Goal: Task Accomplishment & Management: Use online tool/utility

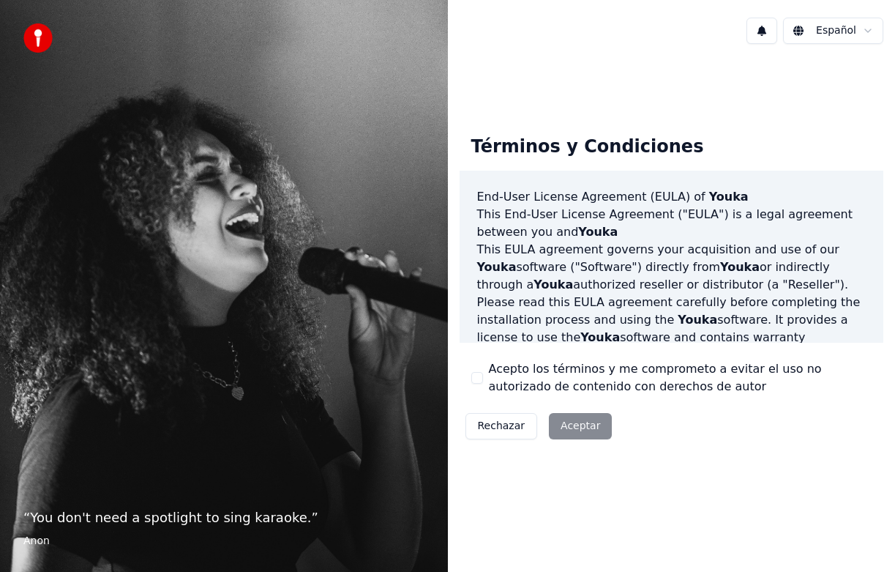
click at [578, 422] on div "Rechazar Aceptar" at bounding box center [539, 426] width 159 height 38
click at [478, 384] on div "Acepto los términos y me comprometo a evitar el uso no autorizado de contenido …" at bounding box center [671, 377] width 401 height 35
click at [479, 375] on button "Acepto los términos y me comprometo a evitar el uso no autorizado de contenido …" at bounding box center [477, 378] width 12 height 12
click at [591, 429] on button "Aceptar" at bounding box center [580, 426] width 63 height 26
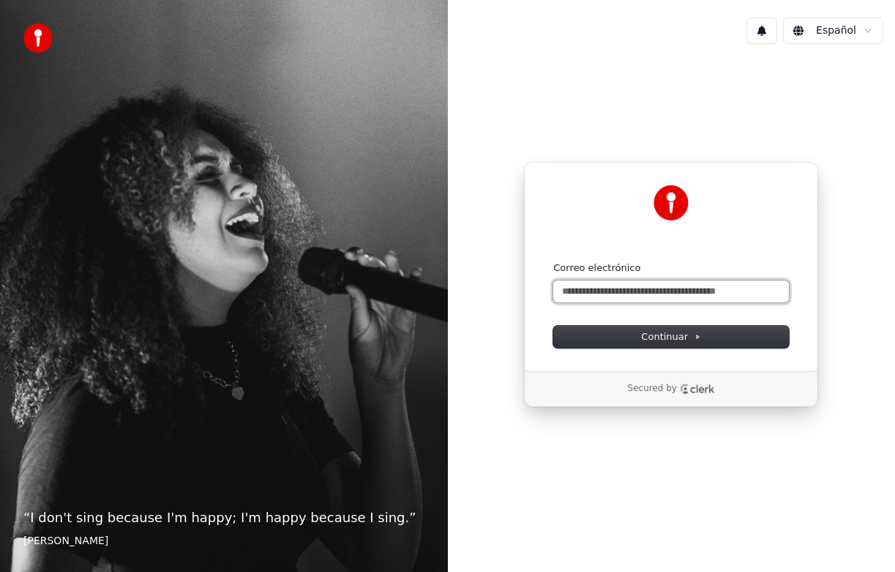
click at [620, 288] on input "Correo electrónico" at bounding box center [671, 291] width 236 height 22
type input "*********"
click at [634, 285] on input "Correo electrónico" at bounding box center [671, 291] width 236 height 22
type input "*********"
click at [613, 285] on input "Correo electrónico" at bounding box center [671, 291] width 236 height 22
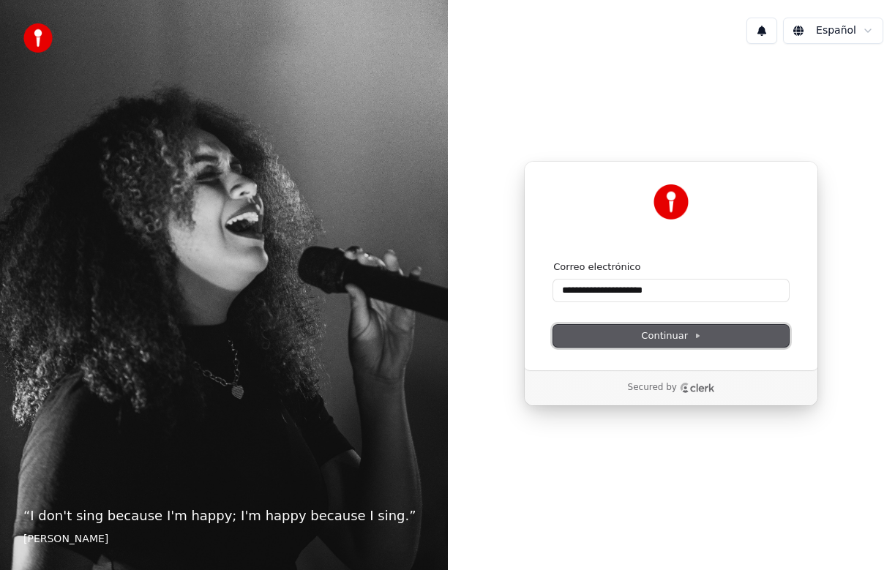
click at [674, 337] on span "Continuar" at bounding box center [671, 335] width 60 height 13
type input "**********"
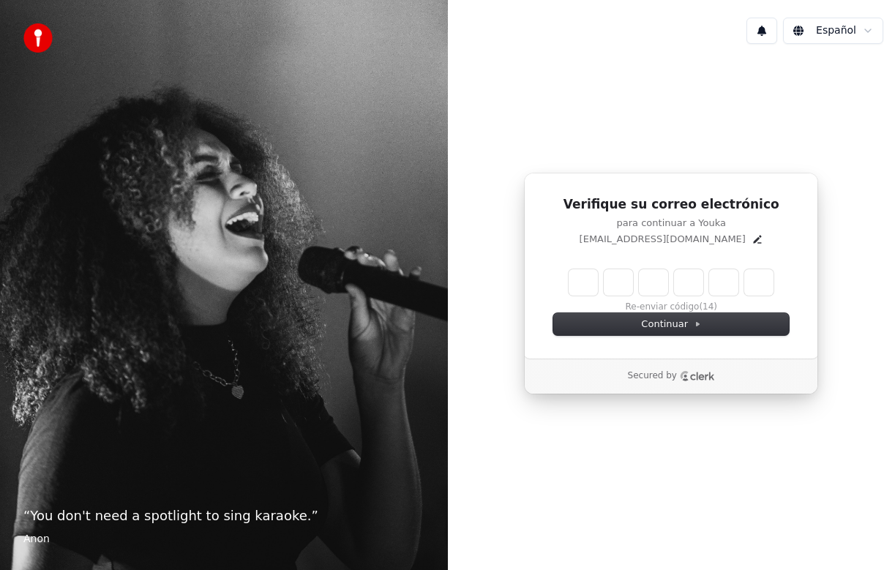
click at [580, 291] on input "Enter verification code" at bounding box center [671, 282] width 205 height 26
type input "******"
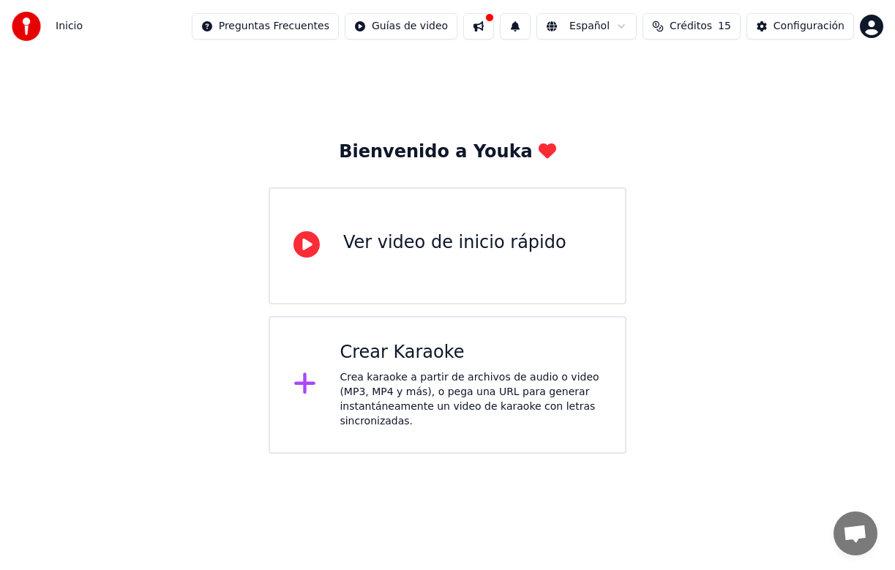
click at [384, 245] on div "Ver video de inicio rápido" at bounding box center [454, 242] width 223 height 23
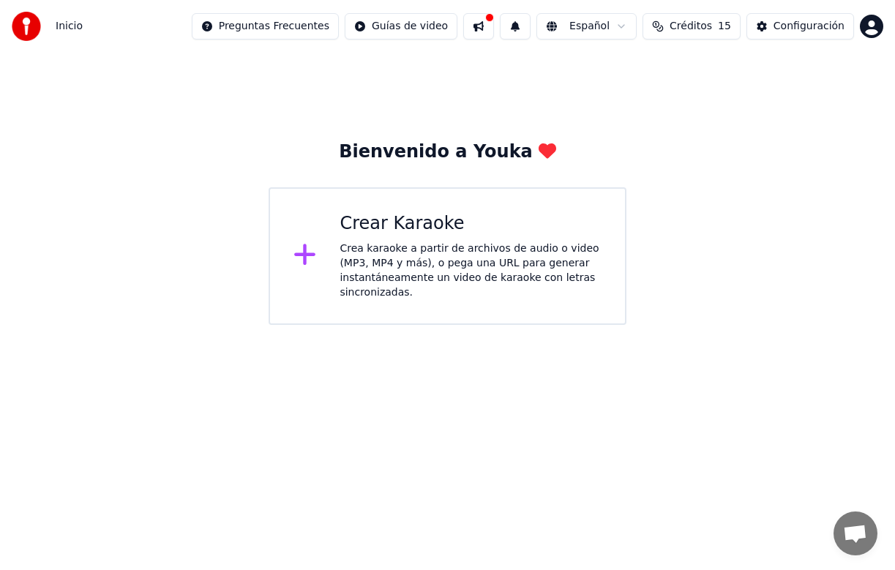
click at [361, 261] on div "Crea karaoke a partir de archivos de audio o video (MP3, MP4 y más), o pega una…" at bounding box center [471, 270] width 262 height 59
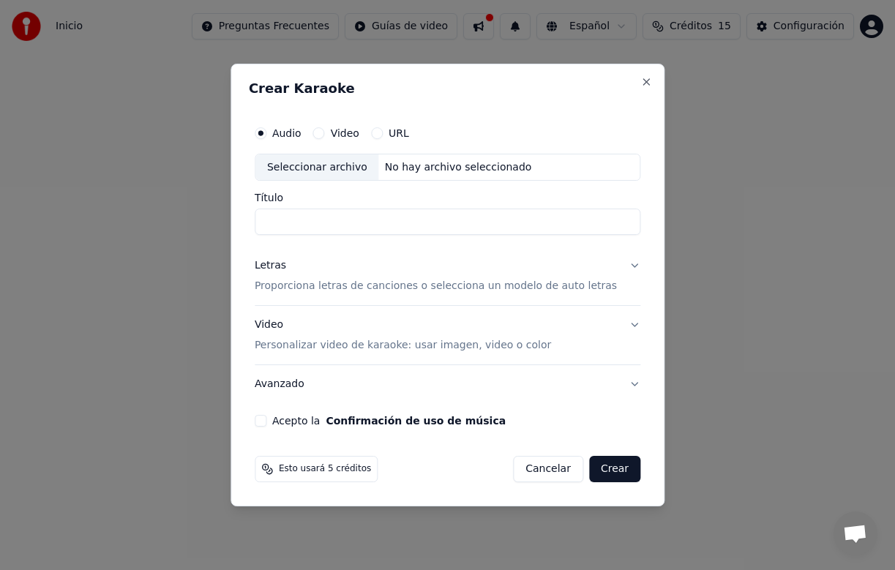
click at [325, 132] on button "Video" at bounding box center [319, 133] width 12 height 12
click at [418, 167] on div "No hay archivo seleccionado" at bounding box center [458, 167] width 159 height 15
click at [539, 469] on button "Cancelar" at bounding box center [548, 469] width 70 height 26
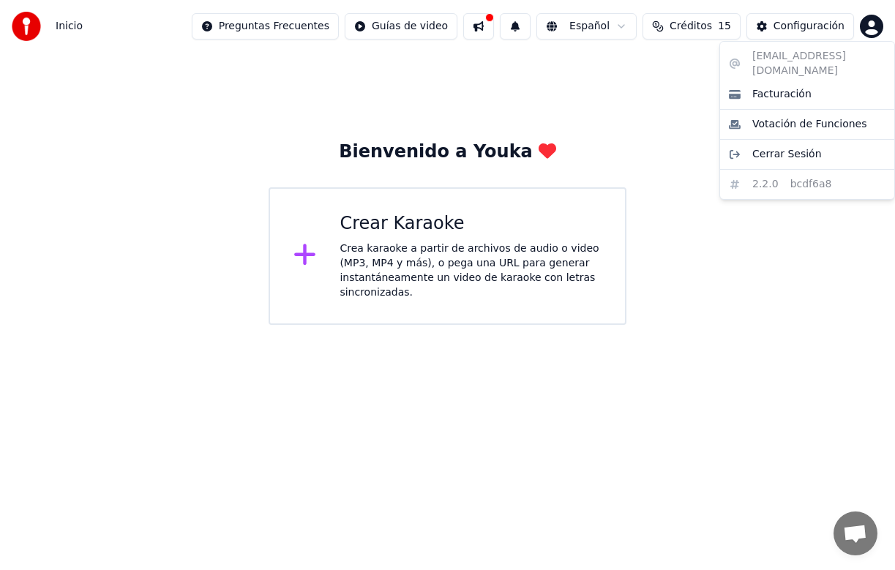
click at [869, 31] on html "Inicio Preguntas Frecuentes Guías de video Español Créditos 15 Configuración Bi…" at bounding box center [447, 162] width 895 height 325
click at [705, 26] on html "Inicio Preguntas Frecuentes Guías de video Español Créditos 15 Configuración Bi…" at bounding box center [447, 162] width 895 height 325
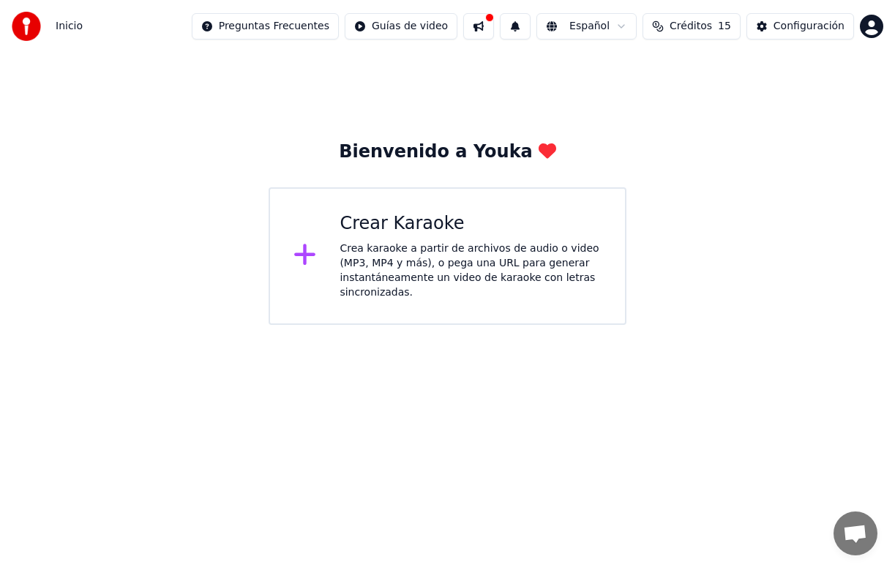
click at [705, 26] on span "Créditos" at bounding box center [691, 26] width 42 height 15
click at [69, 25] on span "Inicio" at bounding box center [69, 26] width 27 height 15
click at [17, 24] on img at bounding box center [26, 26] width 29 height 29
click at [23, 22] on img at bounding box center [26, 26] width 29 height 29
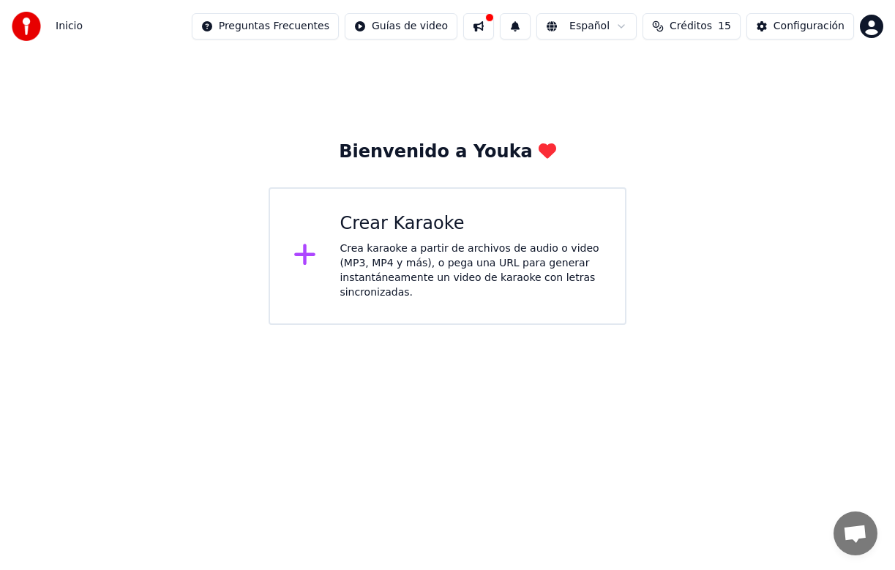
click at [23, 22] on img at bounding box center [26, 26] width 29 height 29
click at [873, 23] on html "Inicio Preguntas Frecuentes Guías de video Español Créditos 15 Configuración Bi…" at bounding box center [447, 162] width 895 height 325
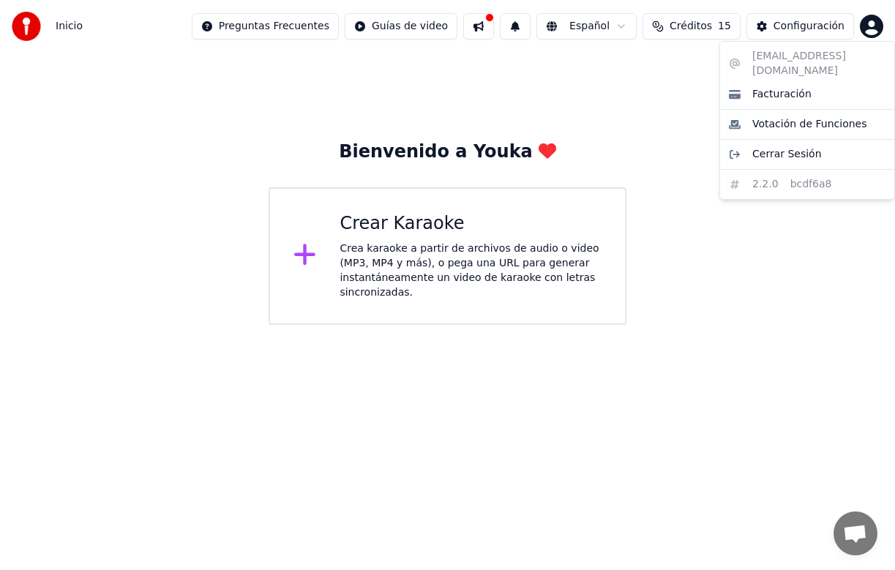
click at [413, 29] on html "Inicio Preguntas Frecuentes Guías de video Español Créditos 15 Configuración Bi…" at bounding box center [447, 162] width 895 height 325
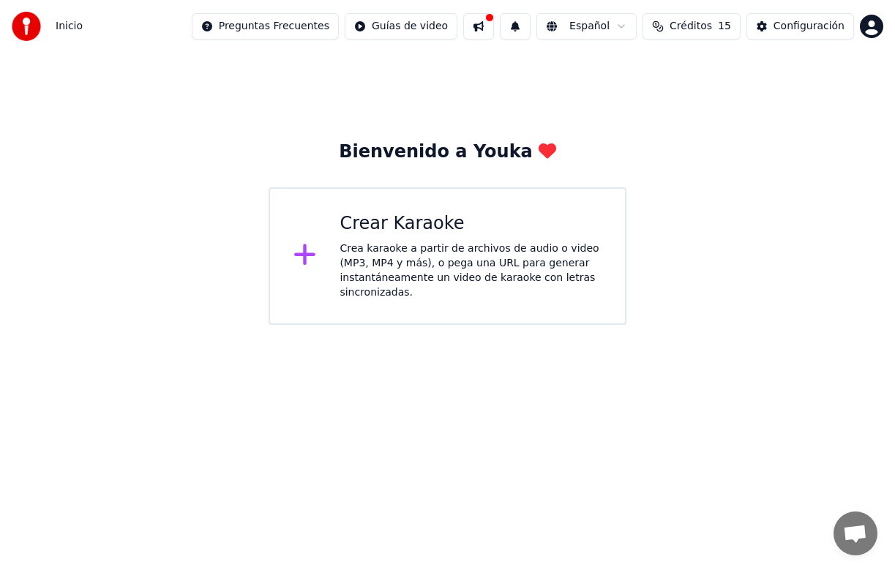
click at [413, 29] on html "Inicio Preguntas Frecuentes Guías de video Español Créditos 15 Configuración Bi…" at bounding box center [447, 162] width 895 height 325
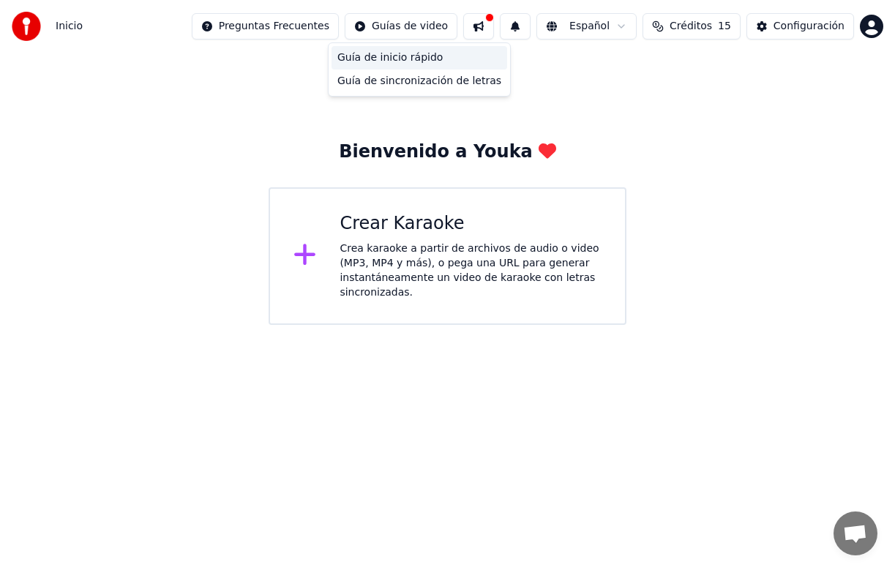
click at [400, 55] on div "Guía de inicio rápido" at bounding box center [419, 57] width 176 height 23
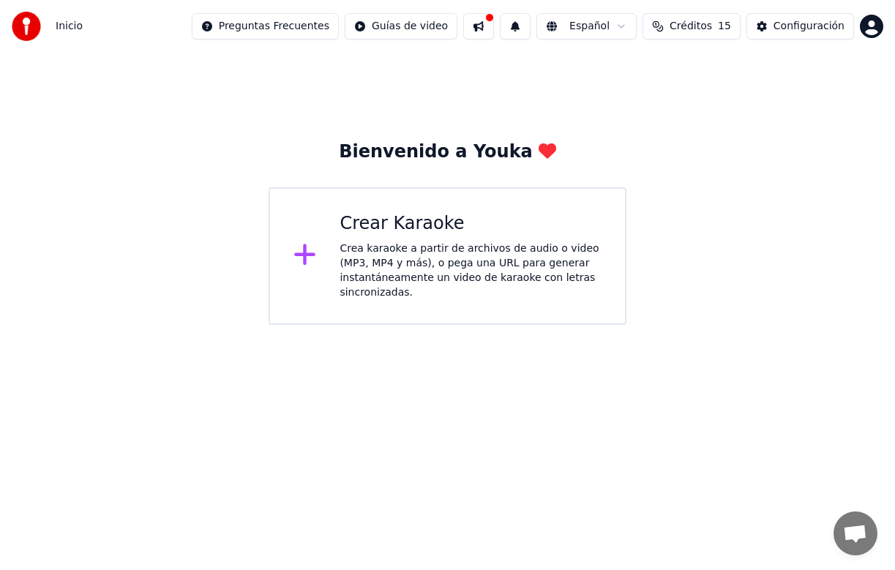
click at [404, 274] on div "Crea karaoke a partir de archivos de audio o video (MP3, MP4 y más), o pega una…" at bounding box center [471, 270] width 262 height 59
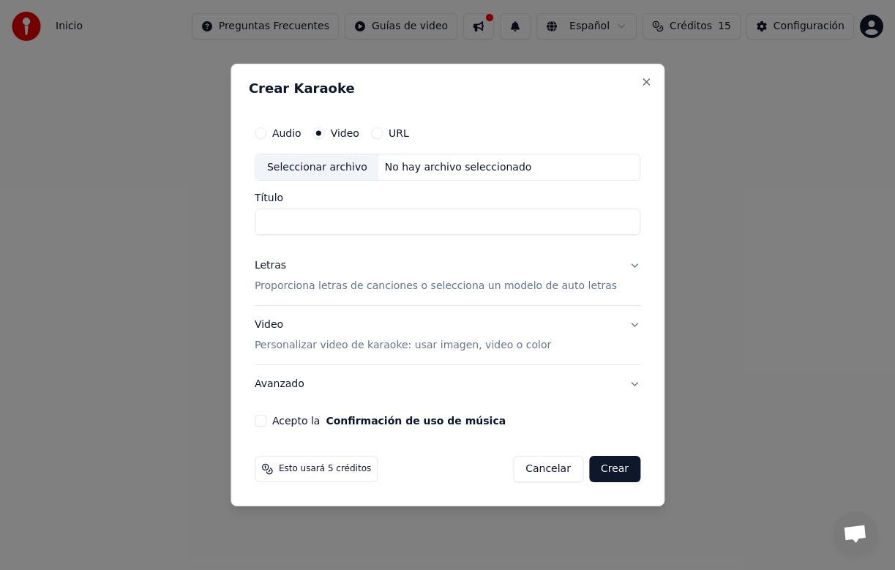
click at [397, 285] on p "Proporciona letras de canciones o selecciona un modelo de auto letras" at bounding box center [436, 287] width 362 height 15
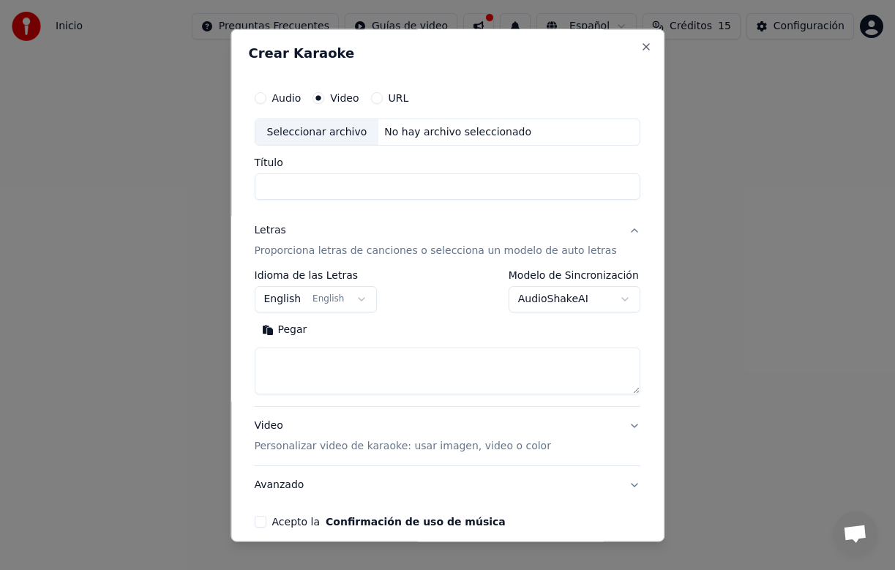
click at [367, 297] on button "English English" at bounding box center [316, 300] width 123 height 26
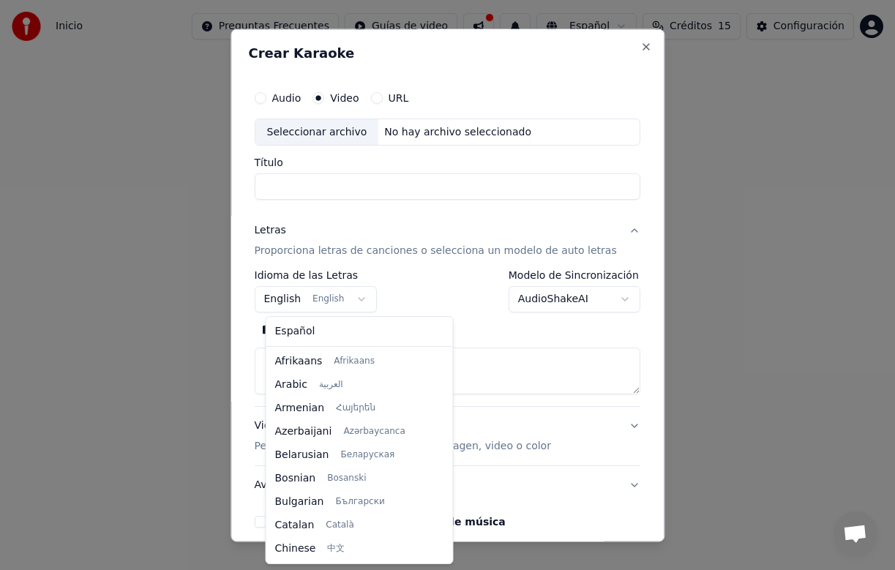
scroll to position [117, 0]
select select "**"
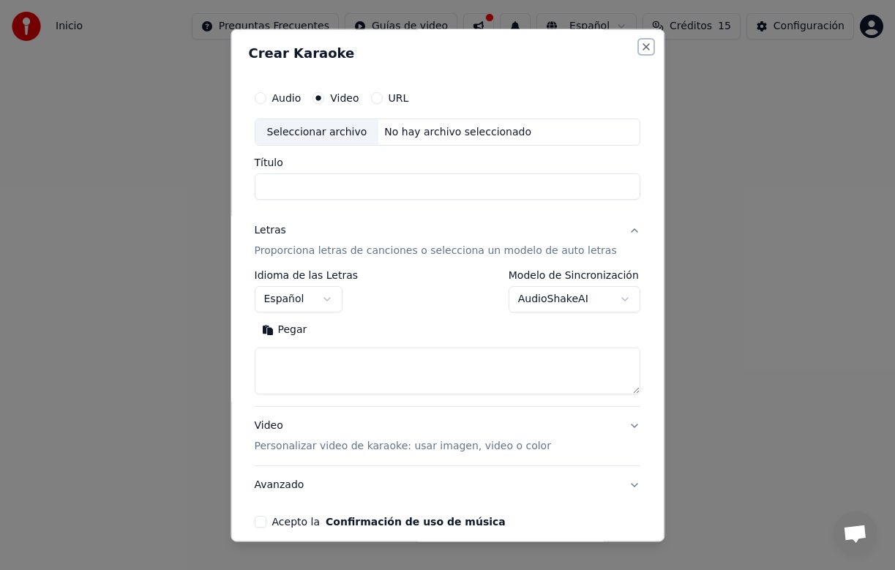
click at [640, 42] on button "Close" at bounding box center [646, 47] width 12 height 12
select select
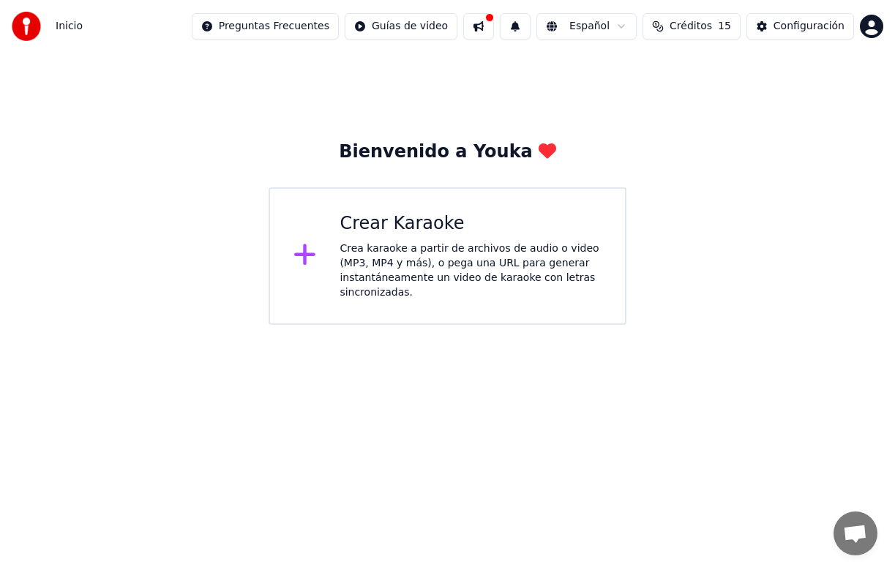
click at [430, 229] on div "Crear Karaoke" at bounding box center [471, 223] width 262 height 23
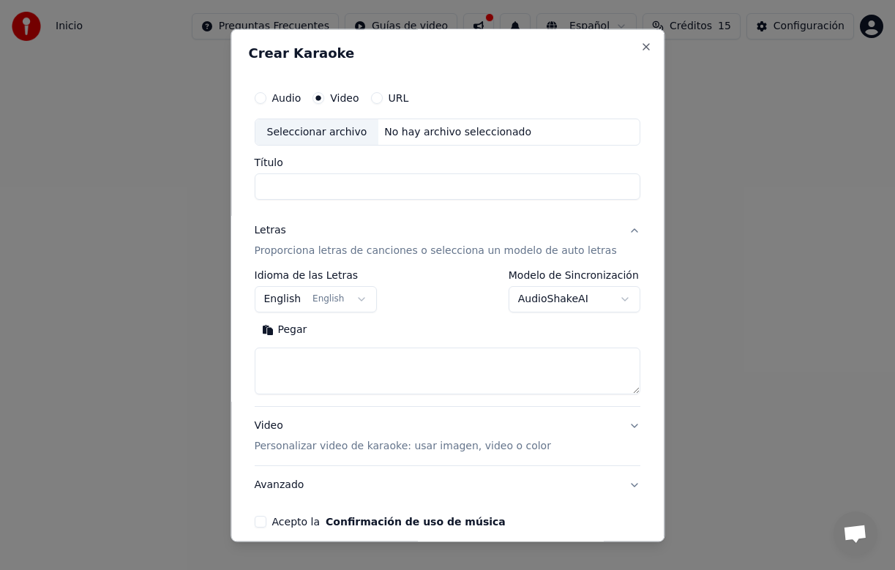
click at [266, 97] on button "Audio" at bounding box center [261, 98] width 12 height 12
click at [438, 130] on div "No hay archivo seleccionado" at bounding box center [458, 132] width 159 height 15
type input "**********"
click at [367, 300] on button "English English" at bounding box center [316, 300] width 123 height 26
click at [361, 333] on button "Buscar" at bounding box center [348, 330] width 66 height 23
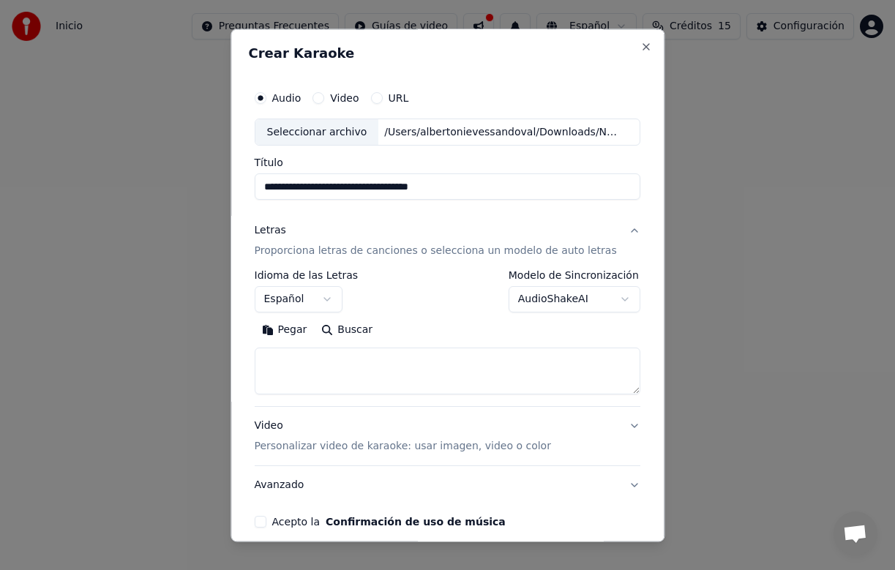
click at [300, 333] on button "Pegar" at bounding box center [285, 330] width 60 height 23
select select "**"
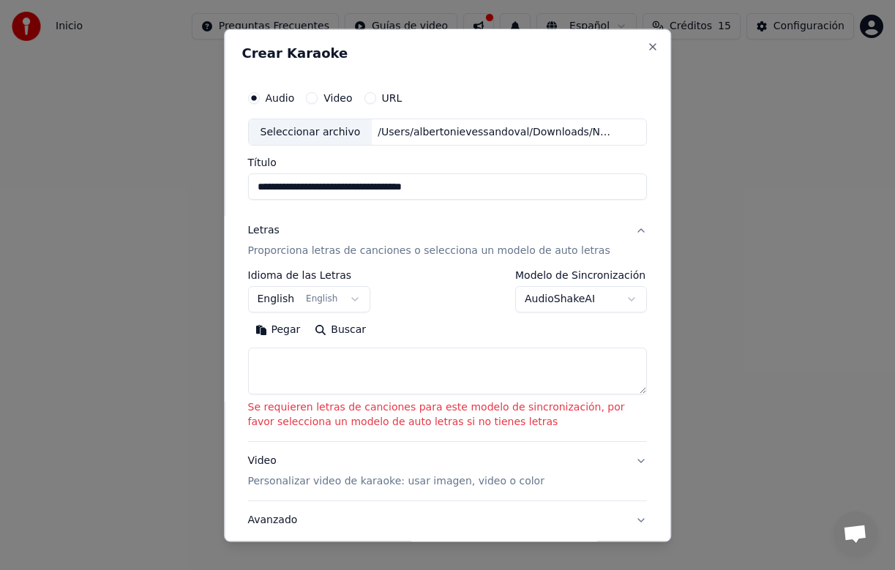
click at [632, 300] on body "**********" at bounding box center [447, 162] width 895 height 325
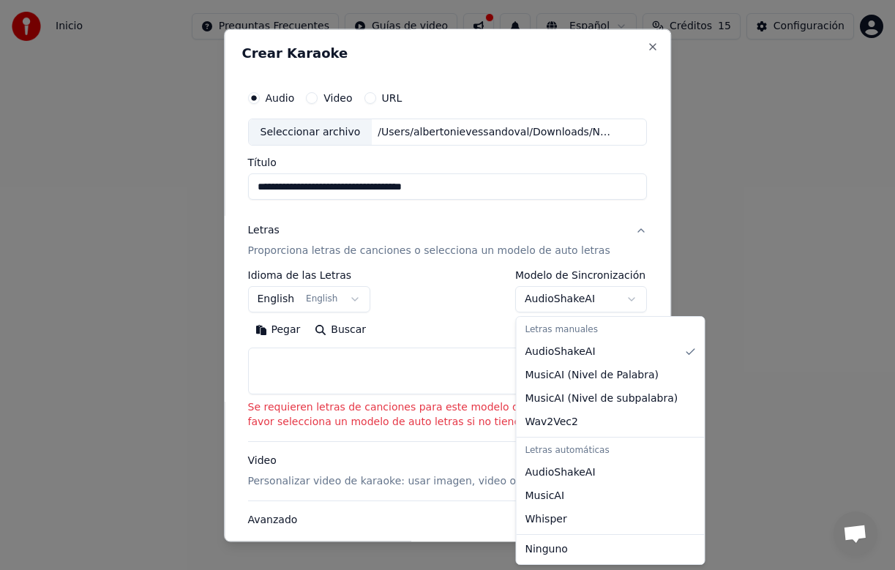
select select "**********"
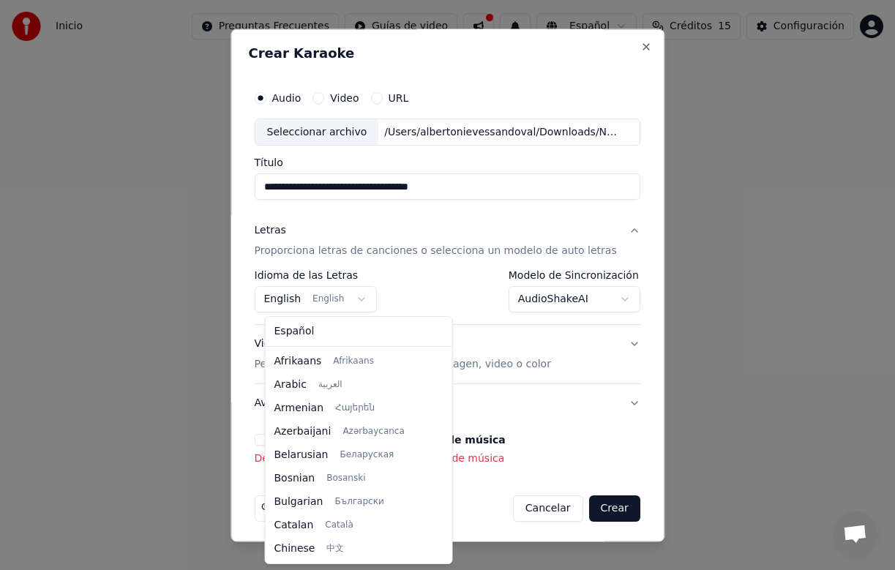
click at [367, 301] on body "**********" at bounding box center [447, 162] width 895 height 325
select select "**"
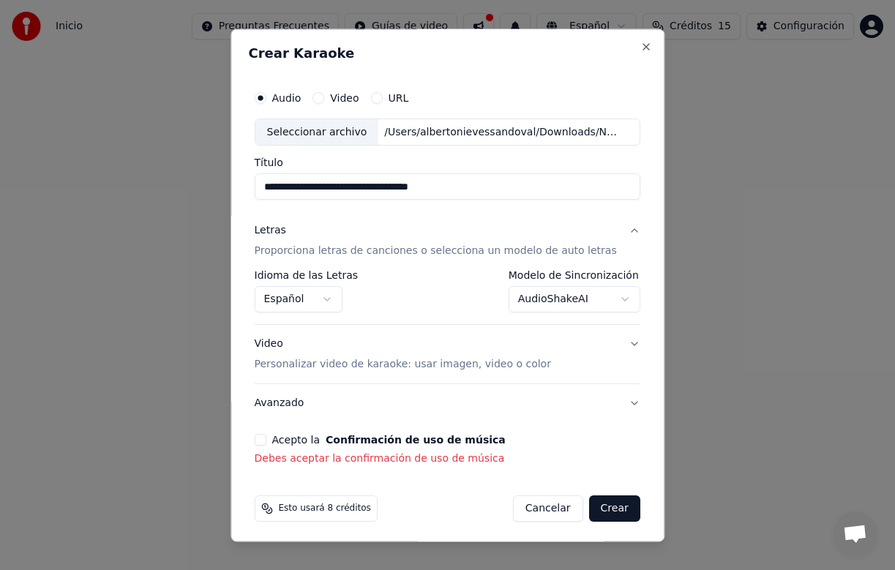
click at [266, 438] on button "Acepto la Confirmación de uso de música" at bounding box center [261, 441] width 12 height 12
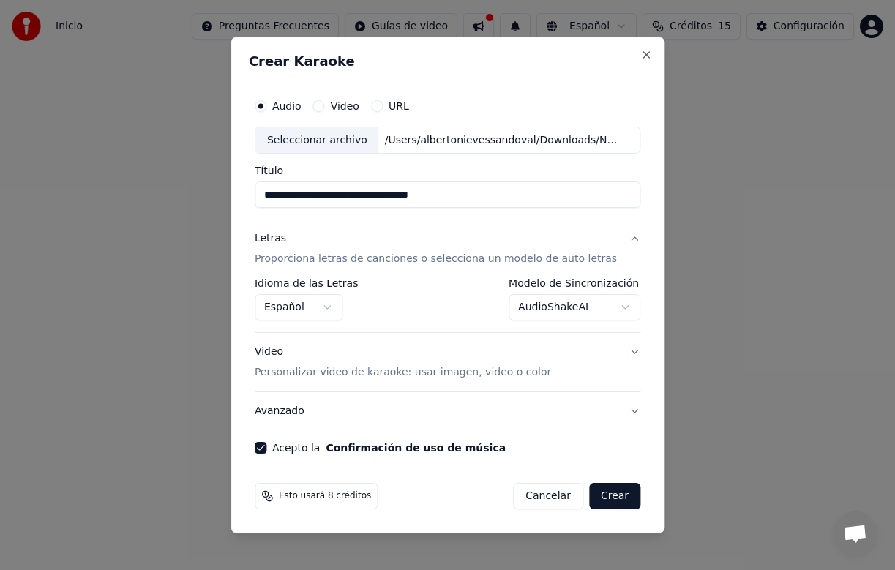
click at [619, 351] on button "Video Personalizar video de karaoke: usar imagen, video o color" at bounding box center [448, 363] width 386 height 59
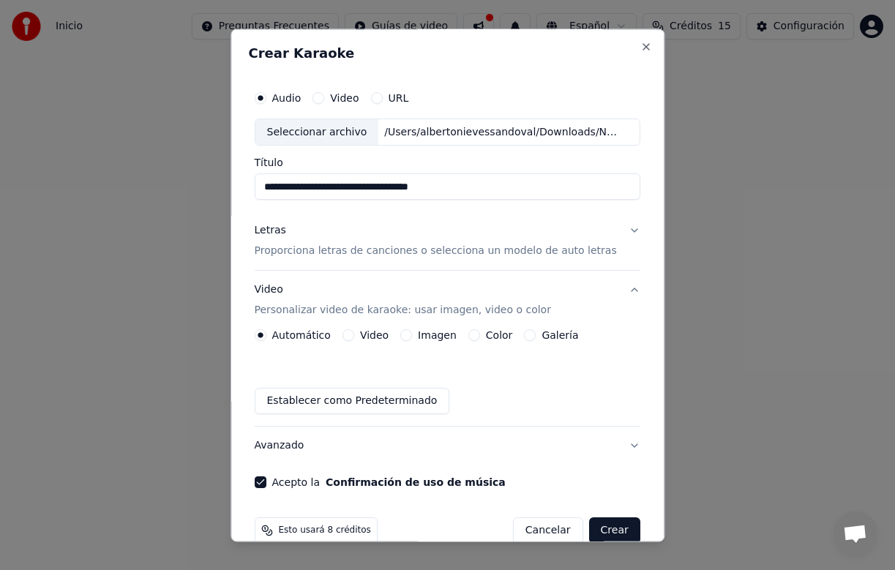
click at [625, 291] on button "Video Personalizar video de karaoke: usar imagen, video o color" at bounding box center [448, 300] width 386 height 59
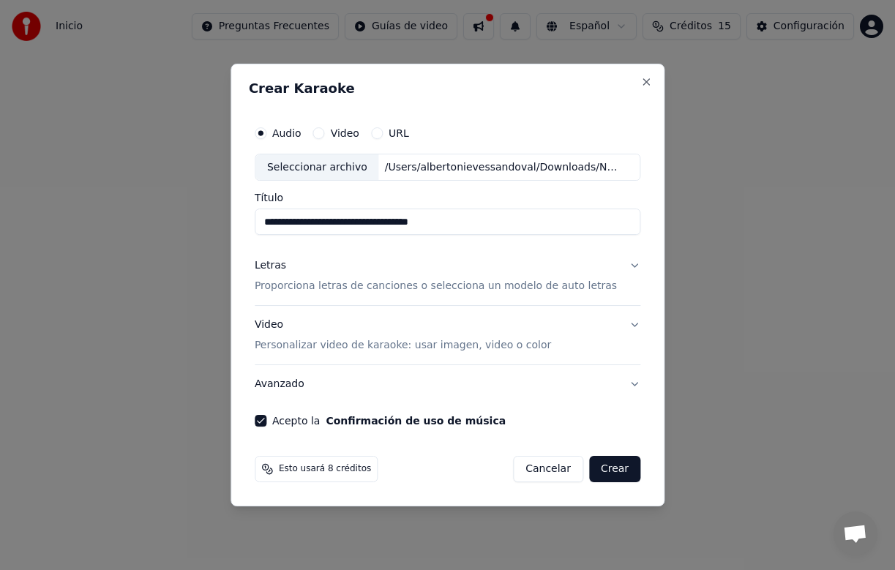
click at [625, 264] on button "Letras Proporciona letras de canciones o selecciona un modelo de auto letras" at bounding box center [448, 276] width 386 height 59
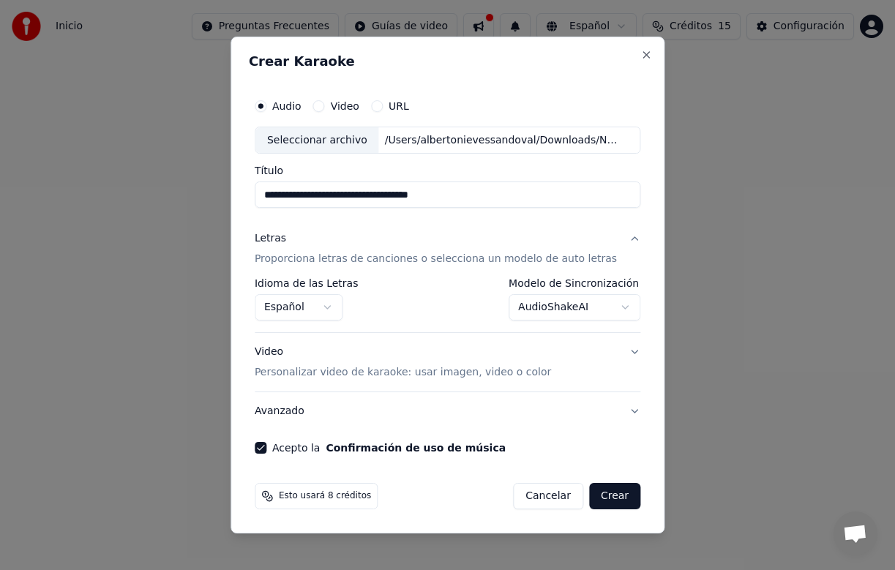
click at [567, 260] on p "Proporciona letras de canciones o selecciona un modelo de auto letras" at bounding box center [436, 259] width 362 height 15
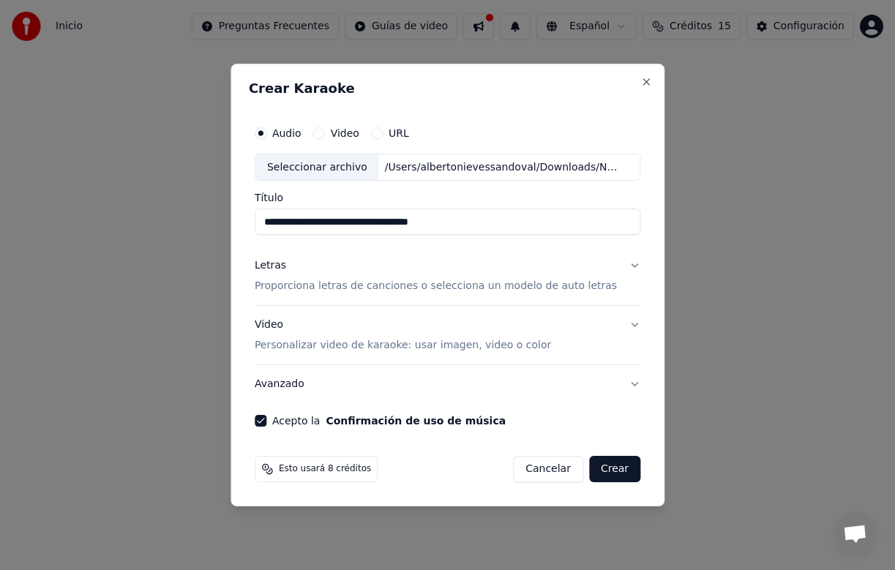
click at [514, 287] on p "Proporciona letras de canciones o selecciona un modelo de auto letras" at bounding box center [436, 287] width 362 height 15
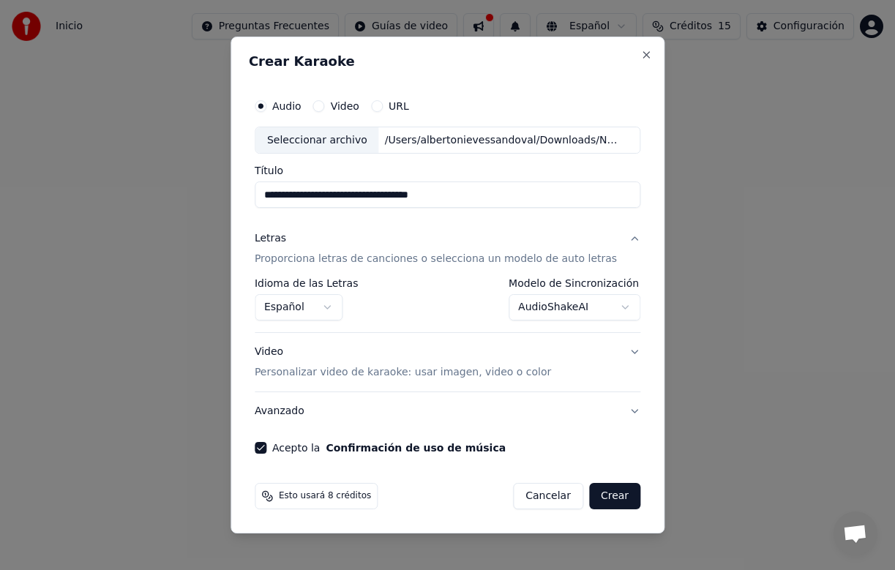
click at [613, 312] on body "**********" at bounding box center [447, 162] width 895 height 325
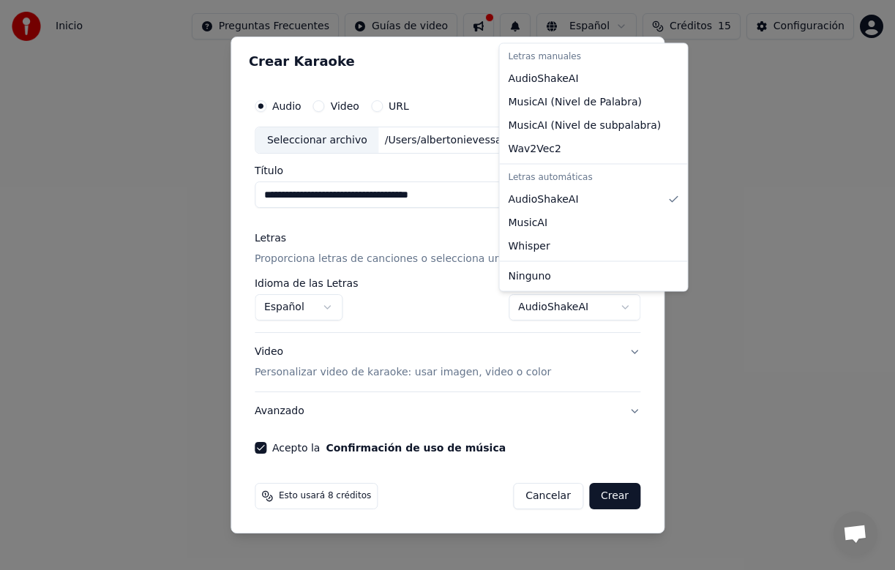
click at [613, 325] on body "**********" at bounding box center [447, 162] width 895 height 325
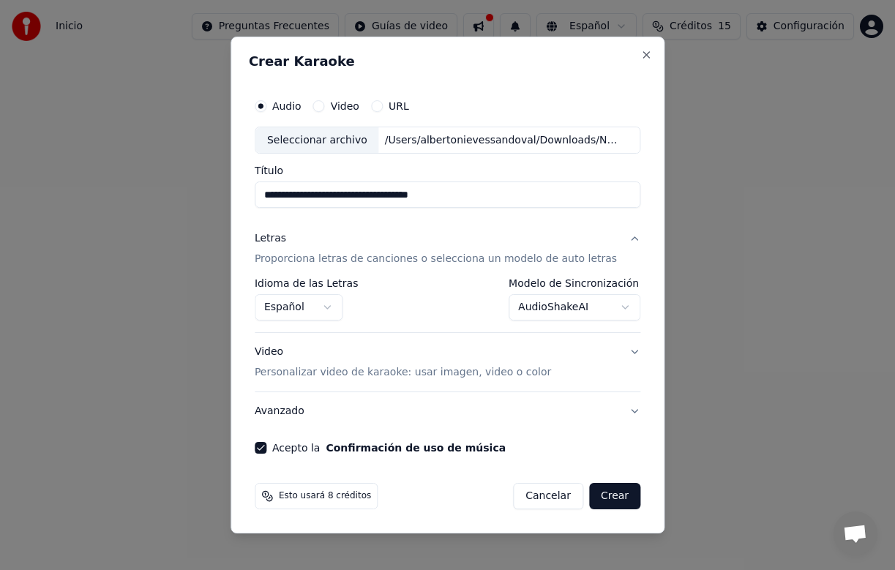
click at [613, 496] on button "Crear" at bounding box center [614, 496] width 51 height 26
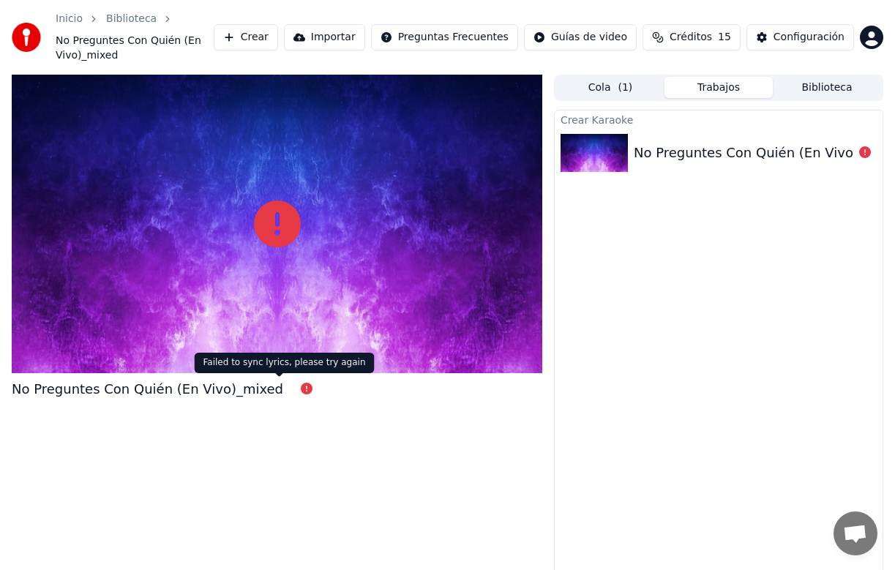
click at [301, 384] on icon at bounding box center [307, 389] width 12 height 12
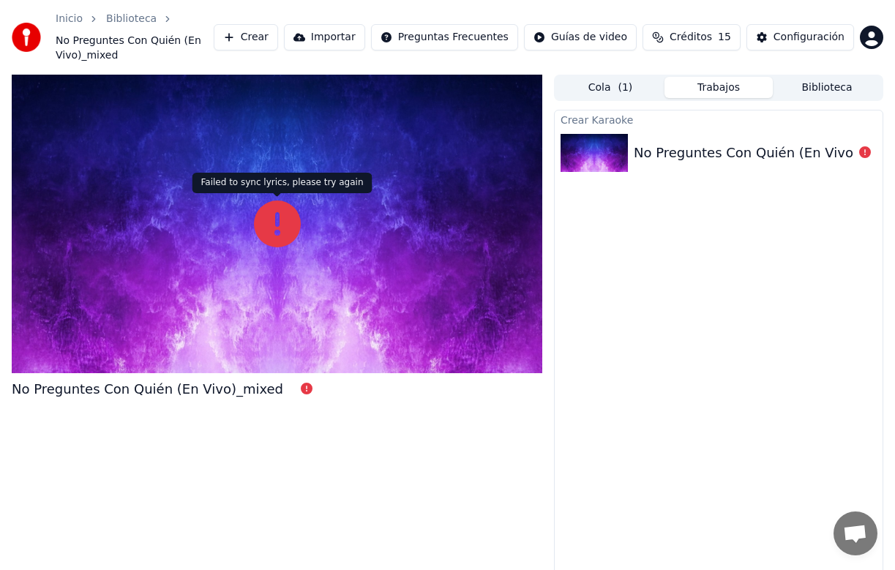
click at [274, 218] on icon at bounding box center [277, 224] width 47 height 47
click at [698, 151] on div "No Preguntes Con Quién (En Vivo)_mixed" at bounding box center [769, 153] width 271 height 20
click at [626, 82] on span "( 1 )" at bounding box center [625, 87] width 15 height 15
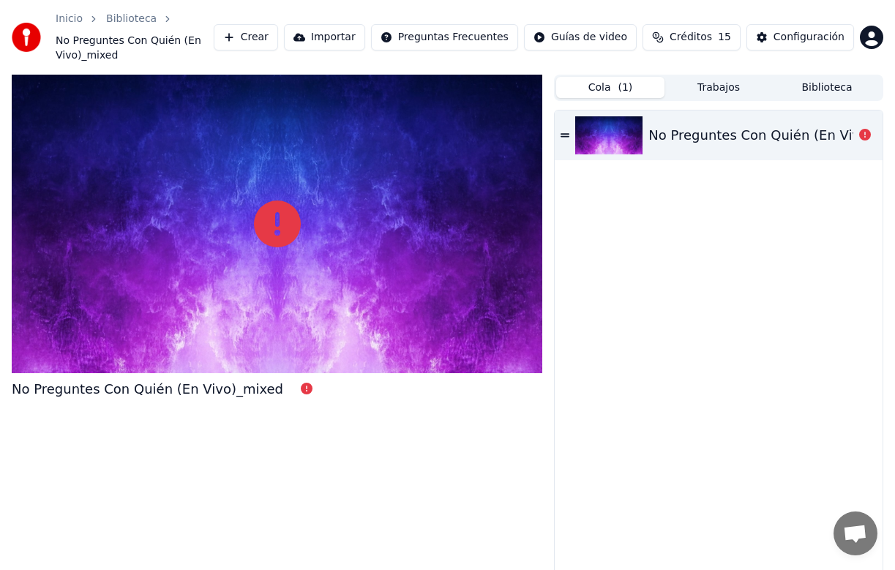
click at [759, 125] on div "No Preguntes Con Quién (En Vivo)_mixed" at bounding box center [783, 135] width 271 height 20
click at [566, 132] on icon at bounding box center [565, 135] width 9 height 10
click at [301, 386] on icon at bounding box center [307, 389] width 12 height 12
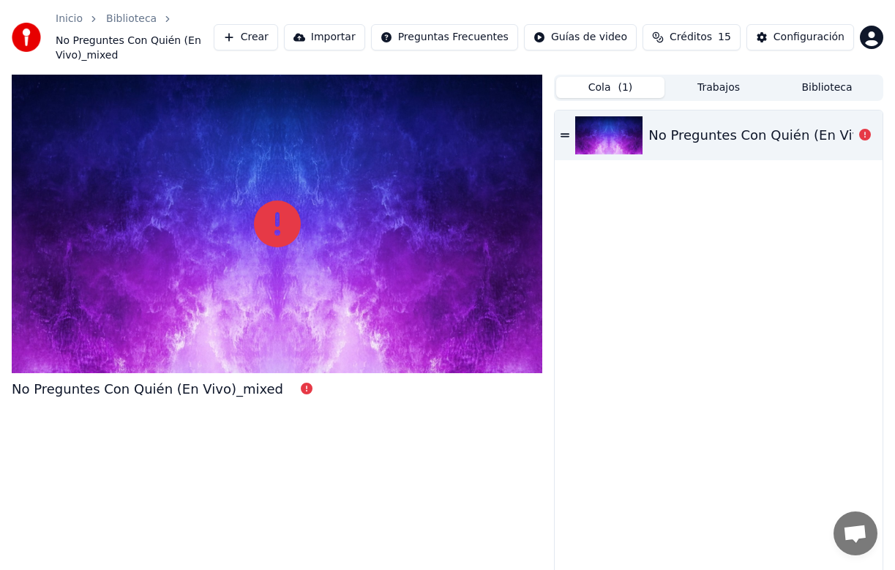
click at [259, 45] on button "Crear" at bounding box center [246, 37] width 64 height 26
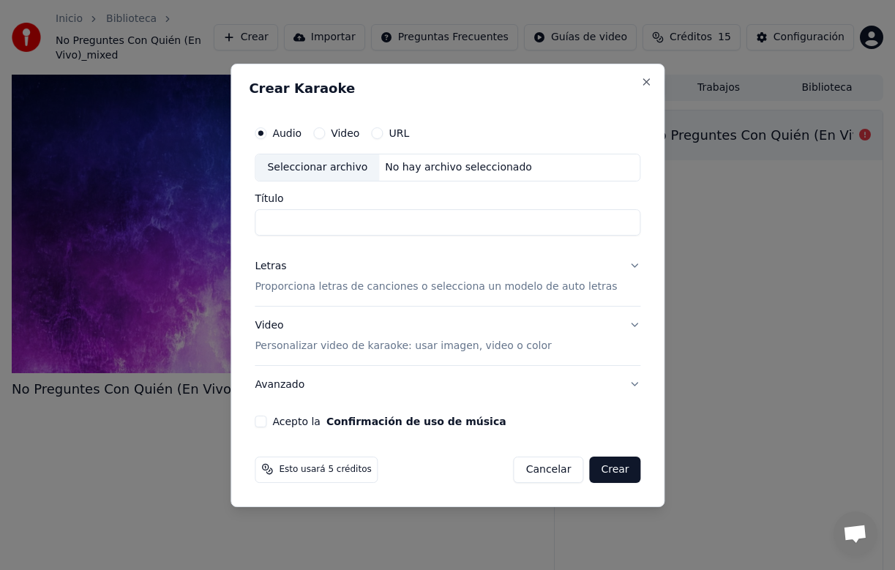
click at [334, 168] on div "Seleccionar archivo" at bounding box center [317, 167] width 124 height 26
type input "**********"
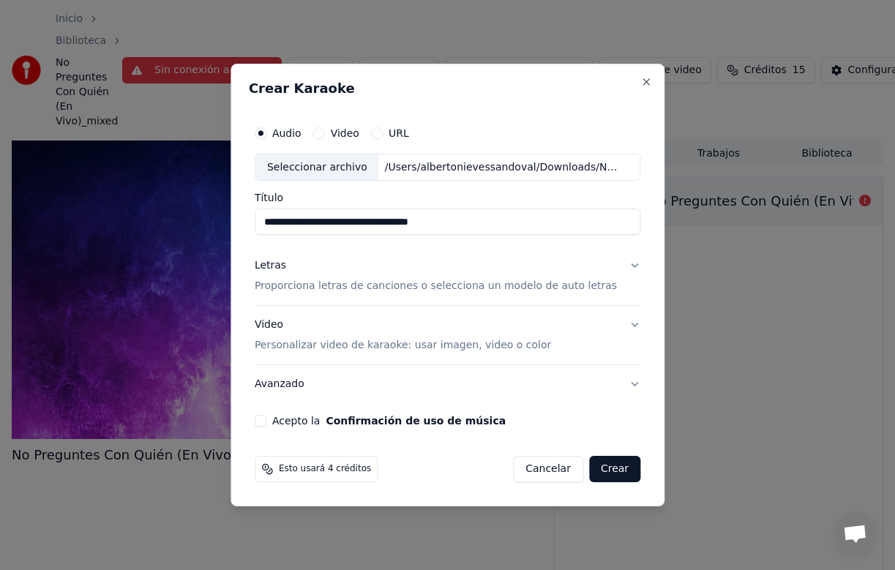
click at [404, 286] on p "Proporciona letras de canciones o selecciona un modelo de auto letras" at bounding box center [436, 287] width 362 height 15
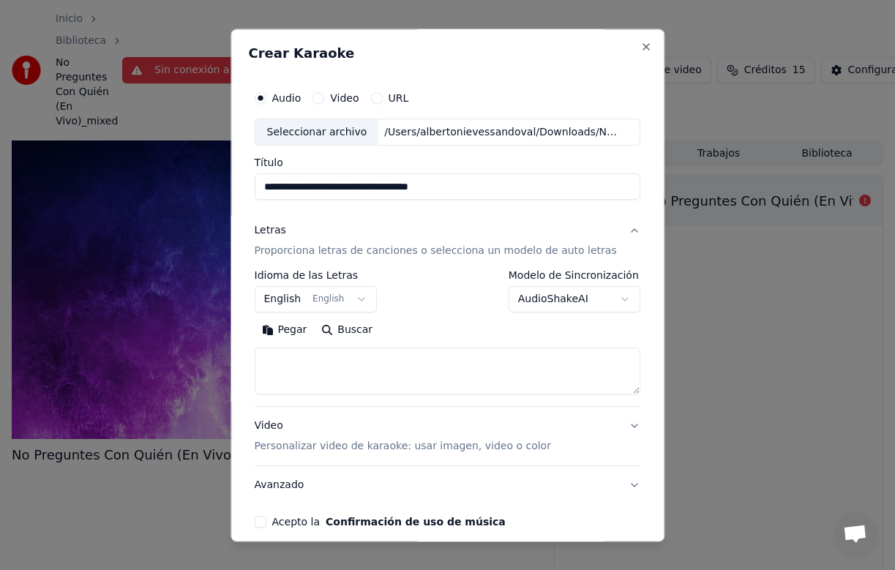
click at [354, 356] on textarea at bounding box center [448, 371] width 386 height 47
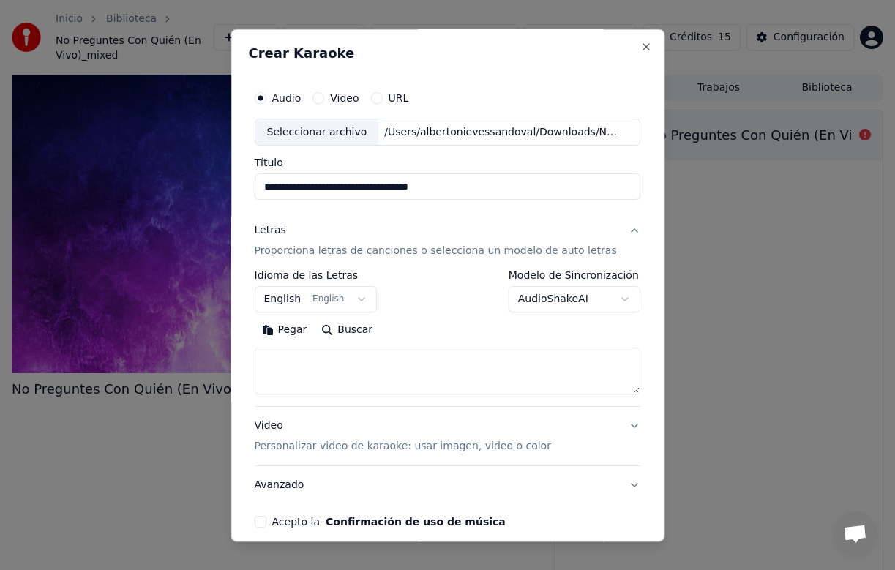
click at [296, 333] on button "Pegar" at bounding box center [285, 330] width 60 height 23
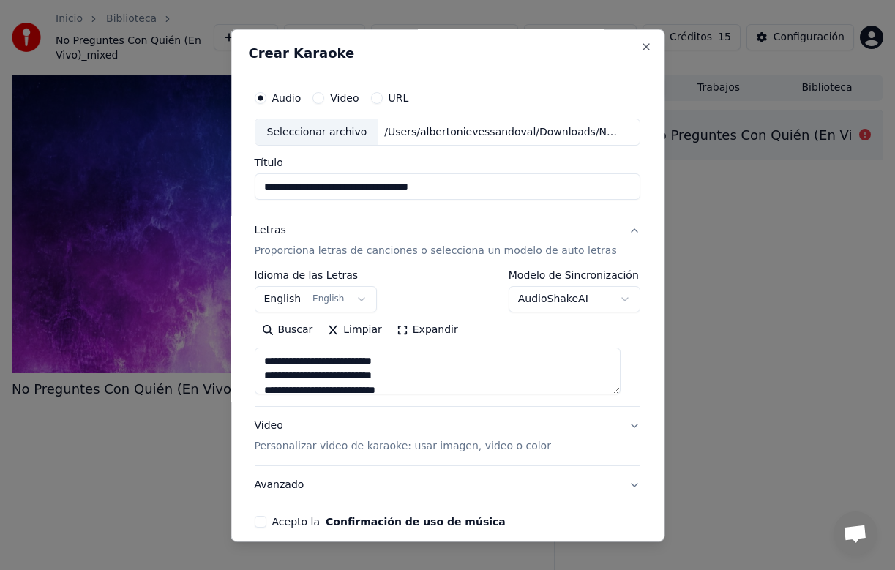
scroll to position [4, 0]
click at [453, 389] on textarea "**********" at bounding box center [438, 371] width 366 height 47
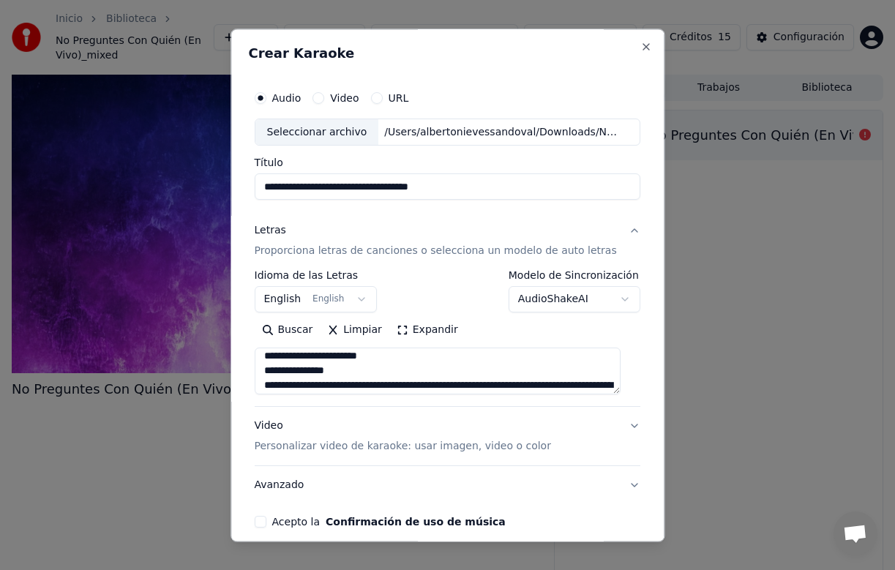
scroll to position [127, 0]
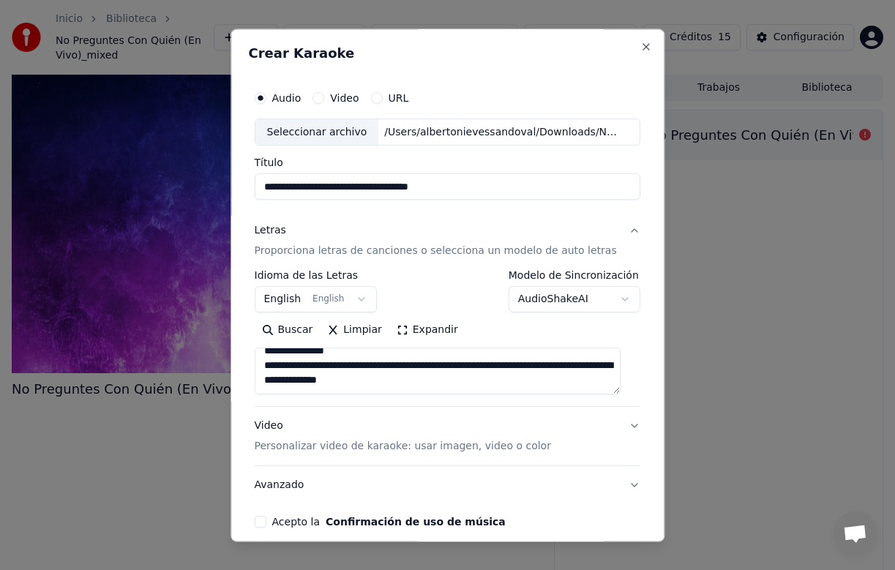
click at [537, 383] on textarea "**********" at bounding box center [438, 371] width 366 height 47
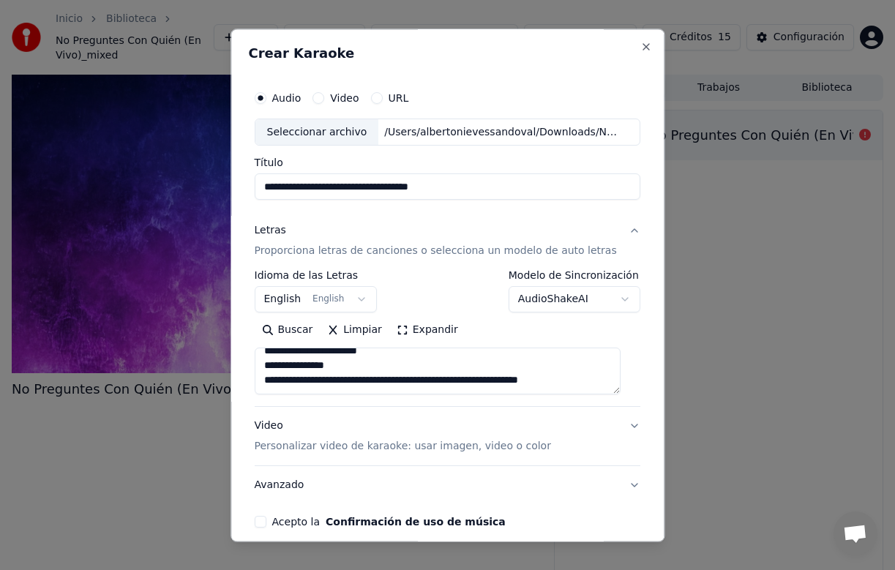
scroll to position [113, 0]
type textarea "**********"
click at [367, 329] on button "Limpiar" at bounding box center [355, 330] width 69 height 23
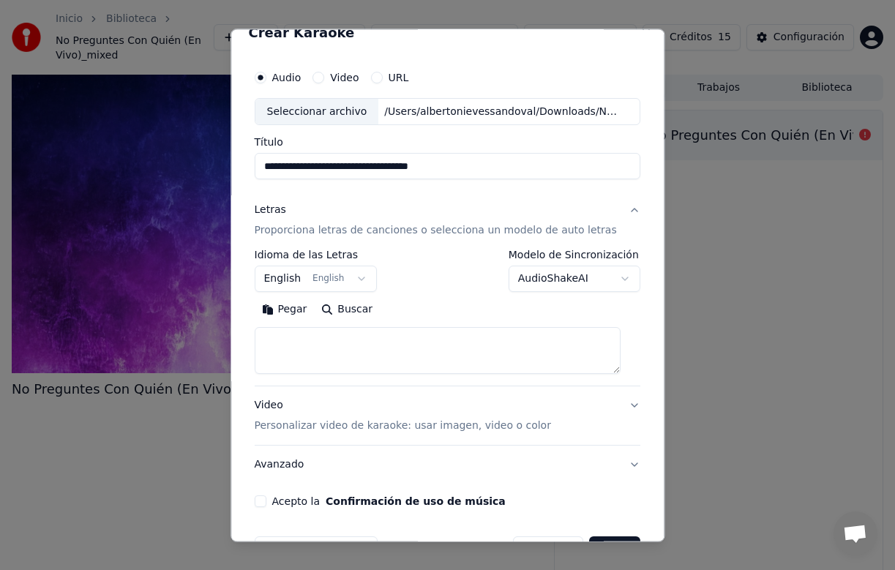
scroll to position [0, 0]
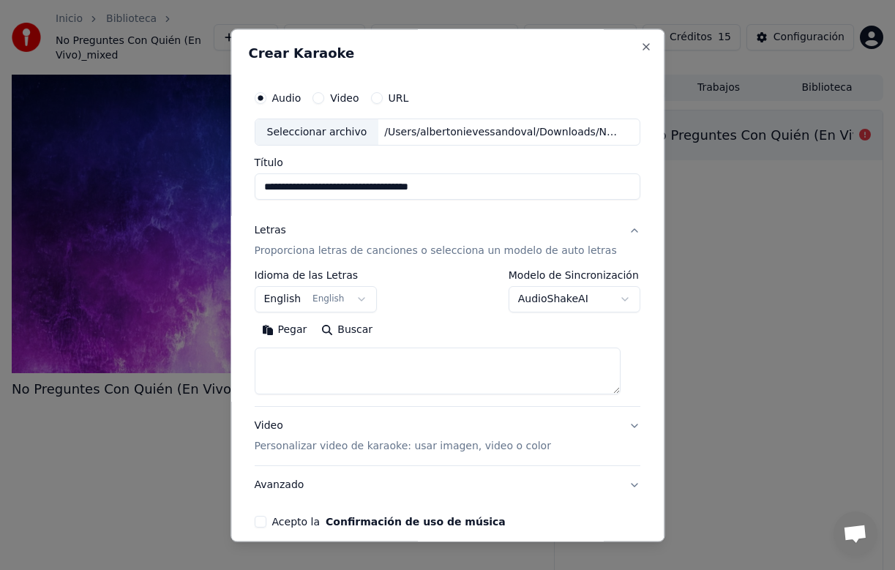
click at [301, 359] on textarea at bounding box center [438, 371] width 366 height 47
click at [301, 327] on button "Pegar" at bounding box center [285, 330] width 60 height 23
type textarea "**********"
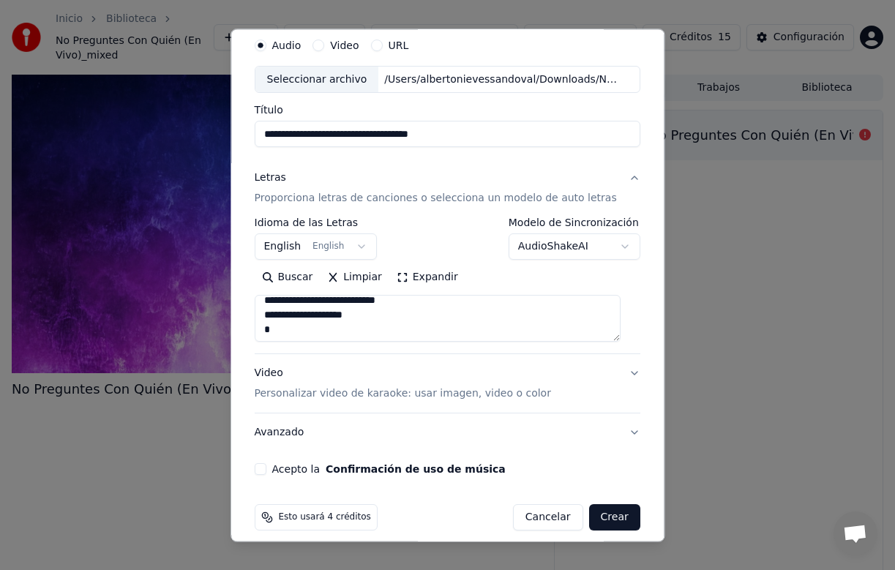
scroll to position [457, 0]
drag, startPoint x: 276, startPoint y: 301, endPoint x: 382, endPoint y: 327, distance: 109.2
click at [382, 327] on textarea at bounding box center [438, 319] width 366 height 47
click at [402, 320] on textarea at bounding box center [438, 319] width 366 height 47
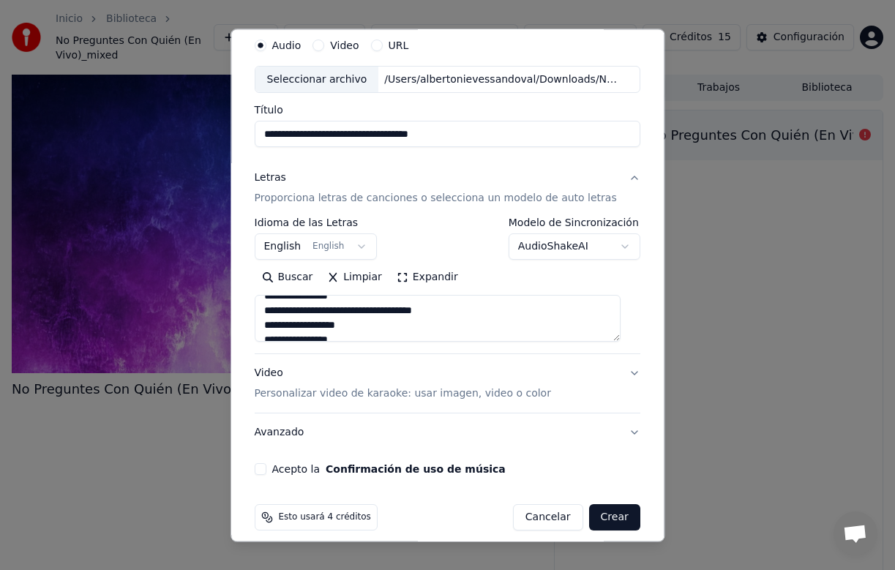
click at [431, 336] on textarea at bounding box center [438, 319] width 366 height 47
drag, startPoint x: 275, startPoint y: 312, endPoint x: 387, endPoint y: 384, distance: 133.4
click at [387, 384] on div "**********" at bounding box center [448, 306] width 386 height 293
click at [370, 277] on button "Limpiar" at bounding box center [355, 277] width 69 height 23
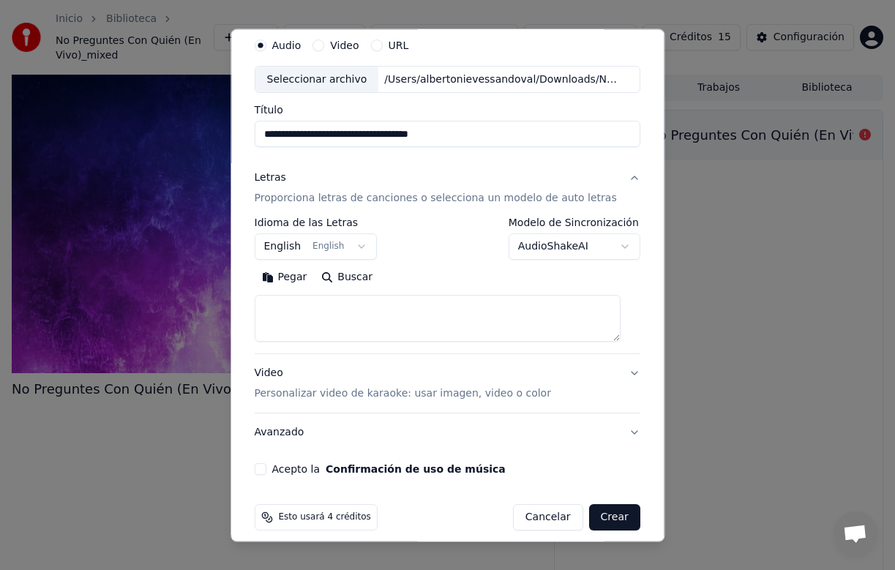
scroll to position [0, 0]
click at [290, 304] on textarea at bounding box center [438, 319] width 366 height 47
click at [302, 278] on button "Pegar" at bounding box center [285, 277] width 60 height 23
type textarea "**********"
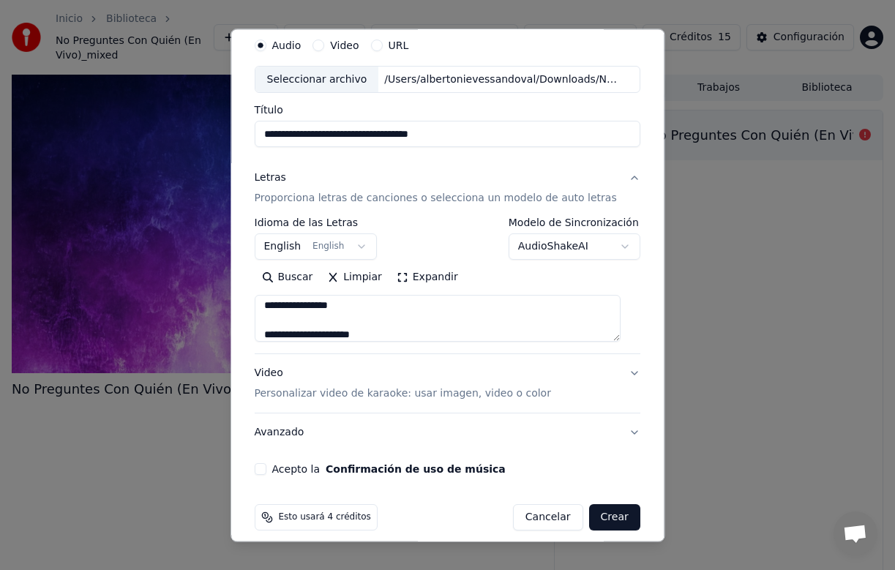
click at [367, 248] on button "English English" at bounding box center [316, 247] width 123 height 26
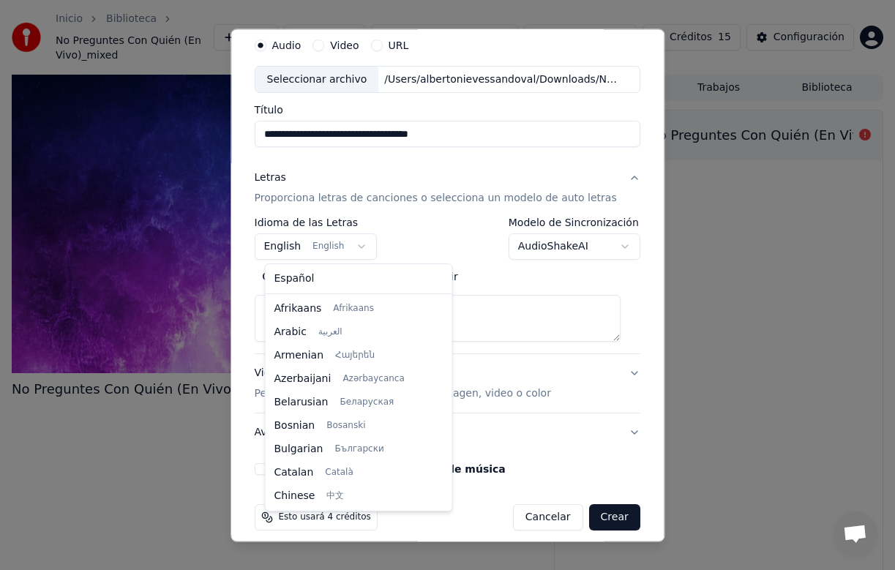
scroll to position [117, 0]
select select "**"
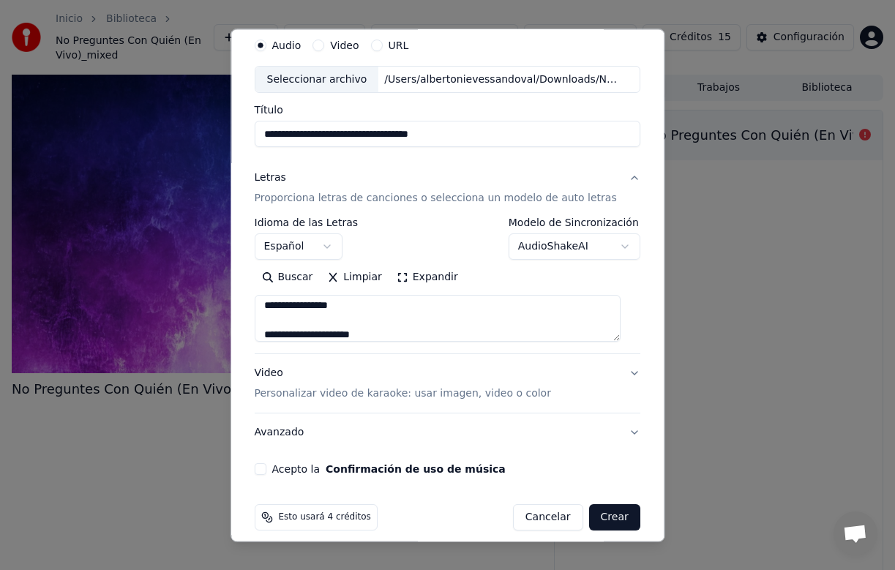
click at [616, 247] on body "**********" at bounding box center [447, 285] width 895 height 570
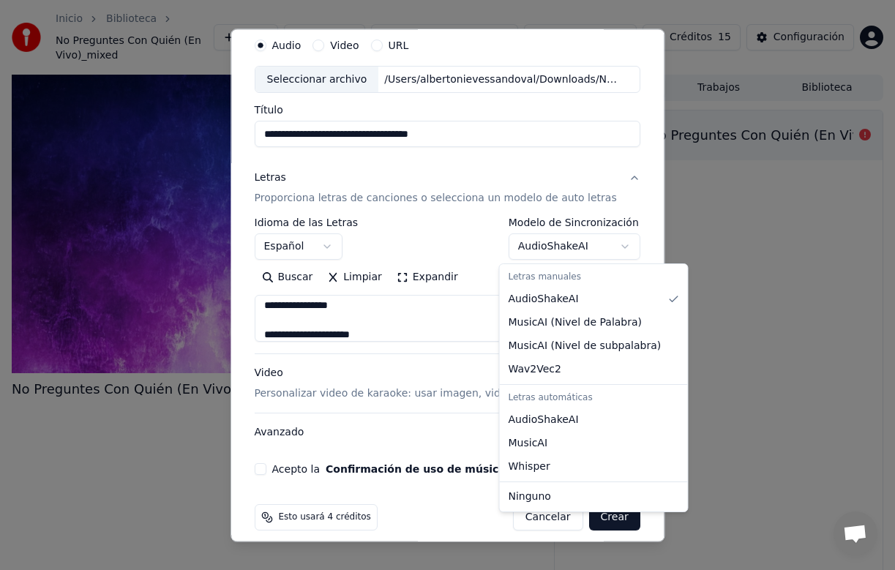
click at [460, 441] on body "**********" at bounding box center [447, 285] width 895 height 570
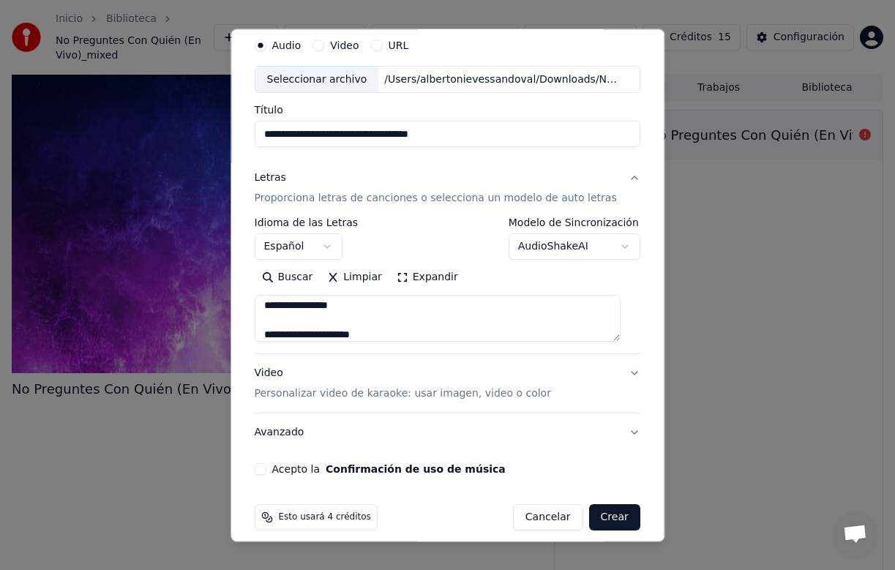
click at [266, 469] on button "Acepto la Confirmación de uso de música" at bounding box center [261, 470] width 12 height 12
click at [605, 520] on button "Crear" at bounding box center [614, 518] width 51 height 26
type textarea "**********"
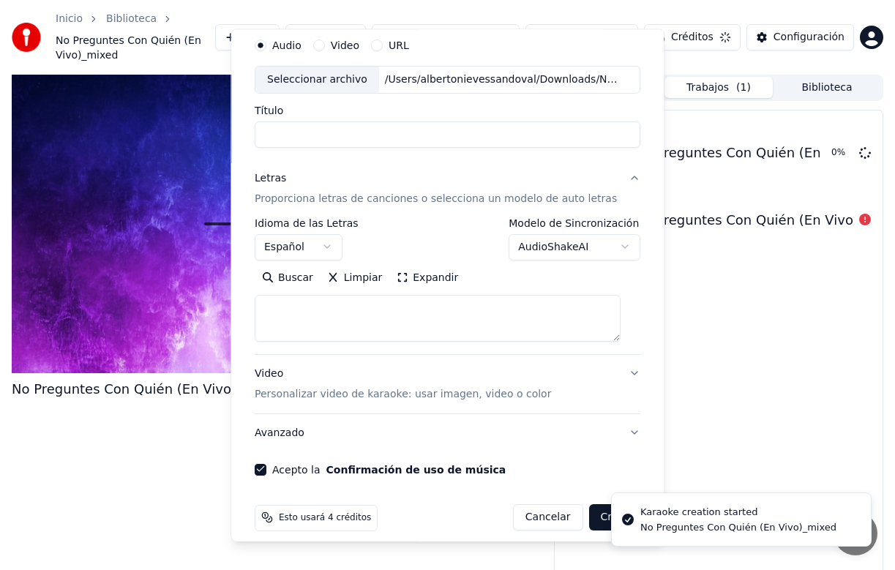
scroll to position [0, 0]
select select
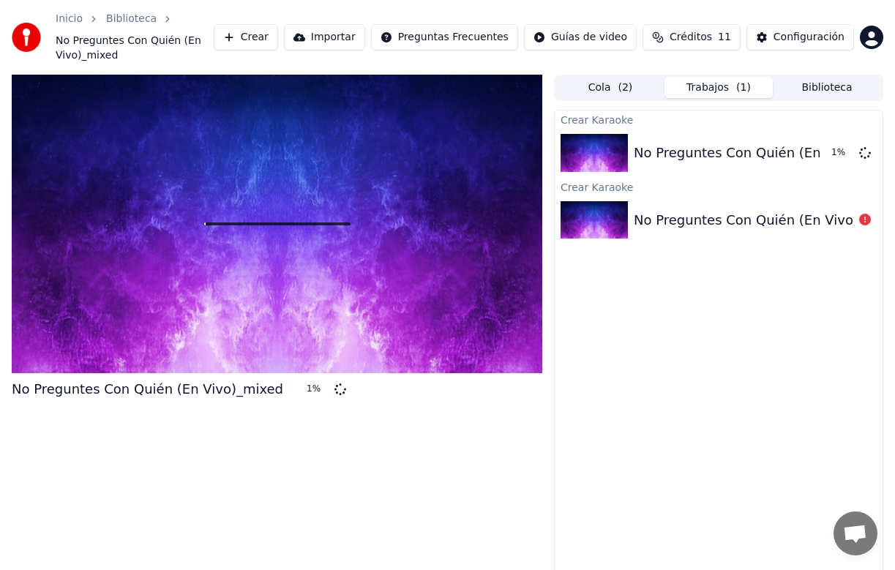
click at [752, 212] on div "No Preguntes Con Quién (En Vivo)_mixed" at bounding box center [769, 220] width 271 height 20
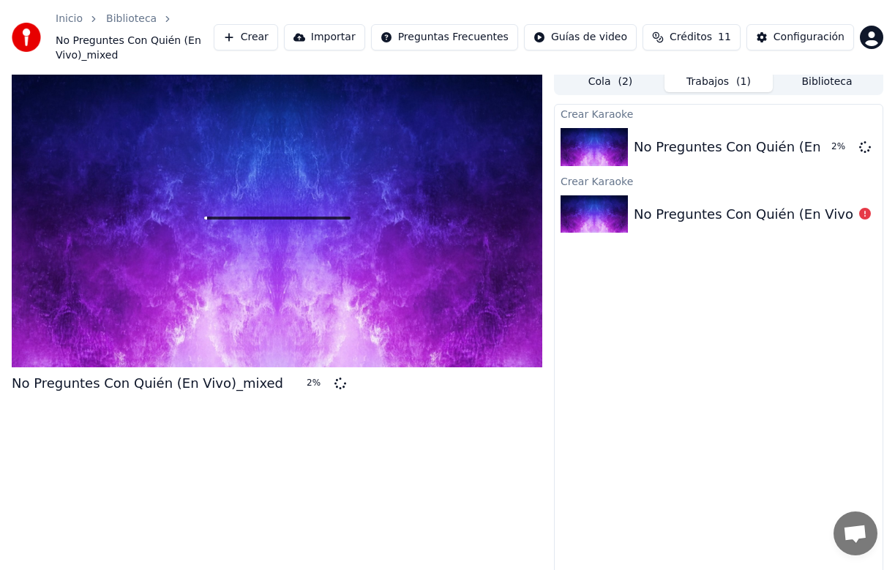
scroll to position [1, 0]
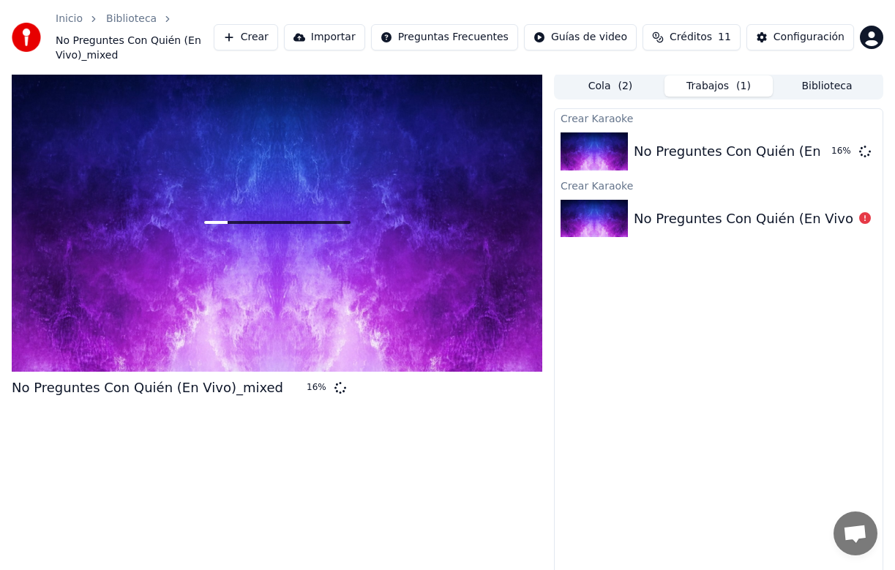
click at [710, 222] on div "No Preguntes Con Quién (En Vivo)_mixed" at bounding box center [769, 219] width 271 height 20
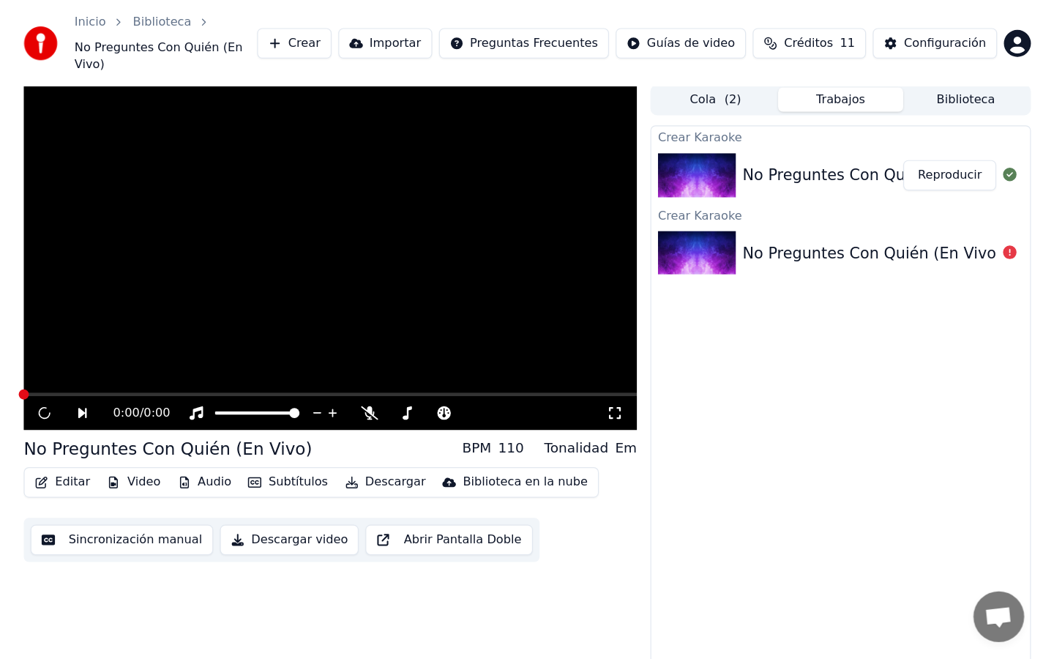
scroll to position [0, 0]
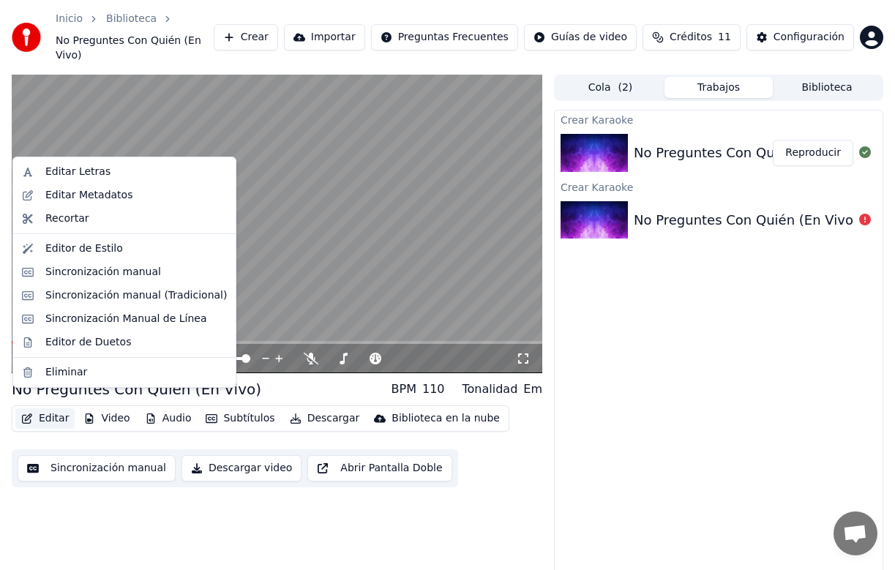
click at [57, 408] on button "Editar" at bounding box center [44, 418] width 59 height 20
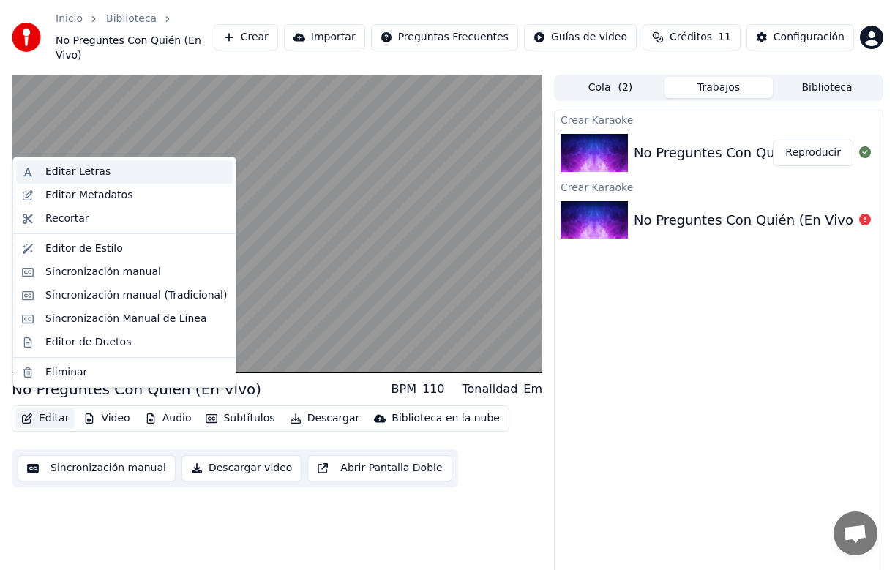
click at [88, 170] on div "Editar Letras" at bounding box center [77, 172] width 65 height 15
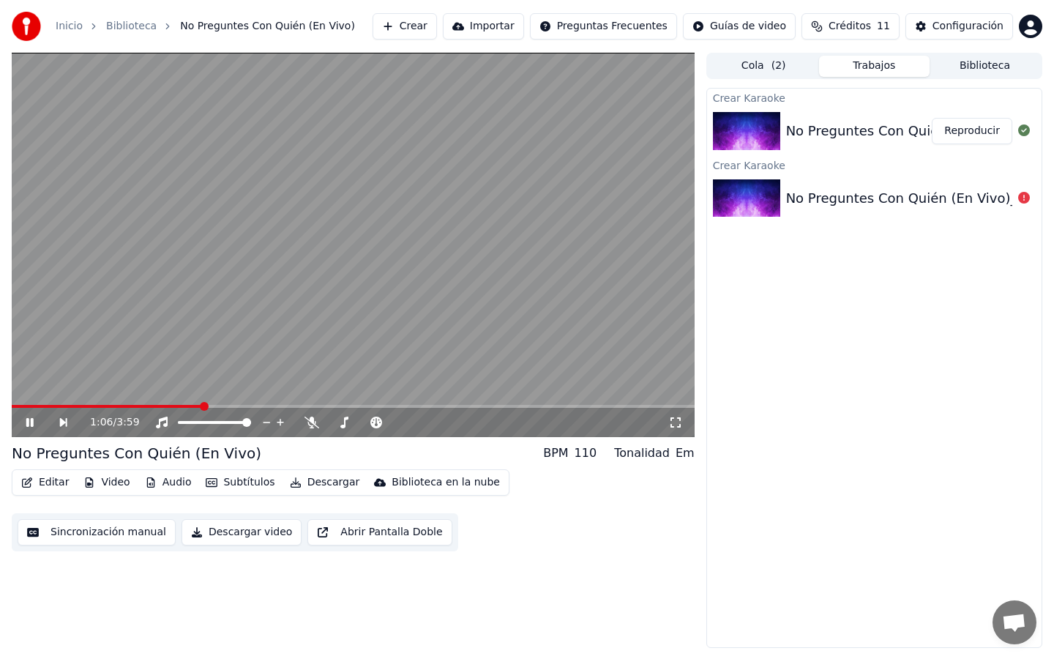
click at [132, 531] on button "Sincronización manual" at bounding box center [97, 532] width 158 height 26
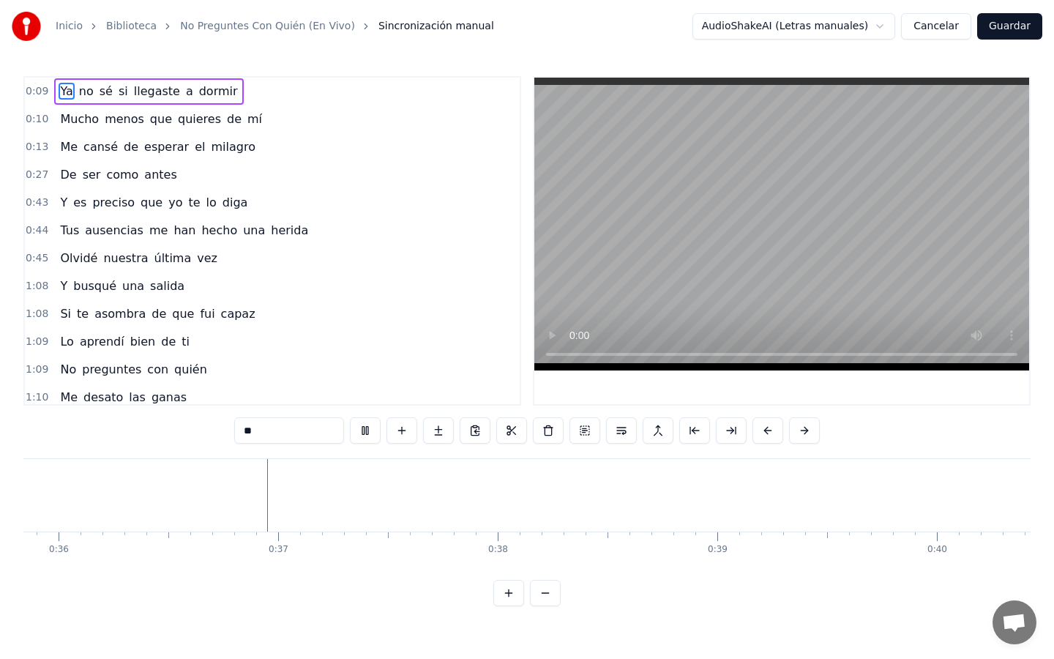
scroll to position [0, 7904]
click at [176, 120] on span "quieres" at bounding box center [199, 118] width 46 height 17
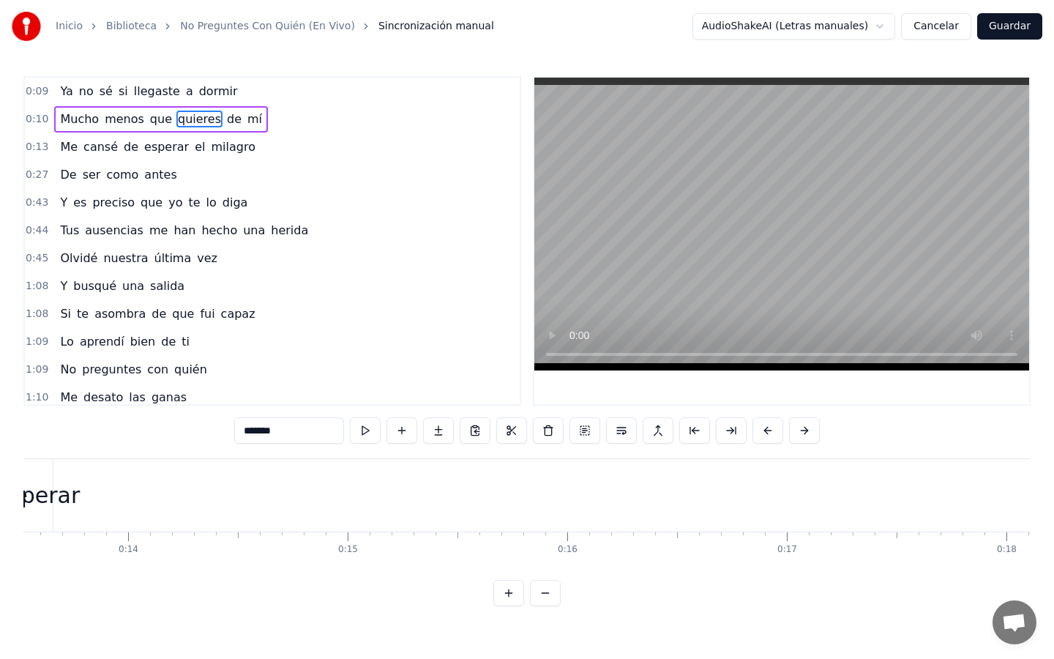
scroll to position [0, 2759]
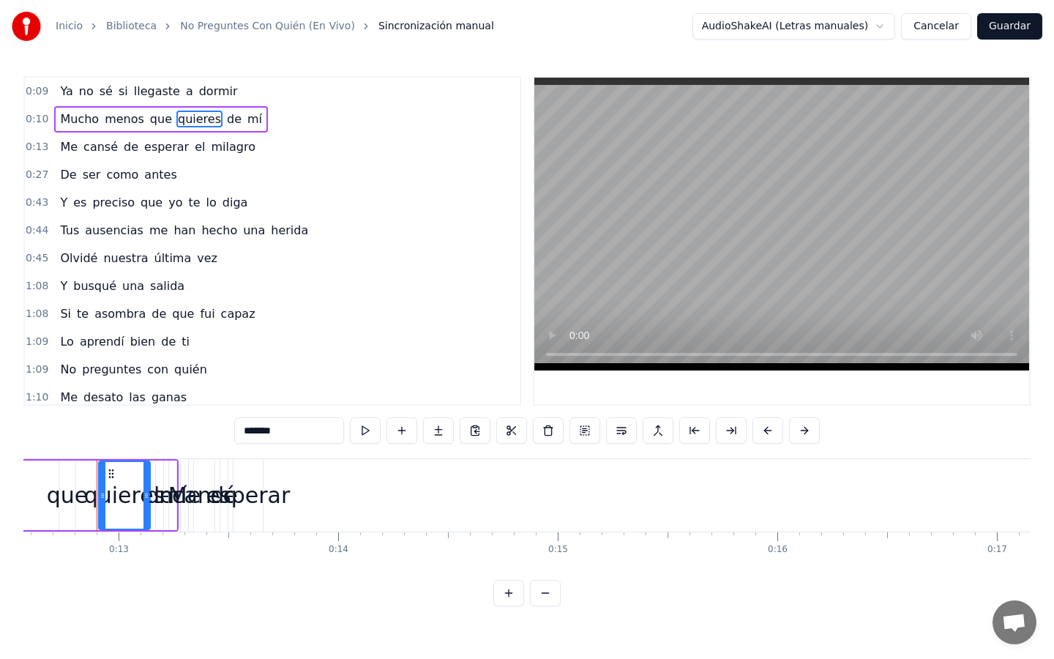
click at [64, 90] on span "Ya" at bounding box center [66, 91] width 15 height 17
type input "**"
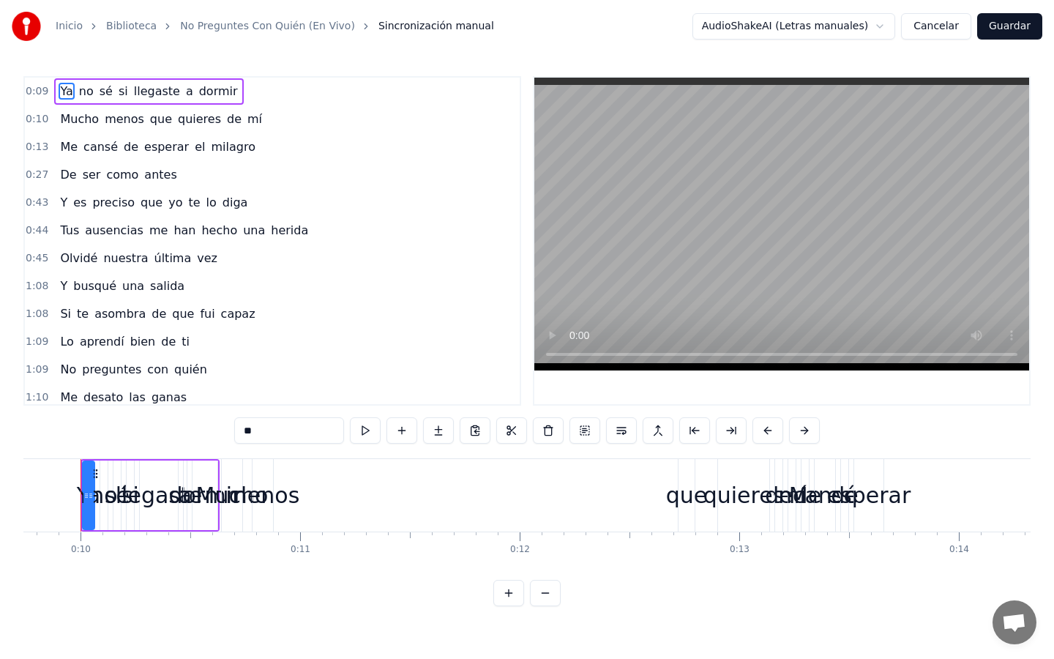
scroll to position [0, 2122]
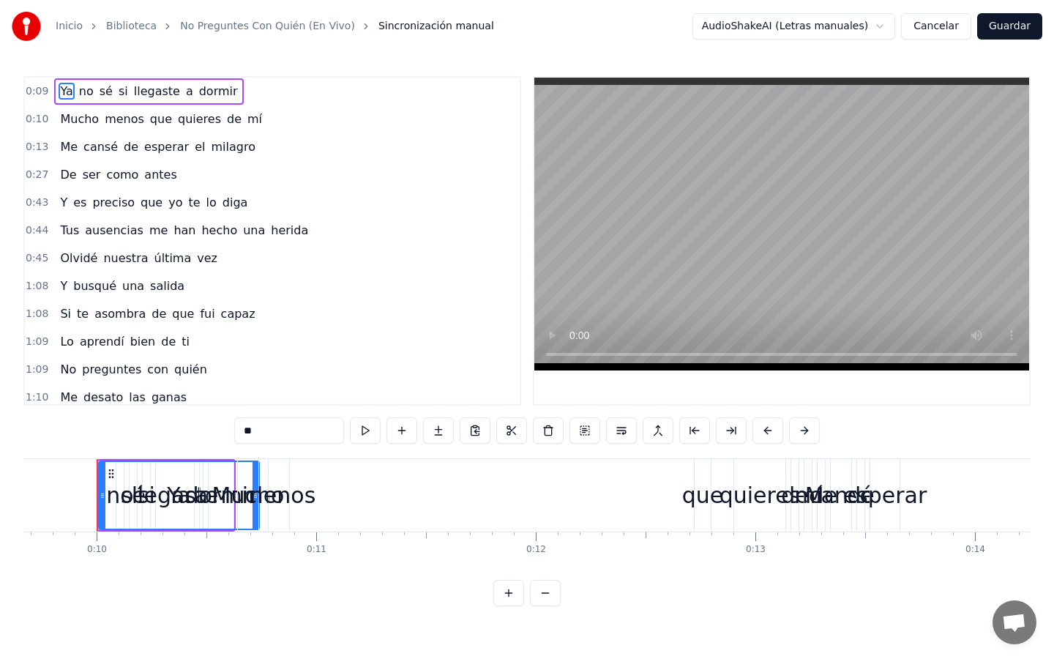
drag, startPoint x: 105, startPoint y: 495, endPoint x: 253, endPoint y: 498, distance: 148.6
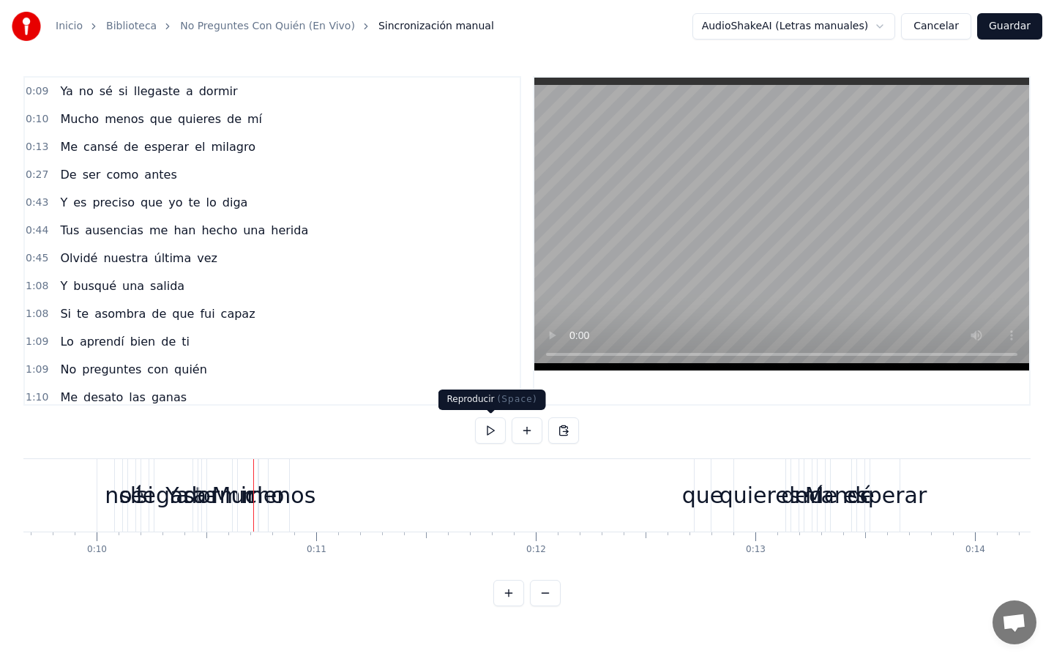
click at [489, 428] on button at bounding box center [490, 430] width 31 height 26
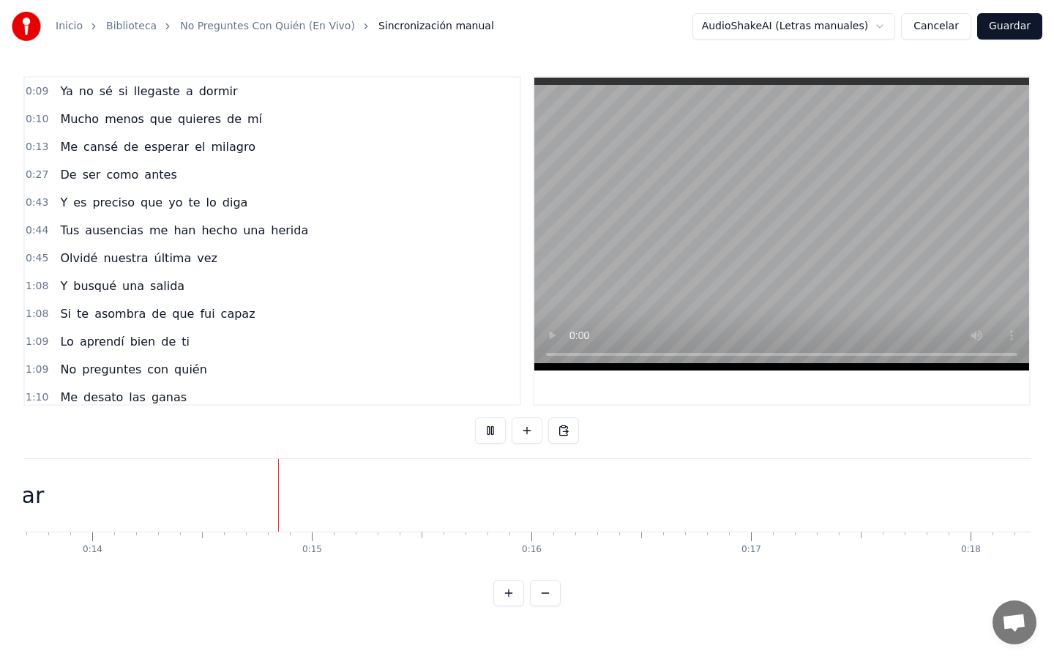
scroll to position [0, 3021]
click at [492, 430] on button at bounding box center [490, 430] width 31 height 26
drag, startPoint x: 278, startPoint y: 545, endPoint x: 285, endPoint y: 469, distance: 76.5
click at [285, 469] on div "Ya no sé si llegaste a dormir Mucho menos que quieres de mí Me cansé de esperar…" at bounding box center [526, 513] width 1007 height 110
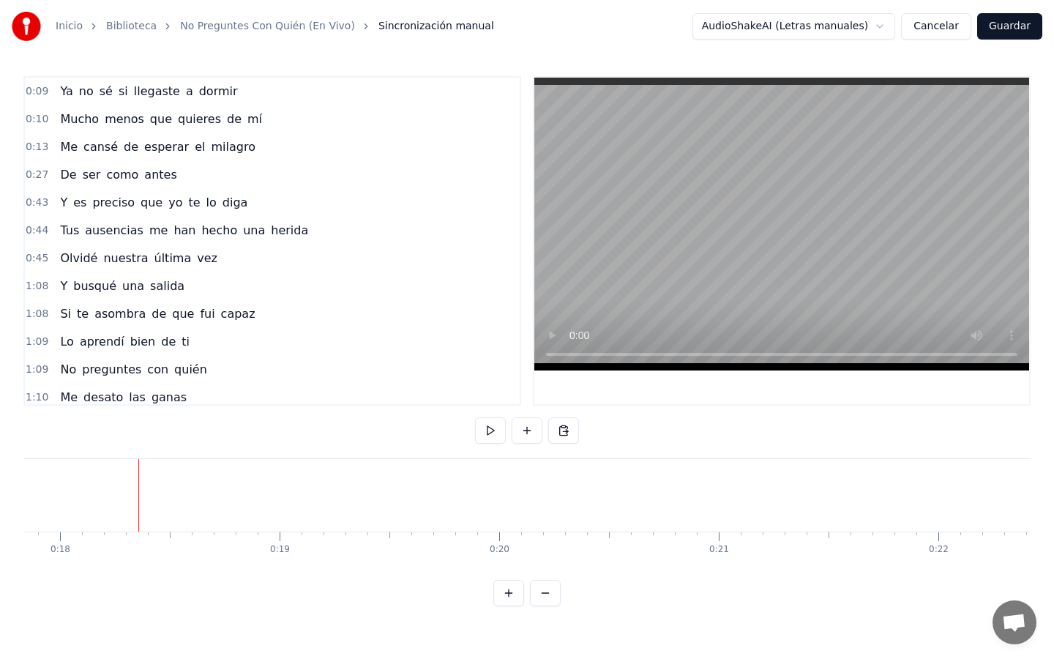
drag, startPoint x: 284, startPoint y: 468, endPoint x: 413, endPoint y: 468, distance: 129.5
click at [413, 468] on div "Me cansé de esperar el milagro" at bounding box center [540, 495] width 3032 height 72
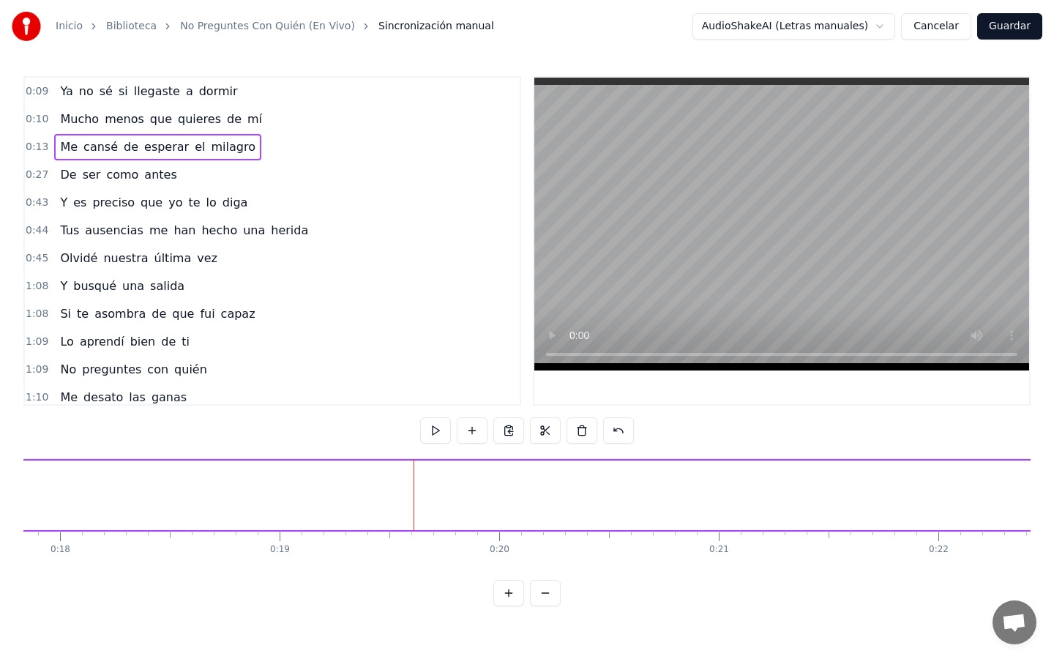
drag, startPoint x: 350, startPoint y: 525, endPoint x: 403, endPoint y: 526, distance: 53.4
click at [403, 526] on div "Me cansé de esperar el milagro" at bounding box center [540, 495] width 3032 height 72
drag, startPoint x: 345, startPoint y: 493, endPoint x: 531, endPoint y: 498, distance: 185.2
click at [531, 498] on div "Me cansé de esperar el milagro" at bounding box center [540, 495] width 3032 height 72
click at [94, 97] on div "Ya no sé si llegaste a dormir" at bounding box center [148, 91] width 189 height 26
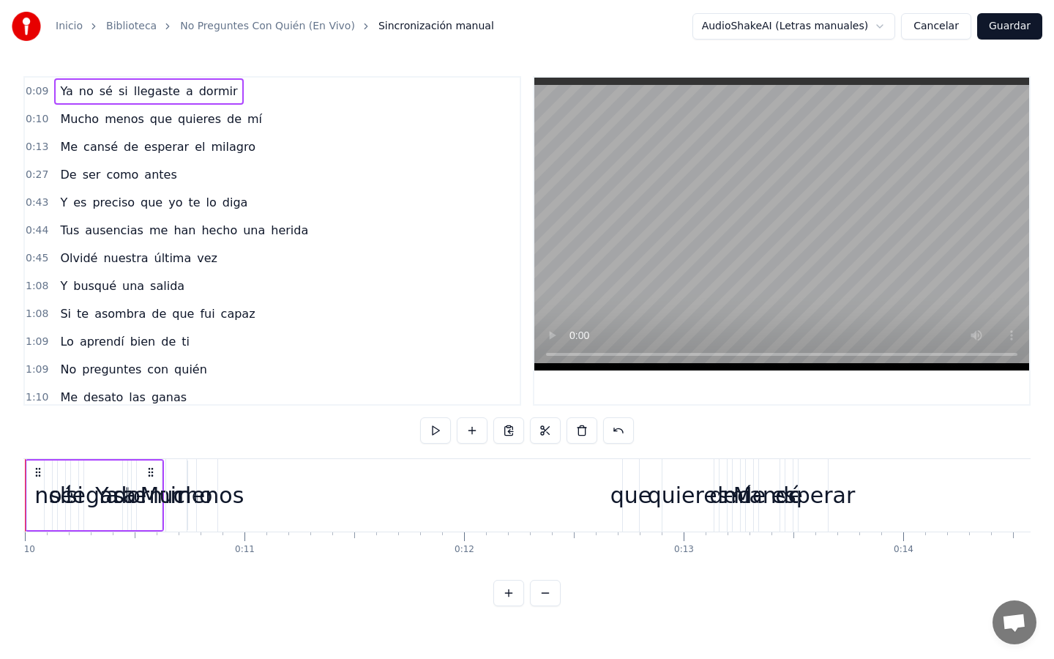
scroll to position [0, 2122]
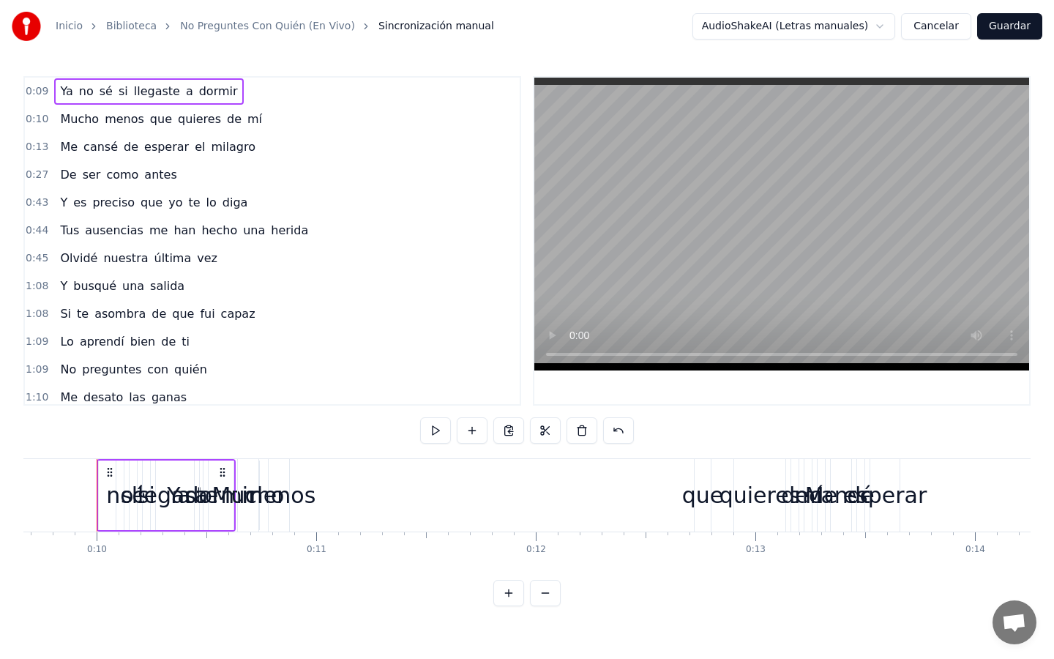
click at [67, 91] on span "Ya" at bounding box center [66, 91] width 15 height 17
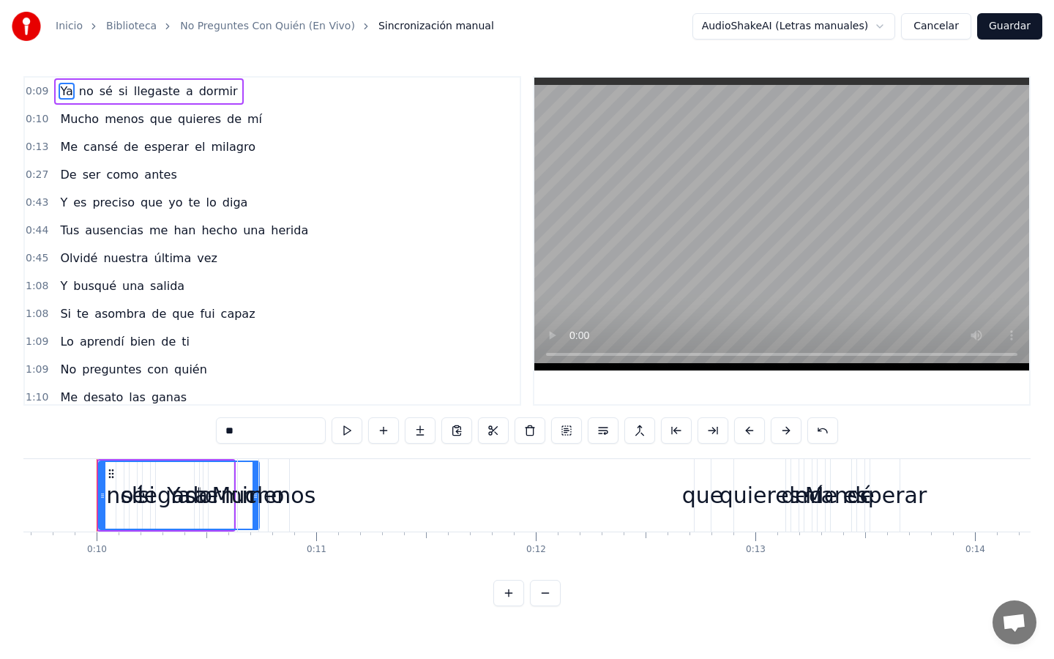
click at [109, 474] on icon at bounding box center [111, 474] width 12 height 12
click at [110, 470] on icon at bounding box center [111, 474] width 12 height 12
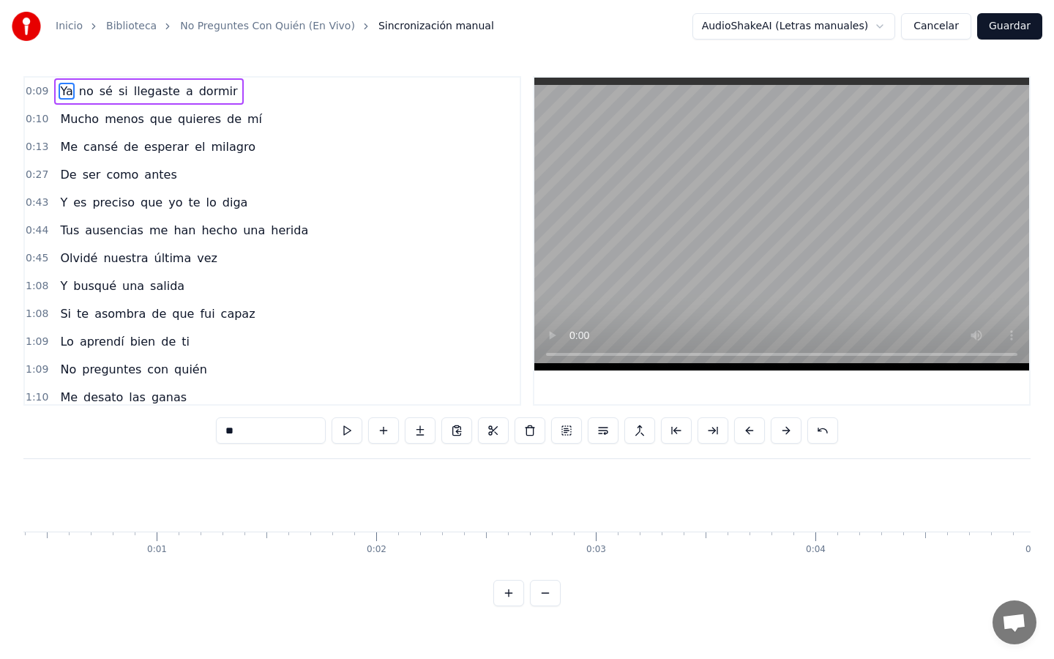
scroll to position [0, 0]
click at [345, 435] on button at bounding box center [346, 430] width 31 height 26
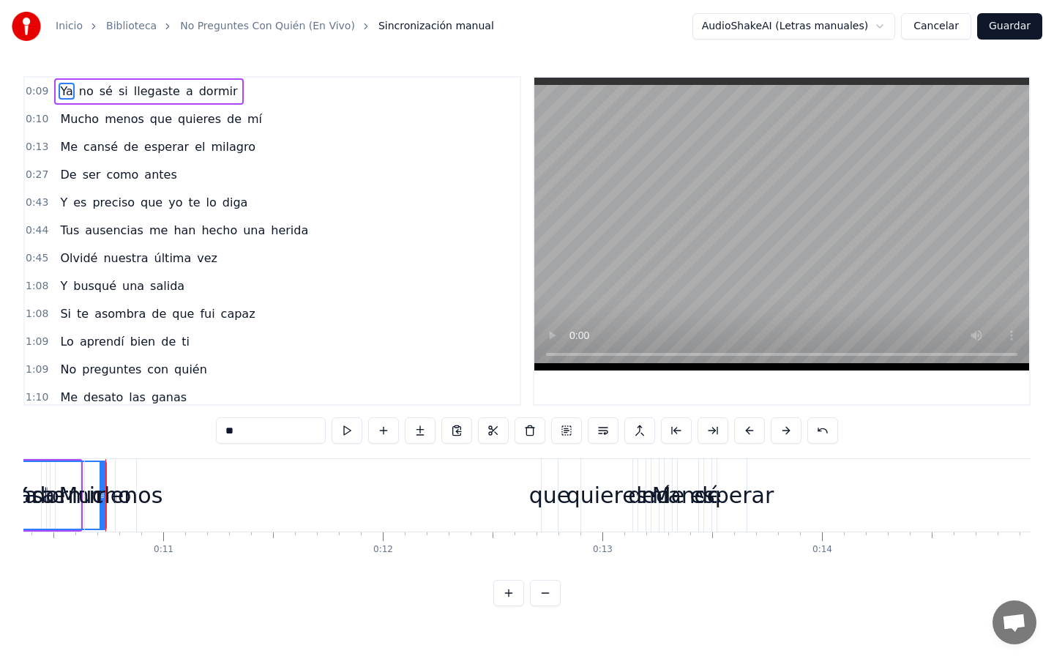
scroll to position [0, 2284]
click at [346, 430] on button at bounding box center [346, 430] width 31 height 26
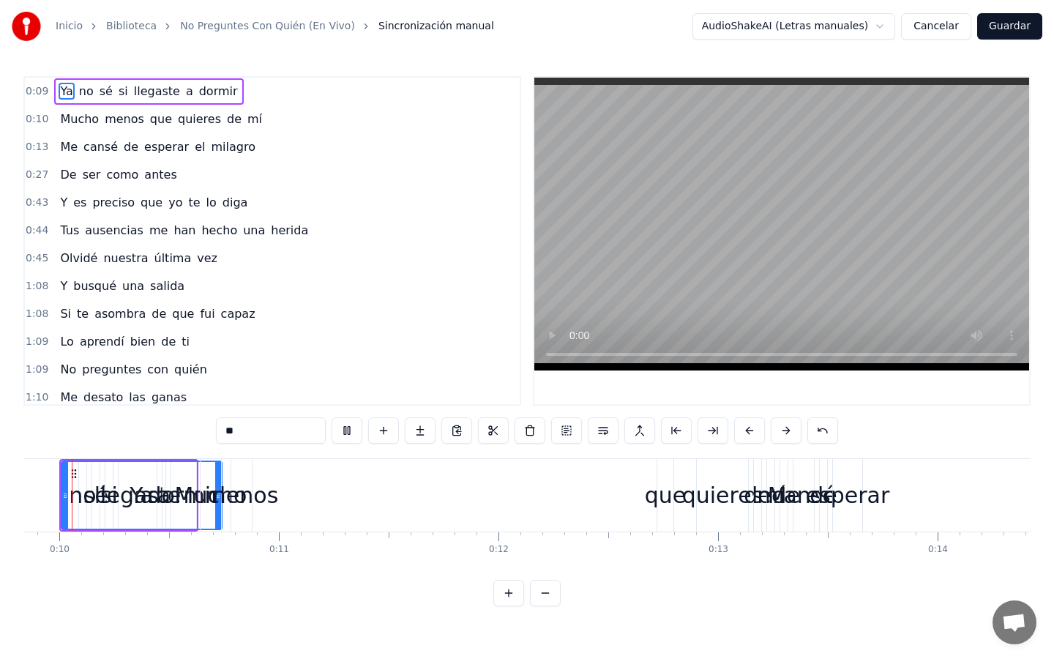
scroll to position [0, 2122]
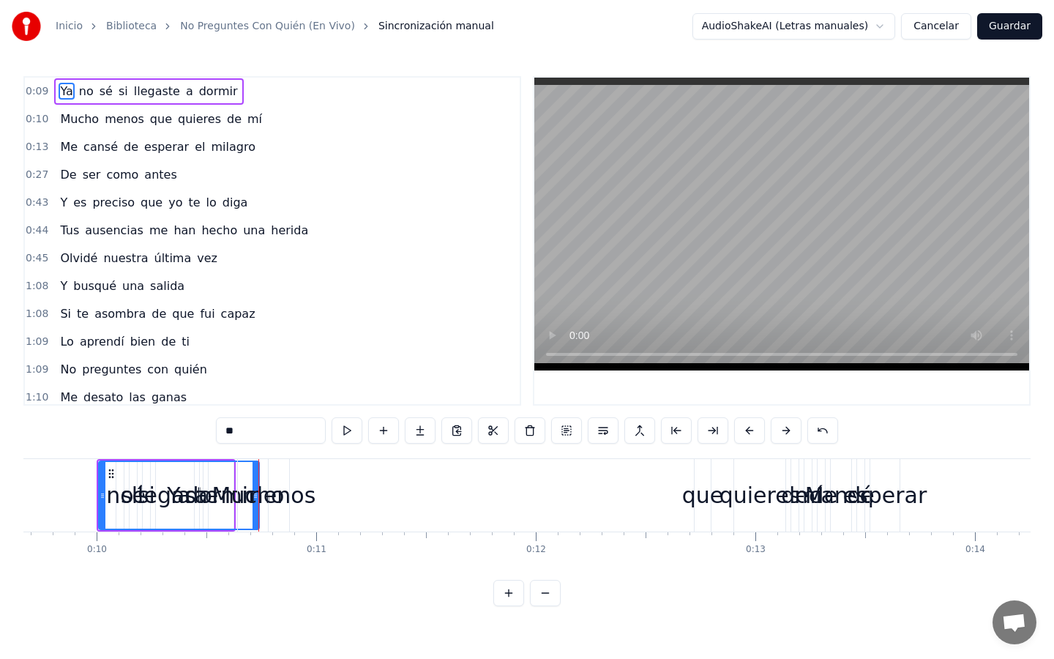
click at [844, 26] on html "Inicio Biblioteca No Preguntes Con Quién (En Vivo) Sincronización manual Audio…" at bounding box center [527, 314] width 1054 height 629
click at [347, 429] on button at bounding box center [346, 430] width 31 height 26
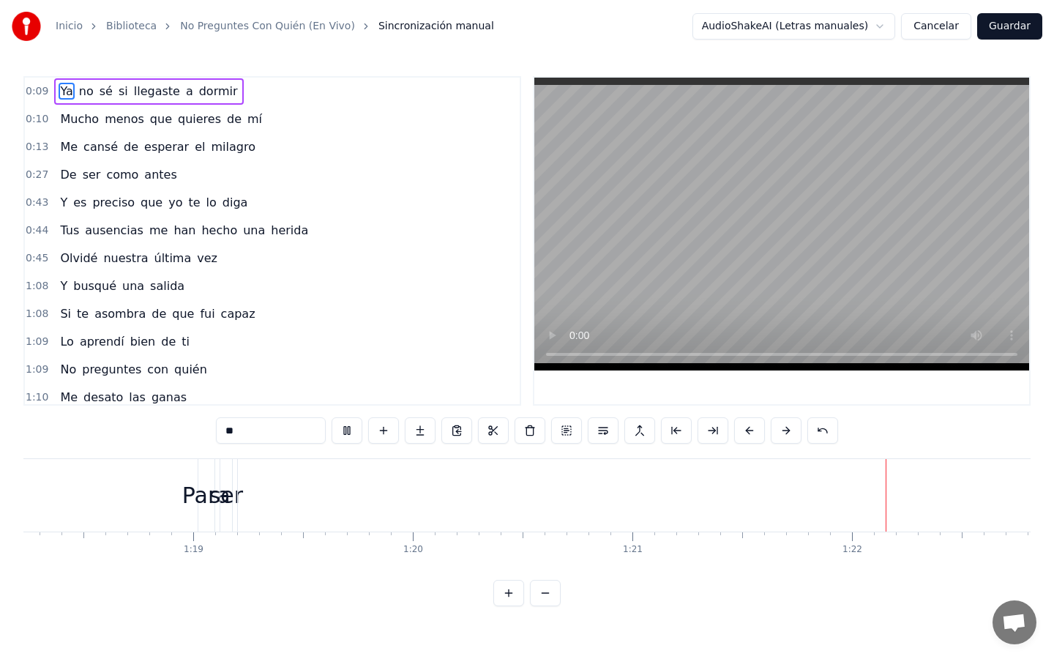
scroll to position [0, 17635]
click at [894, 27] on button "Cancelar" at bounding box center [936, 26] width 70 height 26
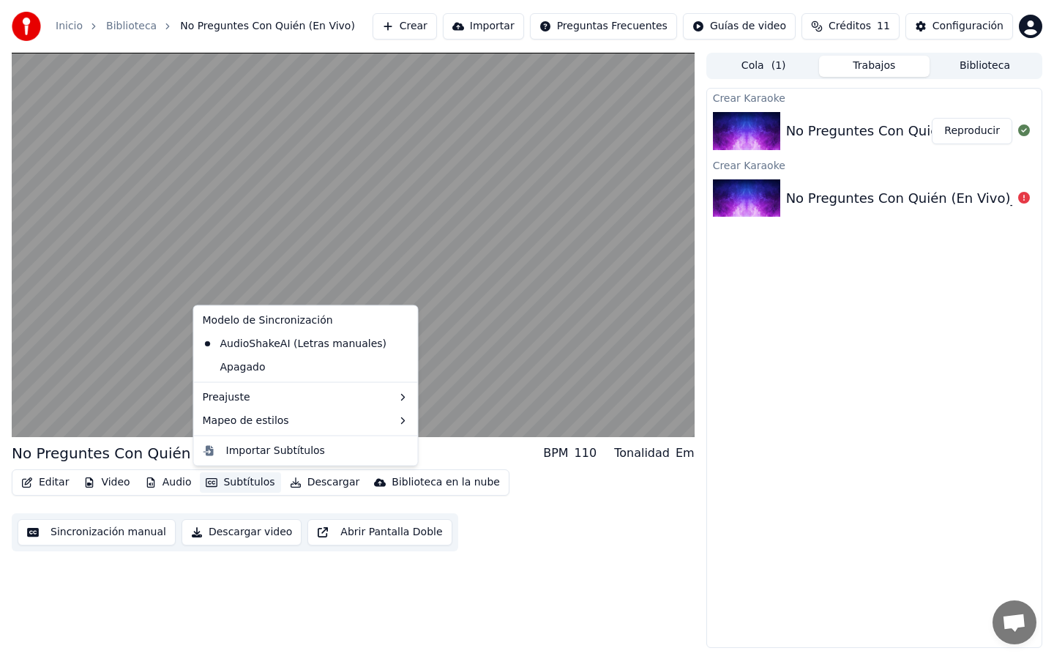
click at [235, 484] on button "Subtítulos" at bounding box center [240, 482] width 80 height 20
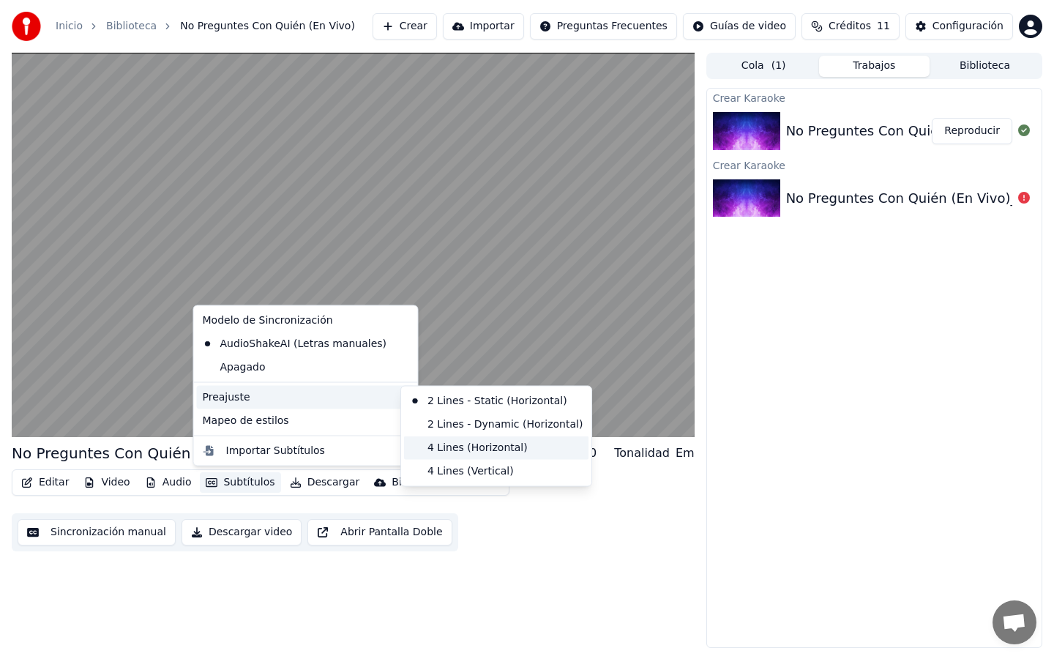
click at [446, 448] on div "4 Lines (Horizontal)" at bounding box center [496, 446] width 184 height 23
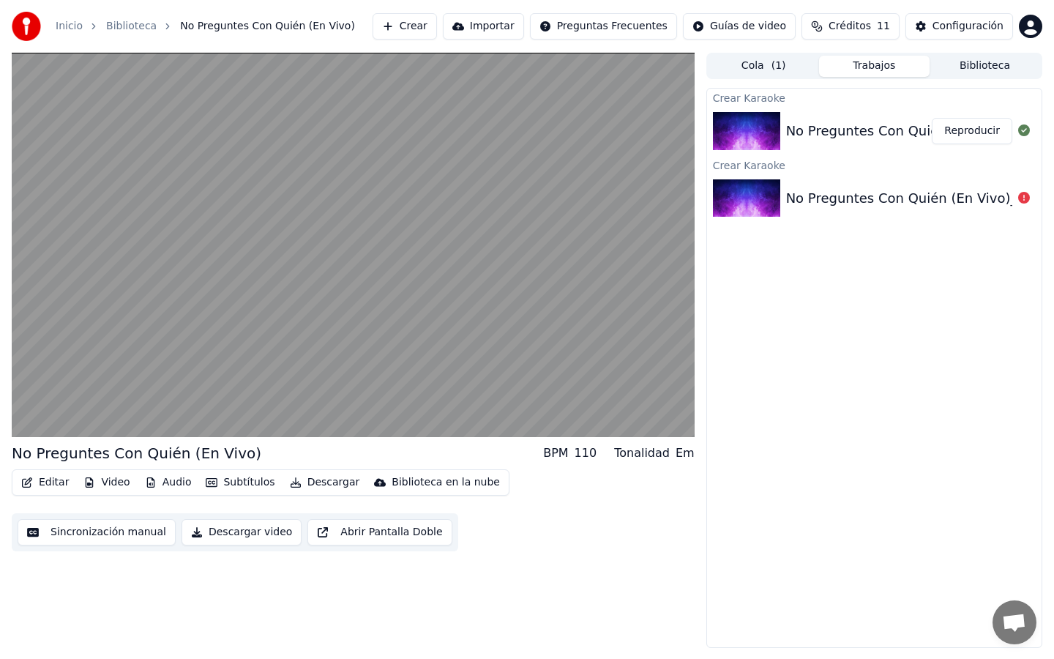
click at [364, 528] on button "Abrir Pantalla Doble" at bounding box center [379, 532] width 144 height 26
click at [54, 482] on button "Editar" at bounding box center [44, 482] width 59 height 20
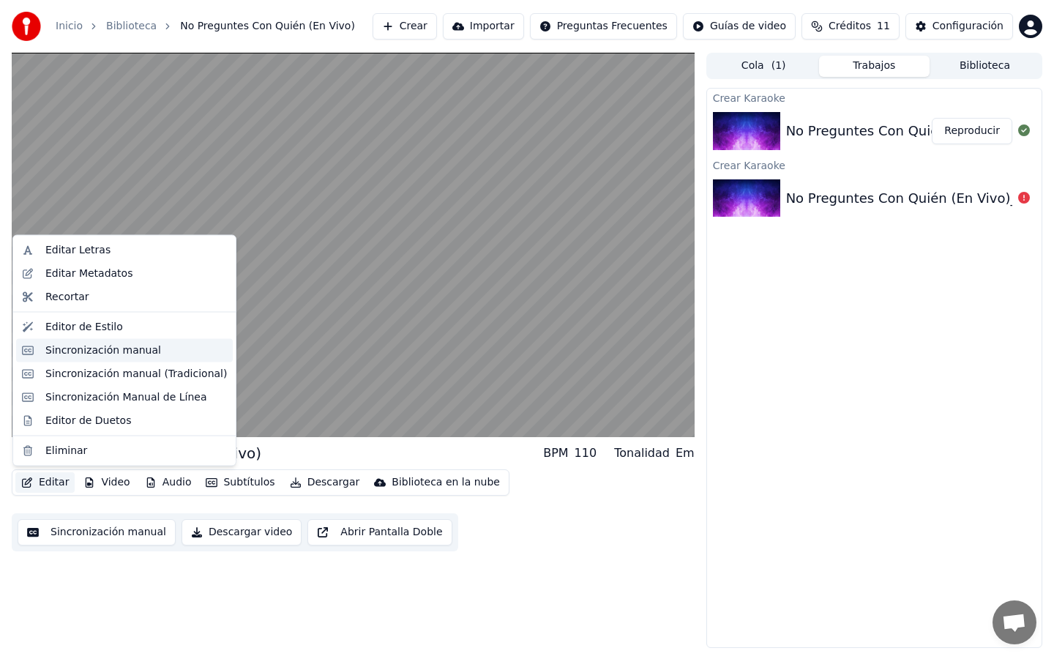
click at [72, 348] on div "Sincronización manual" at bounding box center [103, 349] width 116 height 15
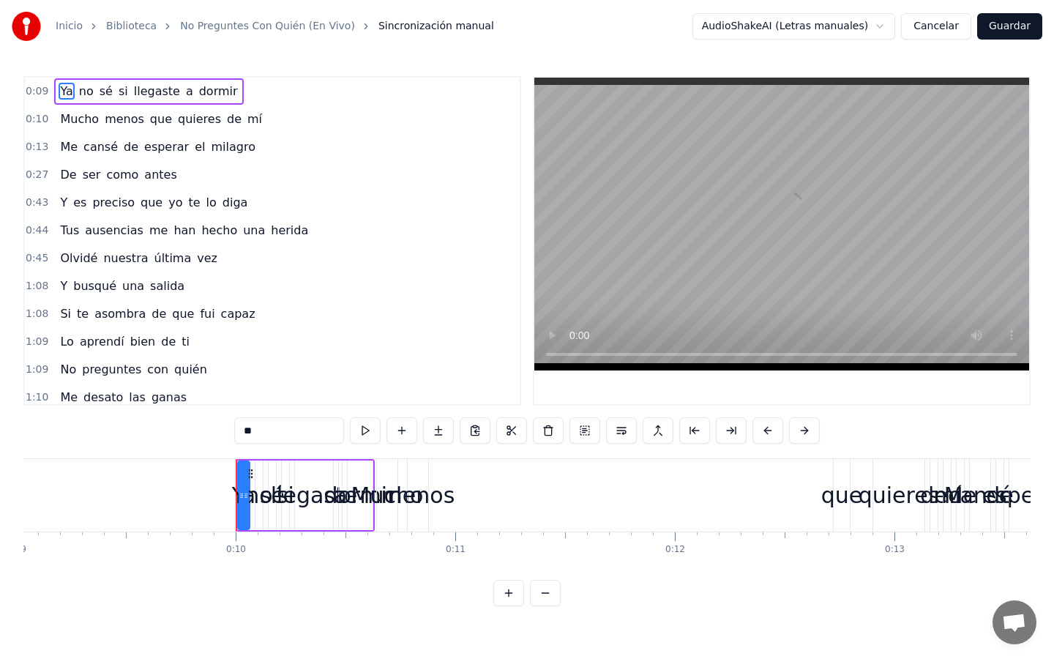
scroll to position [0, 2122]
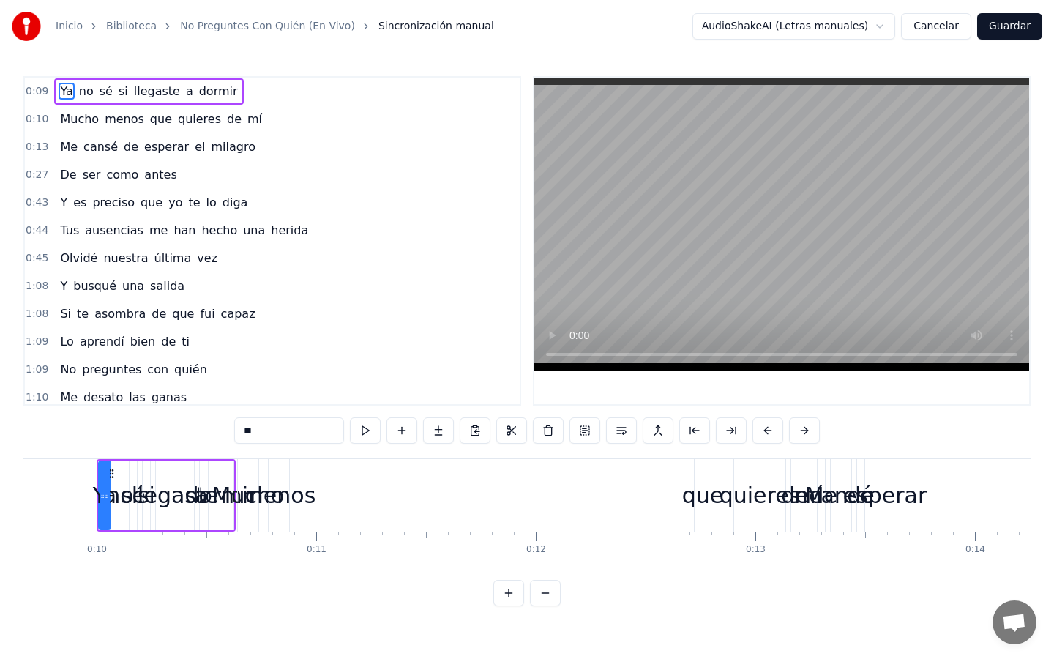
click at [67, 393] on span "Me" at bounding box center [69, 397] width 20 height 17
type input "**"
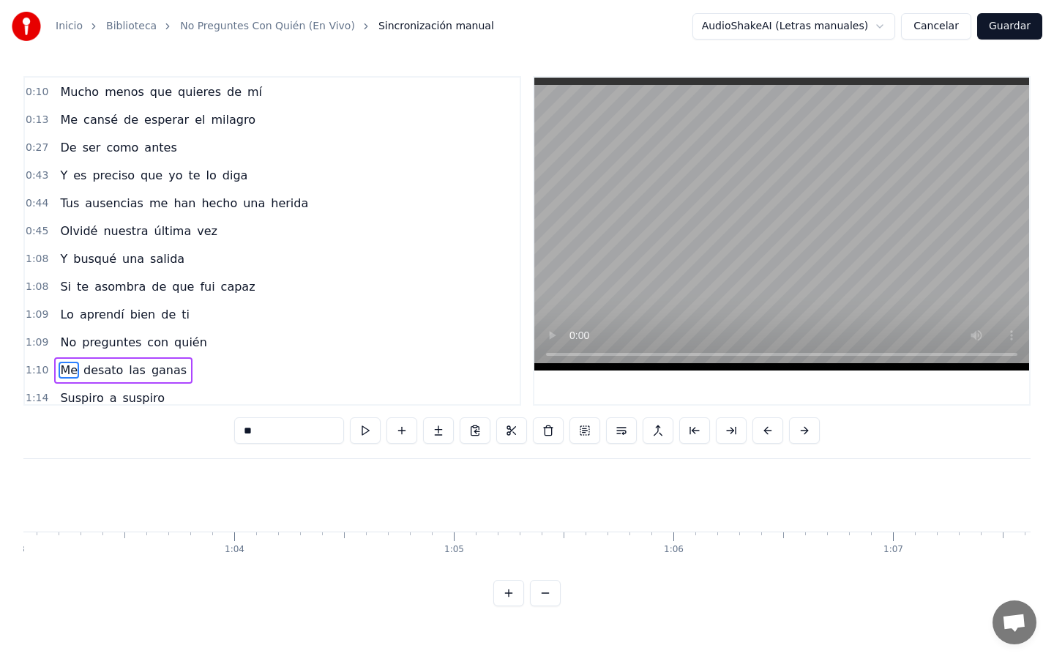
scroll to position [0, 15391]
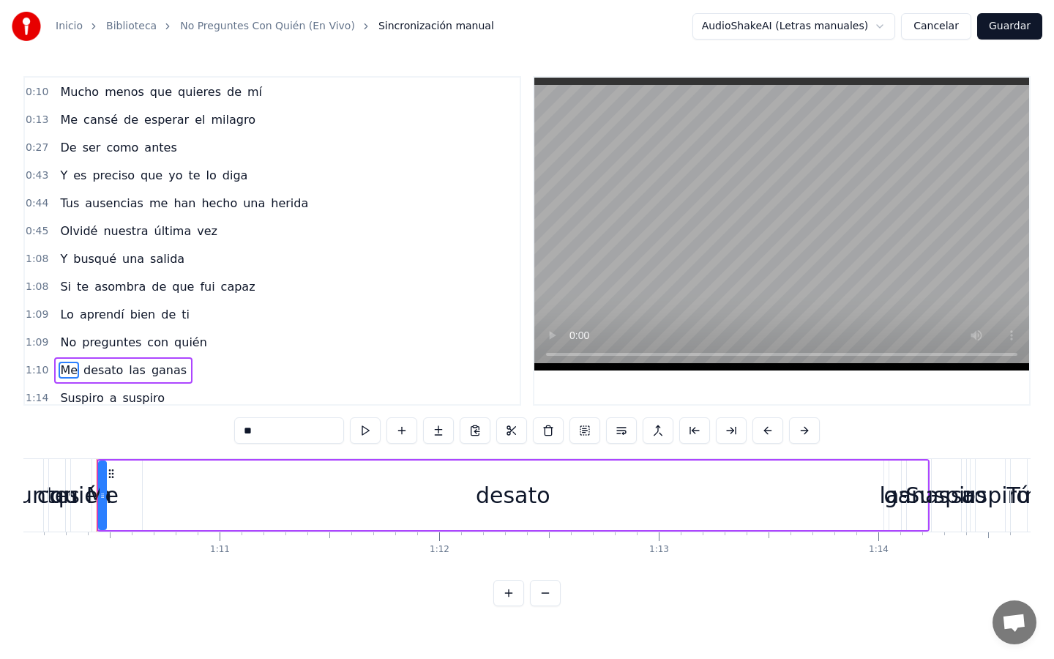
click at [34, 370] on span "1:10" at bounding box center [37, 370] width 23 height 15
click at [59, 286] on span "Si" at bounding box center [66, 286] width 14 height 17
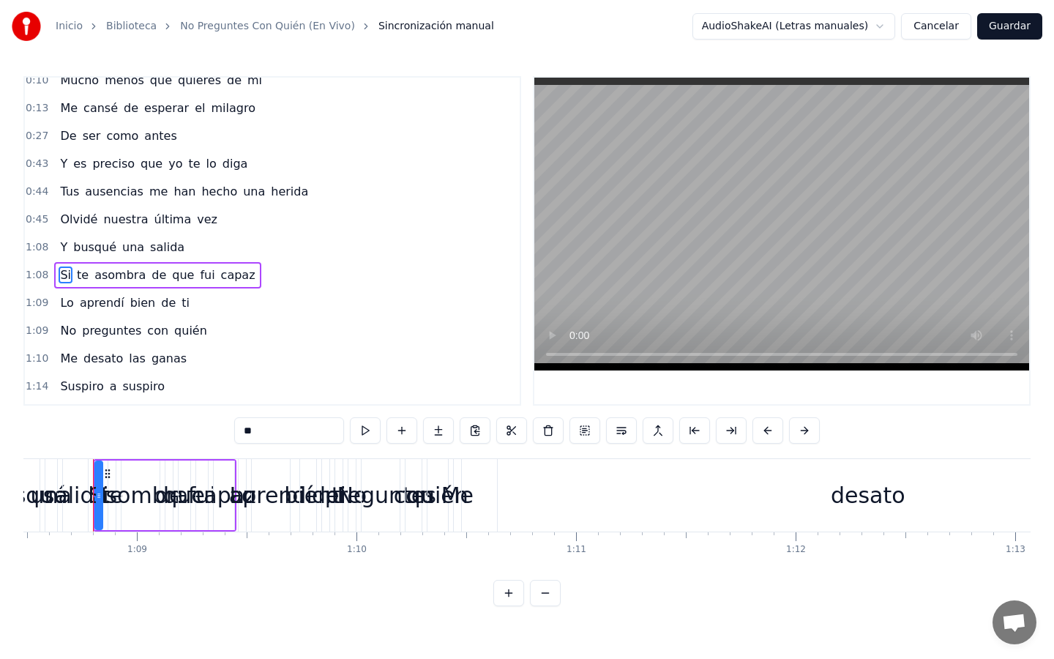
scroll to position [0, 15031]
drag, startPoint x: 103, startPoint y: 468, endPoint x: 53, endPoint y: 477, distance: 51.3
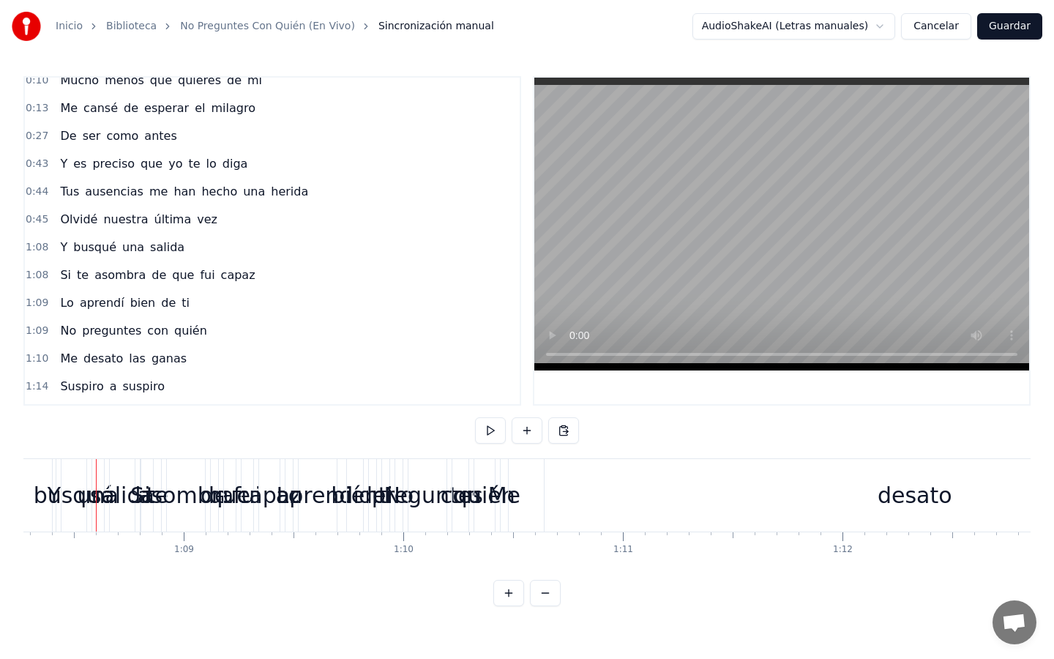
scroll to position [0, 14987]
click at [80, 80] on span "Mucho" at bounding box center [80, 80] width 42 height 17
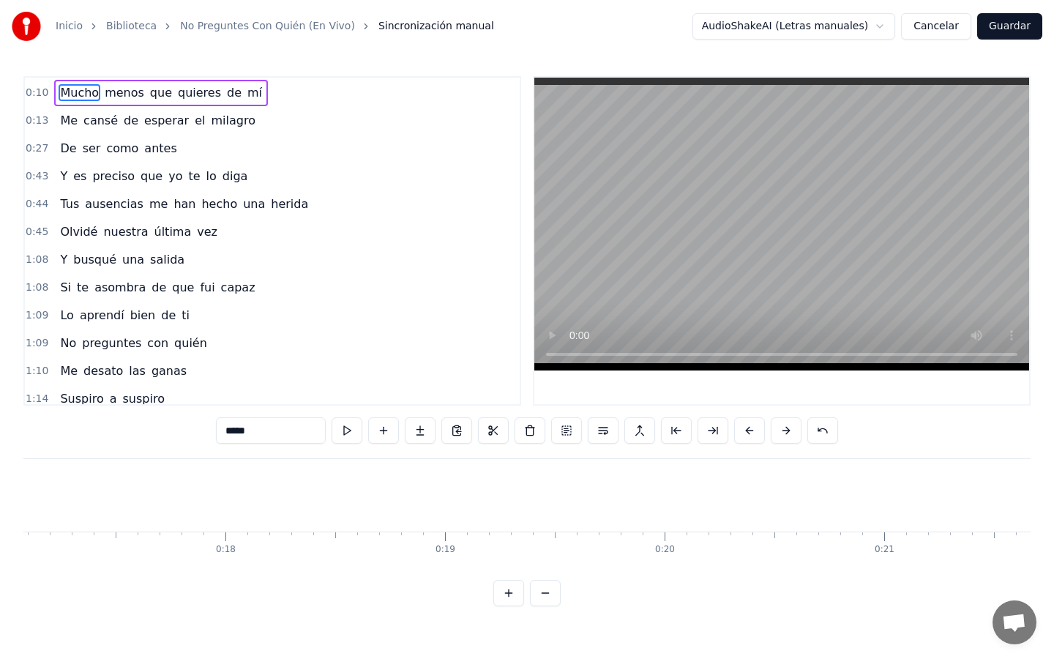
scroll to position [0, 2263]
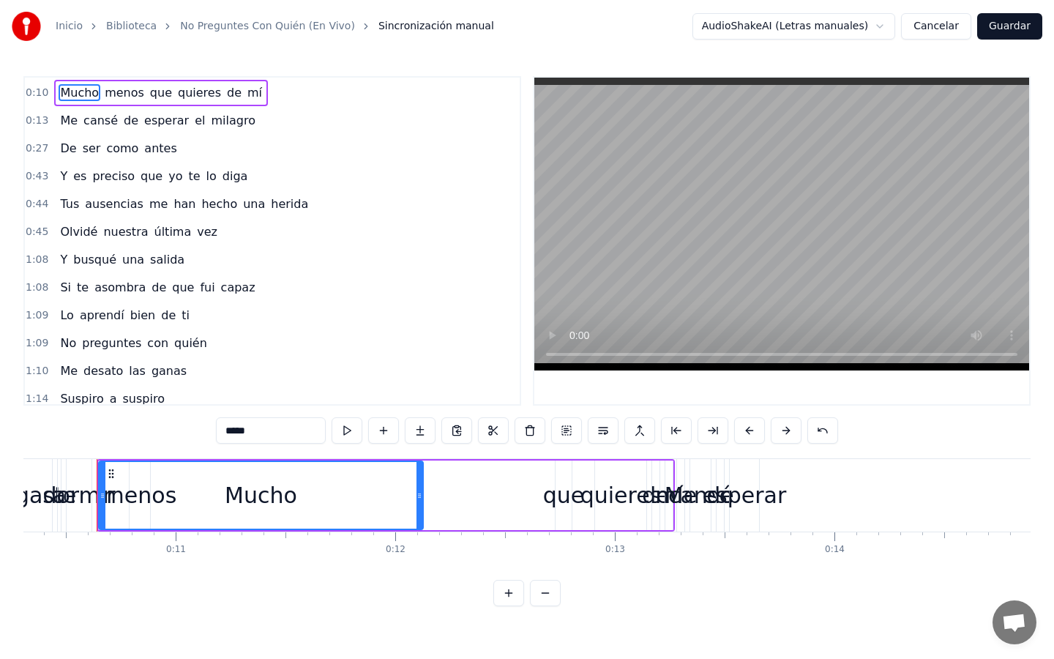
drag, startPoint x: 114, startPoint y: 492, endPoint x: 418, endPoint y: 551, distance: 309.4
click at [418, 551] on div "Ya no sé si llegaste a dormir Mucho menos que quieres de mí Me cansé de esperar…" at bounding box center [526, 513] width 1007 height 110
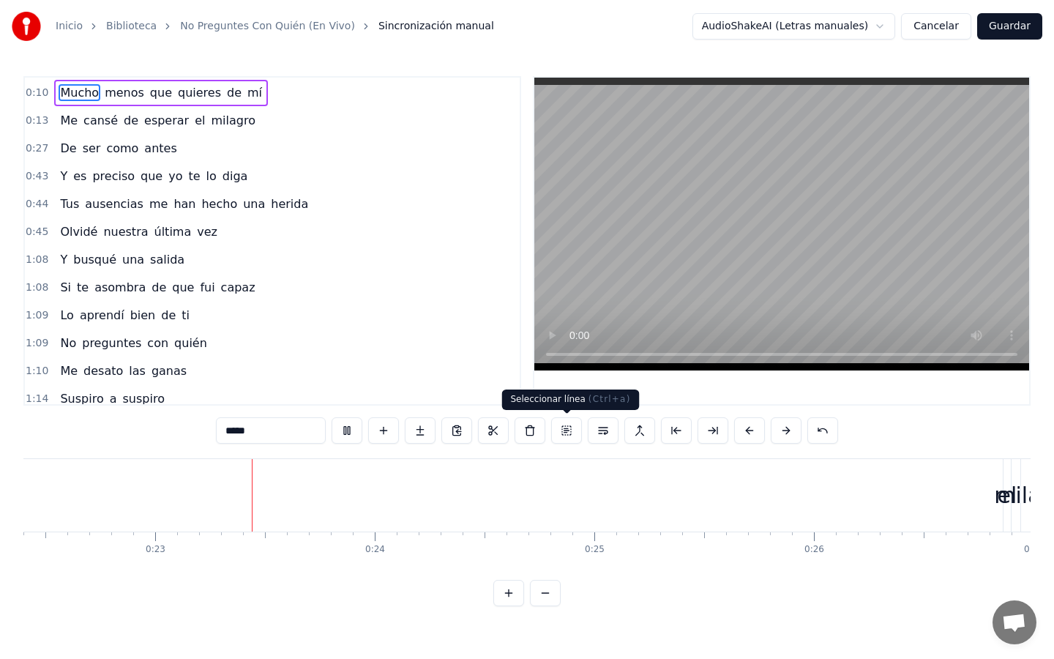
scroll to position [0, 4926]
click at [566, 430] on button at bounding box center [566, 430] width 31 height 26
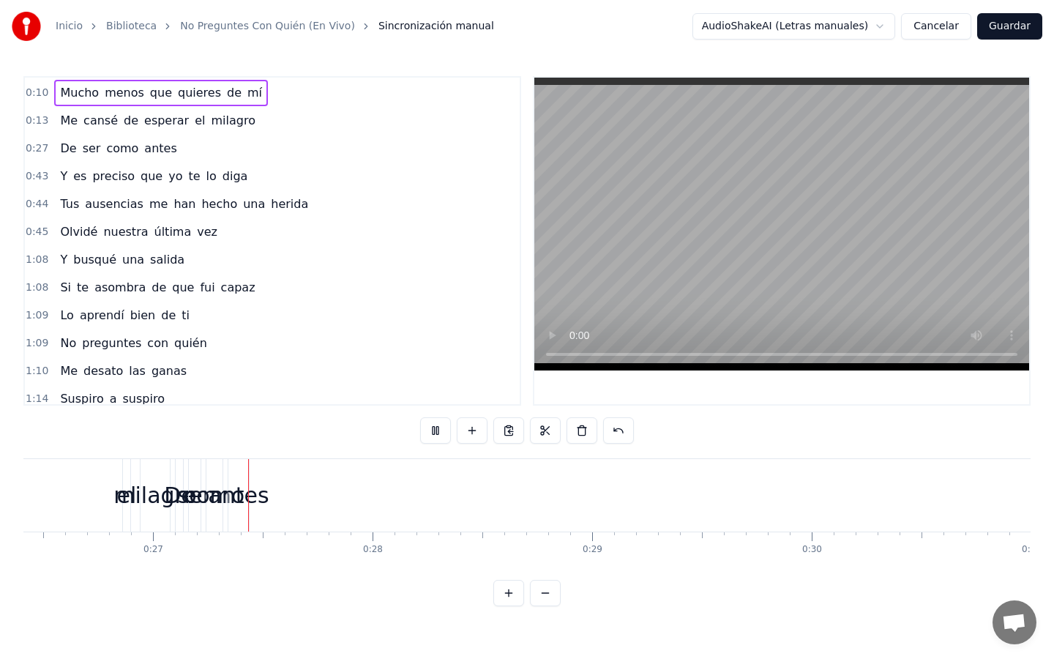
scroll to position [0, 5802]
click at [67, 151] on span "De" at bounding box center [68, 148] width 19 height 17
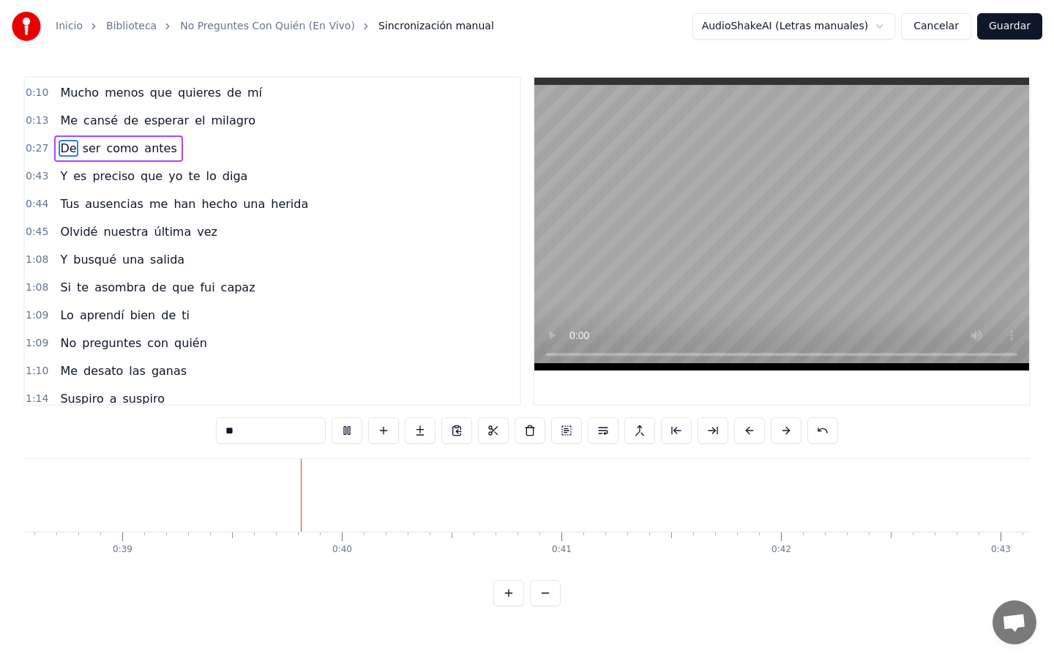
scroll to position [0, 8545]
click at [894, 28] on button "Cancelar" at bounding box center [936, 26] width 70 height 26
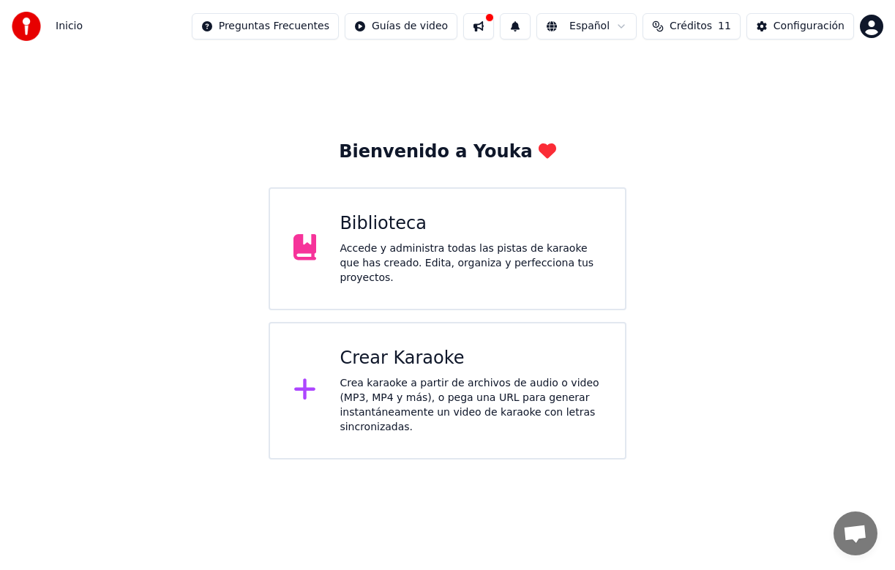
click at [427, 253] on div "Accede y administra todas las pistas de karaoke que has creado. Edita, organiza…" at bounding box center [471, 263] width 262 height 44
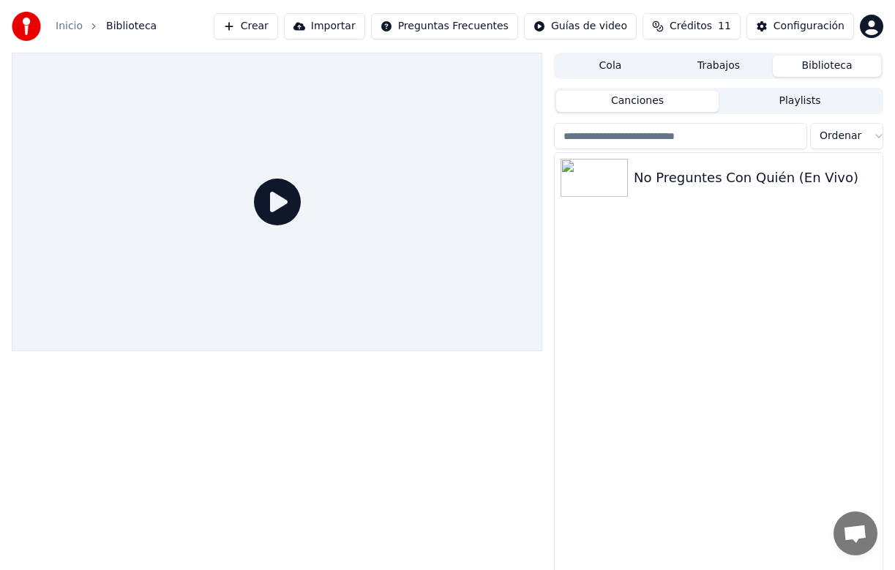
click at [265, 26] on button "Crear" at bounding box center [246, 26] width 64 height 26
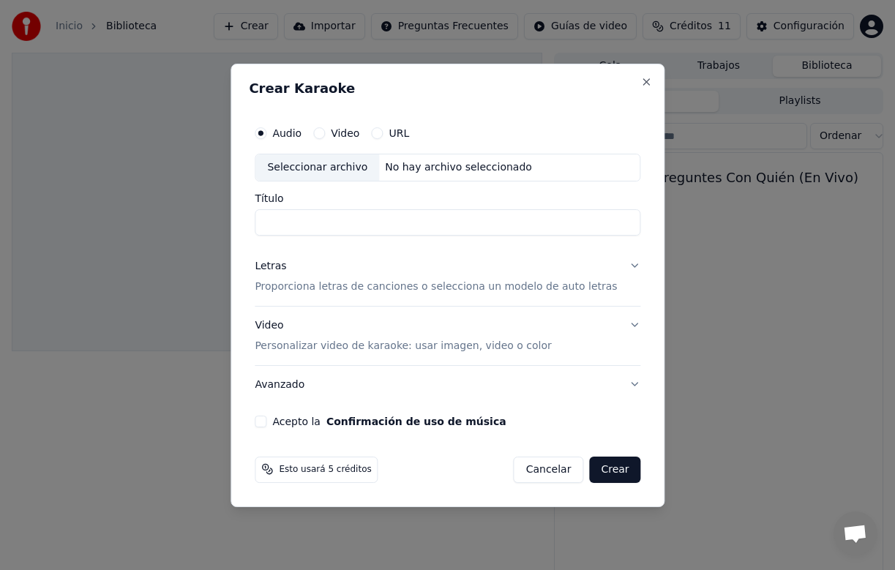
click at [363, 168] on div "Seleccionar archivo" at bounding box center [317, 167] width 124 height 26
type input "**********"
click at [624, 266] on button "Letras Proporciona letras de canciones o selecciona un modelo de auto letras" at bounding box center [448, 276] width 386 height 59
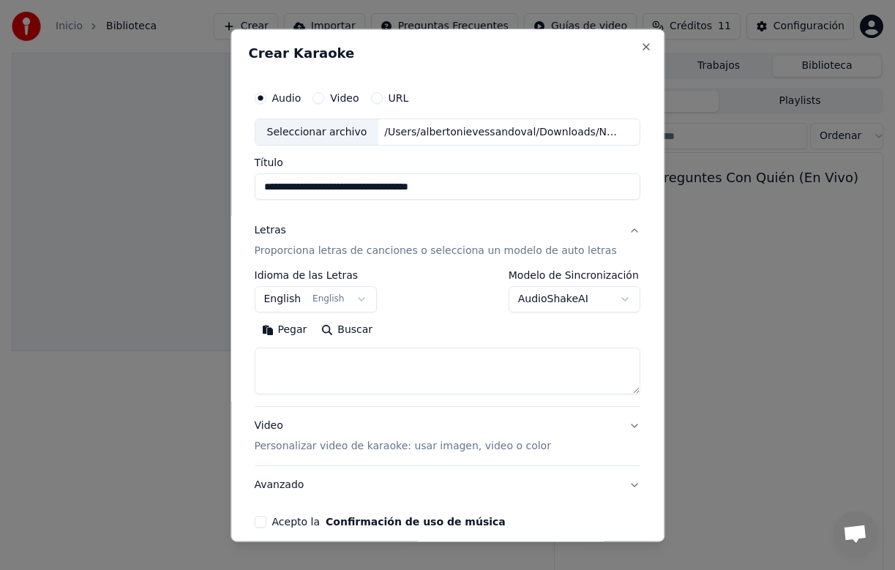
click at [282, 228] on div "Letras" at bounding box center [270, 231] width 31 height 15
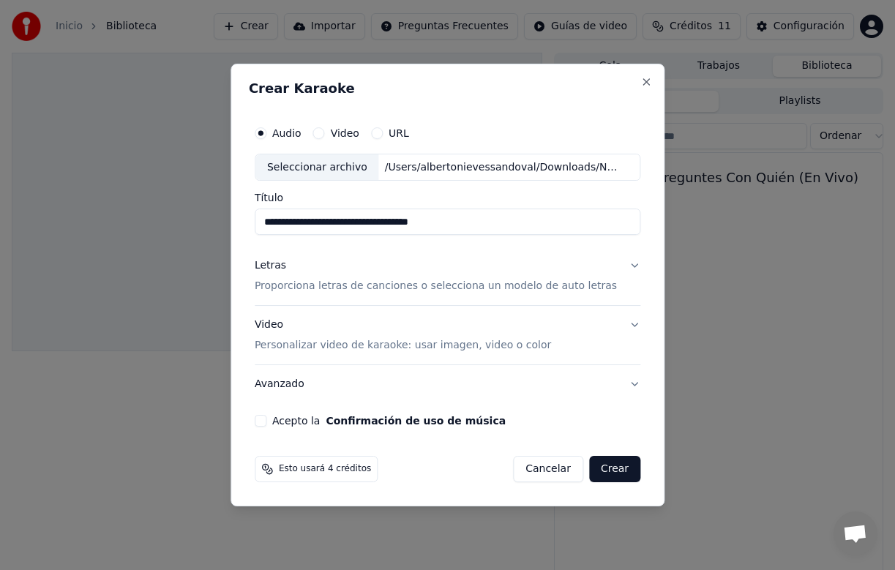
click at [287, 322] on div "Video Personalizar video de karaoke: usar imagen, video o color" at bounding box center [403, 335] width 296 height 35
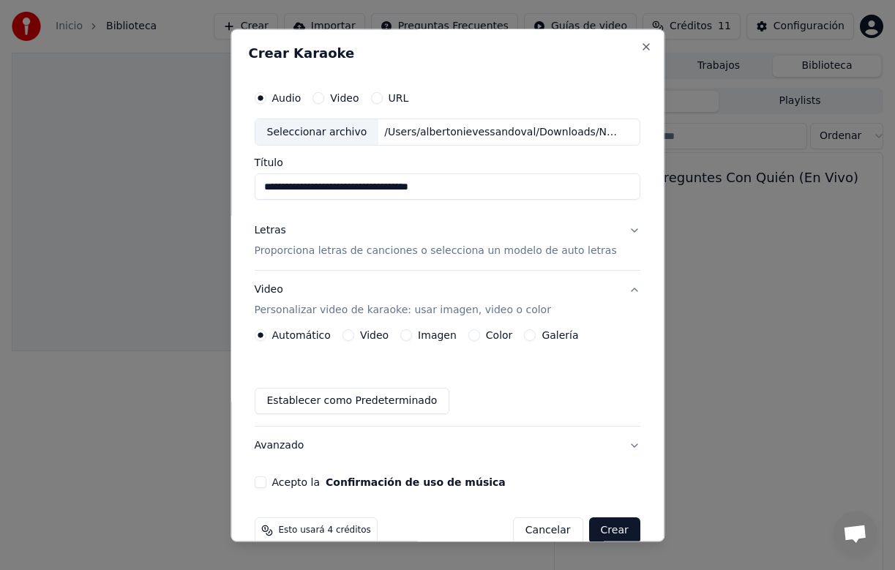
click at [348, 231] on div "Letras Proporciona letras de canciones o selecciona un modelo de auto letras" at bounding box center [436, 241] width 362 height 35
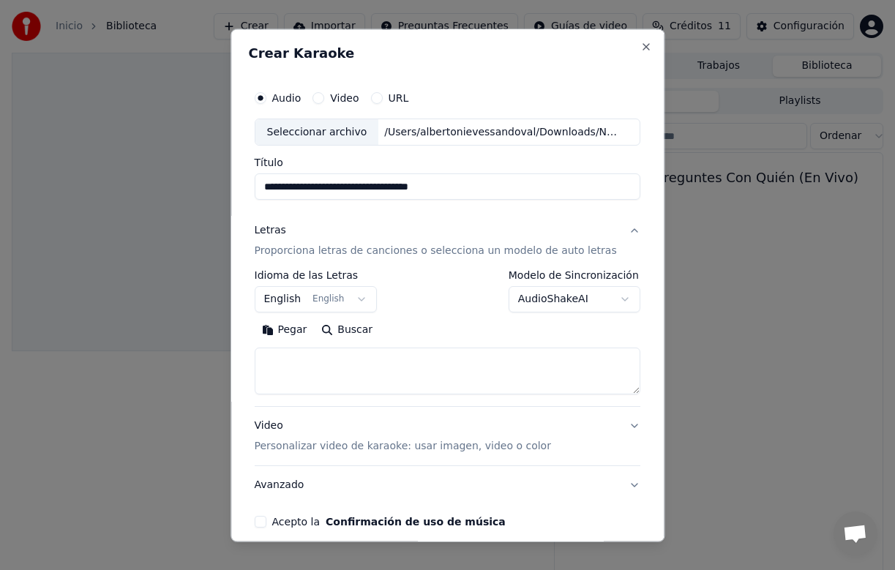
click at [283, 231] on div "Letras" at bounding box center [270, 231] width 31 height 15
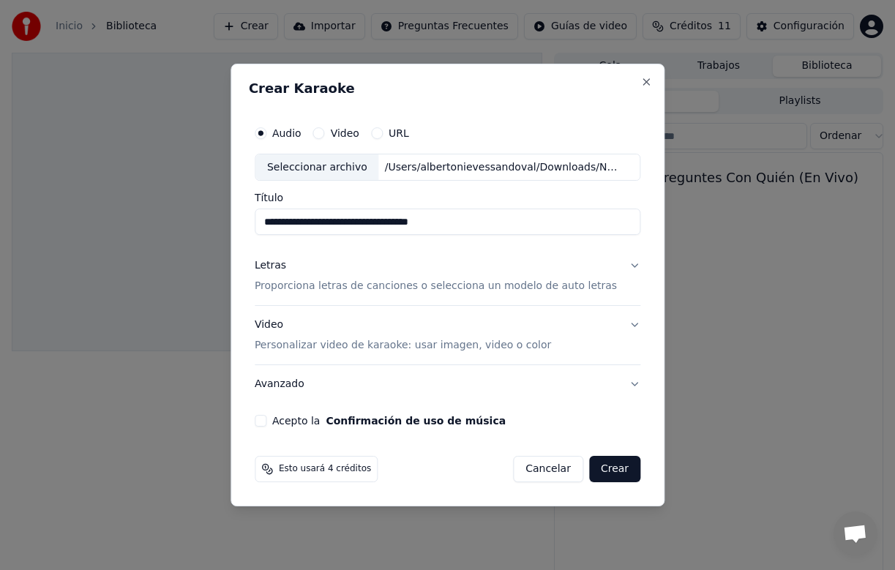
click at [625, 262] on button "Letras Proporciona letras de canciones o selecciona un modelo de auto letras" at bounding box center [448, 276] width 386 height 59
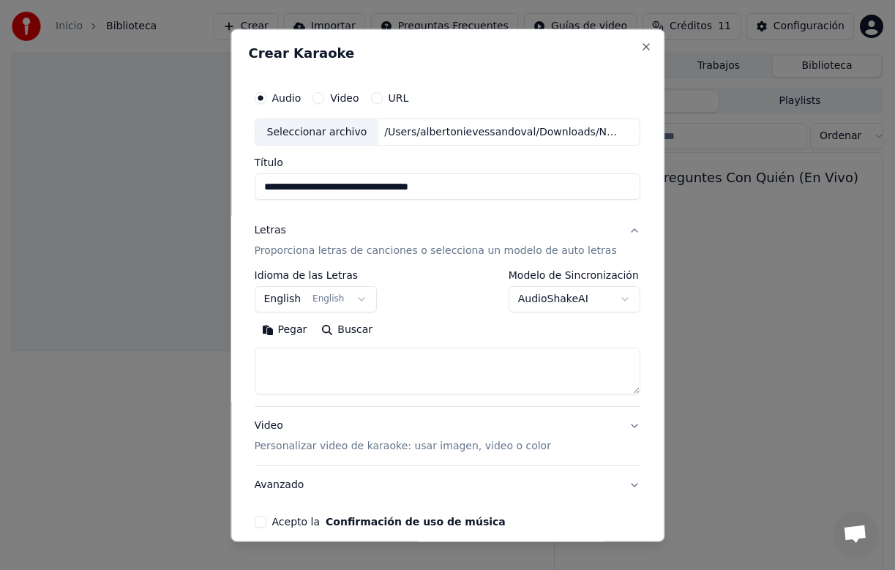
click at [367, 298] on button "English English" at bounding box center [316, 300] width 123 height 26
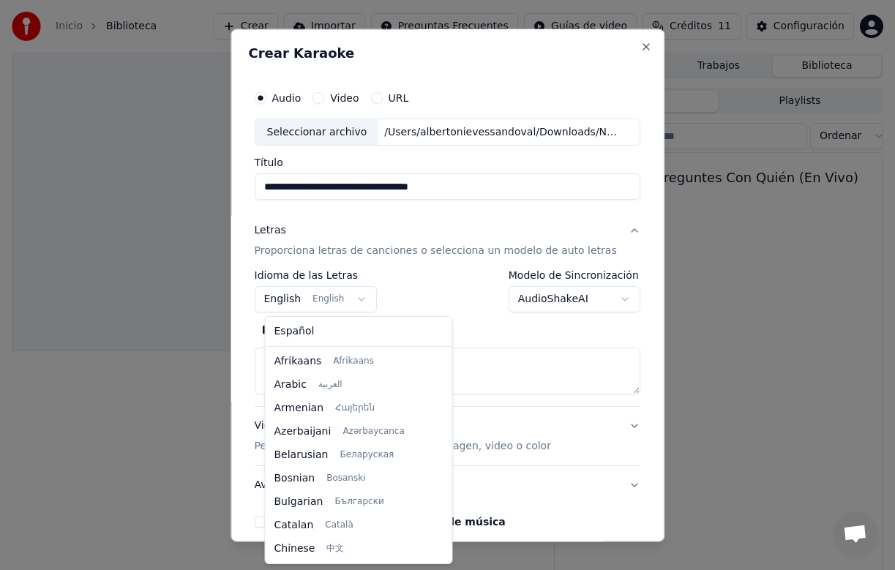
scroll to position [117, 0]
select select "**"
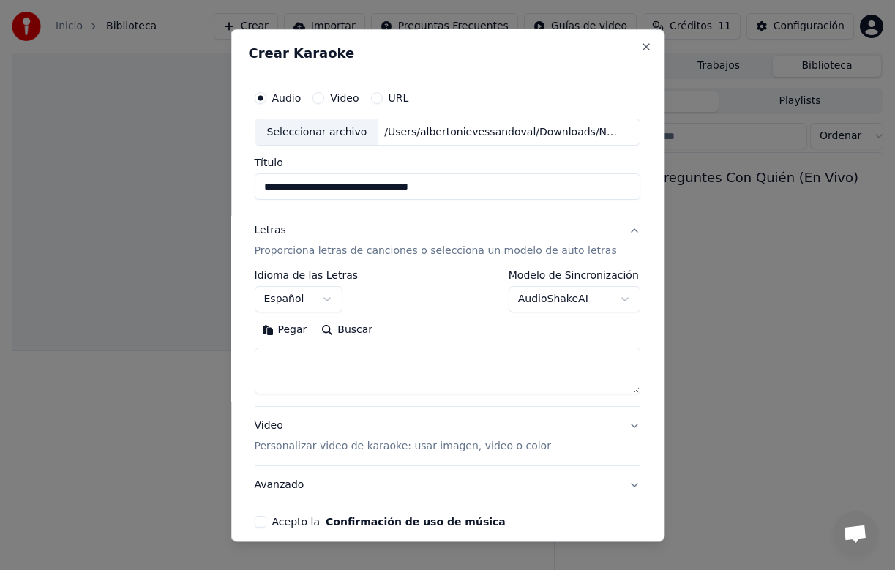
click at [615, 300] on body "**********" at bounding box center [447, 285] width 895 height 570
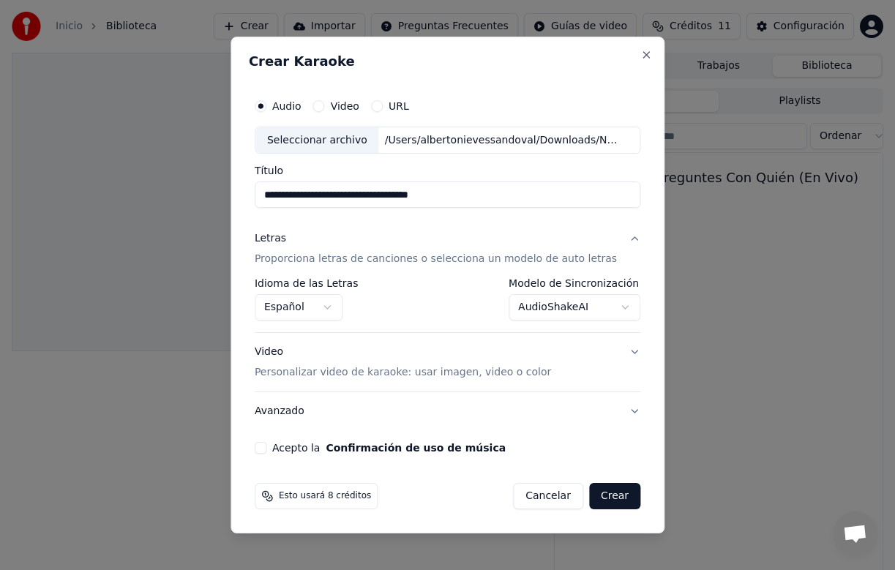
click at [266, 446] on button "Acepto la Confirmación de uso de música" at bounding box center [261, 448] width 12 height 12
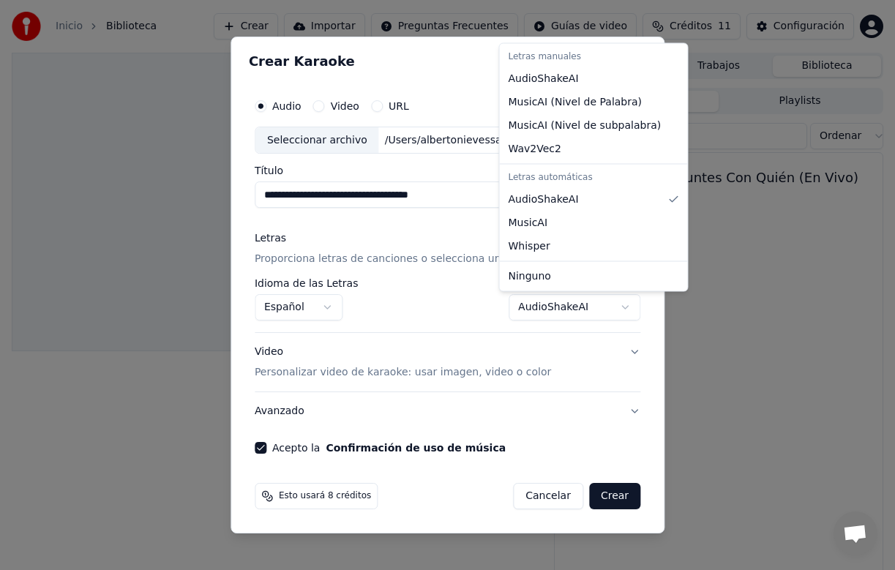
click at [615, 306] on body "**********" at bounding box center [447, 285] width 895 height 570
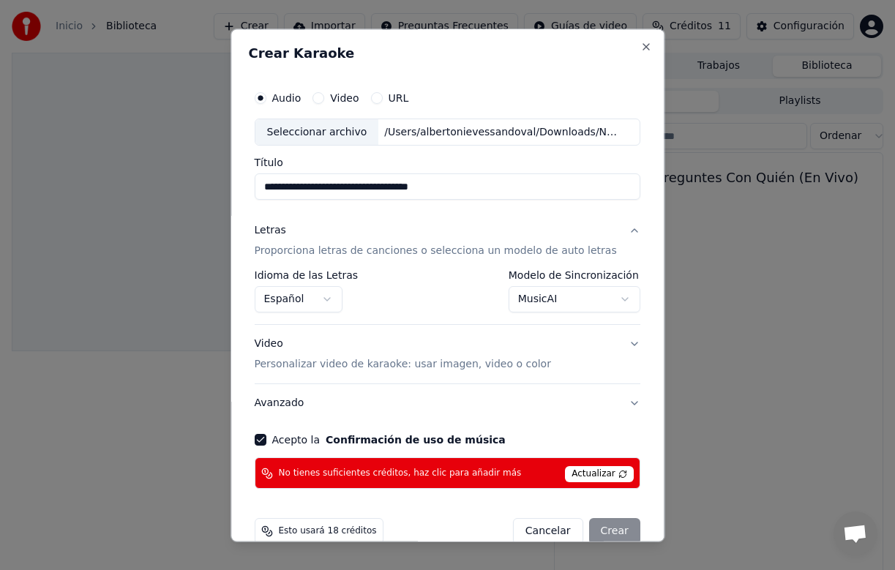
click at [617, 299] on body "**********" at bounding box center [447, 285] width 895 height 570
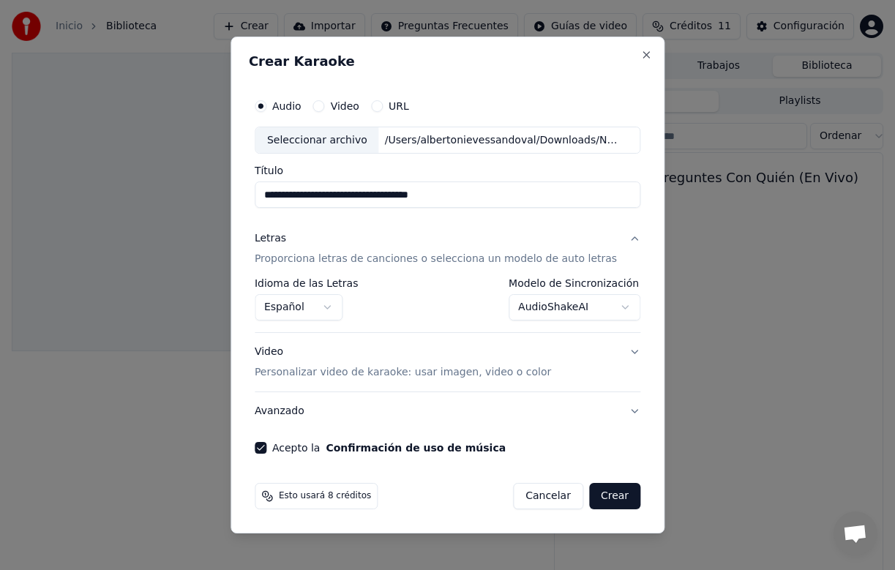
click at [611, 500] on button "Crear" at bounding box center [614, 496] width 51 height 26
select select "**********"
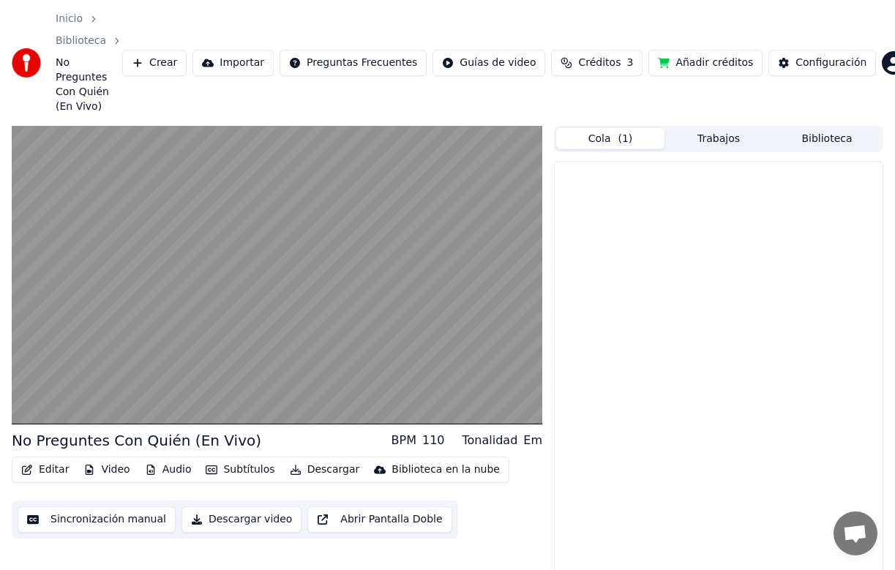
click at [621, 132] on span "( 1 )" at bounding box center [625, 139] width 15 height 15
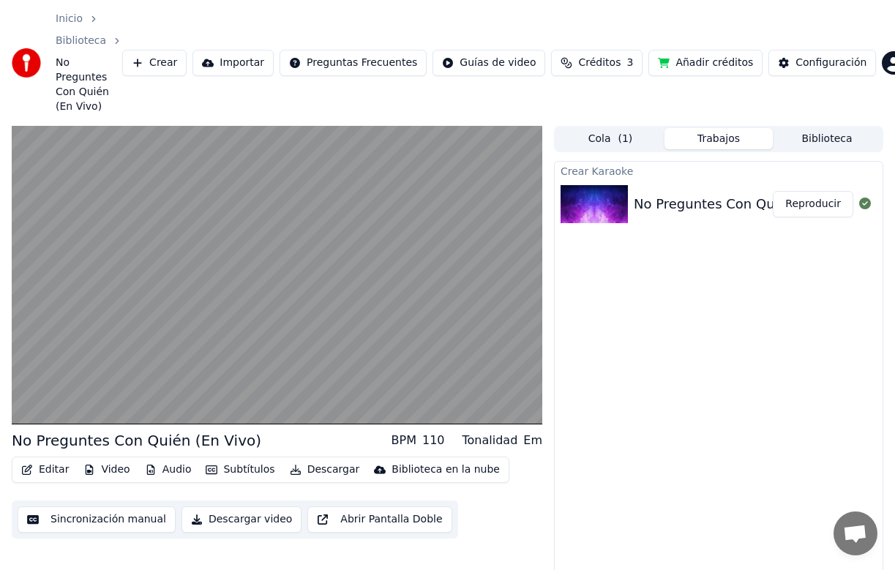
click at [700, 128] on button "Trabajos" at bounding box center [718, 138] width 108 height 21
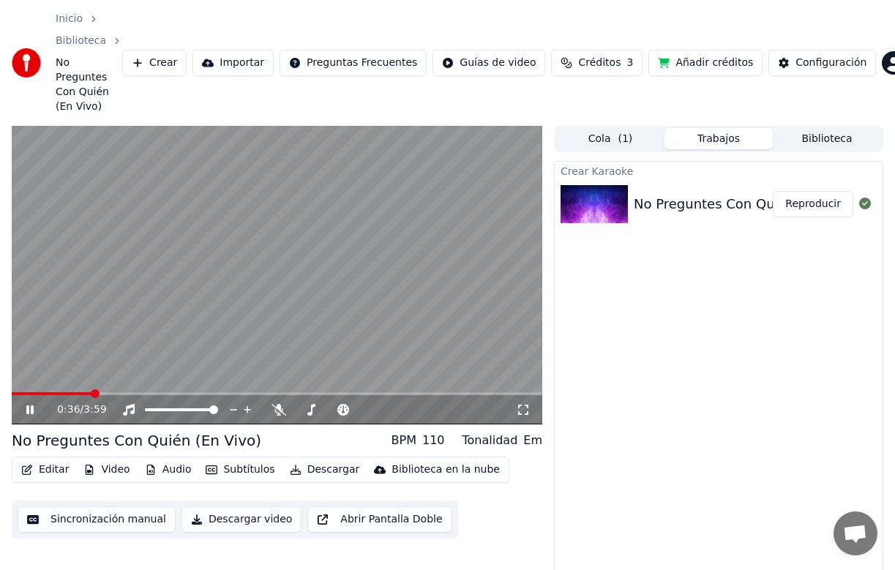
click at [606, 56] on button "Créditos 3" at bounding box center [596, 63] width 91 height 26
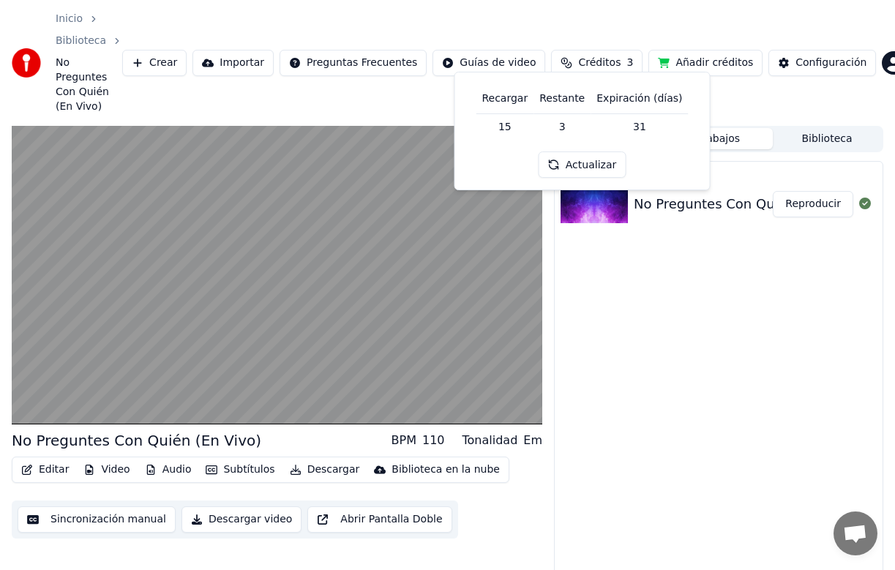
click at [514, 124] on td "15" at bounding box center [505, 126] width 58 height 26
click at [577, 167] on button "Actualizar" at bounding box center [582, 164] width 87 height 26
click at [576, 163] on button "Actualizar" at bounding box center [582, 164] width 87 height 26
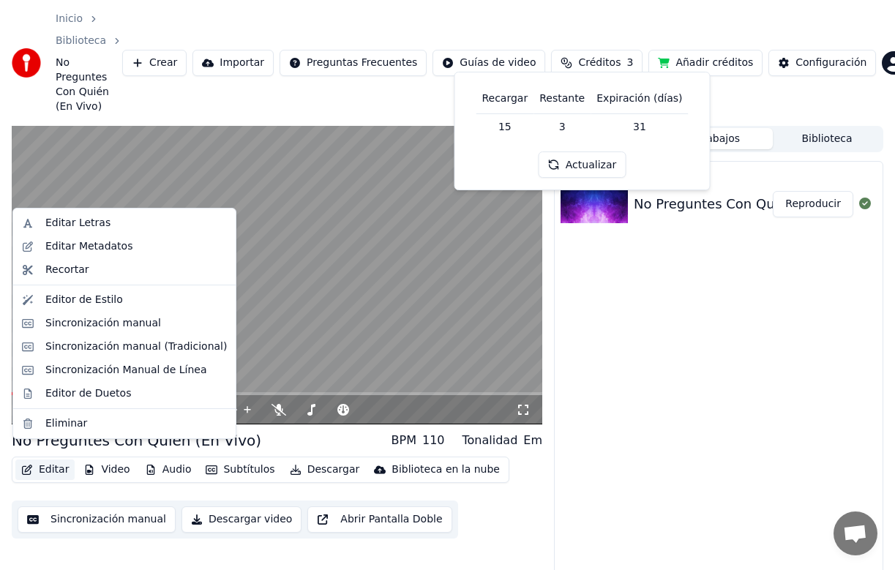
click at [50, 460] on button "Editar" at bounding box center [44, 470] width 59 height 20
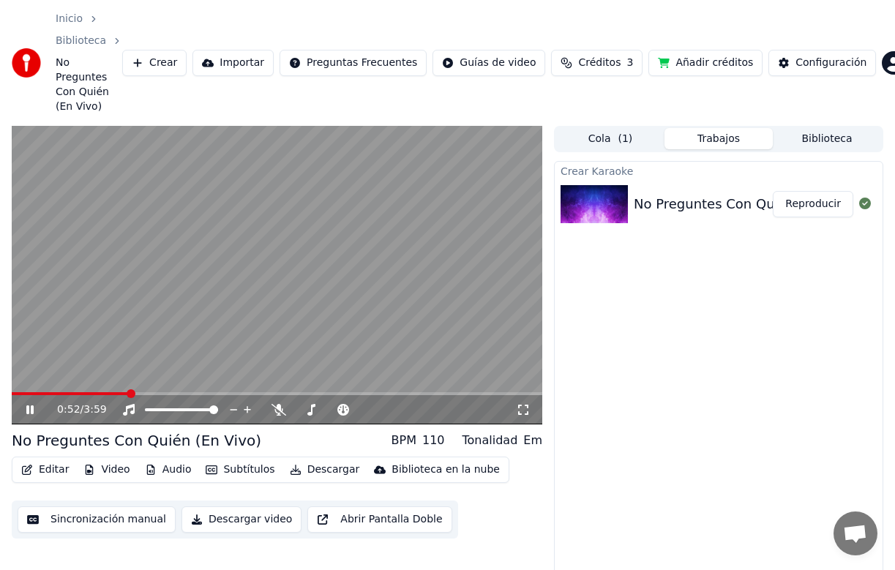
click at [307, 361] on video at bounding box center [277, 275] width 531 height 299
click at [12, 389] on span at bounding box center [16, 393] width 9 height 9
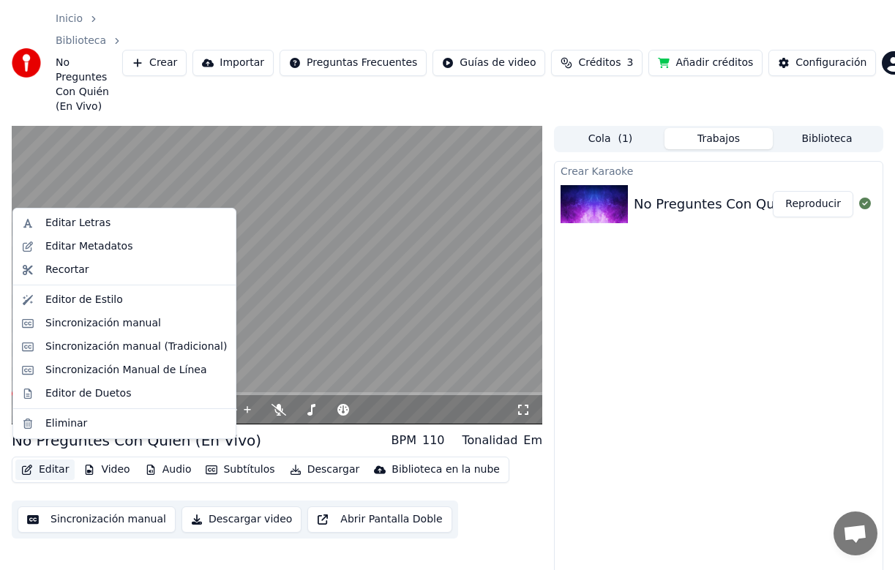
click at [51, 460] on button "Editar" at bounding box center [44, 470] width 59 height 20
click at [82, 371] on div "Sincronización Manual de Línea" at bounding box center [126, 370] width 162 height 15
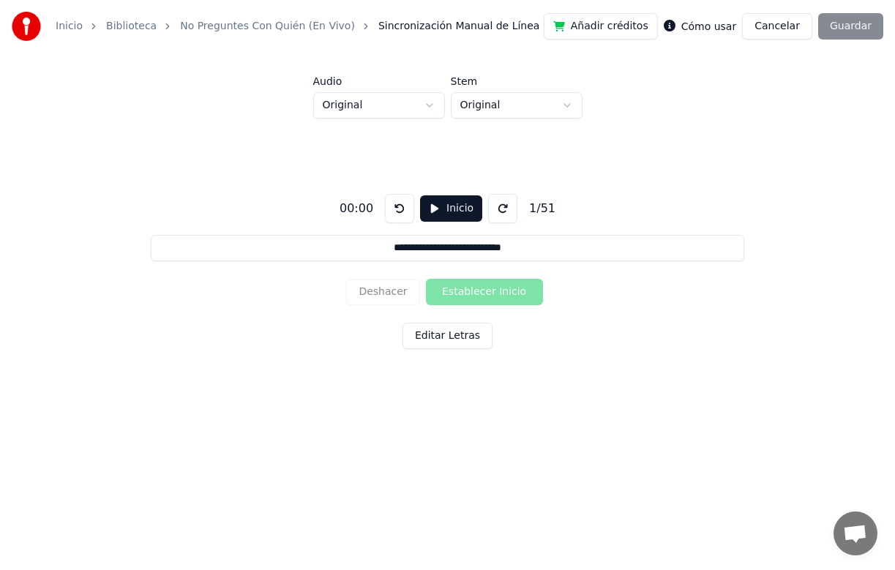
click at [712, 23] on label "Cómo usar" at bounding box center [709, 26] width 56 height 10
click at [432, 209] on button "Inicio" at bounding box center [451, 208] width 62 height 26
click at [430, 206] on button "Pausar" at bounding box center [451, 208] width 70 height 26
click at [400, 208] on button at bounding box center [399, 208] width 29 height 29
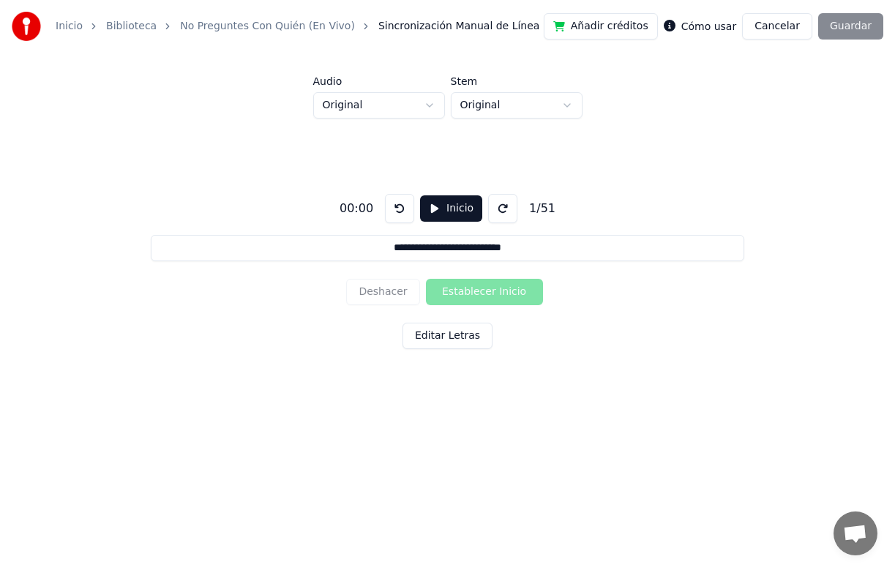
click at [431, 211] on button "Inicio" at bounding box center [451, 208] width 62 height 26
click at [431, 211] on button "Pausar" at bounding box center [451, 208] width 70 height 26
click at [432, 212] on button "Inicio" at bounding box center [451, 208] width 62 height 26
click at [431, 209] on button "Pausar" at bounding box center [451, 208] width 70 height 26
click at [399, 211] on button at bounding box center [399, 208] width 29 height 29
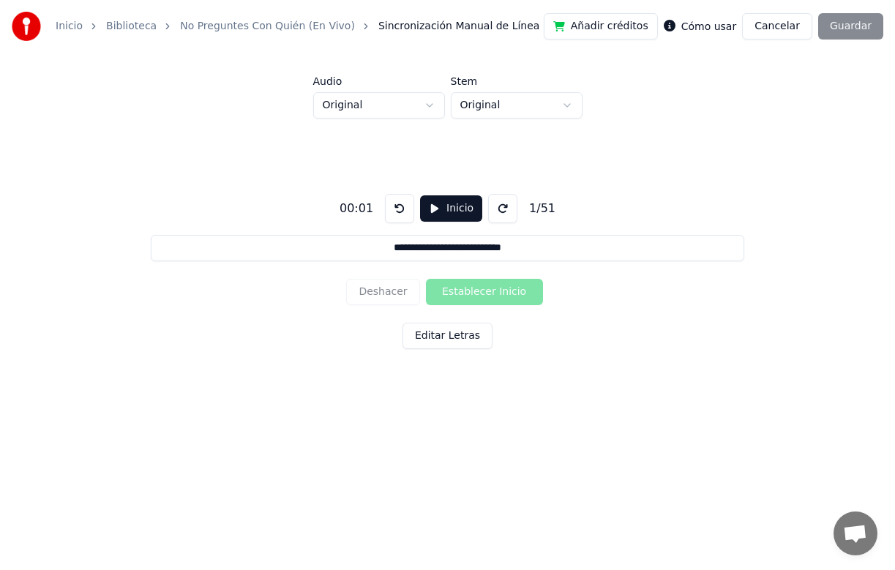
click at [399, 211] on button at bounding box center [399, 208] width 29 height 29
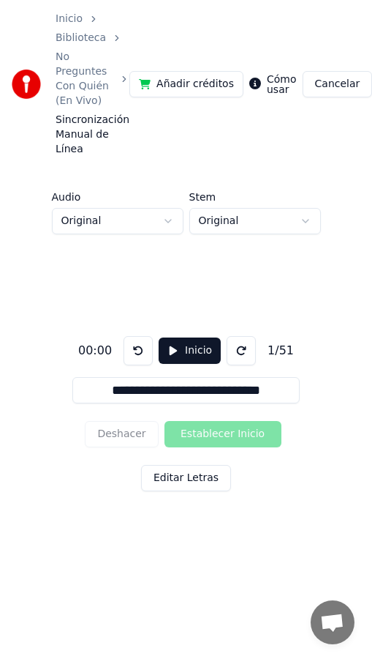
click at [173, 354] on button "Inicio" at bounding box center [190, 350] width 62 height 26
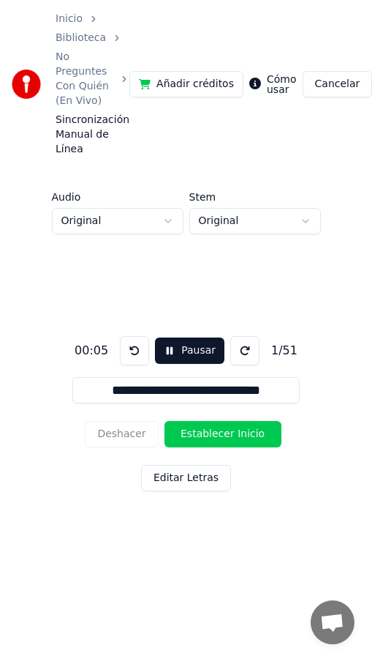
click at [132, 348] on button at bounding box center [134, 350] width 29 height 29
click at [137, 352] on button at bounding box center [134, 350] width 29 height 29
click at [135, 349] on button at bounding box center [134, 350] width 29 height 29
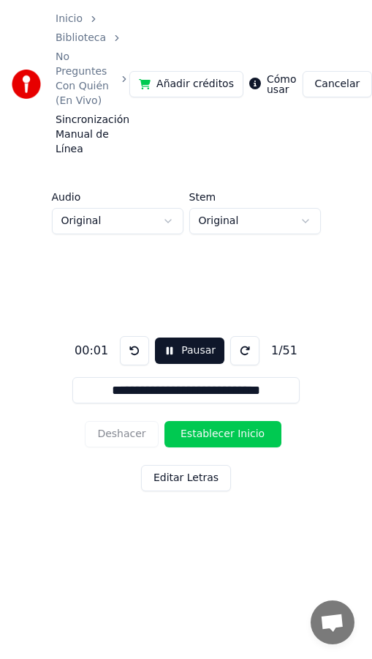
click at [176, 353] on button "Pausar" at bounding box center [190, 350] width 70 height 26
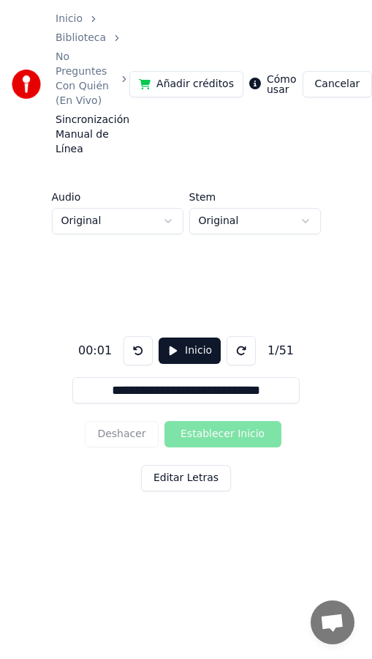
click at [173, 353] on button "Inicio" at bounding box center [190, 350] width 62 height 26
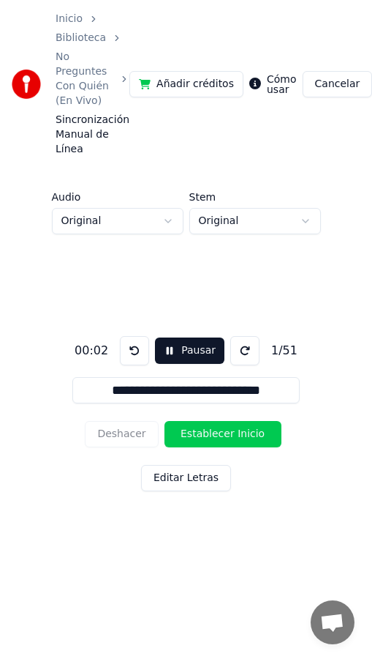
click at [173, 353] on button "Pausar" at bounding box center [190, 350] width 70 height 26
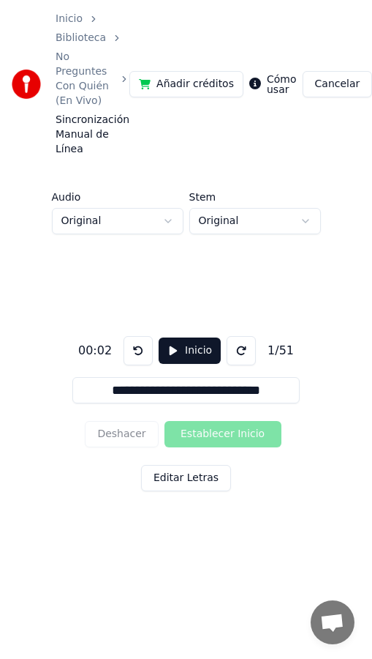
click at [171, 356] on button "Inicio" at bounding box center [190, 350] width 62 height 26
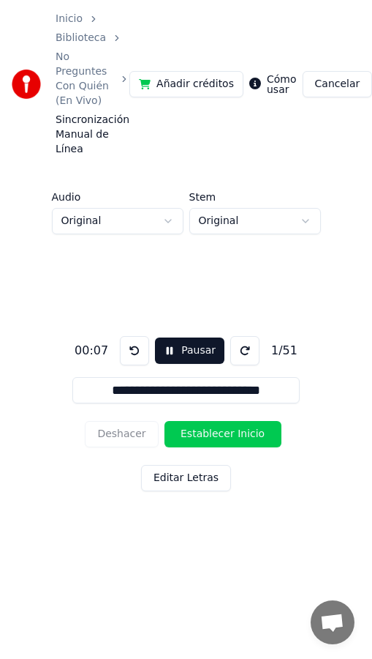
click at [170, 351] on button "Pausar" at bounding box center [190, 350] width 70 height 26
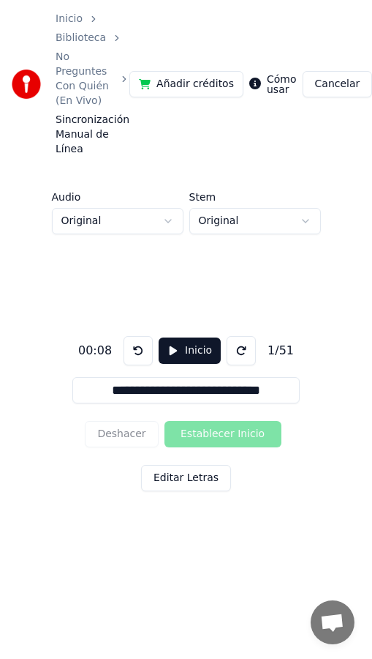
click at [138, 346] on button at bounding box center [138, 350] width 29 height 29
click at [171, 351] on button "Inicio" at bounding box center [190, 350] width 62 height 26
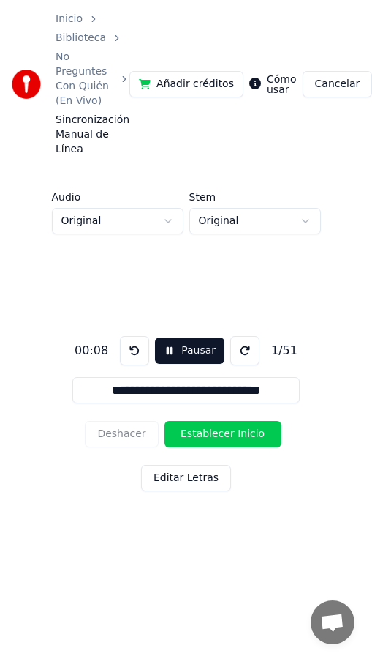
click at [226, 438] on button "Establecer Inicio" at bounding box center [223, 434] width 117 height 26
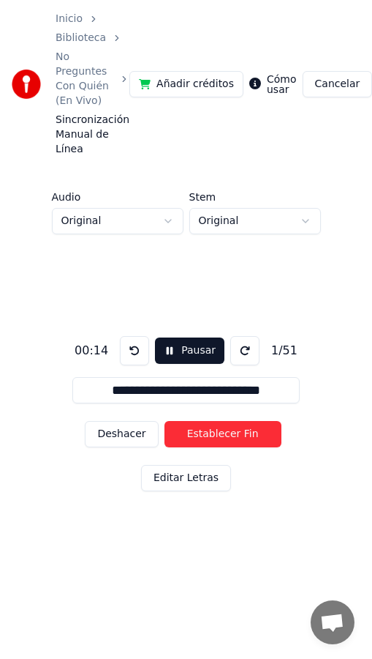
click at [226, 438] on button "Establecer Fin" at bounding box center [223, 434] width 117 height 26
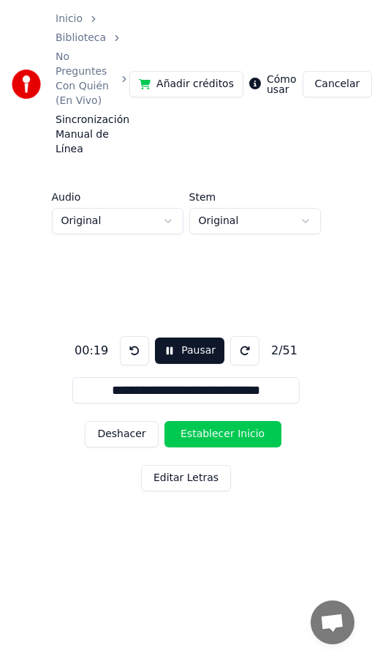
click at [173, 347] on button "Pausar" at bounding box center [190, 350] width 70 height 26
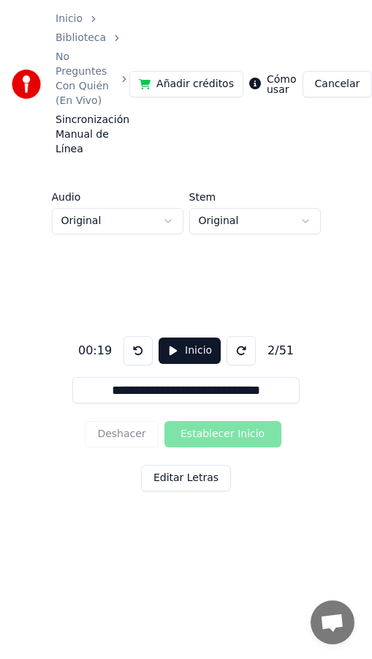
click at [223, 433] on div "Deshacer Establecer Inicio" at bounding box center [186, 434] width 202 height 38
click at [135, 348] on button at bounding box center [138, 350] width 29 height 29
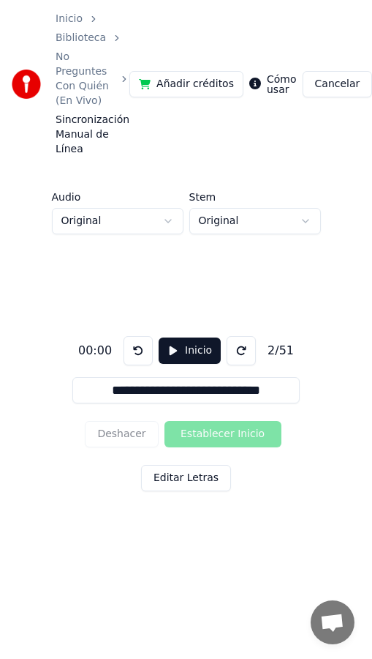
click at [175, 351] on button "Inicio" at bounding box center [190, 350] width 62 height 26
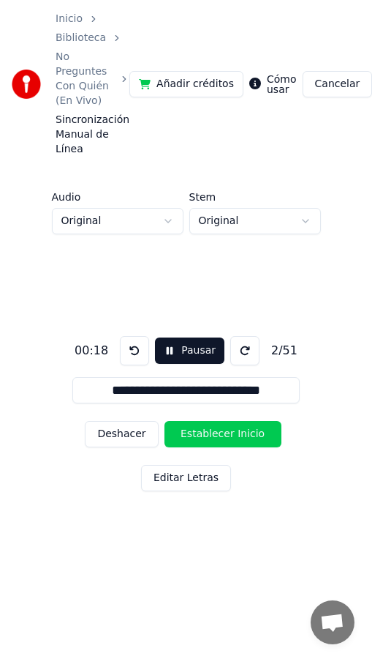
click at [175, 351] on button "Pausar" at bounding box center [190, 350] width 70 height 26
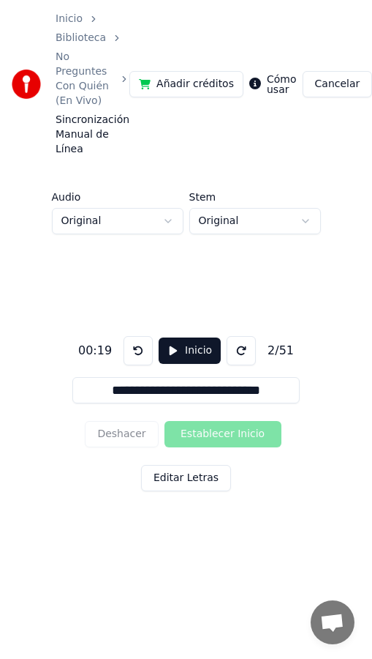
click at [132, 355] on button at bounding box center [138, 350] width 29 height 29
click at [169, 352] on button "Inicio" at bounding box center [190, 350] width 62 height 26
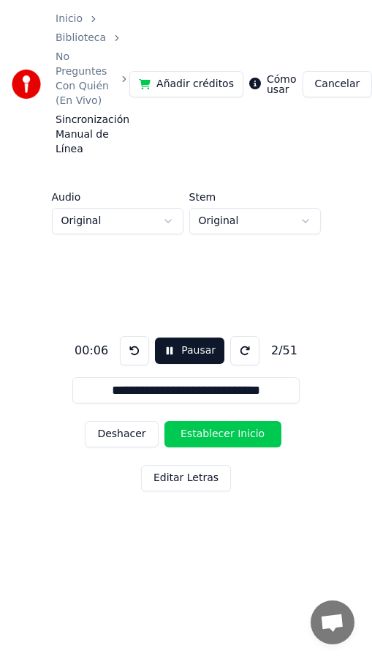
click at [166, 353] on button "Pausar" at bounding box center [190, 350] width 70 height 26
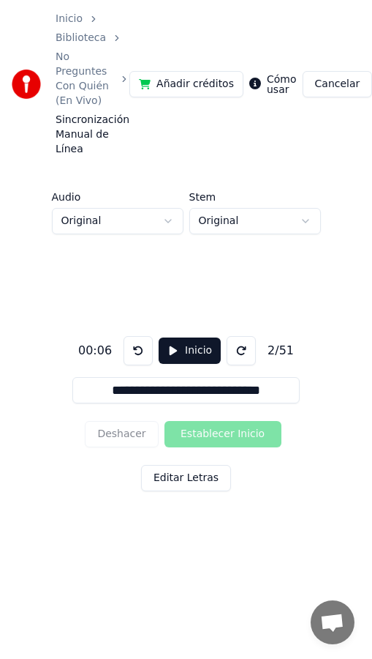
click at [170, 351] on button "Inicio" at bounding box center [190, 350] width 62 height 26
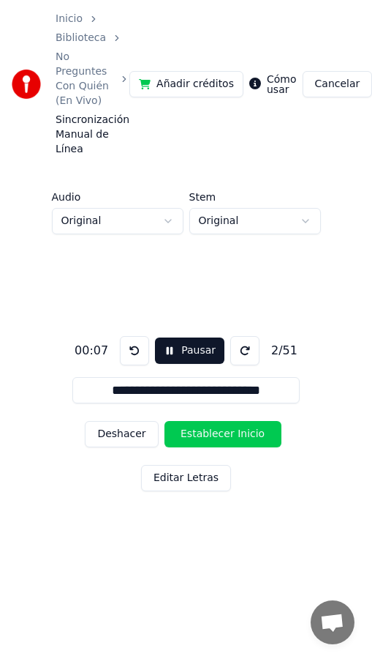
click at [124, 435] on button "Deshacer" at bounding box center [121, 434] width 73 height 26
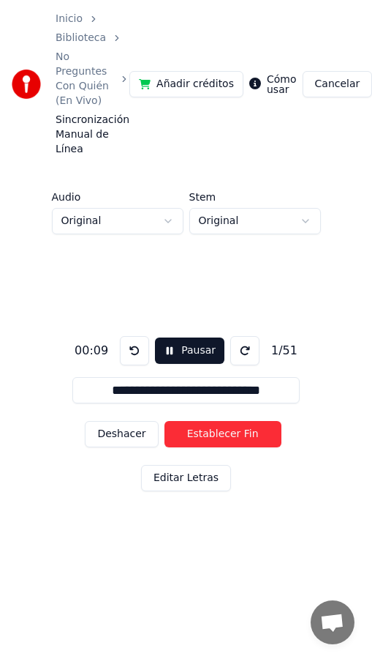
click at [124, 435] on button "Deshacer" at bounding box center [121, 434] width 73 height 26
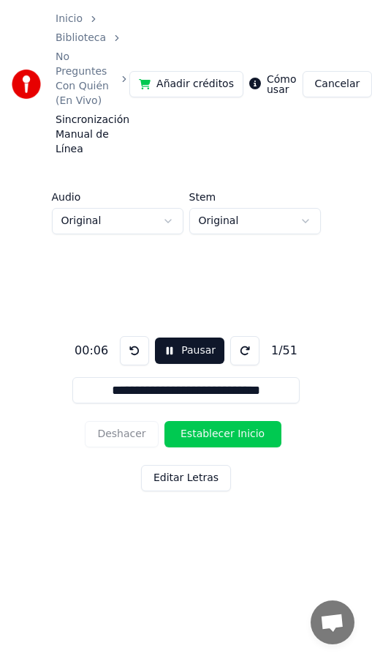
click at [135, 356] on button at bounding box center [134, 350] width 29 height 29
click at [135, 353] on button at bounding box center [134, 350] width 29 height 29
click at [167, 354] on button "Pausar" at bounding box center [190, 350] width 70 height 26
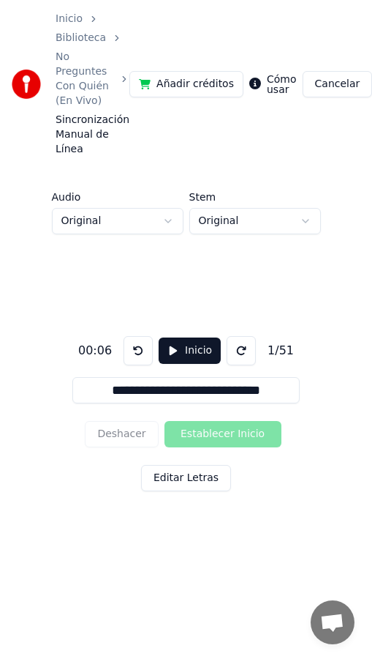
click at [173, 353] on button "Inicio" at bounding box center [190, 350] width 62 height 26
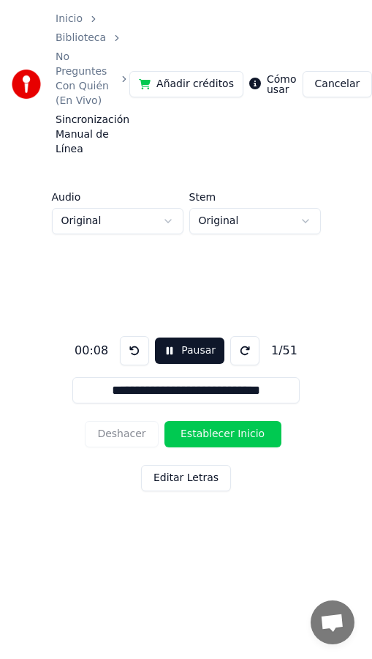
click at [207, 427] on button "Establecer Inicio" at bounding box center [223, 434] width 117 height 26
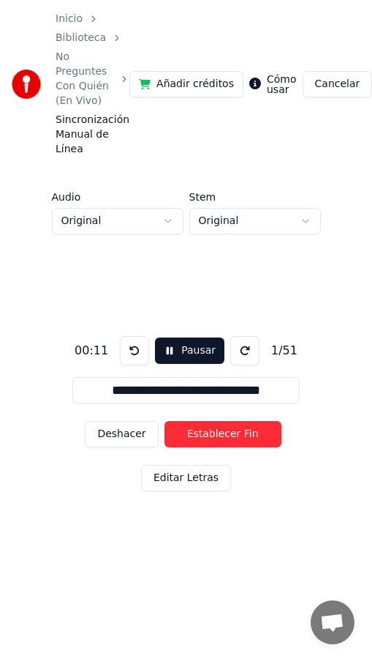
click at [207, 427] on button "Establecer Fin" at bounding box center [223, 434] width 117 height 26
type input "**********"
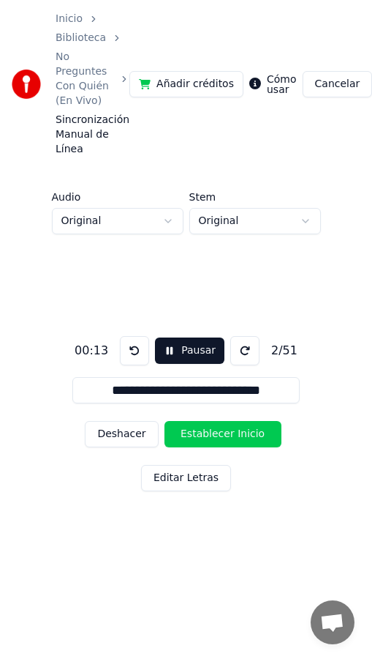
click at [171, 350] on button "Pausar" at bounding box center [190, 350] width 70 height 26
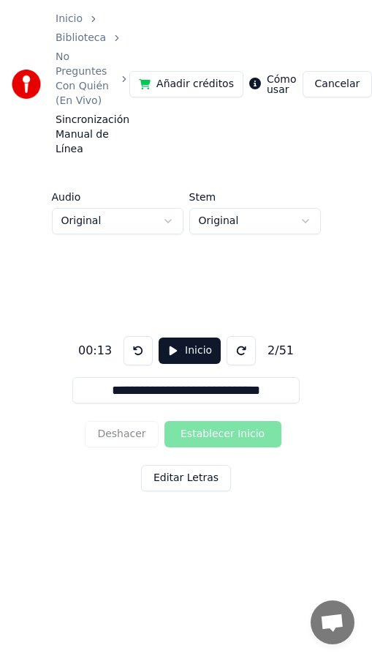
click at [291, 392] on input "**********" at bounding box center [186, 390] width 228 height 26
click at [250, 485] on div "**********" at bounding box center [186, 410] width 326 height 353
click at [168, 354] on button "Inicio" at bounding box center [190, 350] width 62 height 26
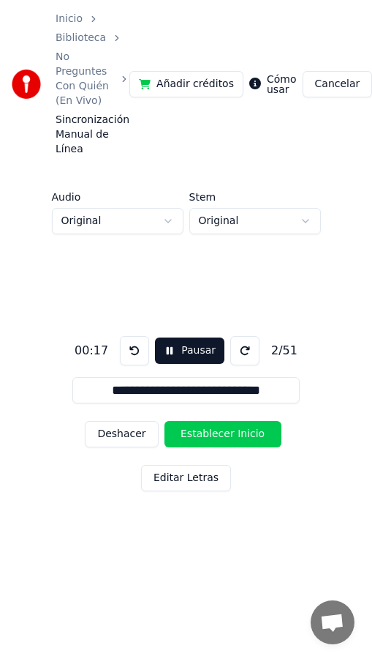
click at [130, 350] on button at bounding box center [134, 350] width 29 height 29
click at [177, 20] on div "Inicio Biblioteca No Preguntes Con Quién (En Vivo) Sincronización Manual de Lí…" at bounding box center [186, 84] width 372 height 168
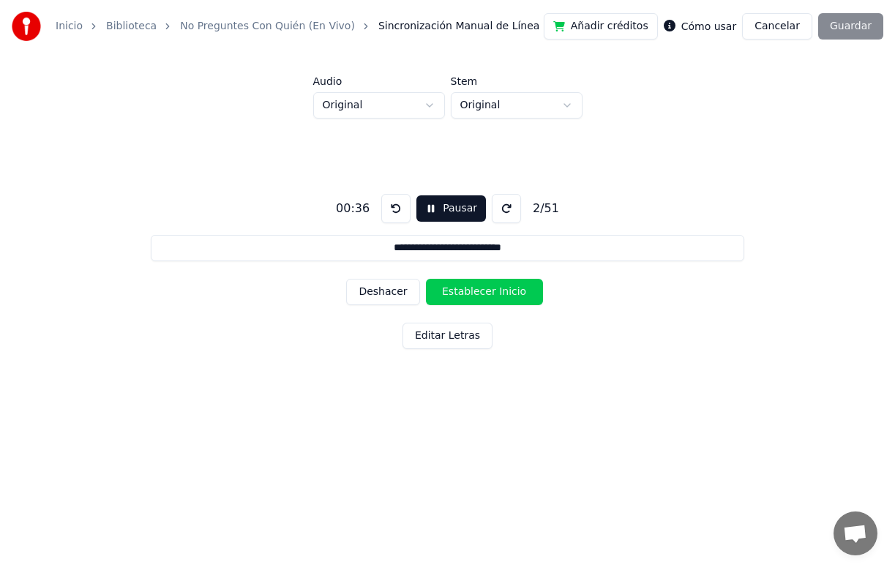
click at [136, 23] on link "Biblioteca" at bounding box center [131, 26] width 50 height 15
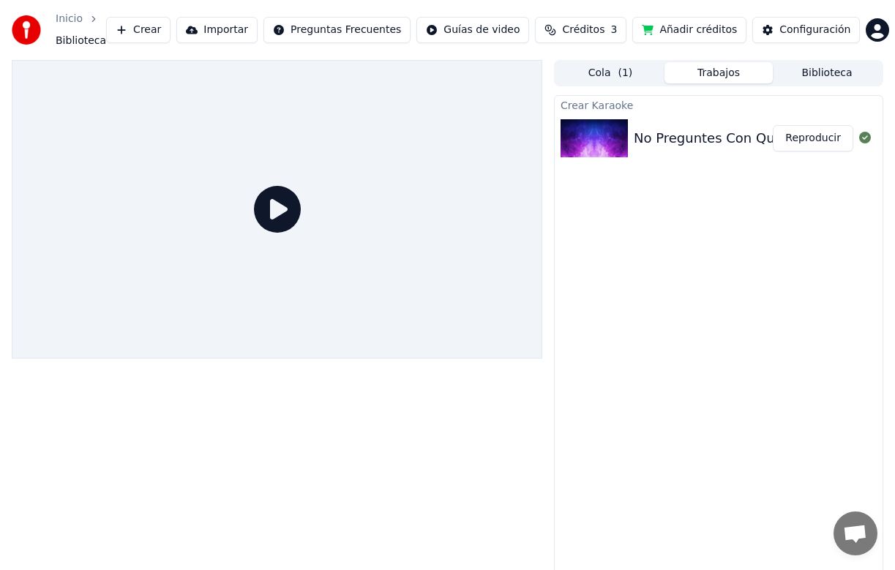
click at [681, 140] on div "No Preguntes Con Quién (En Vivo)_mixed" at bounding box center [769, 138] width 271 height 20
click at [678, 140] on div "No Preguntes Con Quién (En Vivo)_mixed" at bounding box center [769, 138] width 271 height 20
click at [817, 138] on button "Reproducir" at bounding box center [813, 138] width 80 height 26
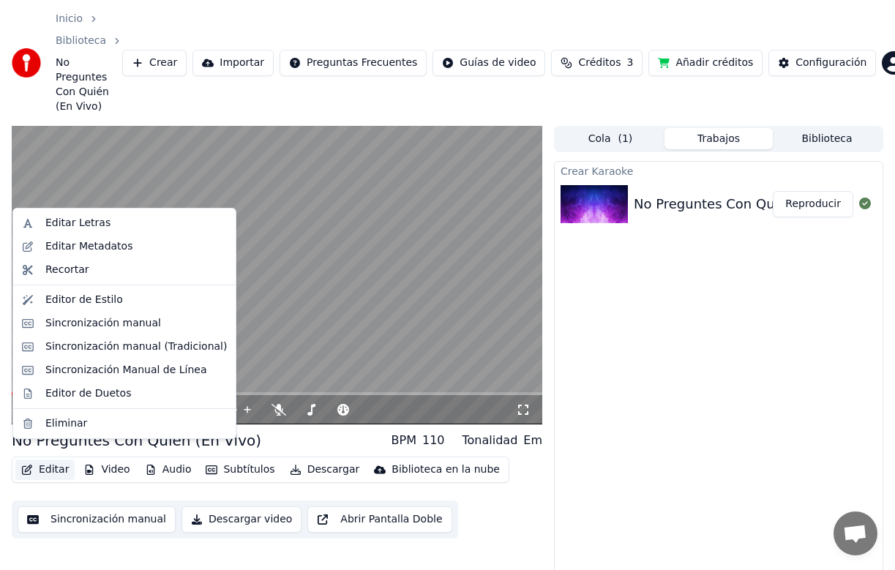
click at [50, 460] on button "Editar" at bounding box center [44, 470] width 59 height 20
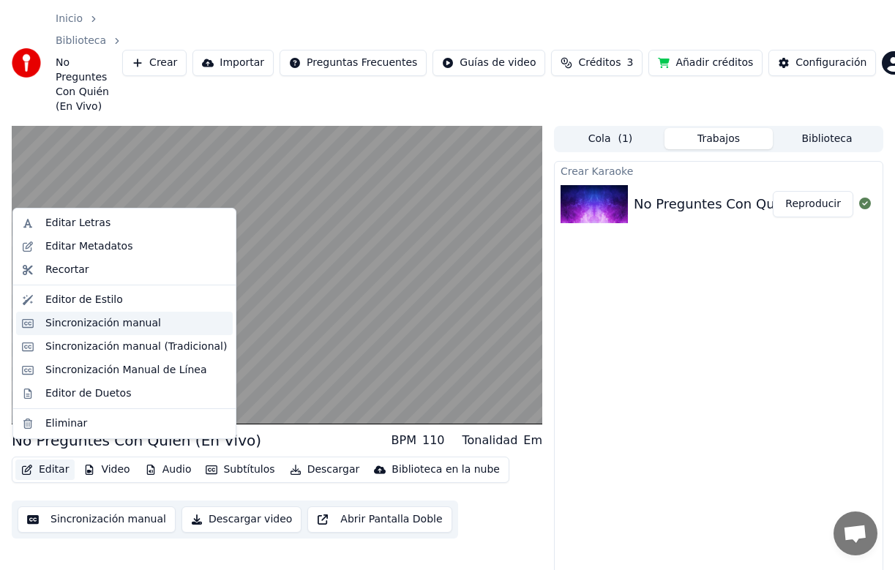
click at [100, 323] on div "Sincronización manual" at bounding box center [103, 323] width 116 height 15
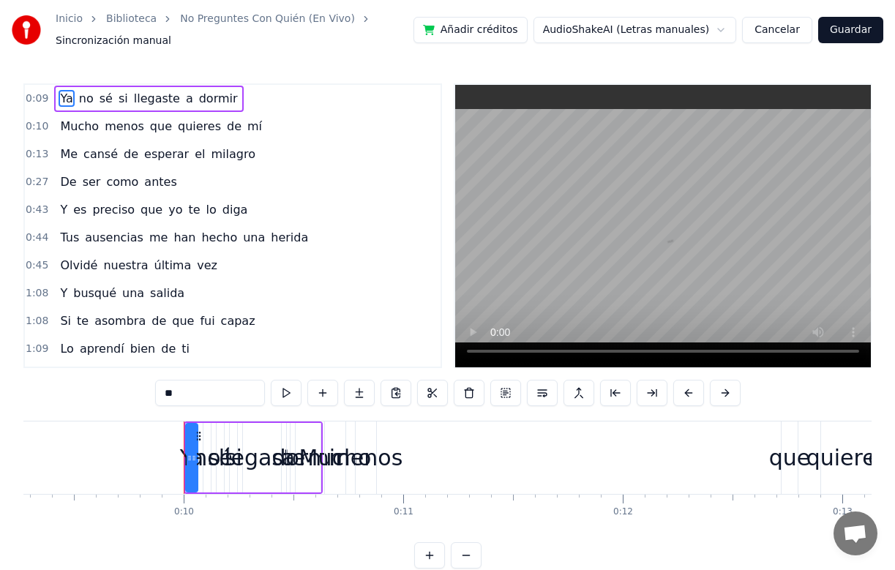
scroll to position [0, 2122]
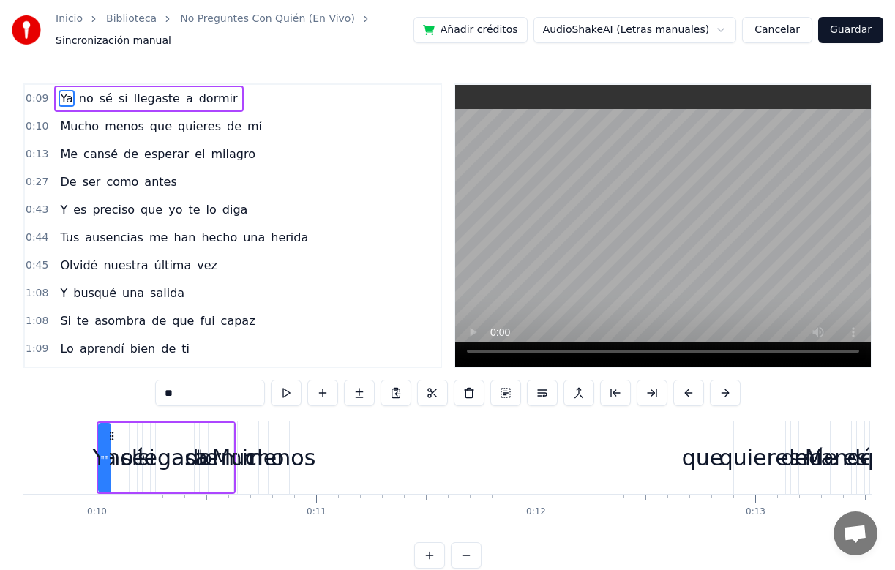
click at [212, 100] on span "dormir" at bounding box center [219, 98] width 42 height 17
click at [69, 100] on span "Ya" at bounding box center [66, 98] width 15 height 17
type input "**"
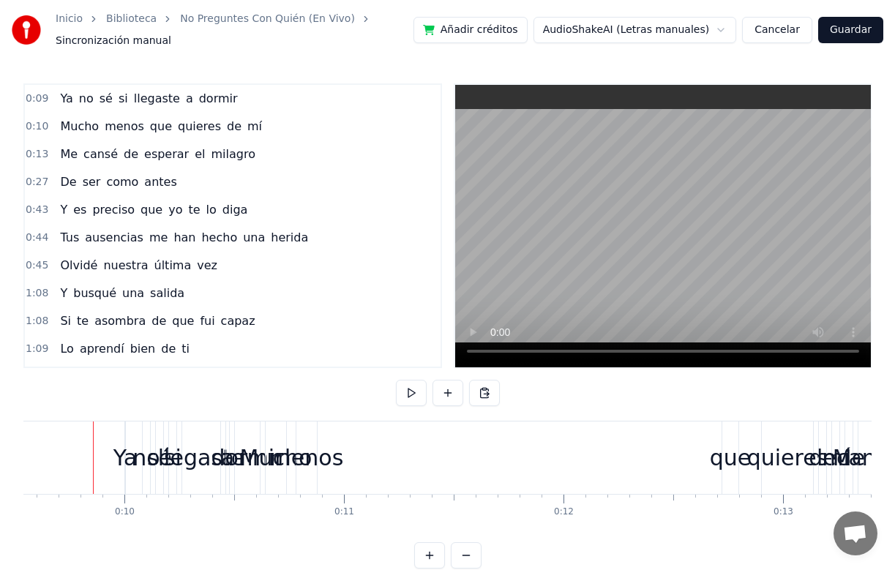
scroll to position [0, 2091]
click at [125, 457] on div "Ya" at bounding box center [129, 457] width 24 height 33
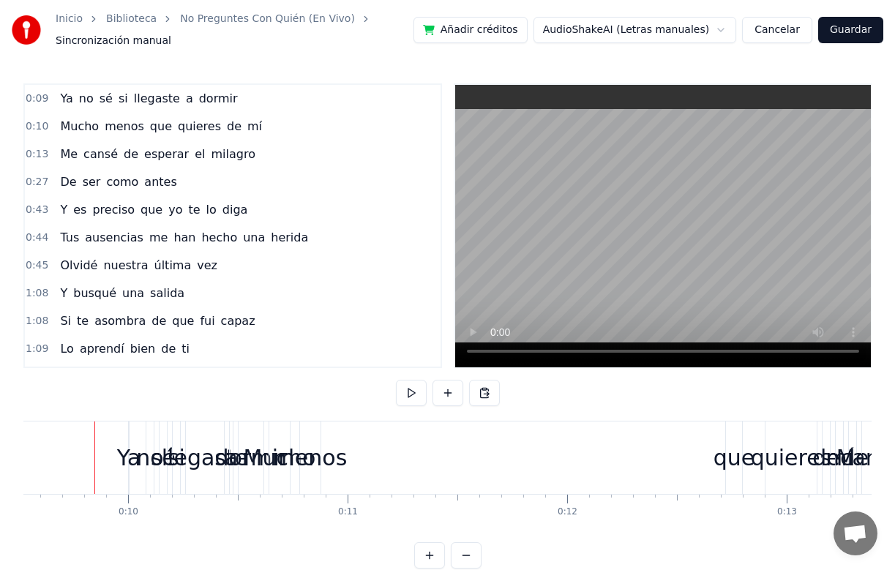
scroll to position [0, 2089]
click at [130, 469] on div "Ya" at bounding box center [131, 457] width 24 height 33
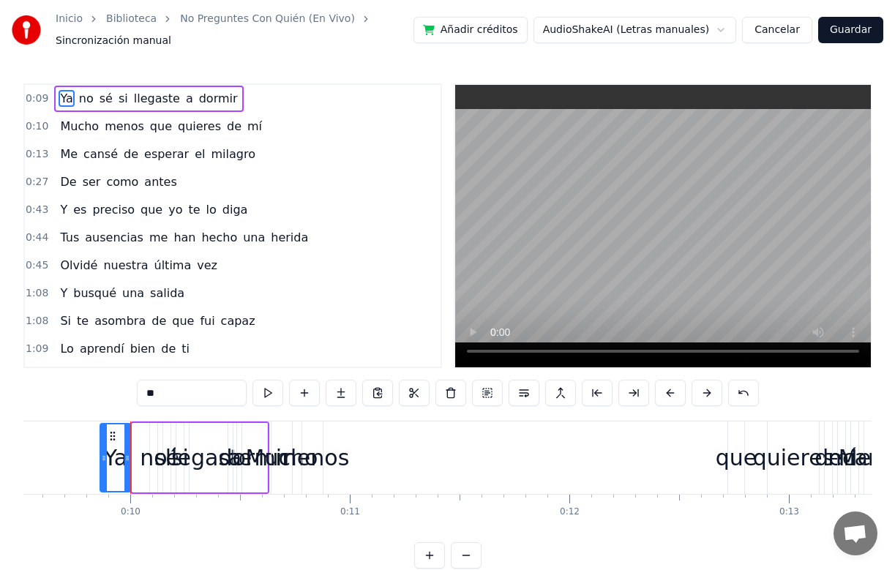
drag, startPoint x: 134, startPoint y: 477, endPoint x: 102, endPoint y: 475, distance: 32.3
click at [102, 475] on div at bounding box center [104, 457] width 6 height 67
click at [119, 520] on div "Ya no sé si llegaste a dormir Mucho menos que quieres de mí Me cansé de esperar…" at bounding box center [447, 476] width 848 height 110
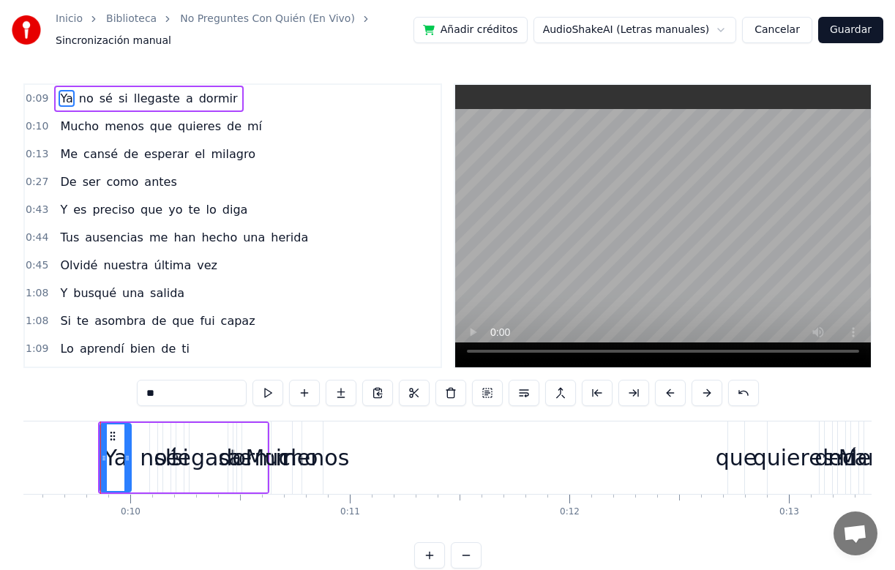
drag, startPoint x: 103, startPoint y: 455, endPoint x: 113, endPoint y: 455, distance: 9.5
click at [113, 455] on icon at bounding box center [113, 458] width 6 height 12
click at [194, 394] on input "**" at bounding box center [192, 393] width 110 height 26
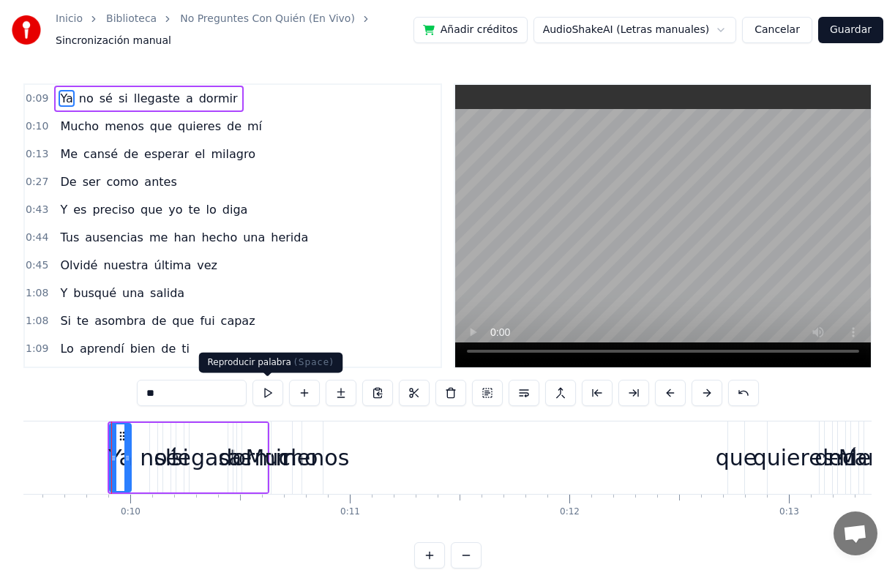
click at [264, 394] on button at bounding box center [267, 393] width 31 height 26
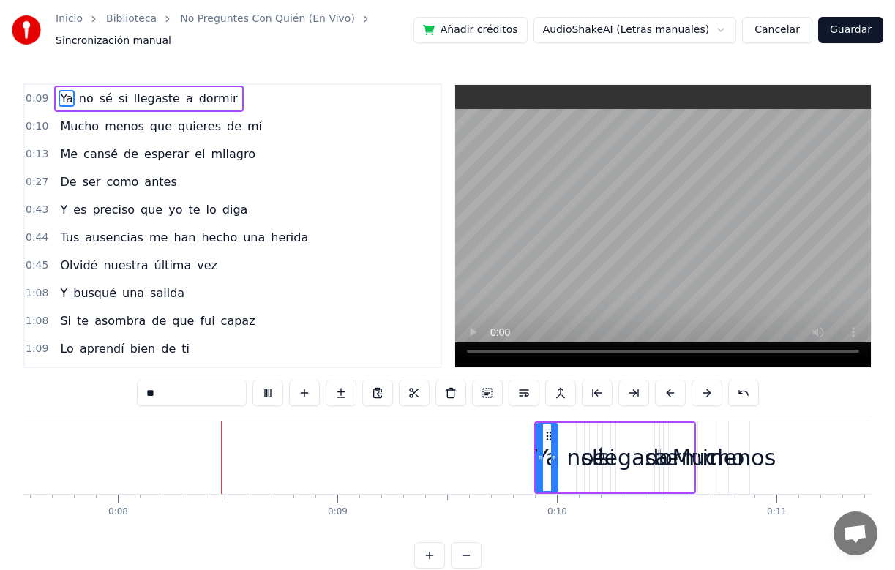
scroll to position [0, 1666]
click at [688, 447] on div "Mucho" at bounding box center [705, 457] width 72 height 33
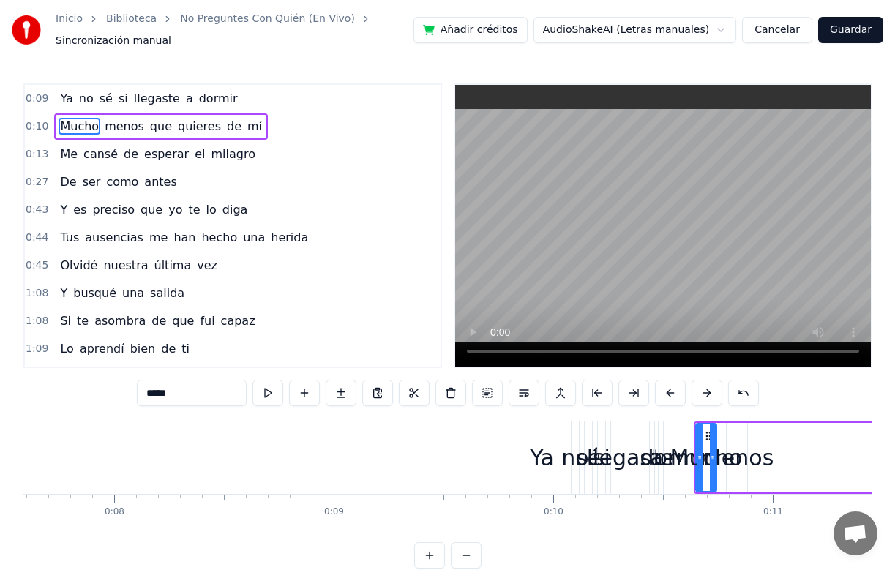
click at [637, 449] on div "llegaste" at bounding box center [630, 457] width 86 height 33
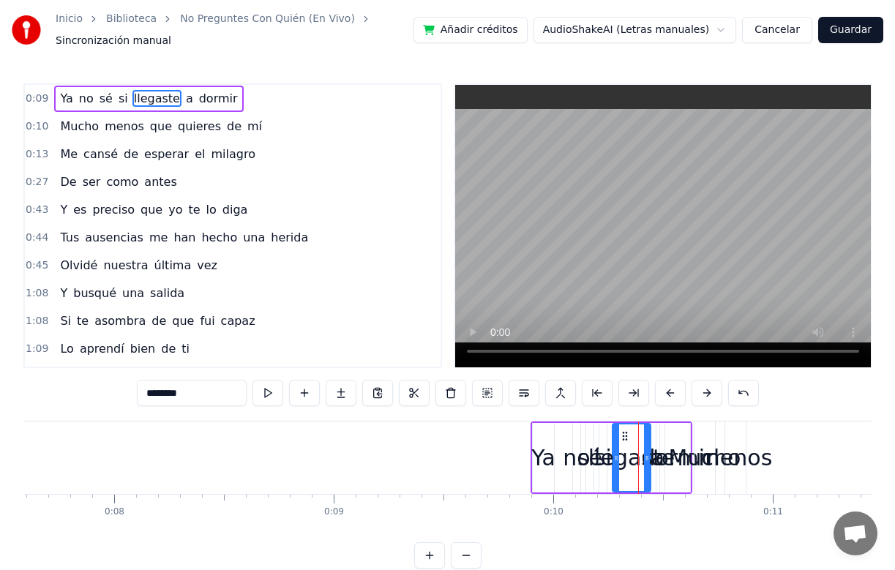
click at [543, 455] on div "Ya" at bounding box center [543, 457] width 24 height 33
type input "**"
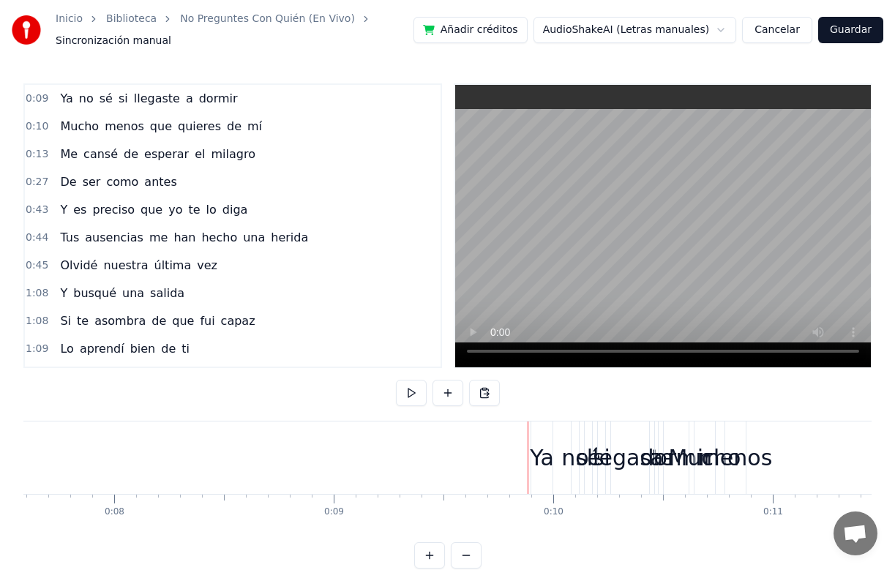
click at [544, 465] on div "Ya" at bounding box center [542, 457] width 24 height 33
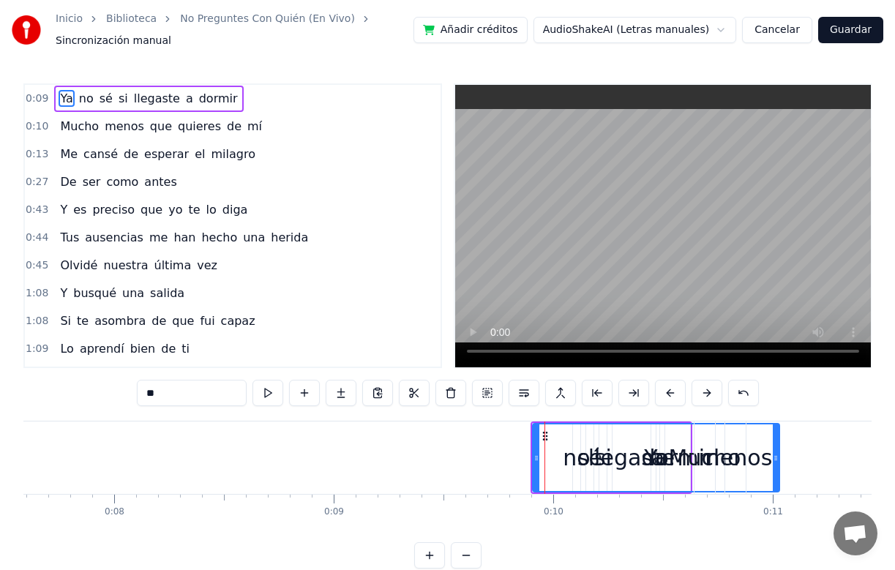
drag, startPoint x: 552, startPoint y: 461, endPoint x: 777, endPoint y: 457, distance: 225.4
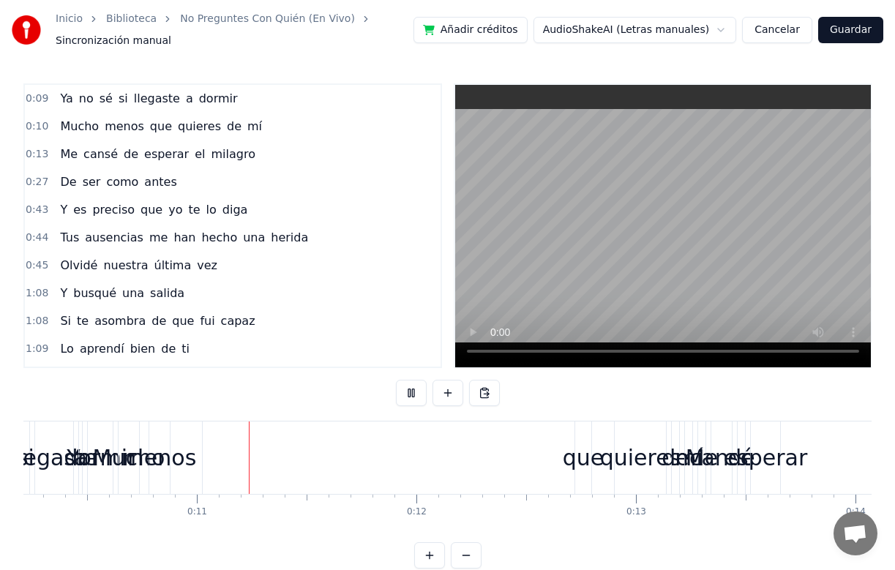
scroll to position [0, 2242]
click at [112, 462] on div "Mucho" at bounding box center [128, 457] width 72 height 33
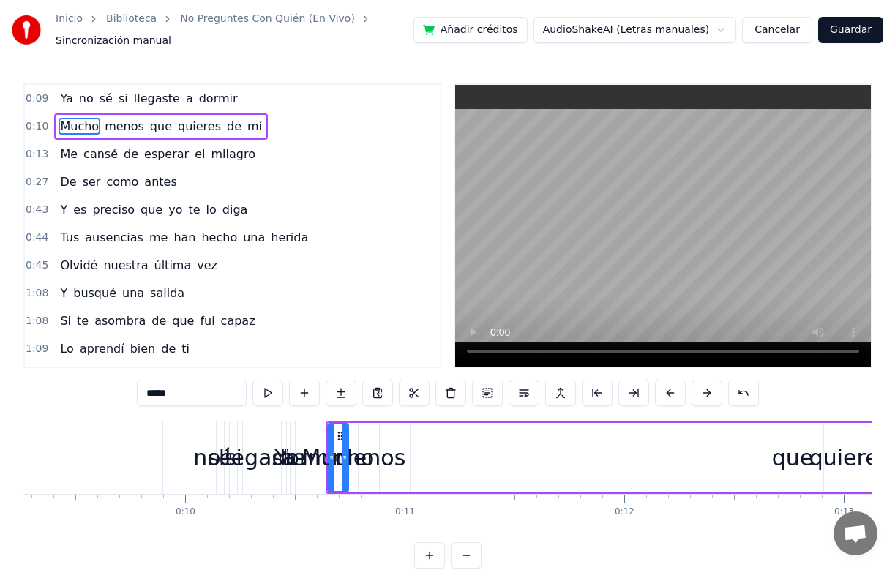
scroll to position [0, 2031]
click at [186, 463] on div "Ya" at bounding box center [289, 458] width 247 height 72
type input "**"
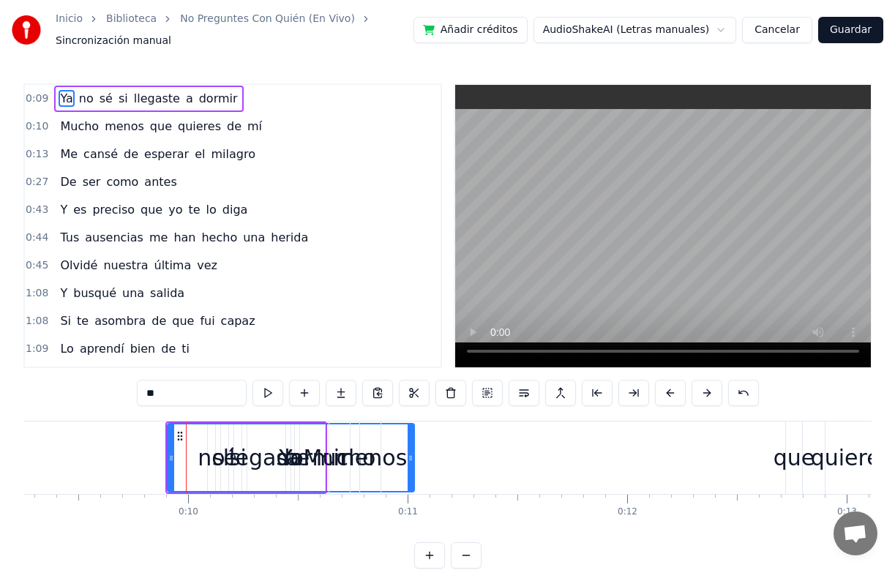
drag, startPoint x: 412, startPoint y: 446, endPoint x: 462, endPoint y: 448, distance: 50.5
click at [462, 448] on div "Mucho menos que quieres de mí" at bounding box center [618, 458] width 578 height 72
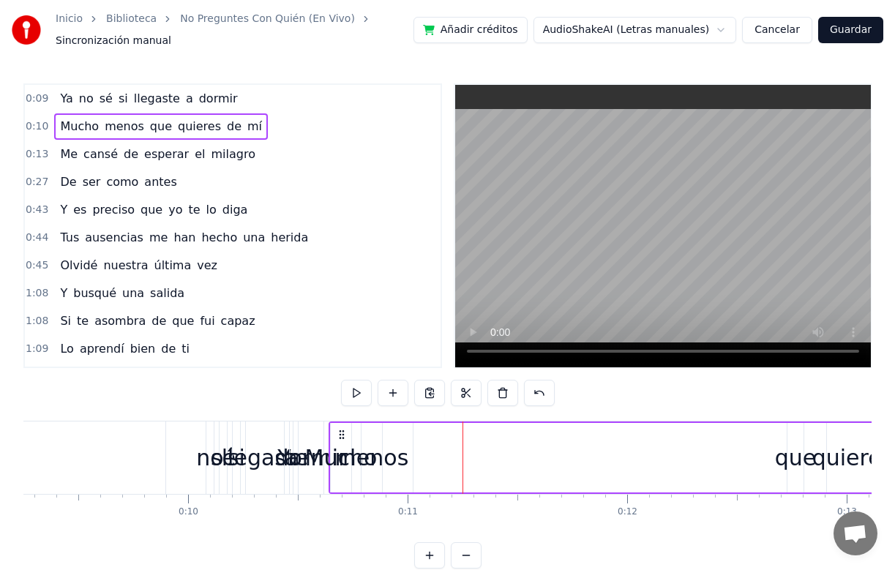
click at [181, 468] on div "Ya" at bounding box center [289, 458] width 247 height 72
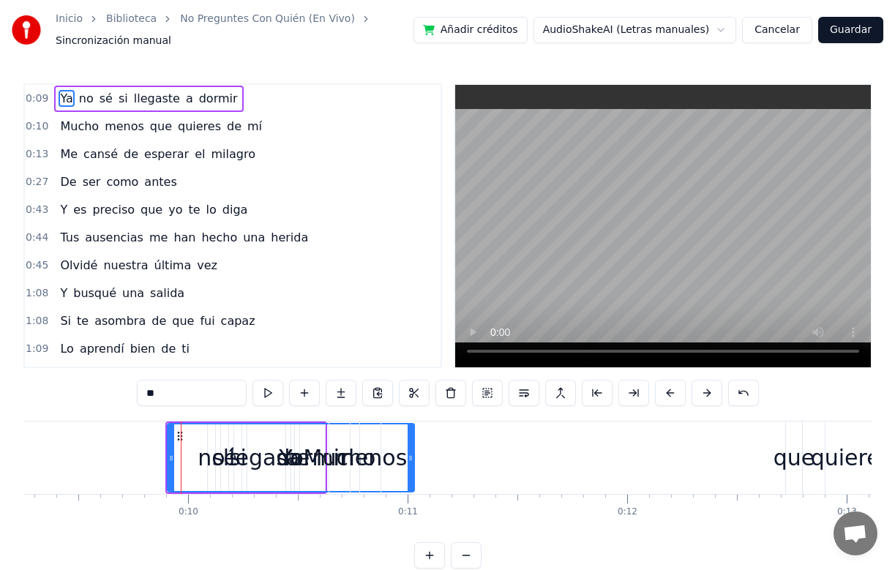
drag, startPoint x: 411, startPoint y: 462, endPoint x: 514, endPoint y: 474, distance: 103.8
click at [514, 474] on div "Mucho menos que quieres de mí" at bounding box center [618, 458] width 578 height 72
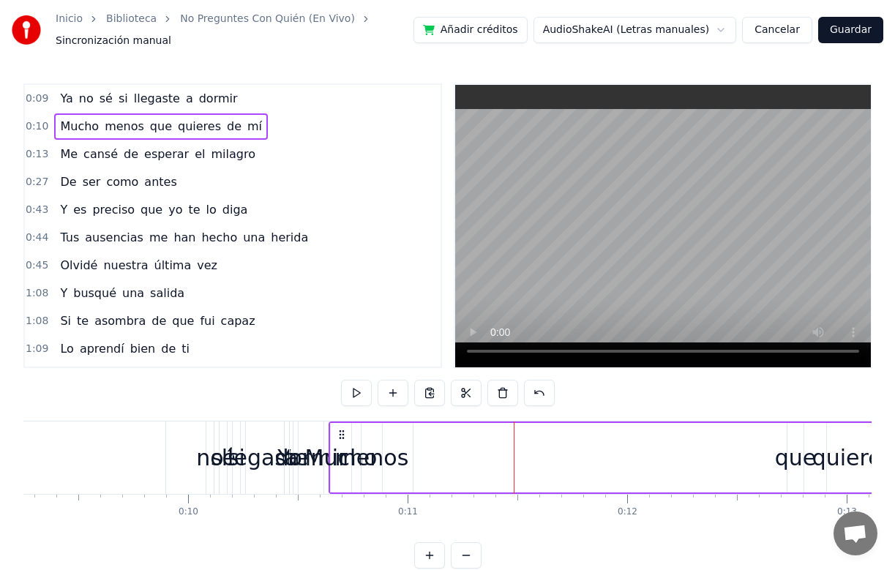
click at [188, 473] on div "Ya" at bounding box center [289, 458] width 247 height 72
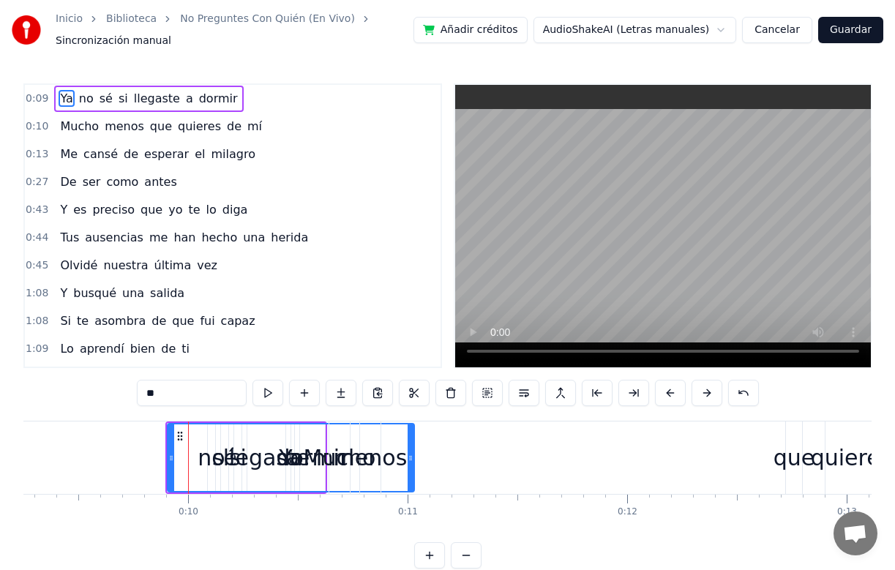
click at [59, 124] on span "Mucho" at bounding box center [80, 126] width 42 height 17
type input "*****"
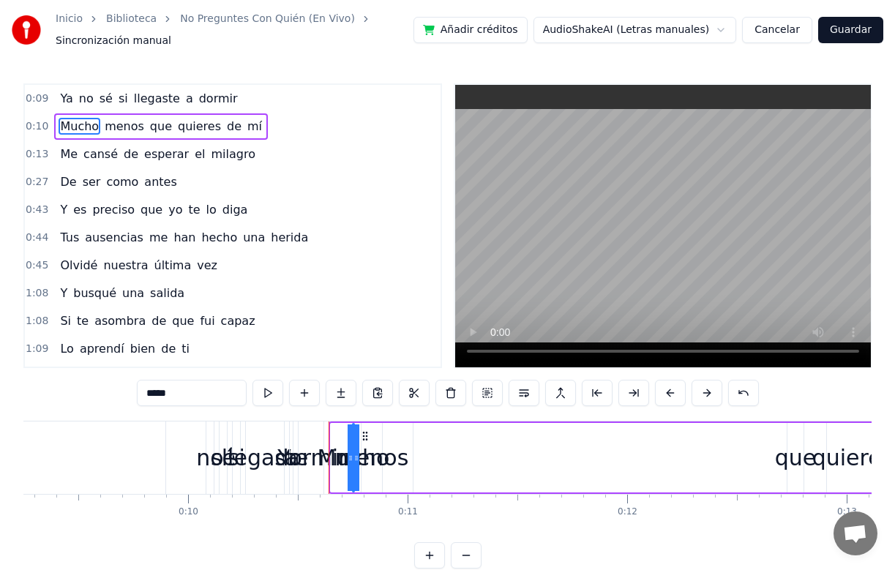
drag, startPoint x: 334, startPoint y: 446, endPoint x: 443, endPoint y: 446, distance: 109.0
click at [443, 446] on div "Mucho menos que quieres de mí" at bounding box center [618, 458] width 578 height 72
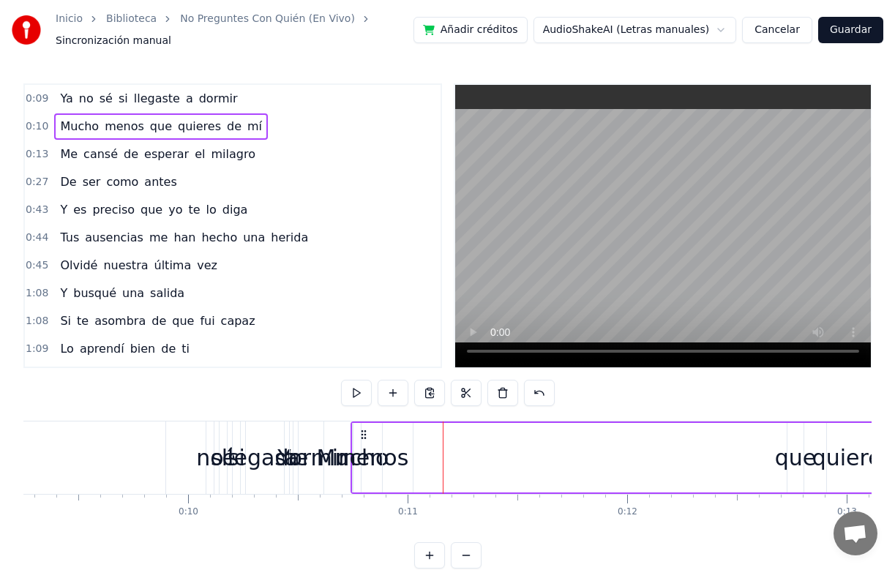
click at [356, 438] on div "Mucho menos que quieres de mí" at bounding box center [629, 458] width 556 height 72
click at [64, 125] on span "Mucho" at bounding box center [80, 126] width 42 height 17
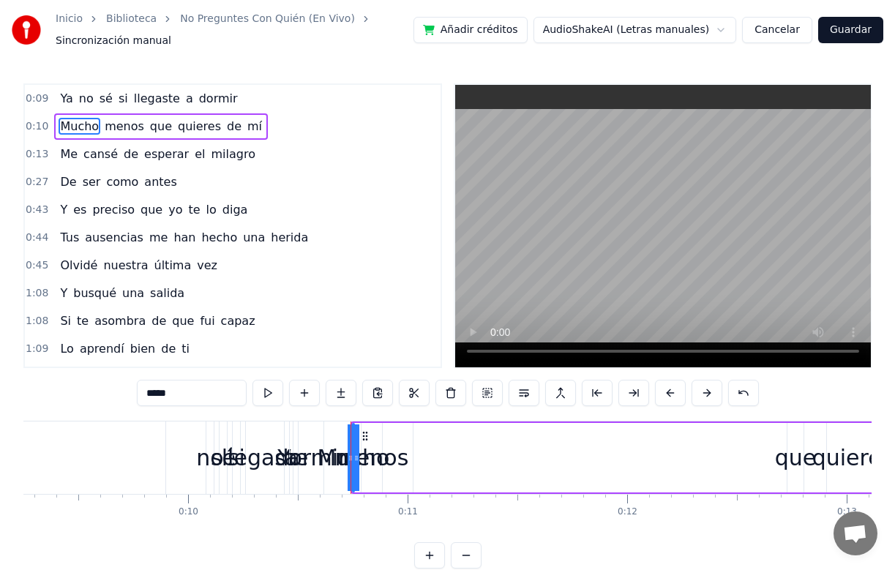
click at [356, 458] on icon at bounding box center [356, 458] width 6 height 12
drag, startPoint x: 356, startPoint y: 460, endPoint x: 413, endPoint y: 444, distance: 59.1
click at [413, 444] on div "Mucho menos que quieres de mí" at bounding box center [628, 458] width 557 height 72
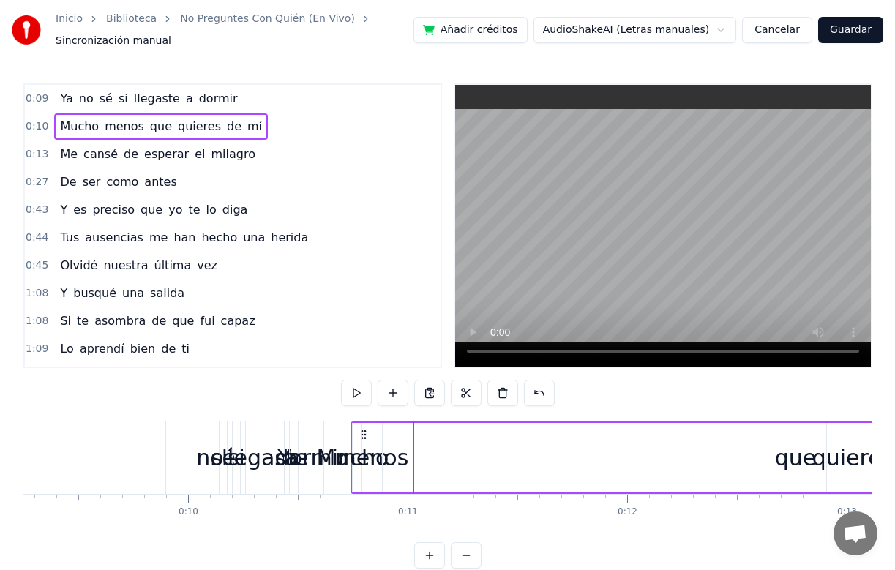
click at [372, 438] on div "menos" at bounding box center [371, 458] width 20 height 70
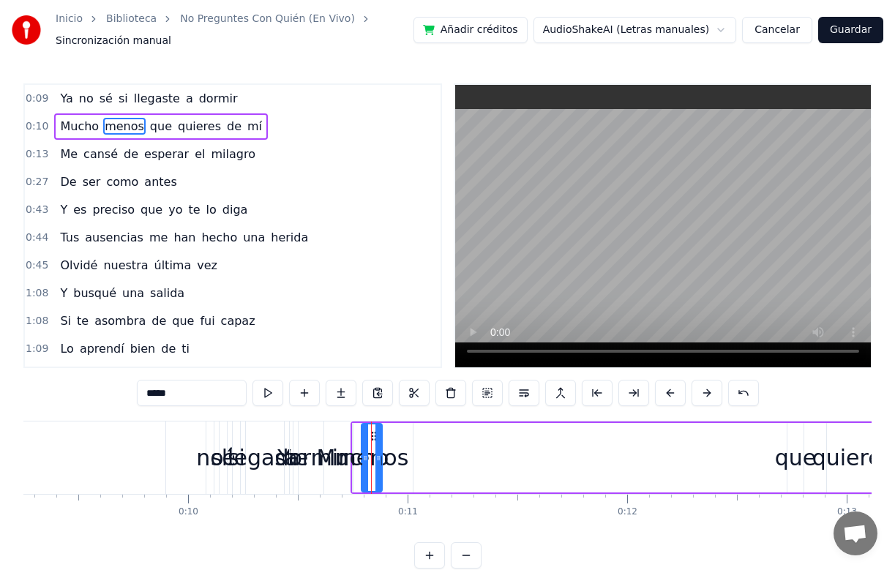
click at [67, 155] on span "Me" at bounding box center [69, 154] width 20 height 17
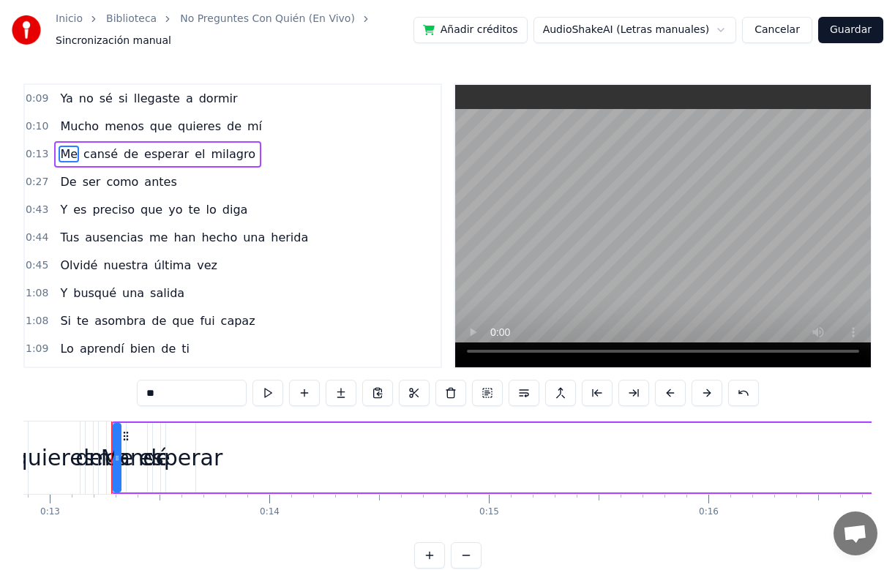
scroll to position [0, 2842]
click at [64, 127] on span "Mucho" at bounding box center [80, 126] width 42 height 17
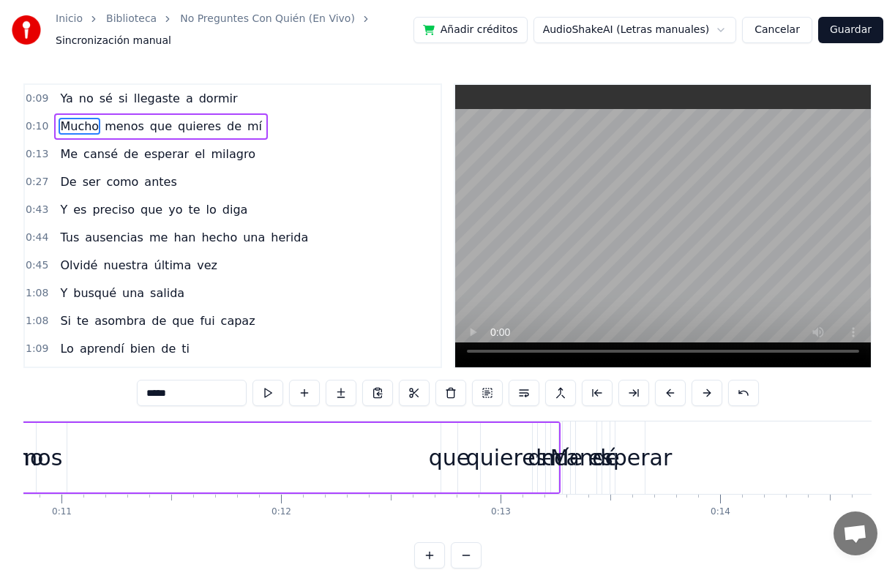
scroll to position [0, 2285]
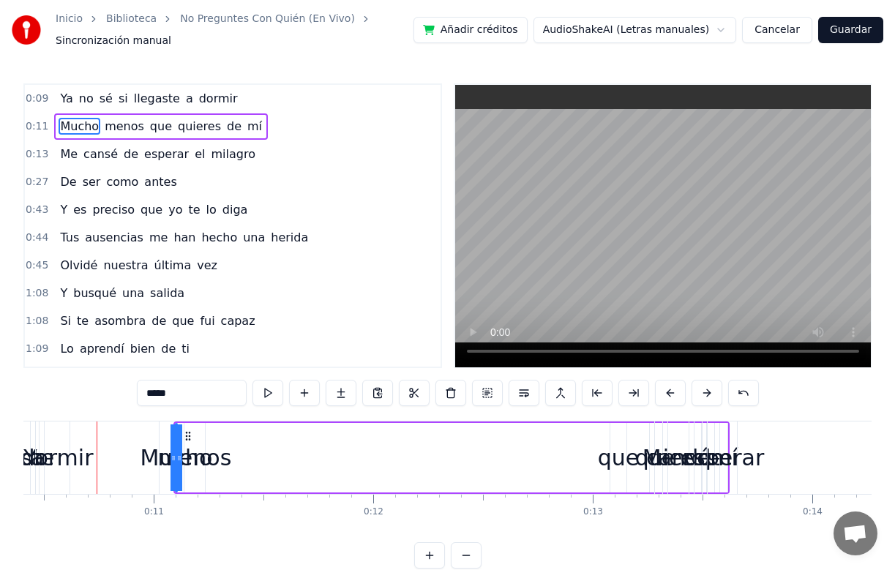
click at [66, 101] on span "Ya" at bounding box center [66, 98] width 15 height 17
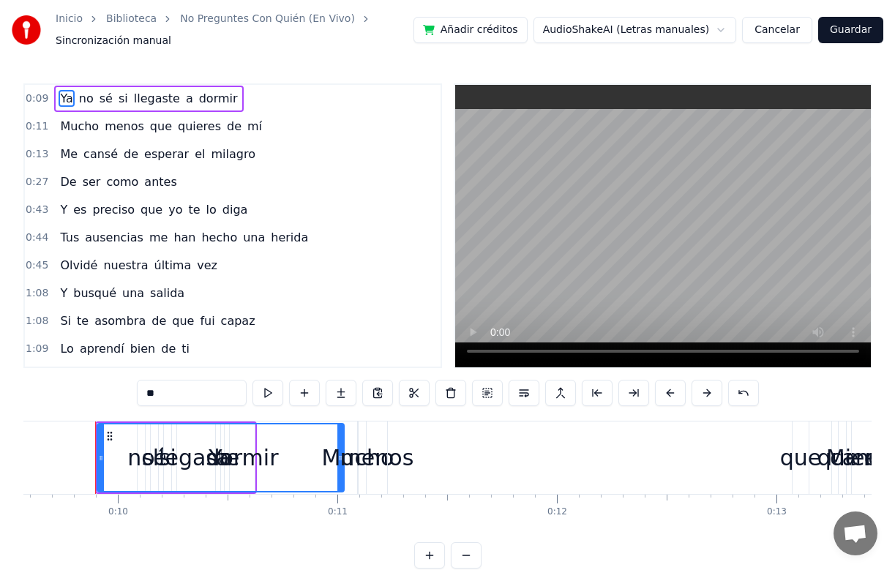
scroll to position [0, 2099]
click at [214, 92] on span "dormir" at bounding box center [219, 98] width 42 height 17
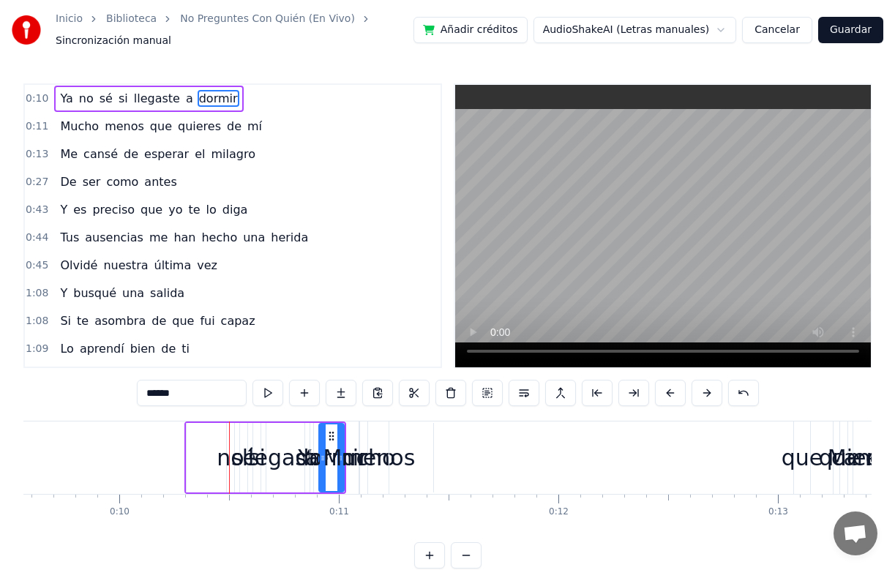
click at [61, 98] on span "Ya" at bounding box center [66, 98] width 15 height 17
type input "**"
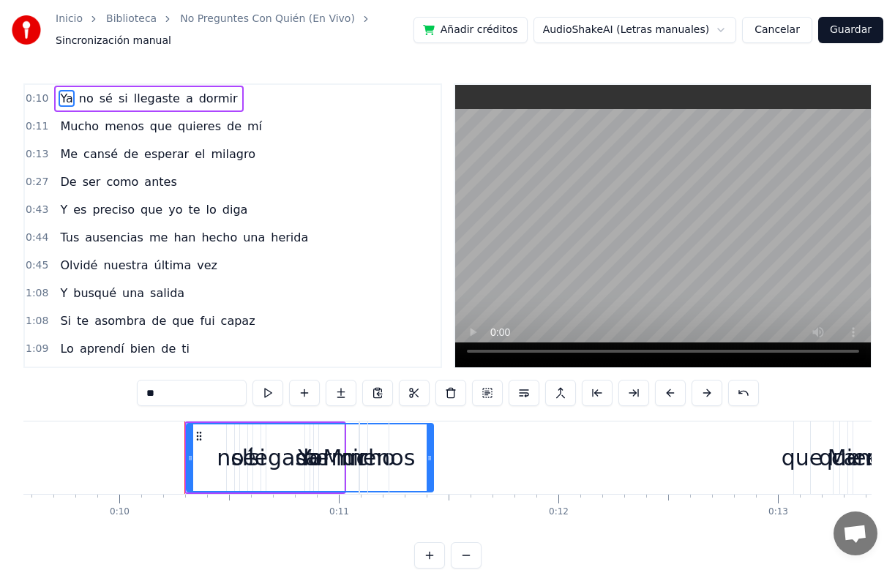
drag, startPoint x: 430, startPoint y: 457, endPoint x: 455, endPoint y: 461, distance: 26.0
click at [455, 461] on div "Mucho menos que quieres de mí" at bounding box center [637, 458] width 556 height 72
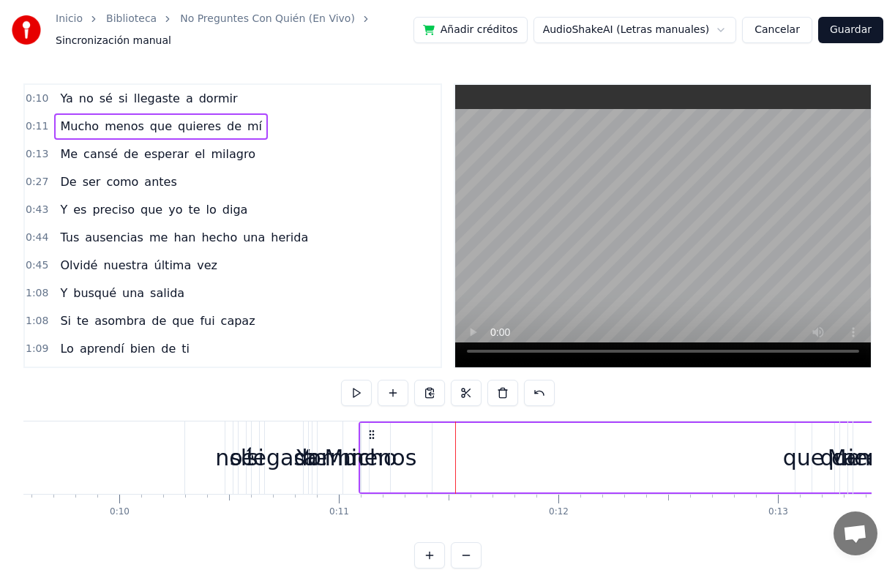
click at [67, 99] on span "Ya" at bounding box center [66, 98] width 15 height 17
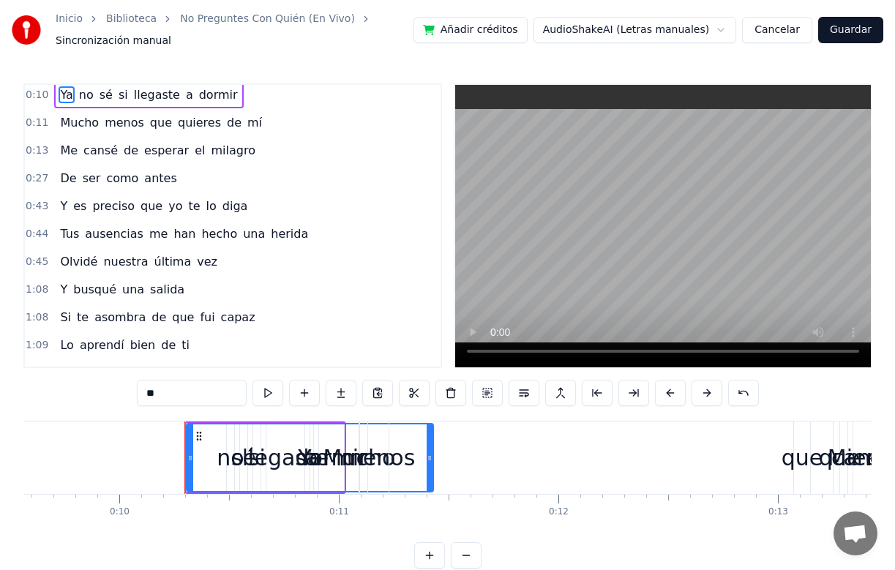
scroll to position [0, 0]
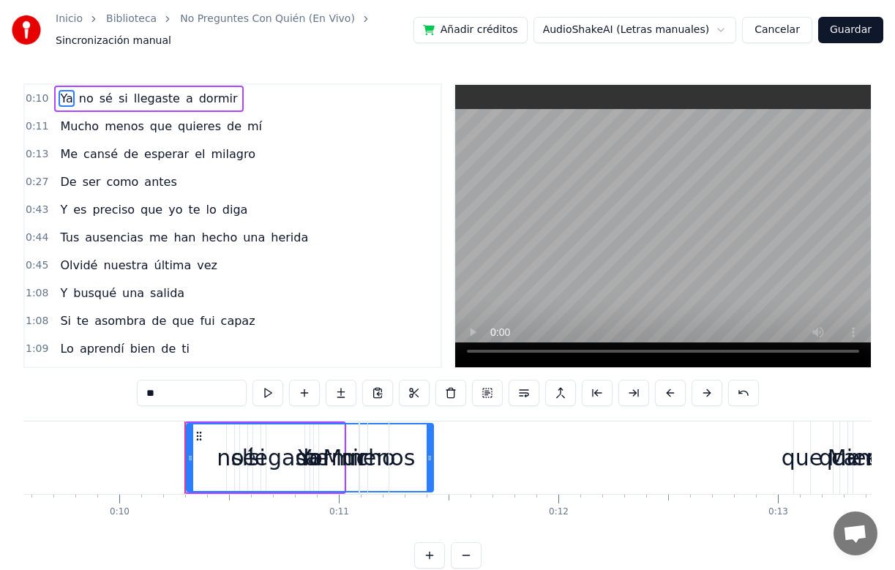
click at [199, 434] on icon at bounding box center [199, 436] width 12 height 12
click at [190, 448] on div at bounding box center [190, 457] width 6 height 67
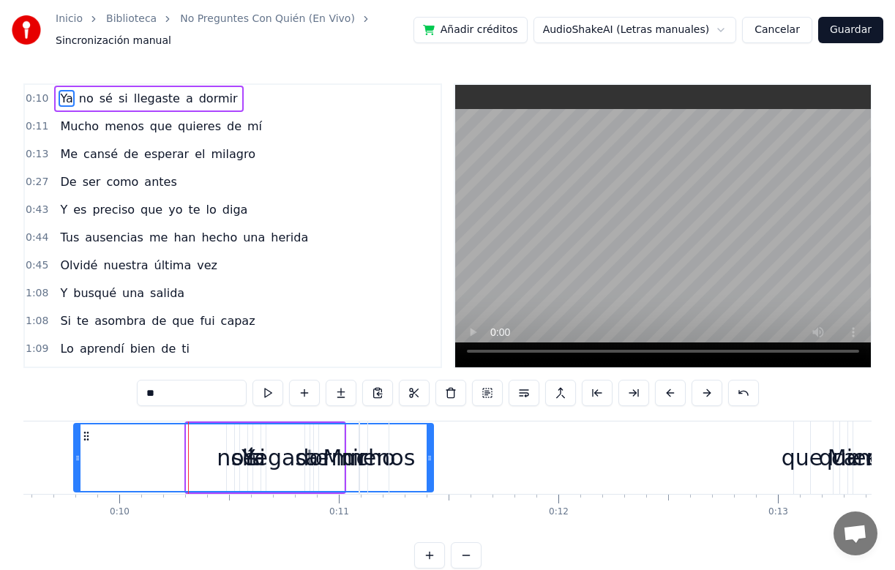
drag, startPoint x: 190, startPoint y: 459, endPoint x: 77, endPoint y: 482, distance: 115.1
click at [77, 482] on div at bounding box center [78, 457] width 6 height 67
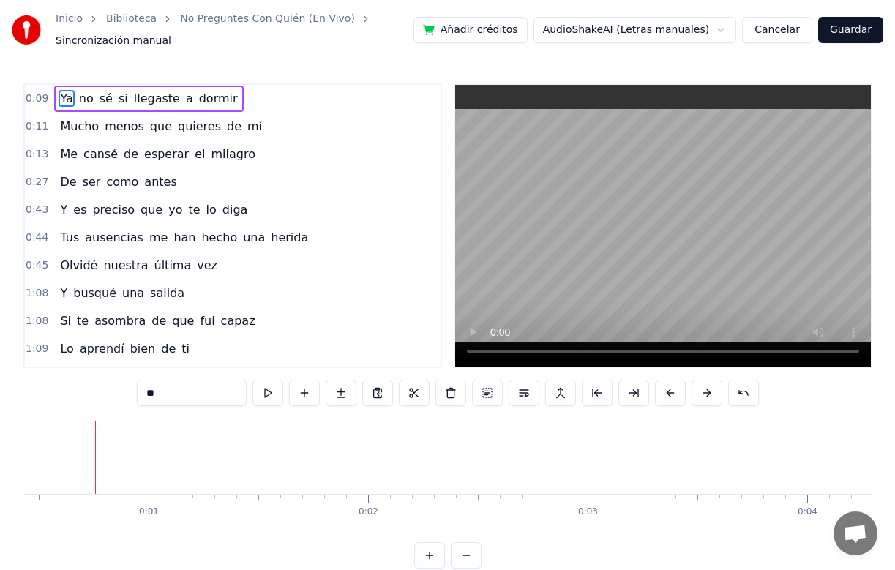
scroll to position [0, 93]
click at [206, 100] on span "dormir" at bounding box center [219, 98] width 42 height 17
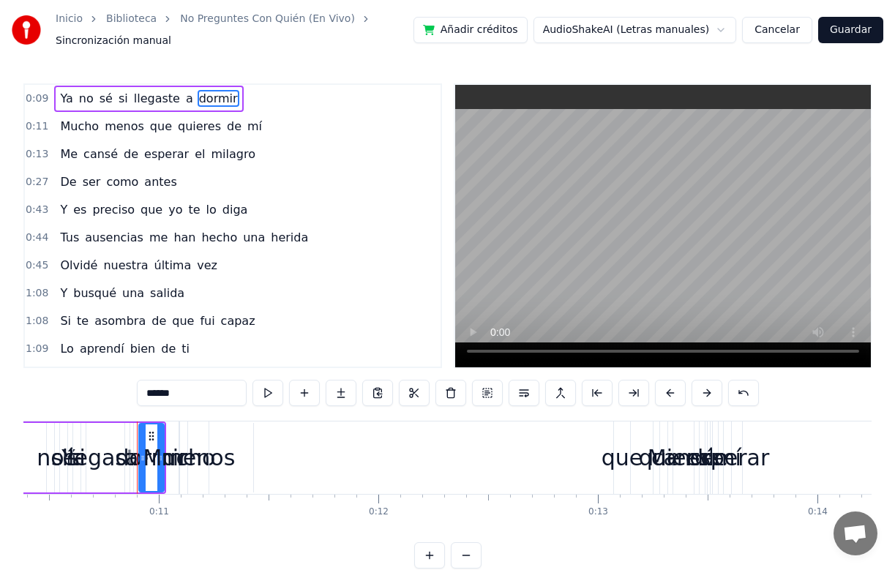
scroll to position [0, 2320]
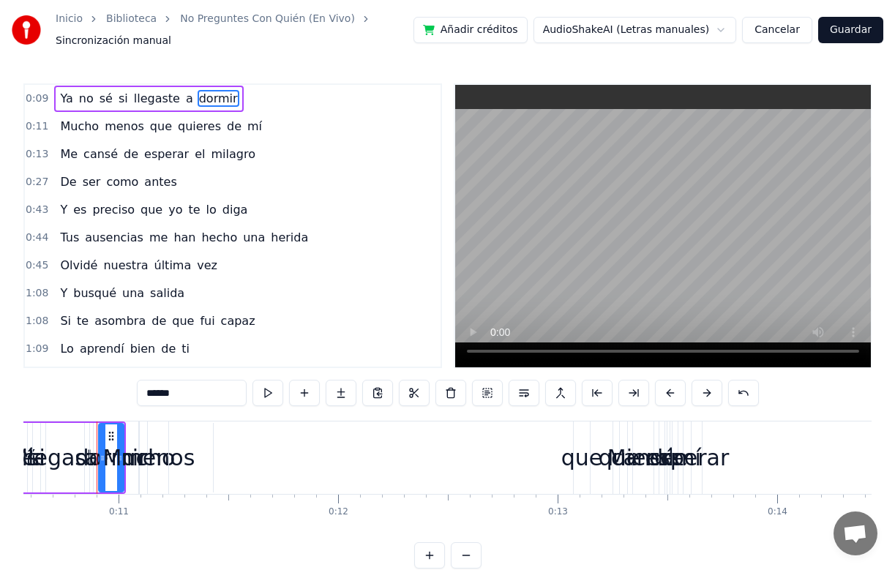
click at [151, 101] on span "llegaste" at bounding box center [156, 98] width 49 height 17
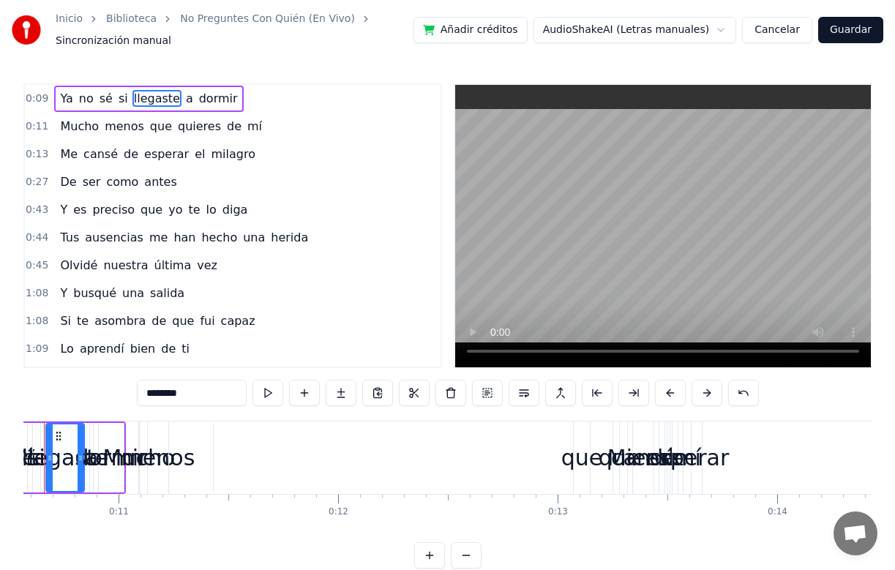
scroll to position [0, 2267]
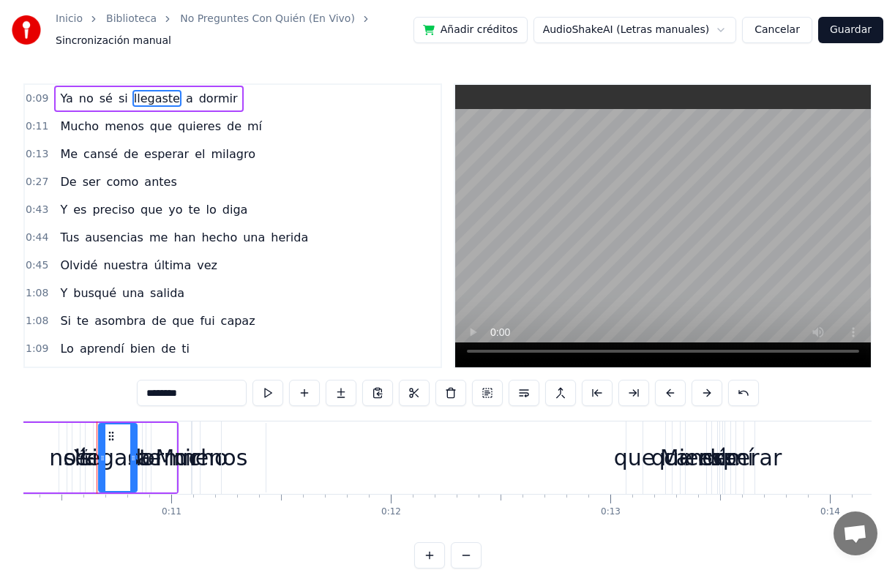
click at [117, 102] on span "si" at bounding box center [123, 98] width 12 height 17
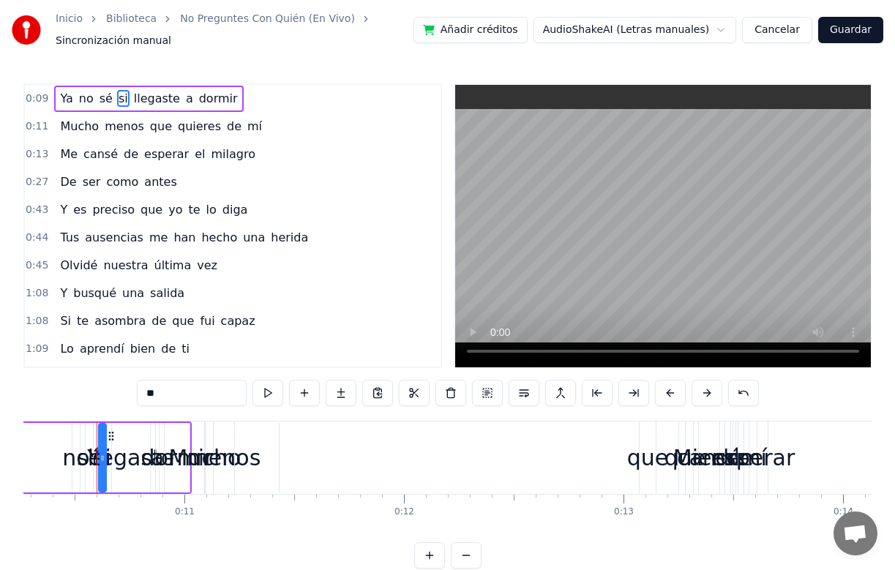
click at [105, 100] on span "sé" at bounding box center [106, 98] width 16 height 17
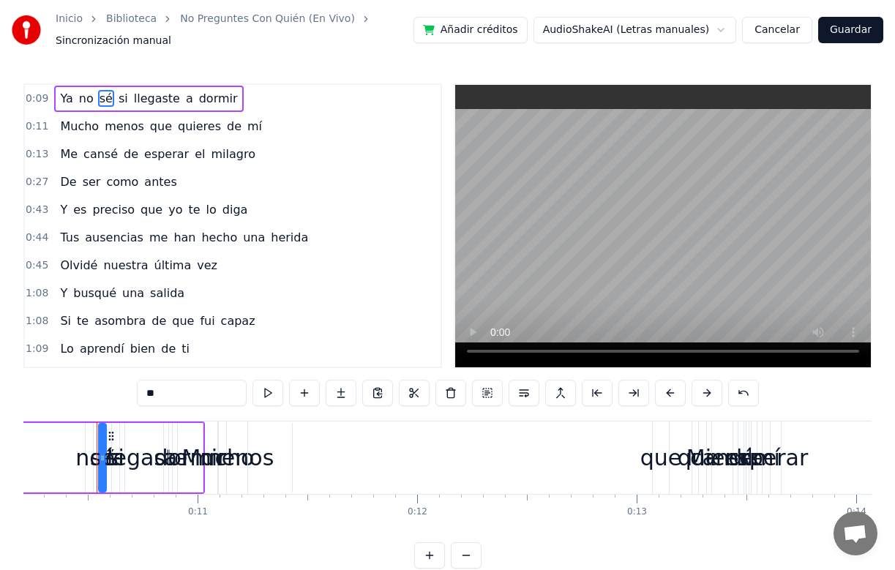
click at [84, 100] on span "no" at bounding box center [87, 98] width 18 height 17
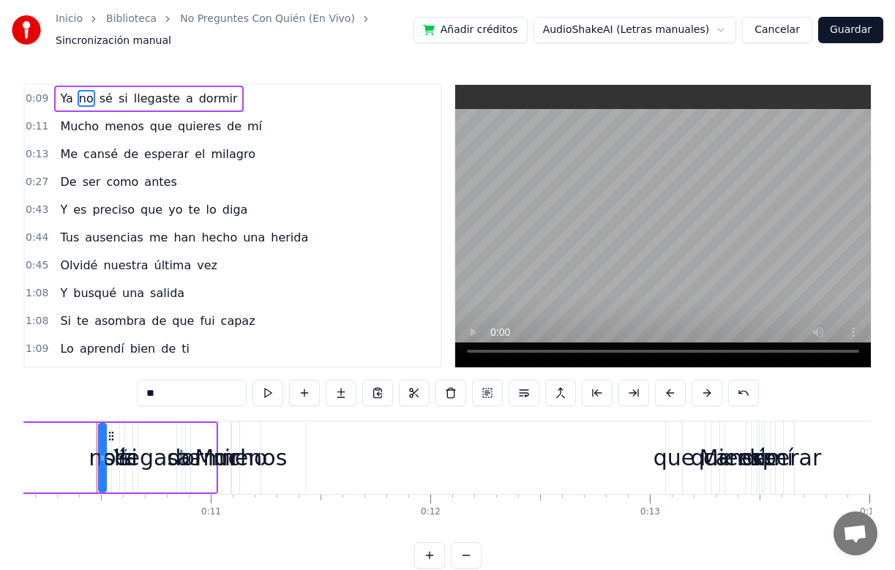
click at [68, 100] on span "Ya" at bounding box center [66, 98] width 15 height 17
type input "**"
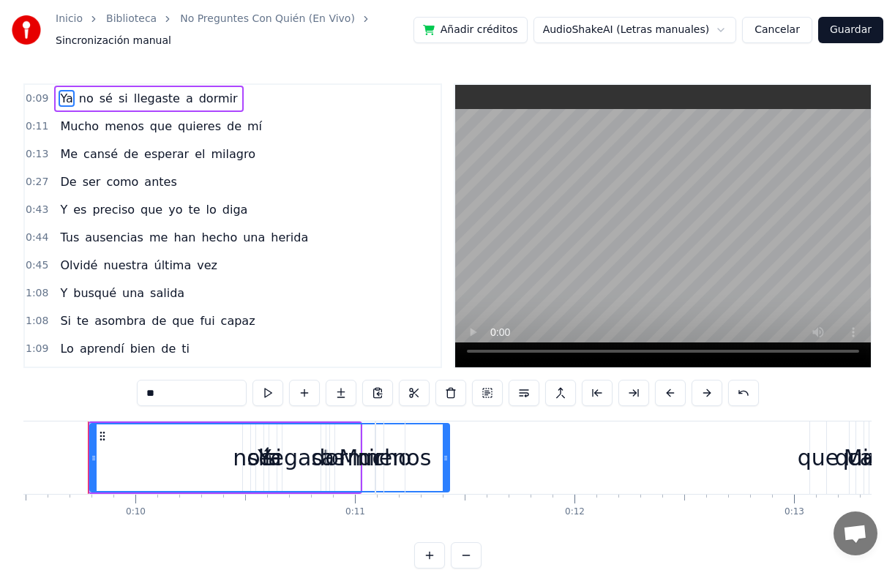
scroll to position [0, 2075]
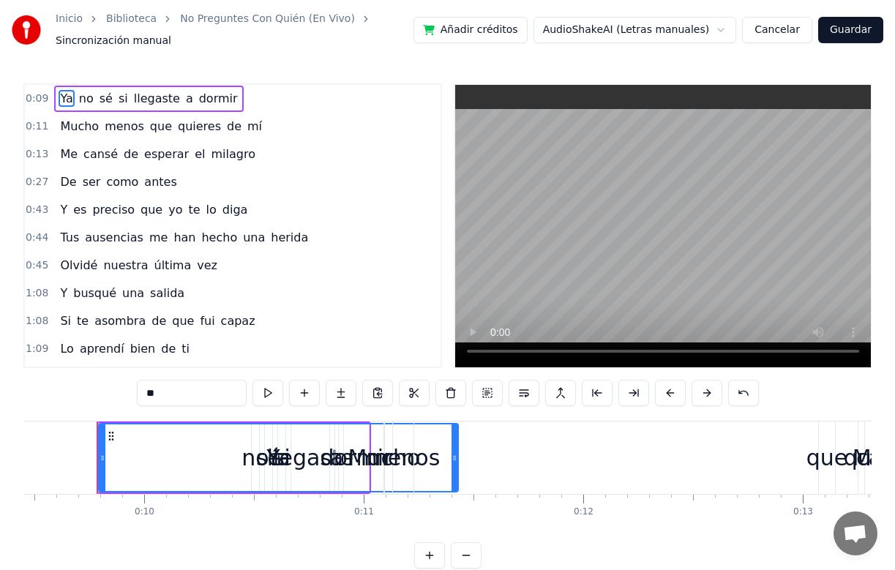
drag, startPoint x: 454, startPoint y: 457, endPoint x: 163, endPoint y: 471, distance: 290.8
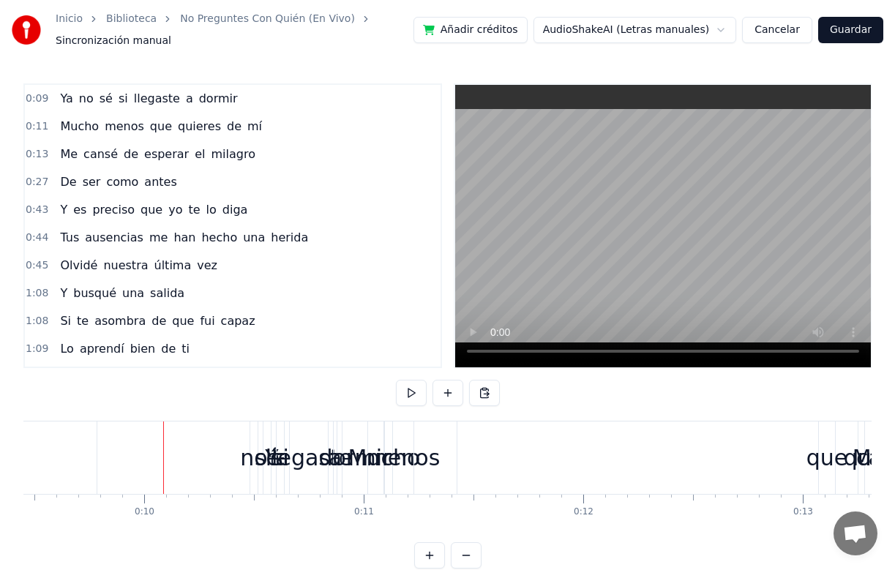
click at [71, 99] on span "Ya" at bounding box center [66, 98] width 15 height 17
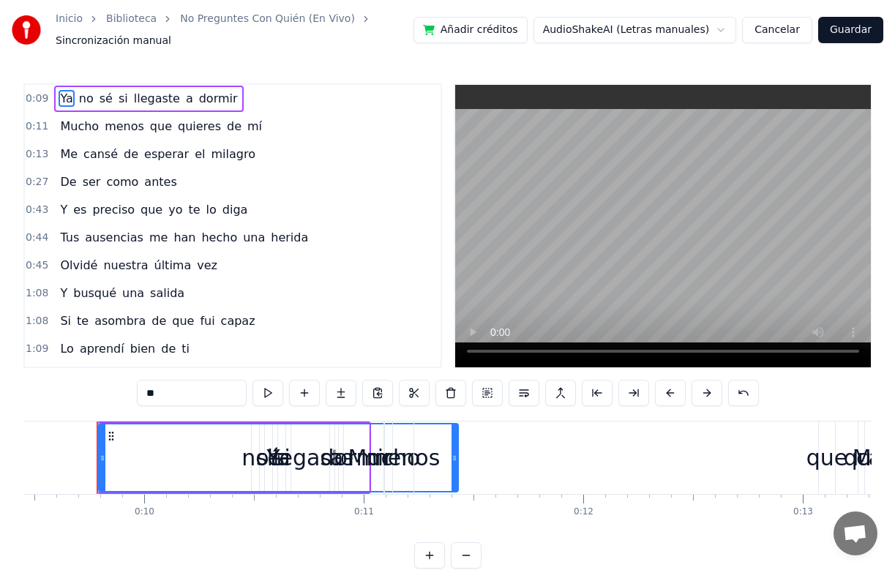
drag, startPoint x: 454, startPoint y: 449, endPoint x: 457, endPoint y: 457, distance: 7.6
click at [457, 456] on div "Mucho menos que quieres de mí" at bounding box center [661, 458] width 556 height 72
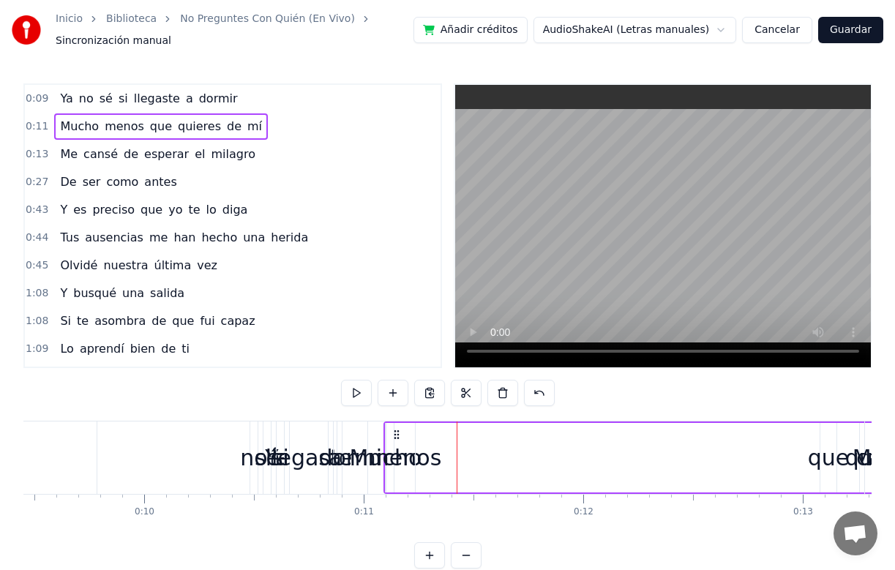
click at [70, 102] on span "Ya" at bounding box center [66, 98] width 15 height 17
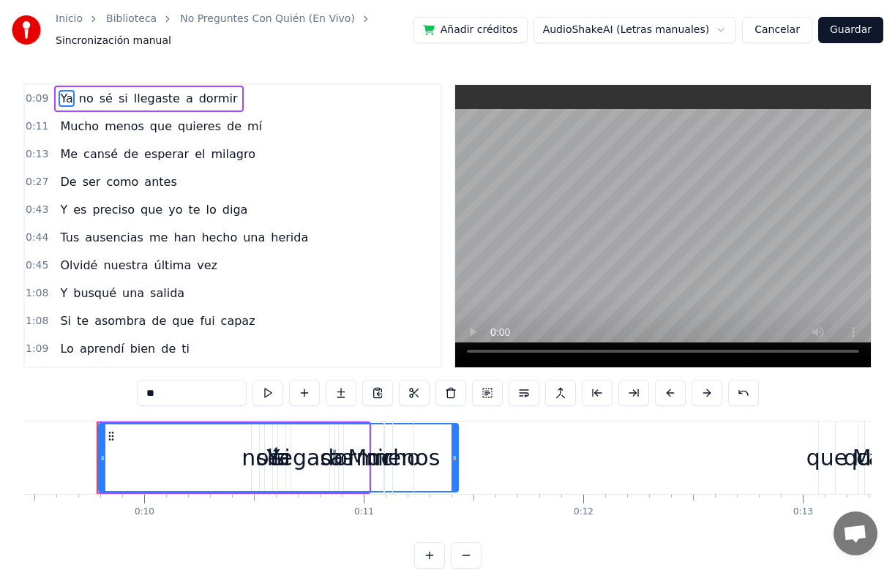
click at [455, 459] on div "Mucho menos que quieres de mí" at bounding box center [661, 458] width 556 height 72
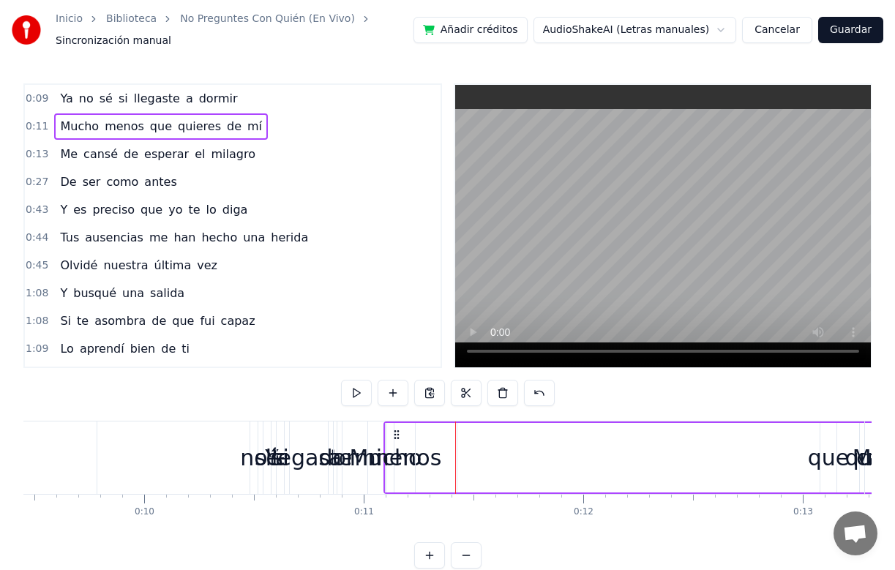
click at [70, 99] on span "Ya" at bounding box center [66, 98] width 15 height 17
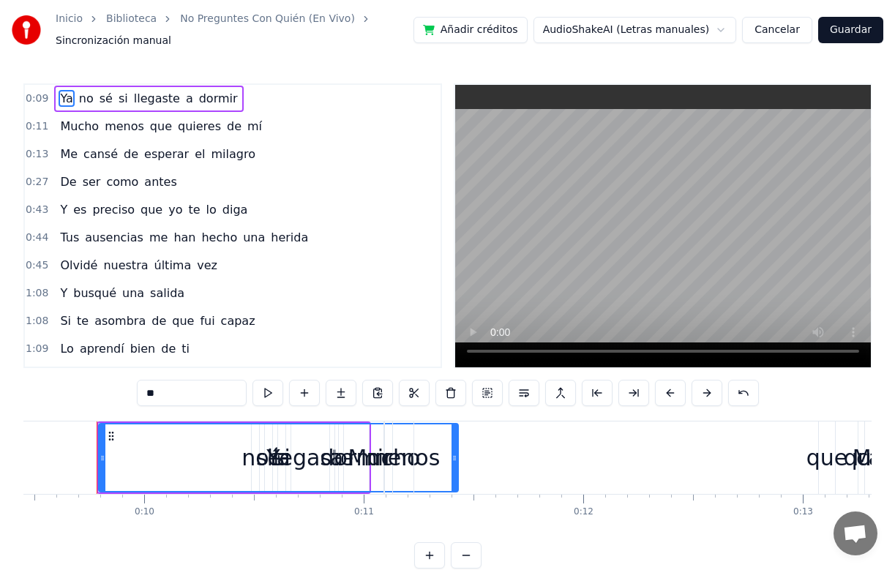
drag, startPoint x: 371, startPoint y: 437, endPoint x: 348, endPoint y: 442, distance: 24.0
click at [348, 442] on div "Ya" at bounding box center [279, 457] width 358 height 67
click at [486, 394] on button at bounding box center [487, 393] width 31 height 26
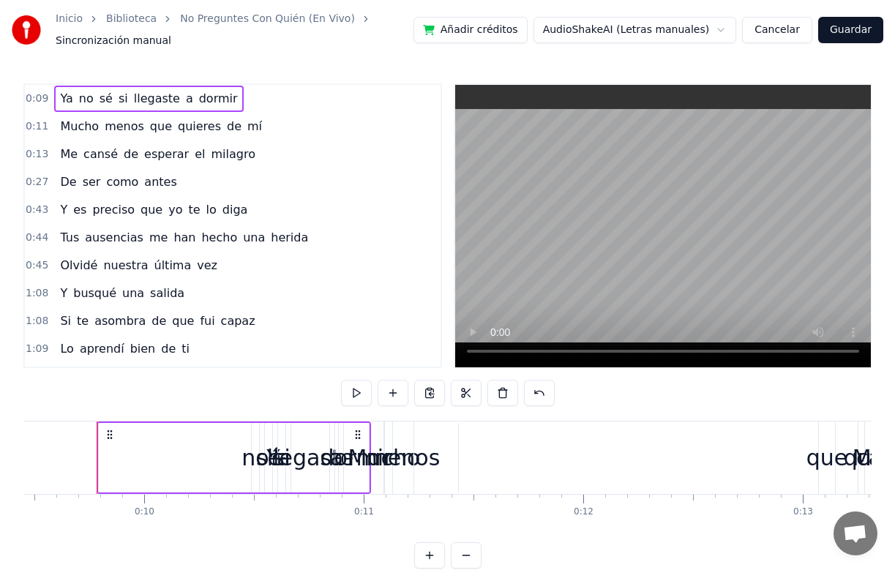
drag, startPoint x: 258, startPoint y: 482, endPoint x: 312, endPoint y: 482, distance: 54.2
click at [312, 482] on div "Ya no sé si llegaste a dormir" at bounding box center [234, 458] width 274 height 72
drag, startPoint x: 312, startPoint y: 477, endPoint x: 176, endPoint y: 471, distance: 135.5
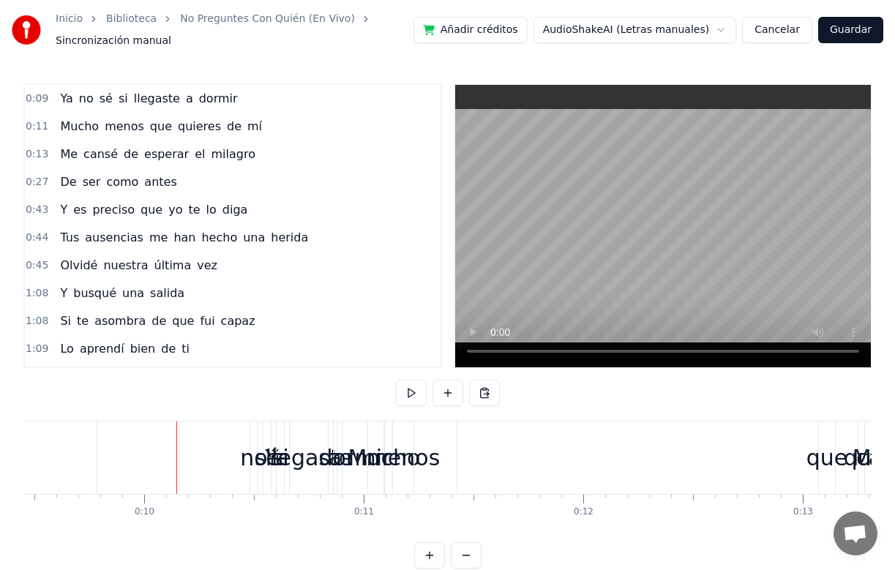
click at [97, 446] on div "Ya" at bounding box center [277, 458] width 361 height 72
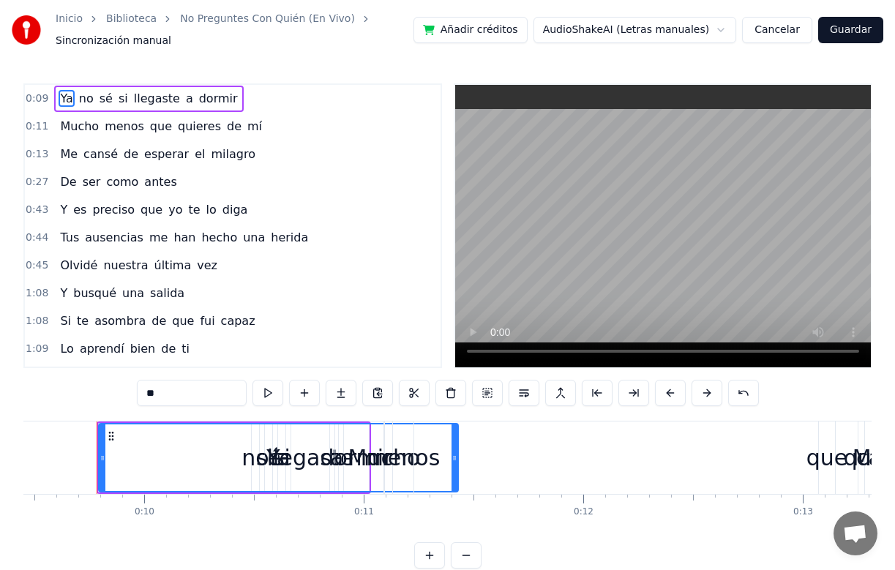
click at [97, 446] on div at bounding box center [97, 458] width 1 height 72
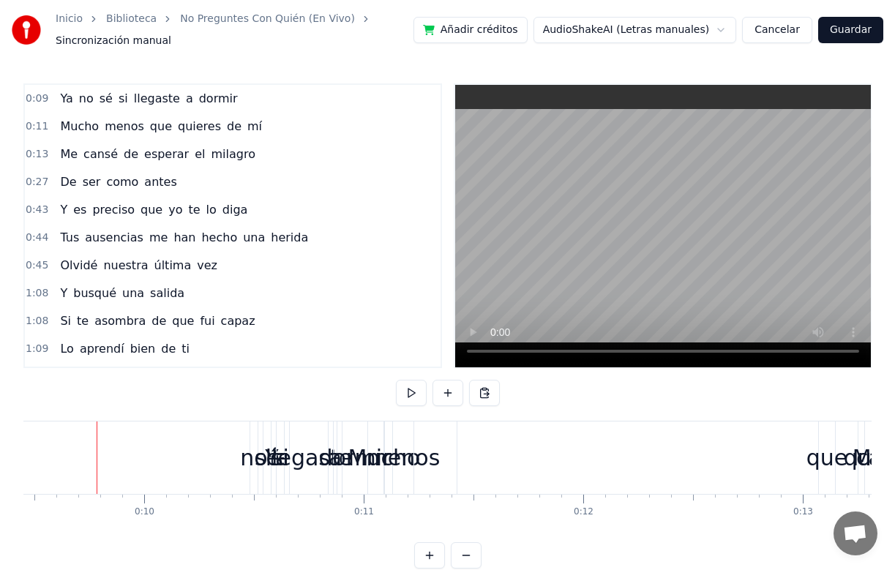
click at [97, 446] on div at bounding box center [97, 458] width 1 height 72
click at [102, 446] on div "Ya" at bounding box center [276, 458] width 359 height 72
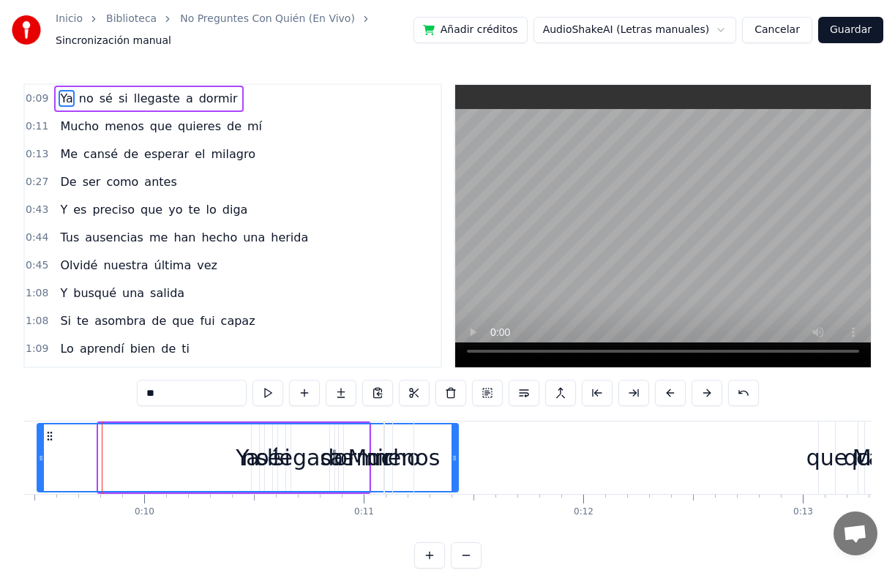
drag, startPoint x: 104, startPoint y: 449, endPoint x: 42, endPoint y: 464, distance: 63.2
click at [42, 464] on div at bounding box center [41, 457] width 6 height 67
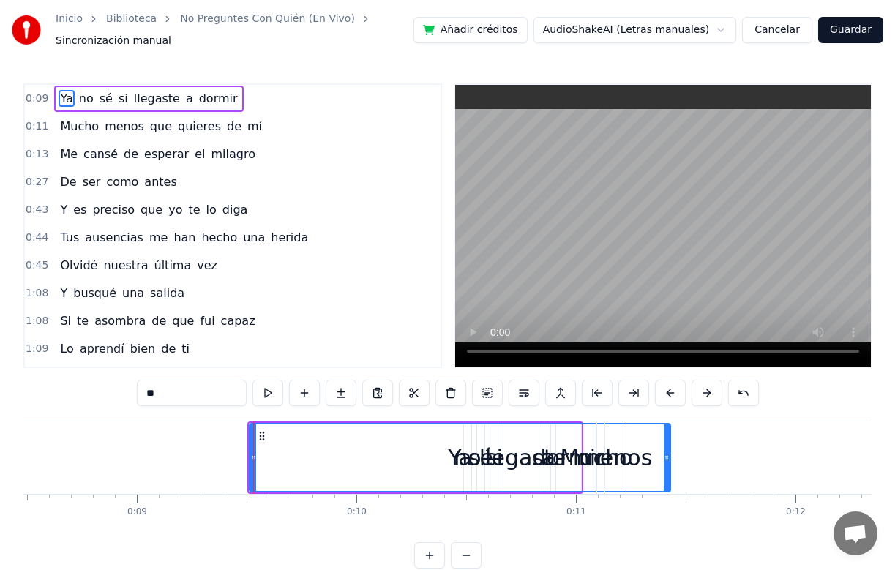
scroll to position [0, 1860]
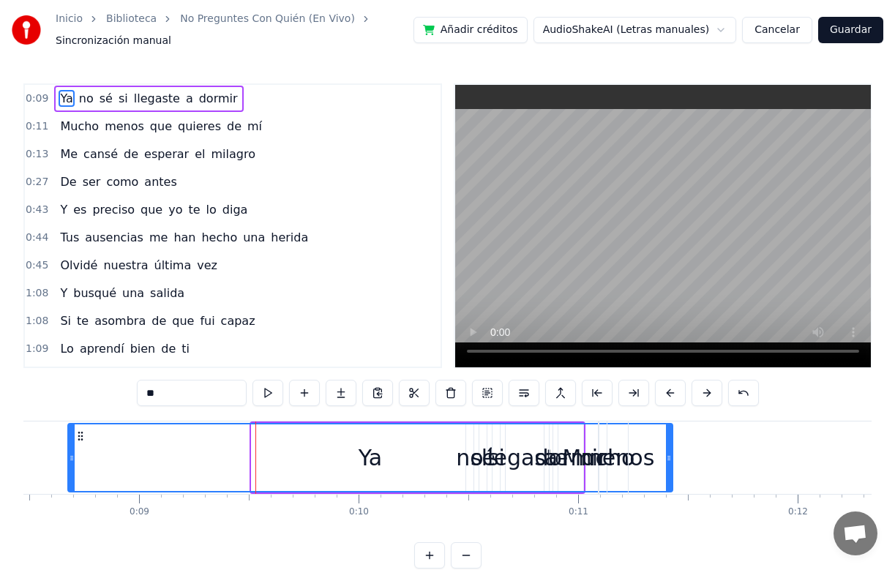
drag, startPoint x: 258, startPoint y: 448, endPoint x: 74, endPoint y: 472, distance: 185.3
click at [74, 472] on div at bounding box center [72, 457] width 6 height 67
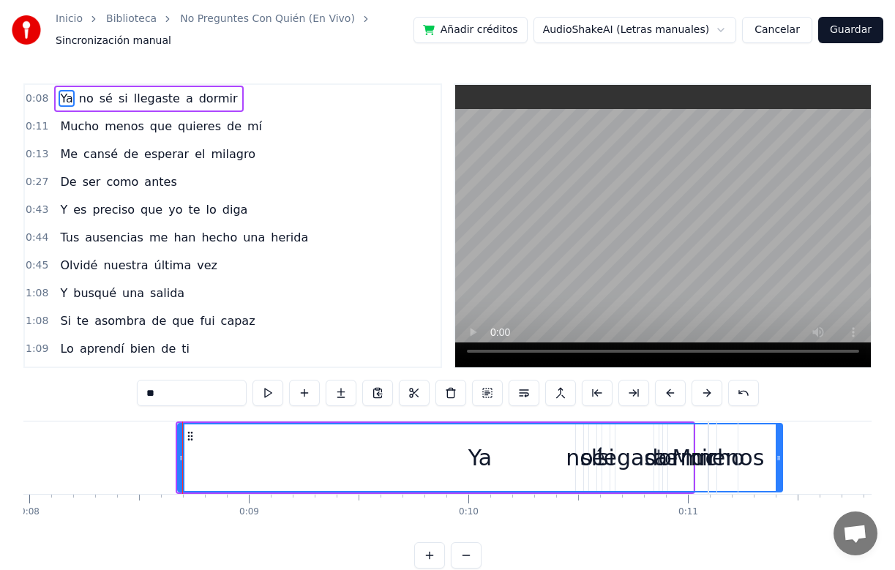
scroll to position [0, 1749]
drag, startPoint x: 184, startPoint y: 457, endPoint x: 141, endPoint y: 492, distance: 55.2
click at [141, 492] on div "Ya" at bounding box center [459, 458] width 649 height 70
click at [580, 484] on div "Ya" at bounding box center [460, 457] width 646 height 67
click at [587, 483] on div "Ya" at bounding box center [460, 457] width 646 height 67
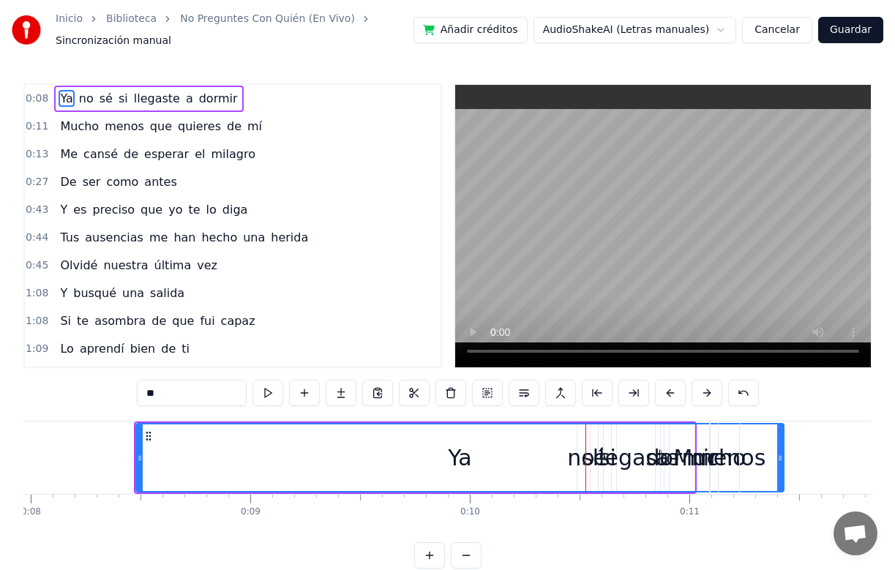
click at [596, 482] on div "Ya" at bounding box center [460, 457] width 646 height 67
click at [602, 482] on div "Ya" at bounding box center [460, 457] width 646 height 67
click at [610, 483] on div "Ya" at bounding box center [460, 457] width 646 height 67
click at [618, 483] on div "Ya" at bounding box center [460, 457] width 646 height 67
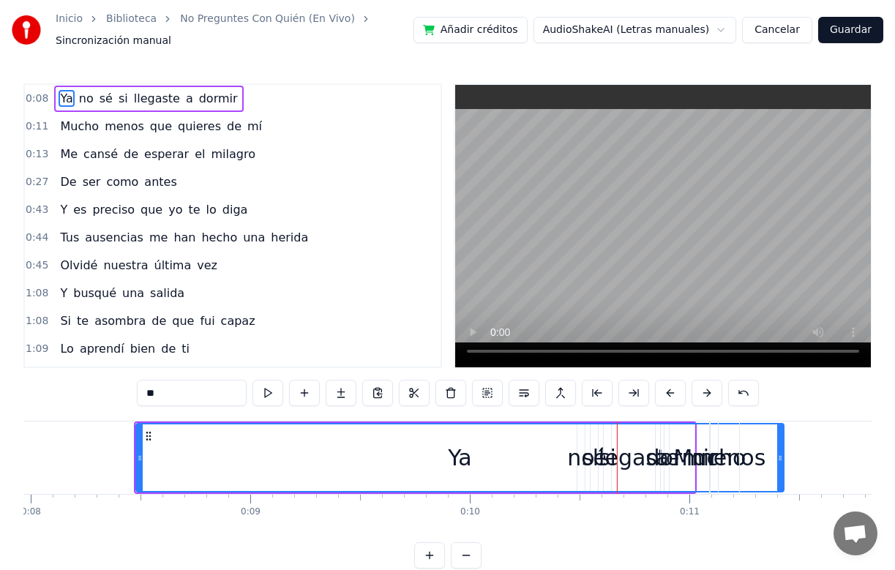
click at [626, 482] on div "Ya" at bounding box center [460, 457] width 646 height 67
click at [638, 482] on div "Ya" at bounding box center [460, 457] width 646 height 67
click at [658, 482] on div "Ya" at bounding box center [460, 457] width 646 height 67
click at [662, 482] on div "Ya" at bounding box center [460, 457] width 646 height 67
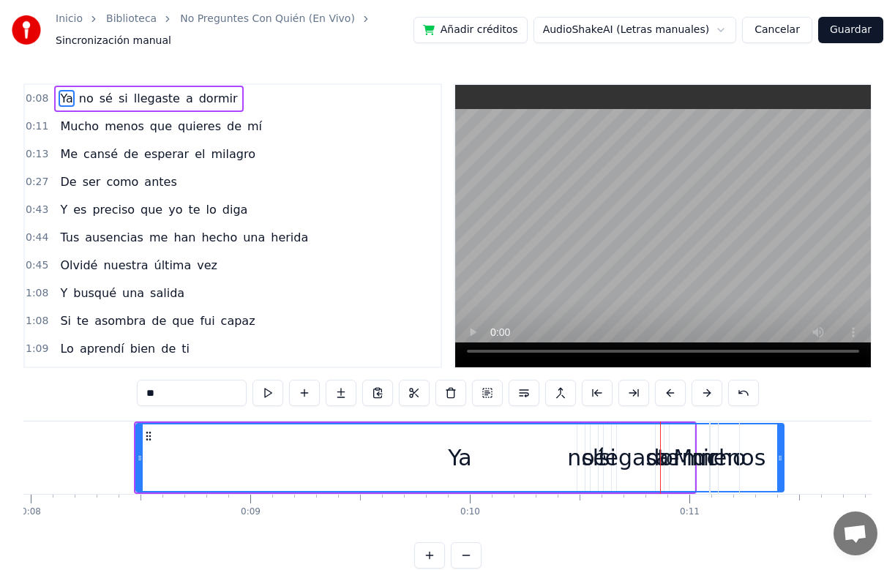
click at [701, 475] on div "Ya" at bounding box center [460, 457] width 646 height 67
click at [697, 475] on div "Ya" at bounding box center [460, 457] width 646 height 67
click at [715, 474] on div "menos" at bounding box center [729, 457] width 74 height 33
type input "*****"
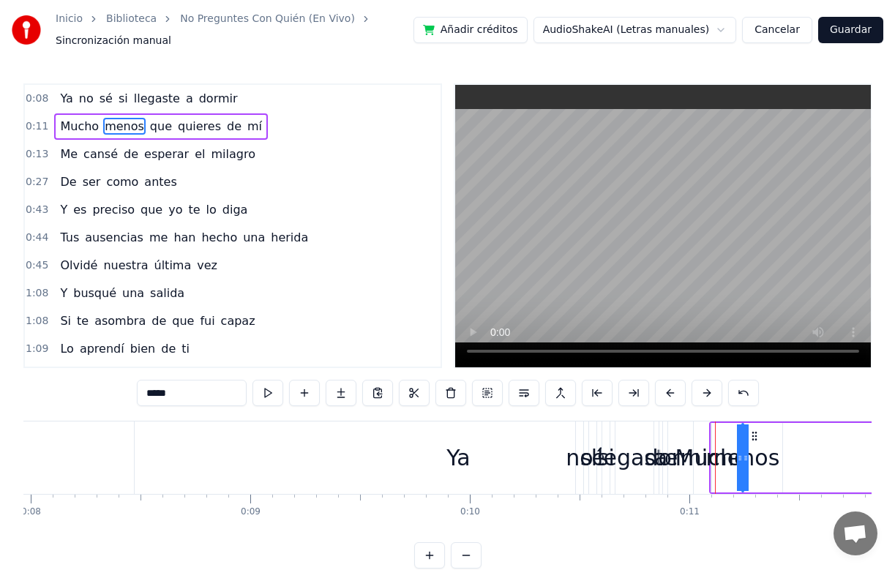
drag, startPoint x: 723, startPoint y: 469, endPoint x: 784, endPoint y: 471, distance: 61.5
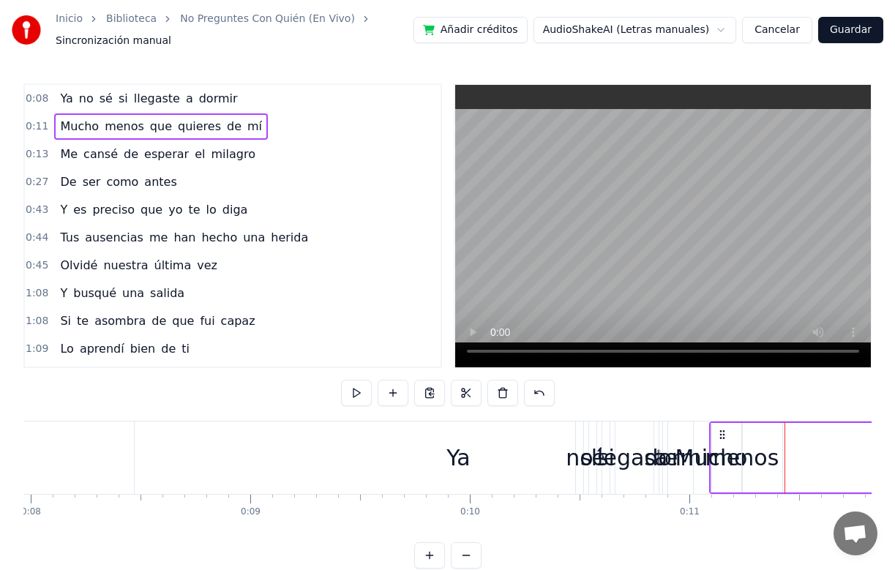
click at [742, 464] on div "menos" at bounding box center [742, 457] width 74 height 33
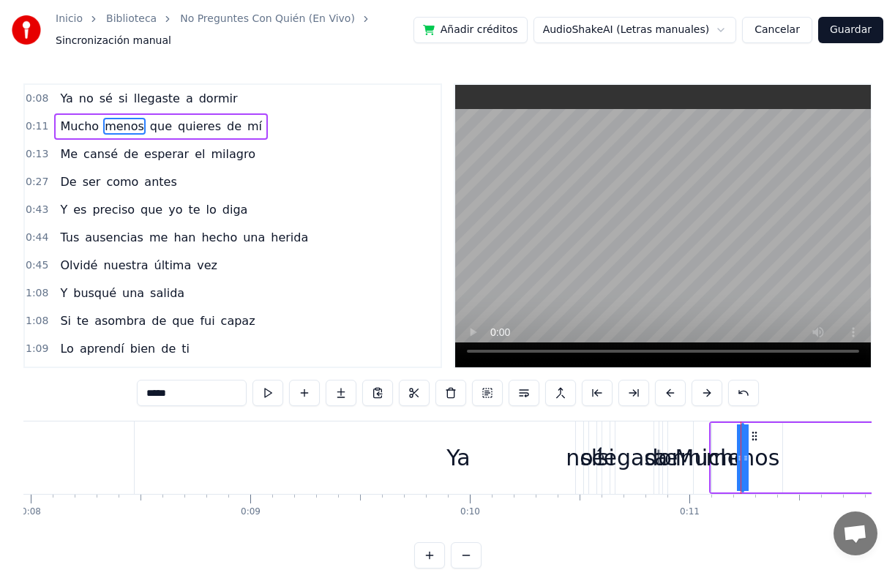
click at [711, 459] on div "menos" at bounding box center [743, 457] width 74 height 33
drag, startPoint x: 719, startPoint y: 422, endPoint x: 752, endPoint y: 421, distance: 32.2
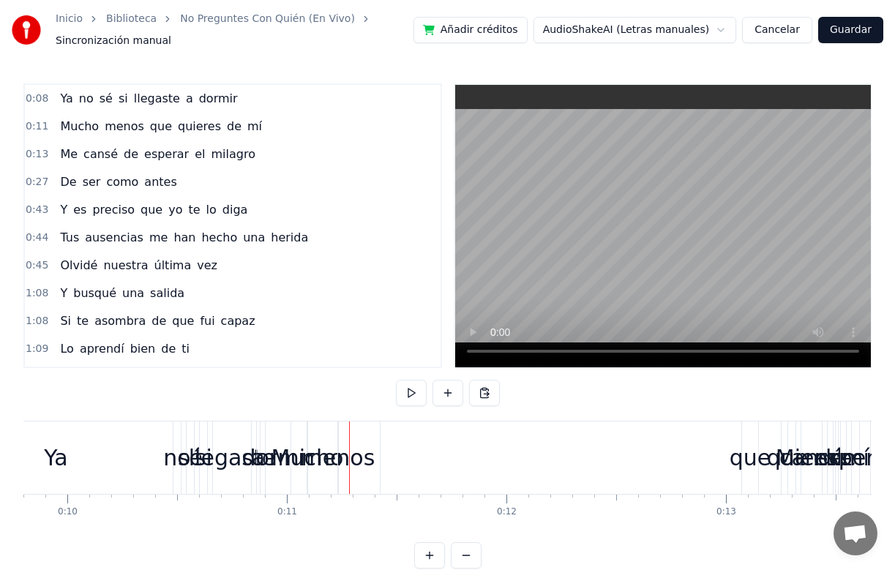
scroll to position [0, 2160]
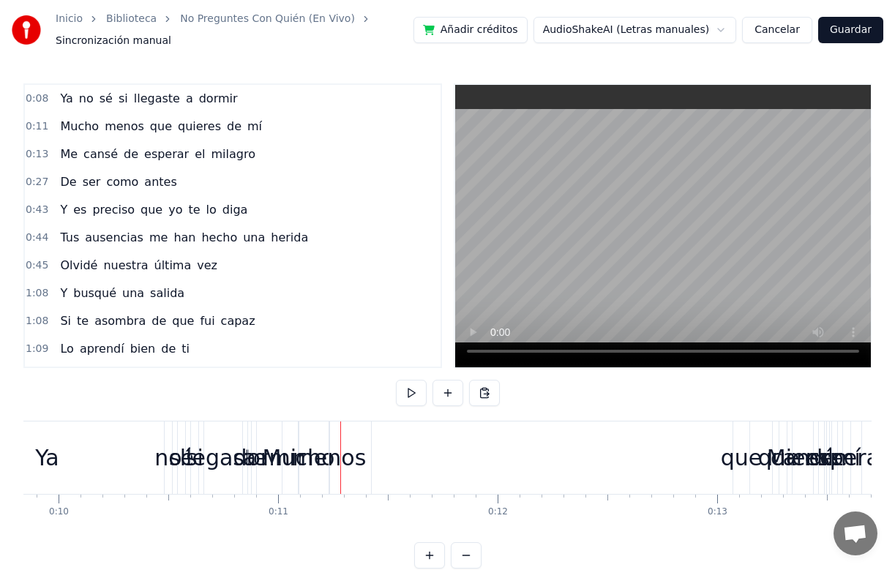
click at [231, 445] on div "llegaste" at bounding box center [223, 457] width 86 height 33
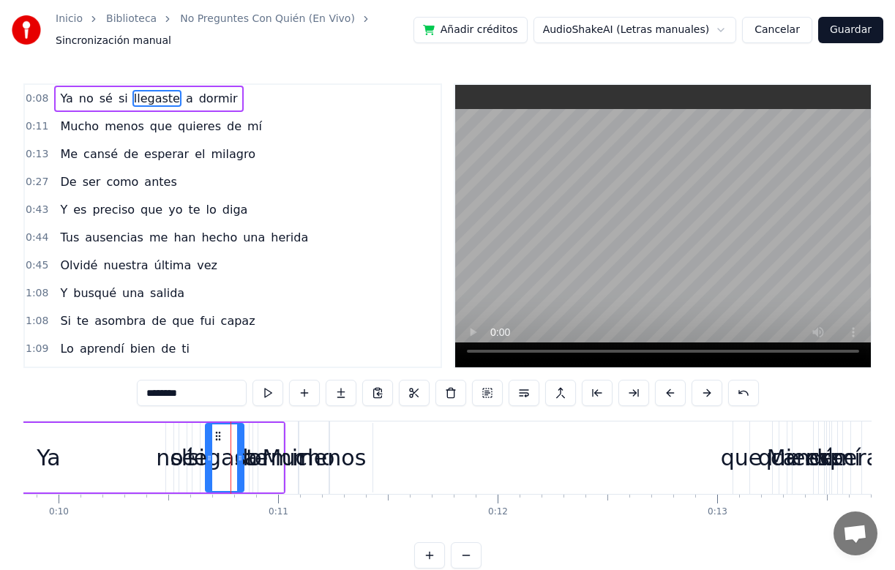
click at [247, 446] on div "llegaste" at bounding box center [224, 457] width 86 height 33
click at [255, 444] on div "llegaste" at bounding box center [224, 457] width 86 height 33
click at [258, 444] on div "llegaste" at bounding box center [224, 457] width 86 height 33
click at [261, 444] on div "dormir" at bounding box center [270, 457] width 72 height 33
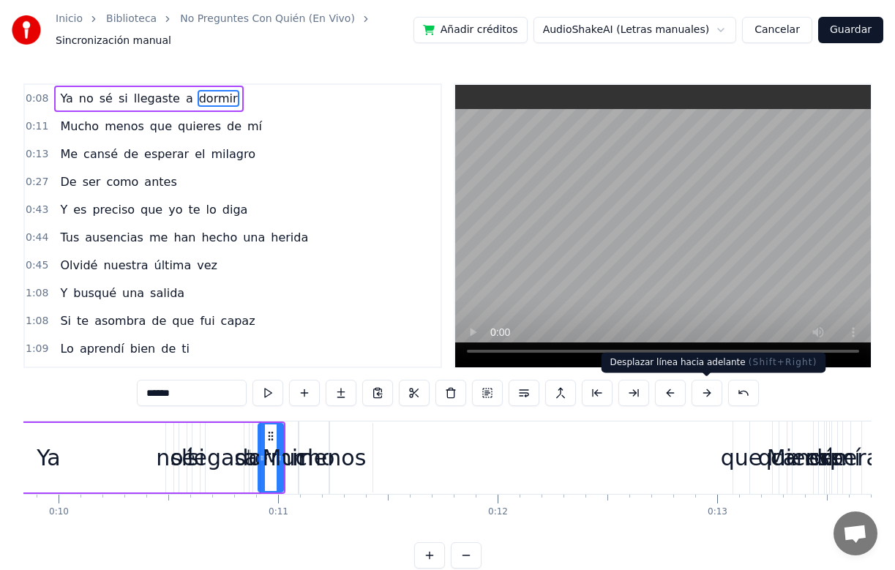
click at [712, 393] on button at bounding box center [707, 393] width 31 height 26
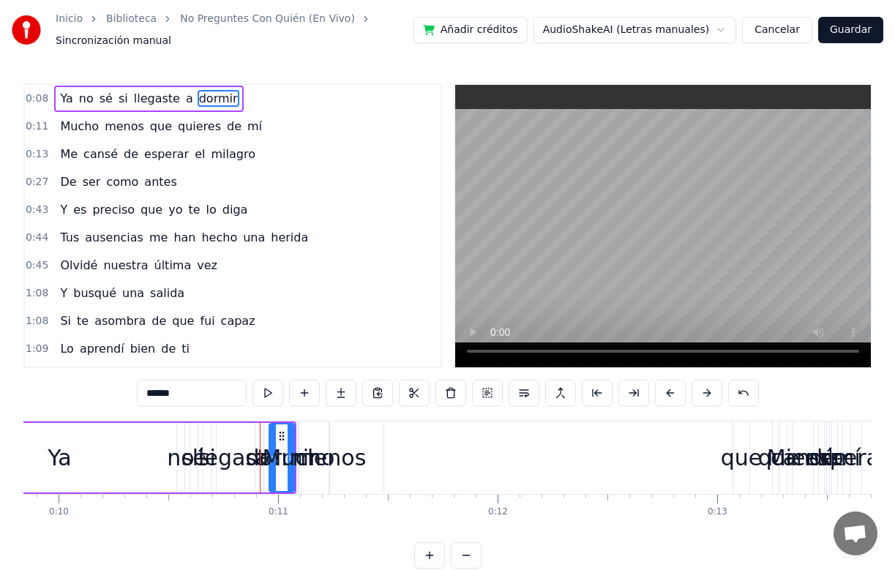
click at [712, 393] on button at bounding box center [707, 393] width 31 height 26
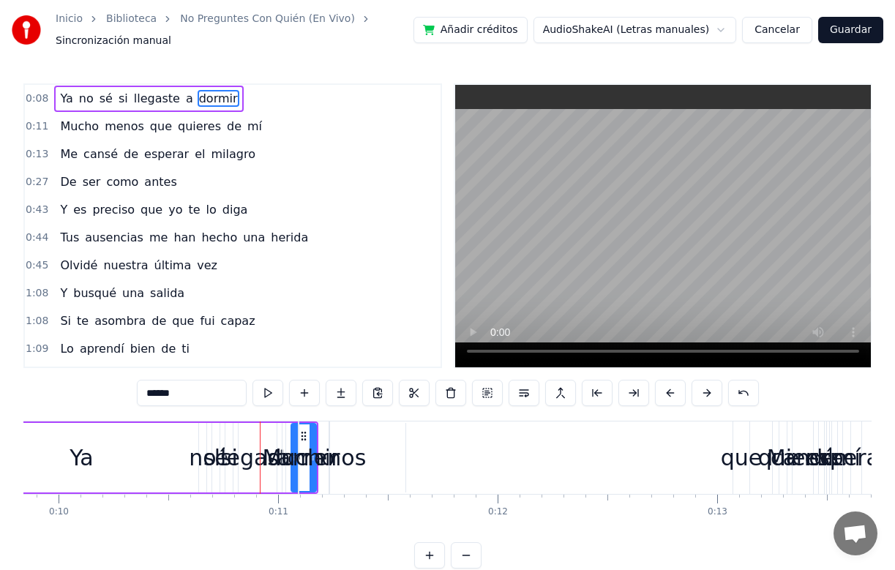
click at [712, 393] on button at bounding box center [707, 393] width 31 height 26
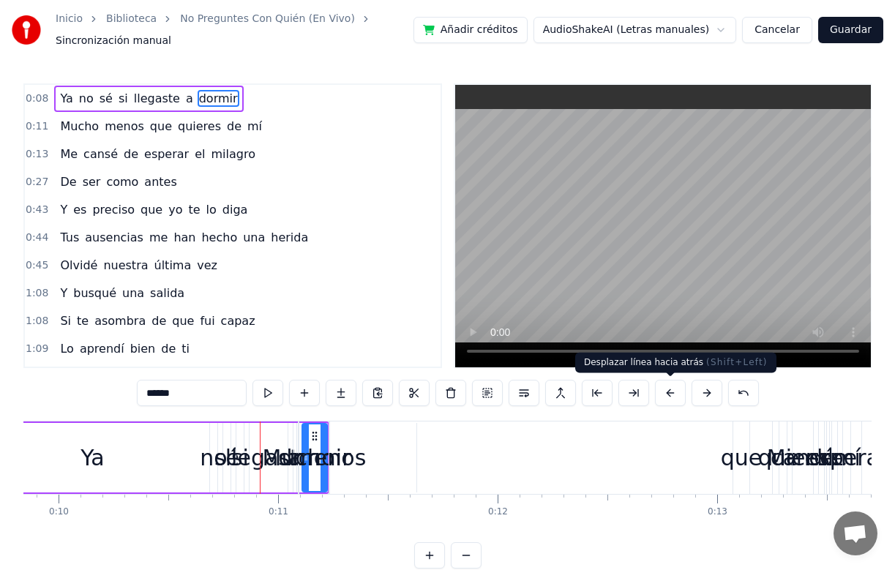
click at [671, 394] on button at bounding box center [670, 393] width 31 height 26
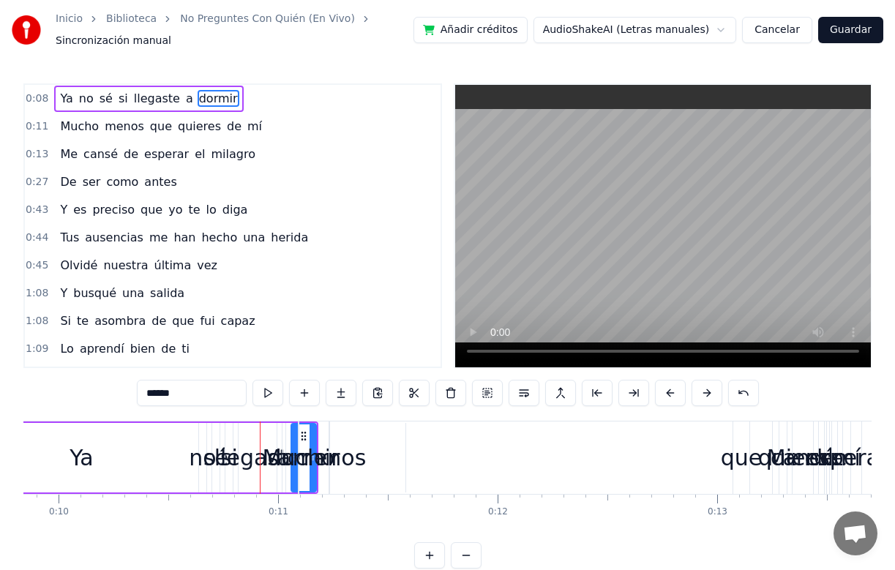
click at [671, 394] on button at bounding box center [670, 393] width 31 height 26
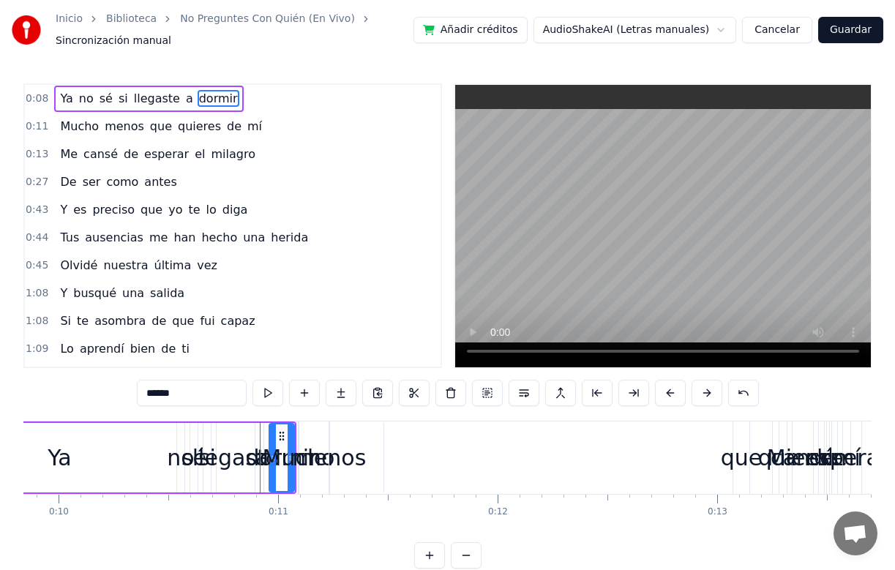
click at [671, 394] on button at bounding box center [670, 393] width 31 height 26
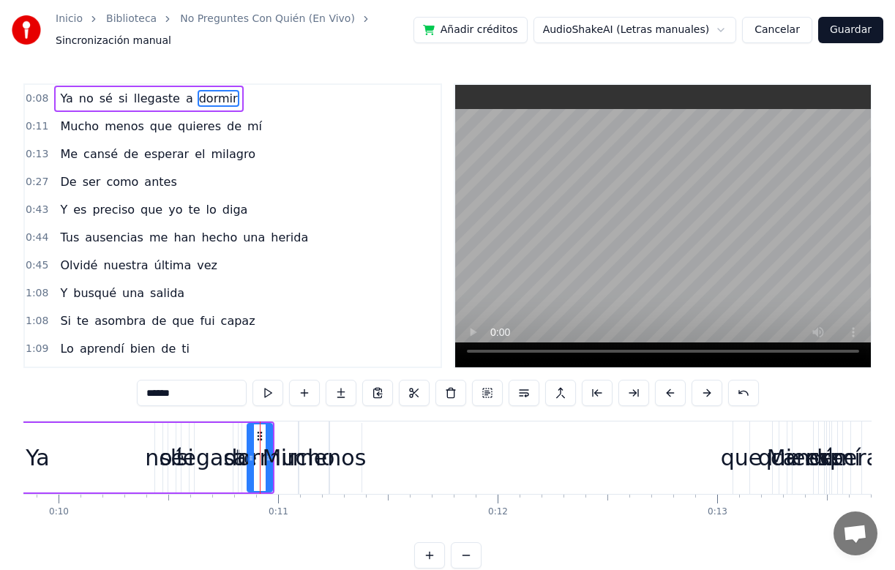
click at [671, 394] on button at bounding box center [670, 393] width 31 height 26
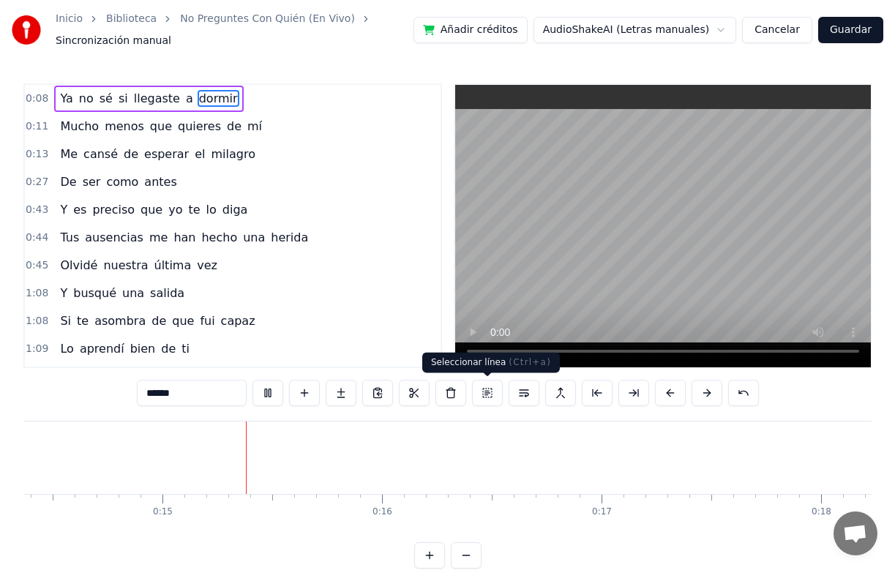
scroll to position [0, 3167]
click at [438, 351] on div "0:08 Ya no sé si llegaste a dormir 0:11 Mucho menos que quieres de mí 0:13 Me c…" at bounding box center [447, 225] width 848 height 285
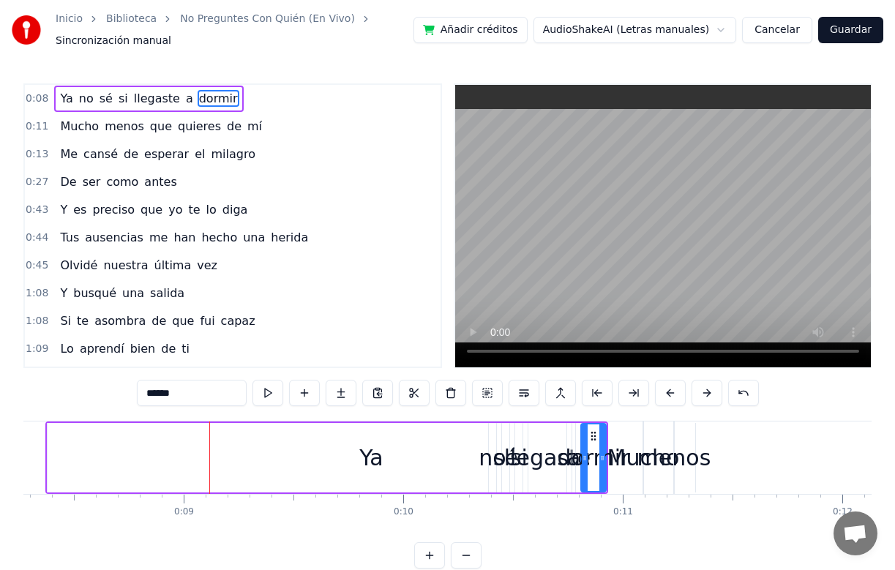
scroll to position [0, 1837]
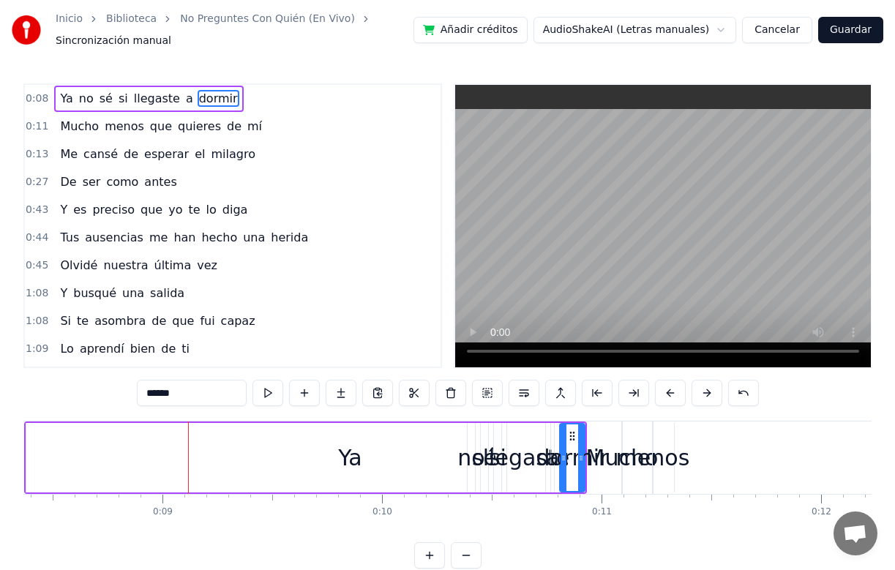
click at [562, 460] on icon at bounding box center [564, 458] width 6 height 12
click at [572, 458] on div "dormir" at bounding box center [572, 457] width 72 height 33
click at [547, 443] on div "dormir" at bounding box center [572, 457] width 72 height 33
click at [552, 441] on div "a" at bounding box center [552, 458] width 3 height 70
click at [572, 452] on div "dormir" at bounding box center [572, 457] width 72 height 33
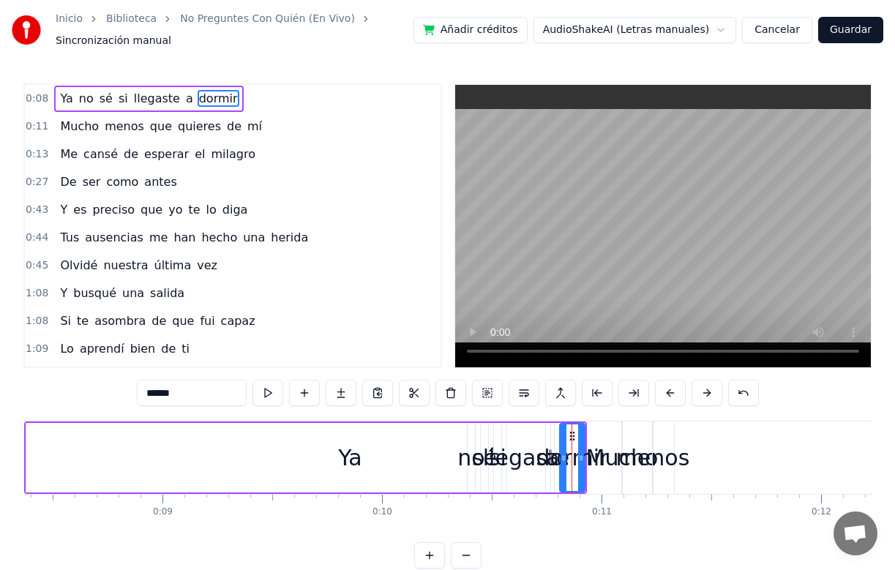
click at [468, 457] on div "no" at bounding box center [470, 457] width 27 height 33
type input "**"
drag, startPoint x: 468, startPoint y: 449, endPoint x: 449, endPoint y: 448, distance: 19.1
click at [449, 448] on div "Ya no sé si llegaste a dormir" at bounding box center [305, 458] width 563 height 72
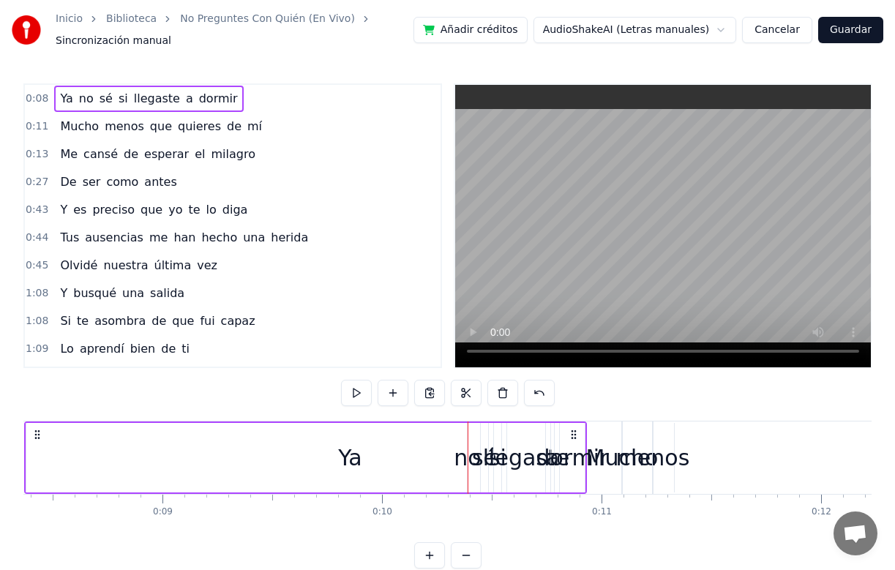
click at [351, 457] on div "Ya" at bounding box center [350, 457] width 24 height 33
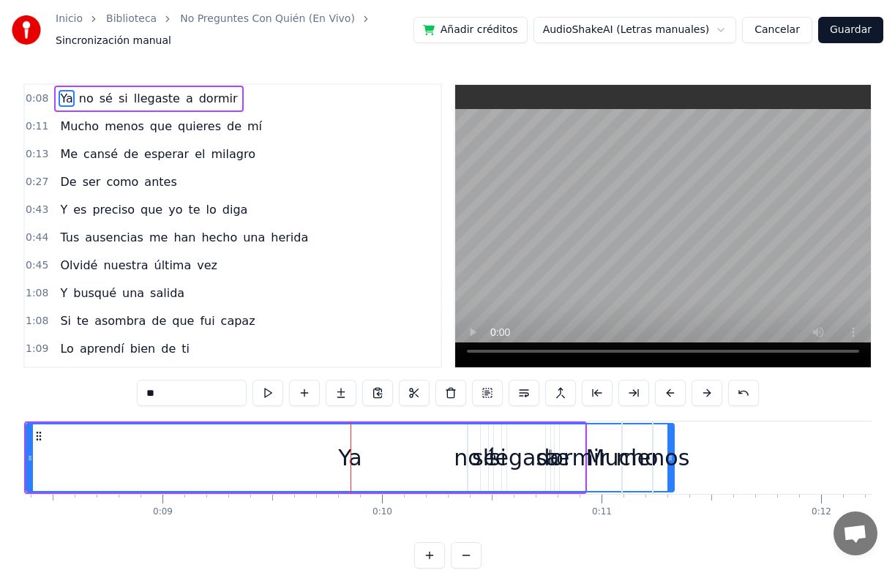
click at [673, 447] on div "menos" at bounding box center [653, 457] width 74 height 33
type input "*****"
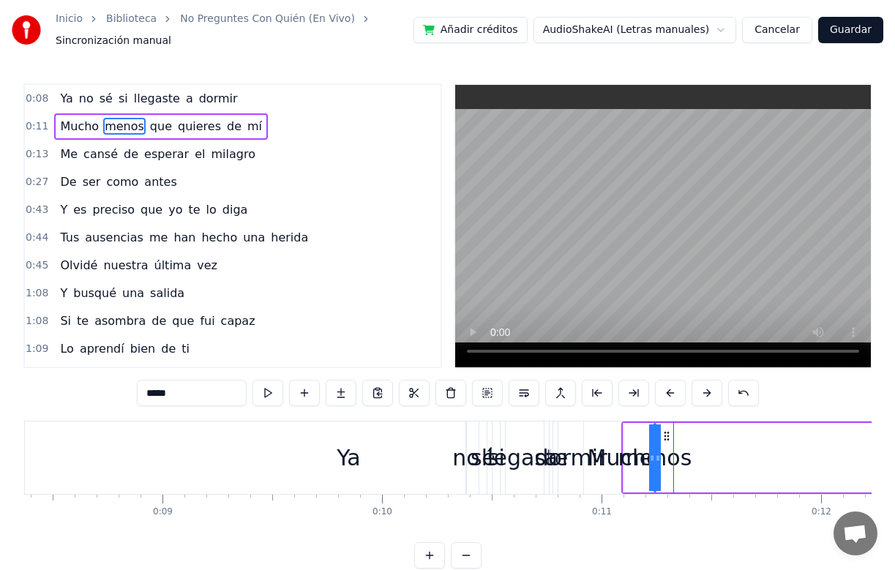
click at [658, 452] on icon at bounding box center [658, 458] width 6 height 12
click at [628, 424] on div "Mucho menos que quieres de mí" at bounding box center [899, 458] width 556 height 72
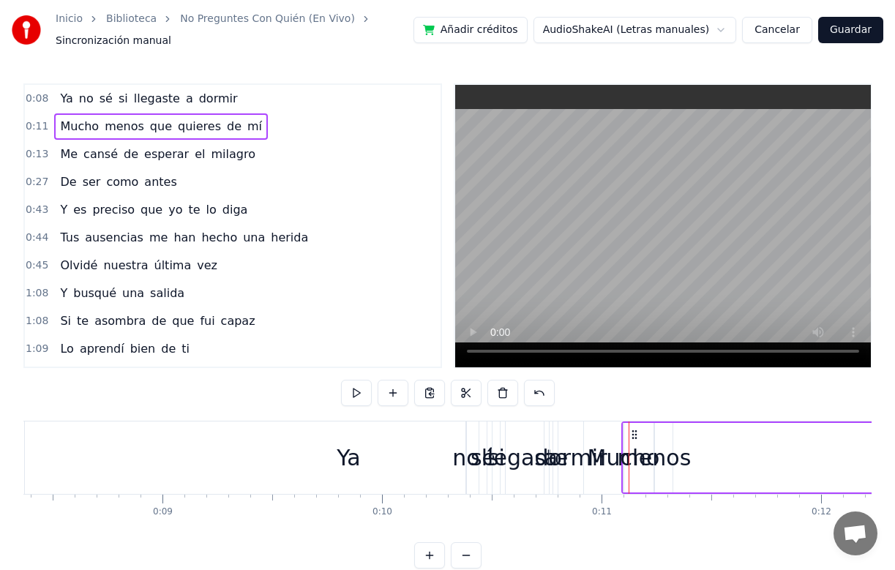
click at [623, 427] on div "Mucho" at bounding box center [623, 458] width 1 height 70
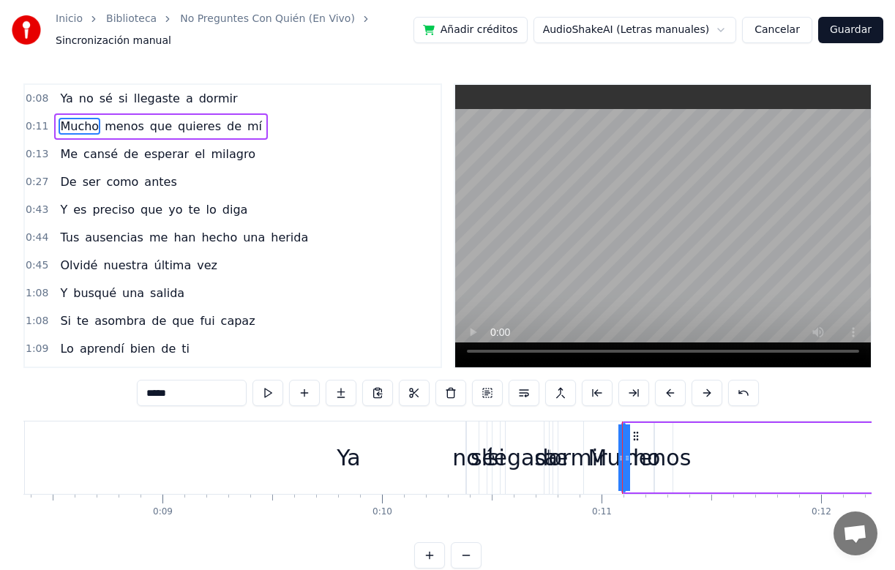
click at [707, 394] on button at bounding box center [707, 393] width 31 height 26
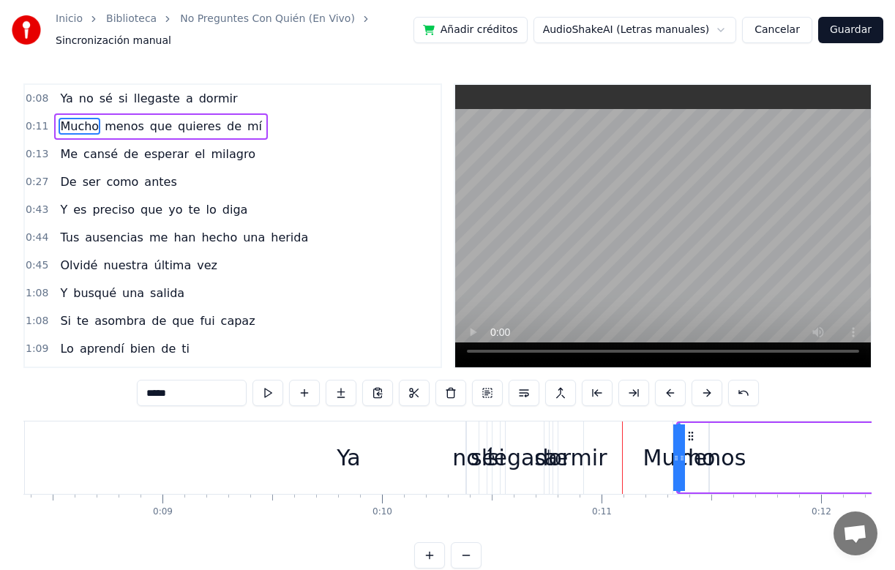
click at [707, 394] on button at bounding box center [707, 393] width 31 height 26
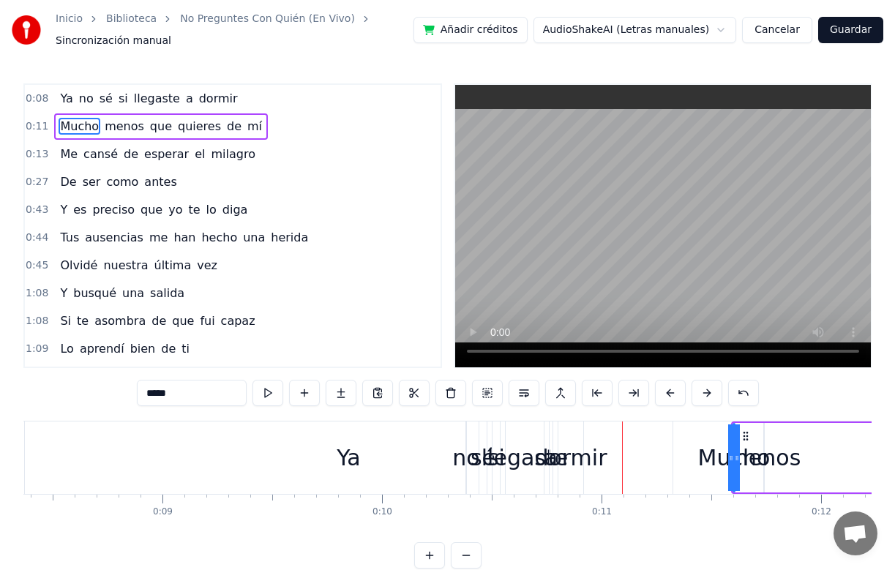
click at [707, 394] on button at bounding box center [707, 393] width 31 height 26
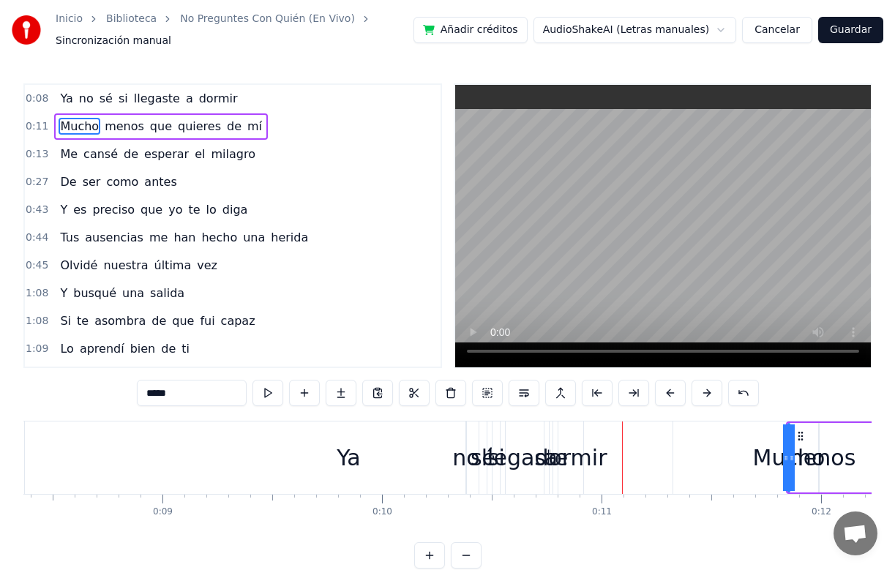
click at [707, 394] on button at bounding box center [707, 393] width 31 height 26
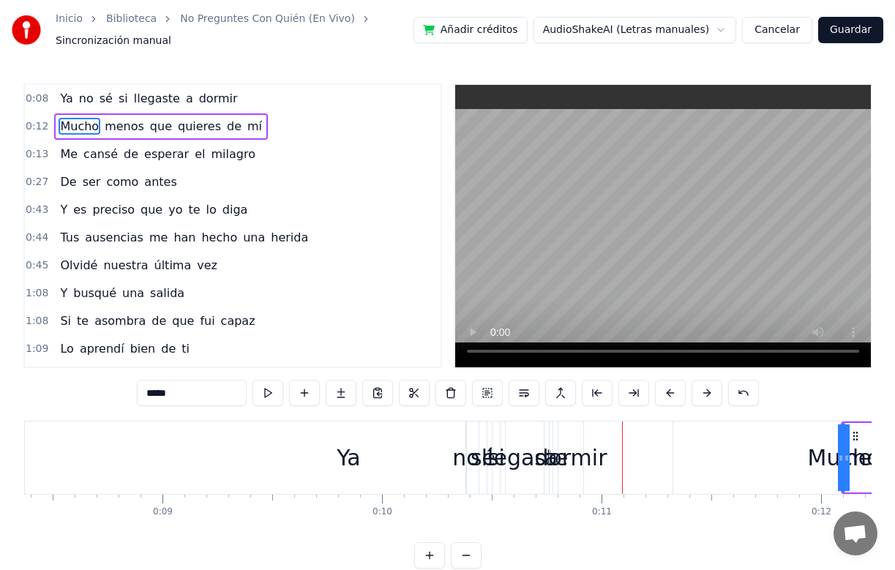
click at [351, 457] on div "Ya" at bounding box center [349, 457] width 24 height 33
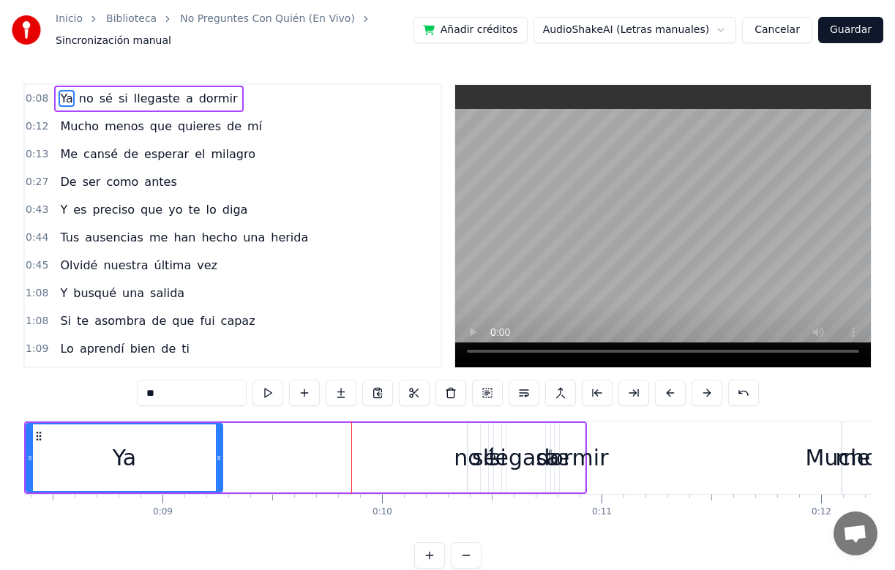
drag, startPoint x: 670, startPoint y: 457, endPoint x: 219, endPoint y: 479, distance: 452.0
click at [219, 479] on div at bounding box center [219, 457] width 6 height 67
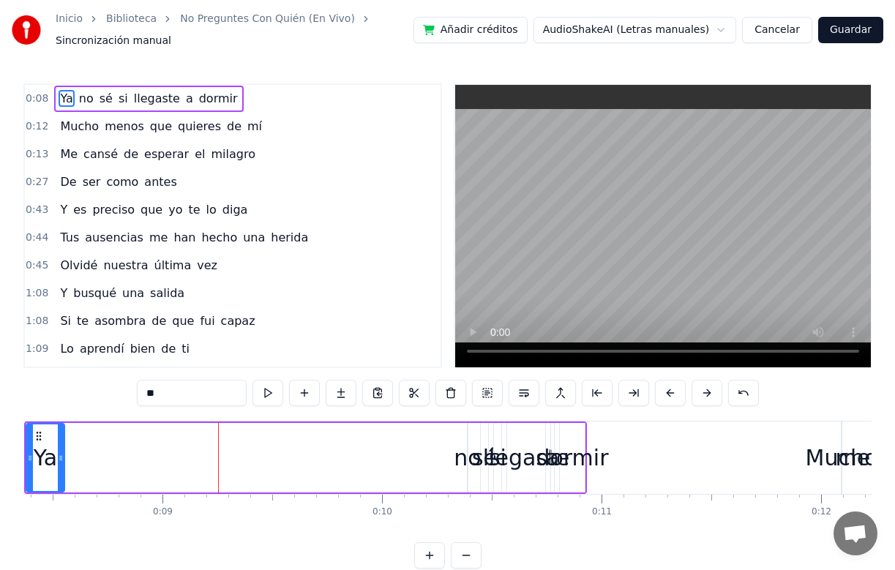
drag, startPoint x: 219, startPoint y: 479, endPoint x: 61, endPoint y: 476, distance: 158.1
click at [61, 476] on div at bounding box center [61, 457] width 6 height 67
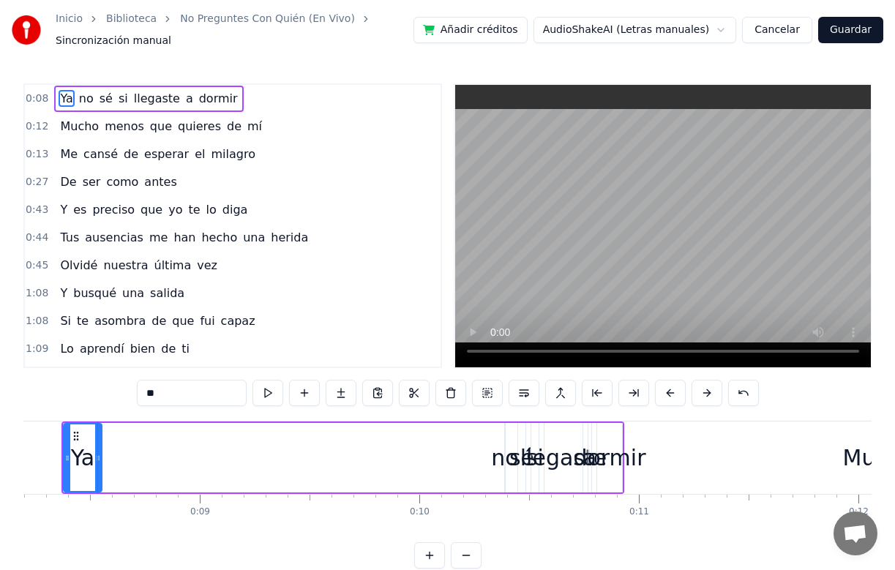
drag, startPoint x: 505, startPoint y: 446, endPoint x: 503, endPoint y: 454, distance: 8.2
click at [503, 454] on div "no" at bounding box center [504, 457] width 27 height 33
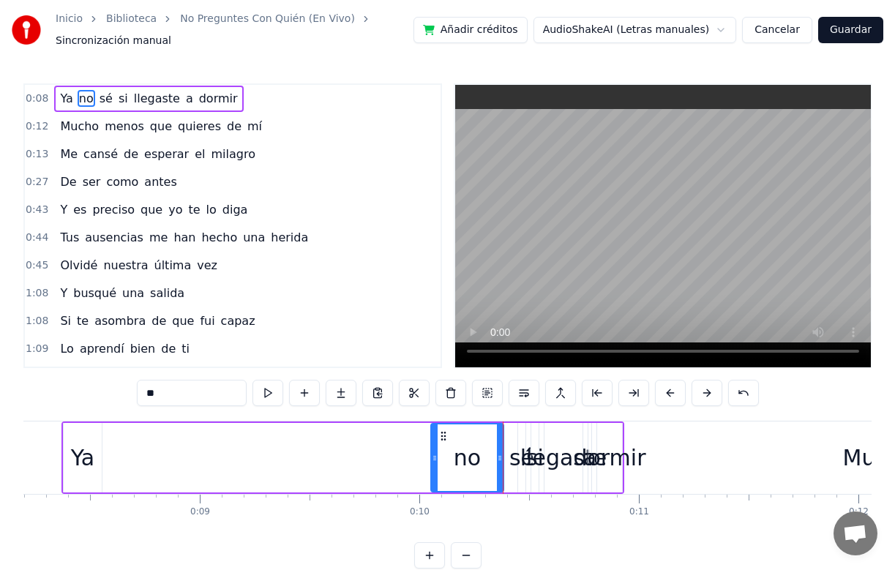
drag, startPoint x: 509, startPoint y: 454, endPoint x: 435, endPoint y: 464, distance: 74.6
click at [435, 464] on div at bounding box center [435, 457] width 6 height 67
drag, startPoint x: 501, startPoint y: 457, endPoint x: 454, endPoint y: 465, distance: 46.8
click at [454, 465] on div at bounding box center [454, 457] width 6 height 67
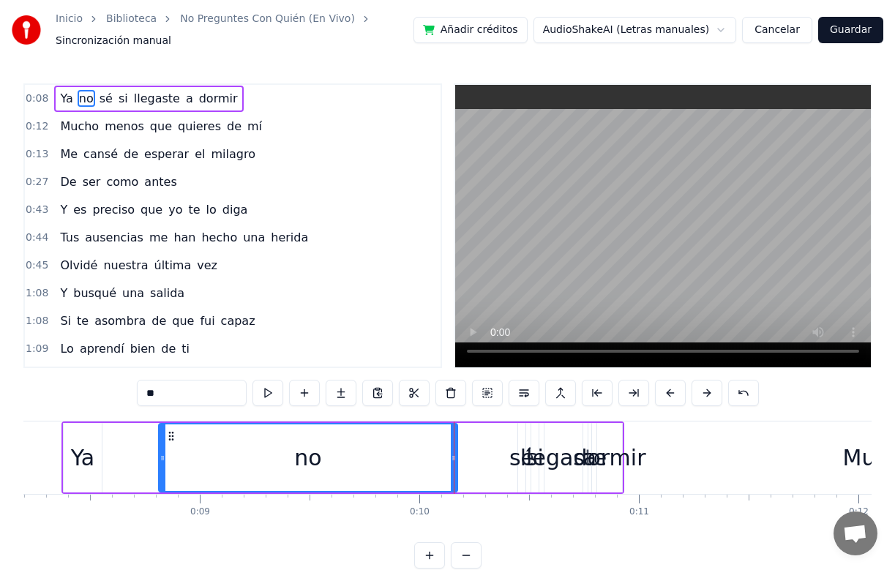
drag, startPoint x: 434, startPoint y: 440, endPoint x: 162, endPoint y: 479, distance: 275.0
click at [162, 479] on div at bounding box center [163, 457] width 6 height 67
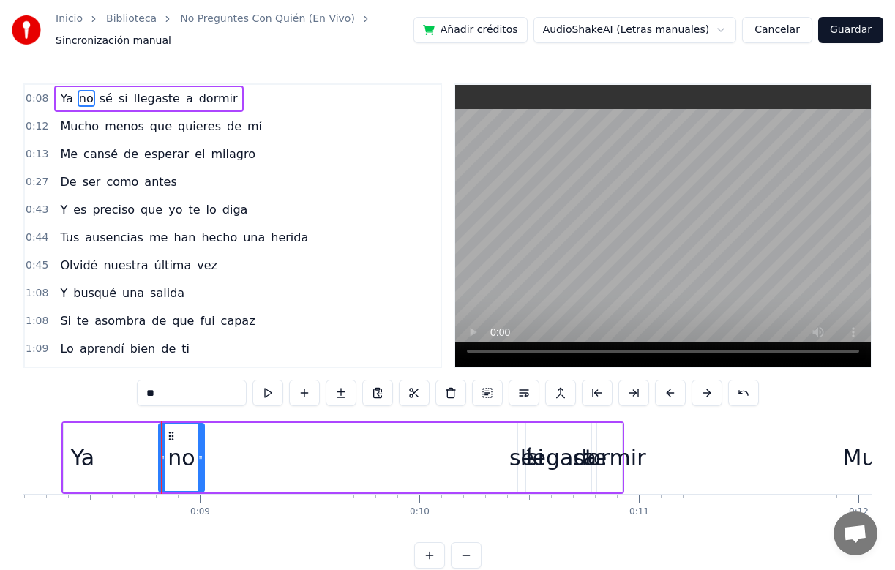
drag, startPoint x: 455, startPoint y: 454, endPoint x: 202, endPoint y: 495, distance: 256.5
click at [202, 495] on div "Ya no sé si llegaste a dormir Mucho menos que quieres de mí Me cansé de esperar…" at bounding box center [447, 476] width 848 height 110
drag, startPoint x: 162, startPoint y: 446, endPoint x: 117, endPoint y: 455, distance: 45.6
click at [117, 455] on div at bounding box center [117, 457] width 6 height 67
drag, startPoint x: 201, startPoint y: 444, endPoint x: 151, endPoint y: 449, distance: 50.8
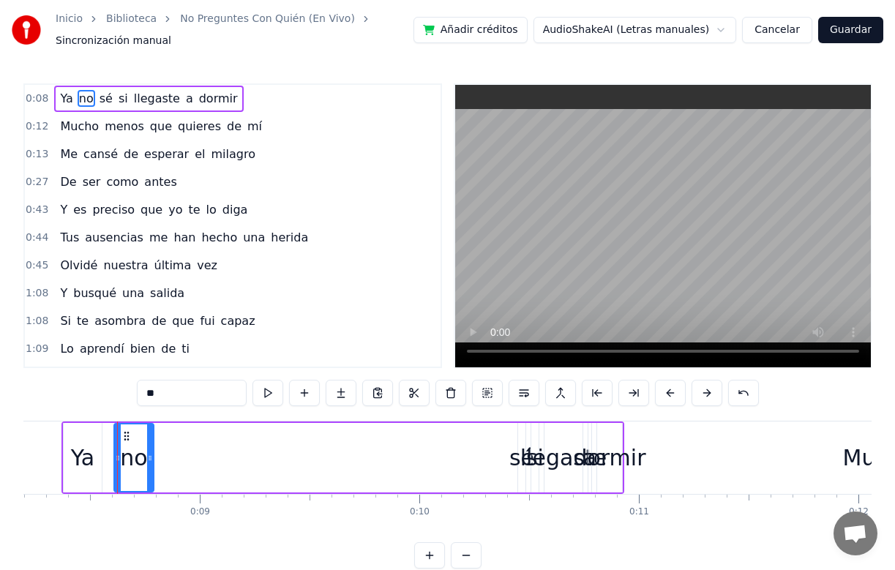
click at [151, 449] on div at bounding box center [150, 457] width 6 height 67
click at [514, 459] on div "sé" at bounding box center [521, 457] width 25 height 33
type input "**"
drag, startPoint x: 521, startPoint y: 442, endPoint x: 348, endPoint y: 468, distance: 175.3
click at [348, 468] on div "Ya no sé si llegaste a dormir" at bounding box center [342, 458] width 563 height 72
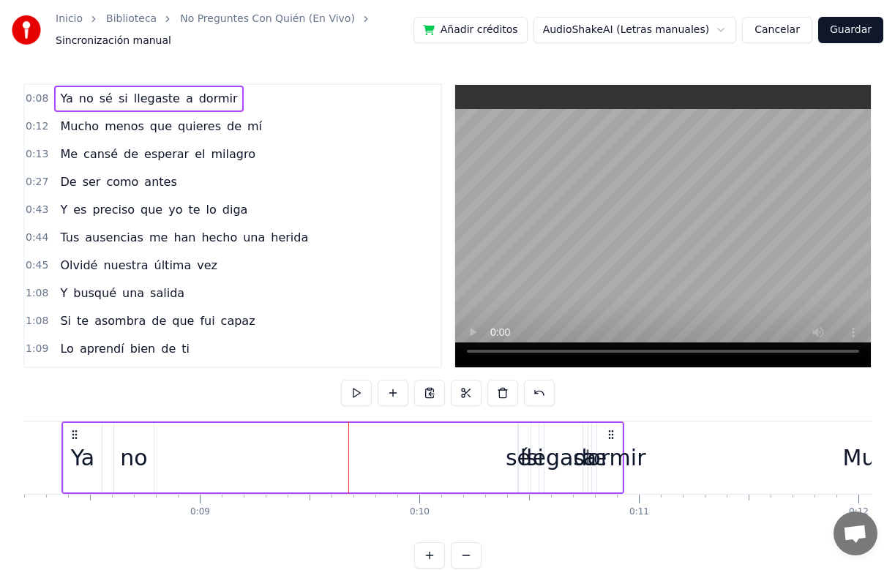
click at [514, 457] on div "sé" at bounding box center [518, 457] width 25 height 33
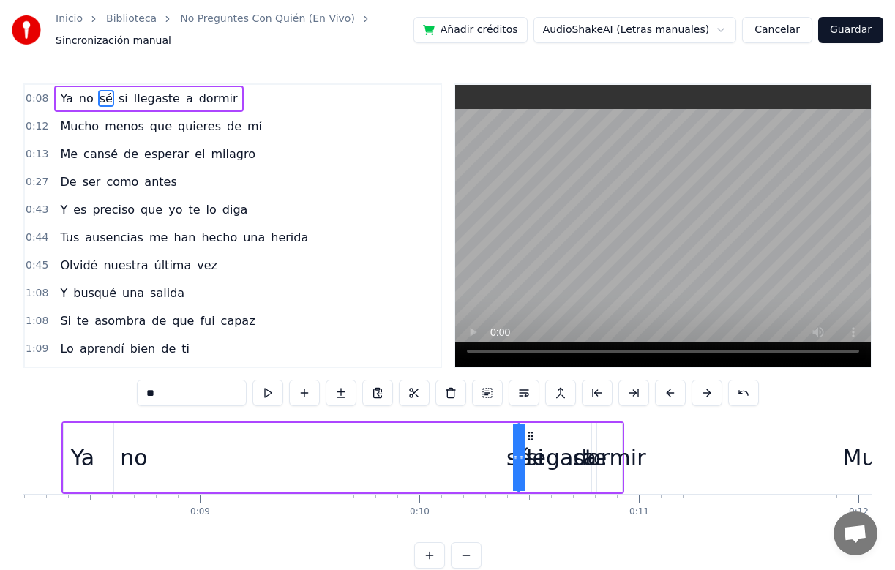
drag, startPoint x: 514, startPoint y: 457, endPoint x: 435, endPoint y: 462, distance: 79.9
click at [435, 462] on div "Ya no sé si llegaste a dormir" at bounding box center [342, 458] width 563 height 72
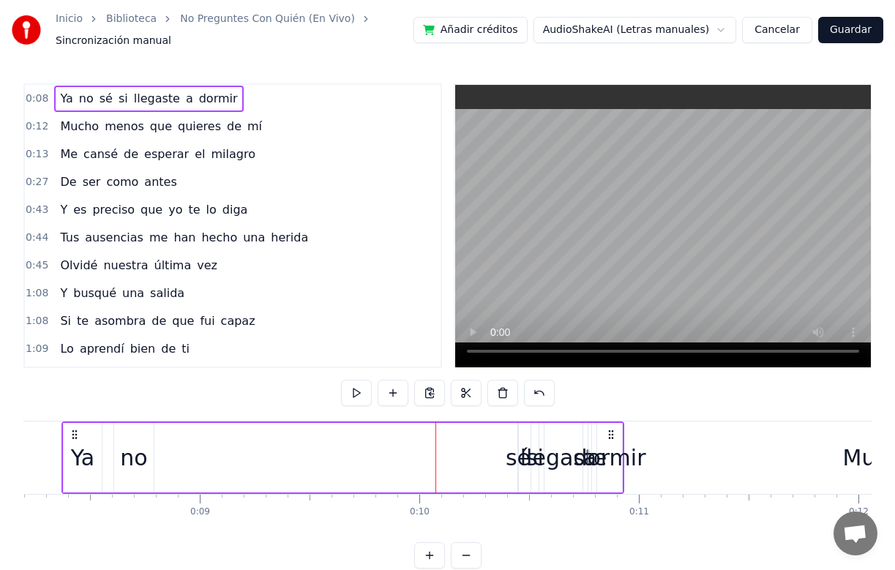
click at [512, 462] on div "sé" at bounding box center [518, 457] width 25 height 33
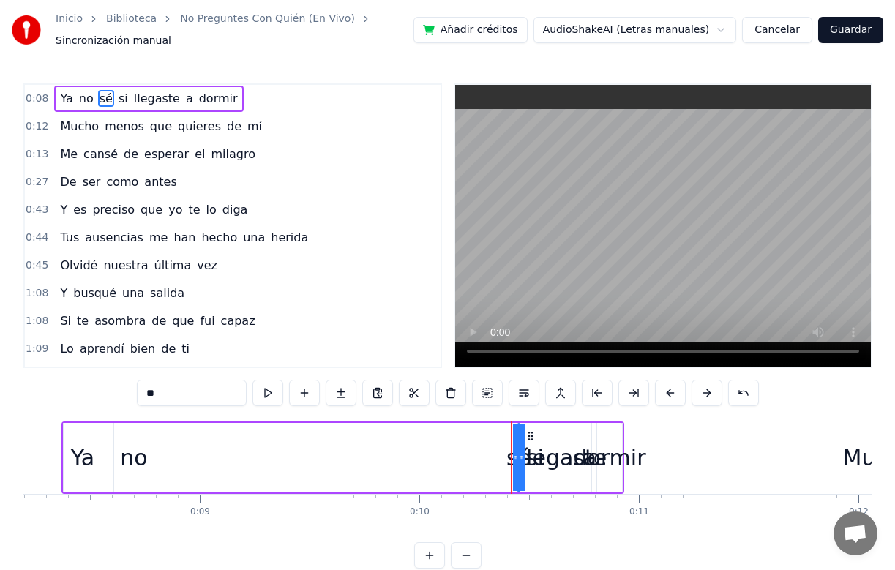
drag, startPoint x: 514, startPoint y: 456, endPoint x: 452, endPoint y: 458, distance: 63.0
click at [452, 458] on div "Ya no sé si llegaste a dormir" at bounding box center [342, 458] width 563 height 72
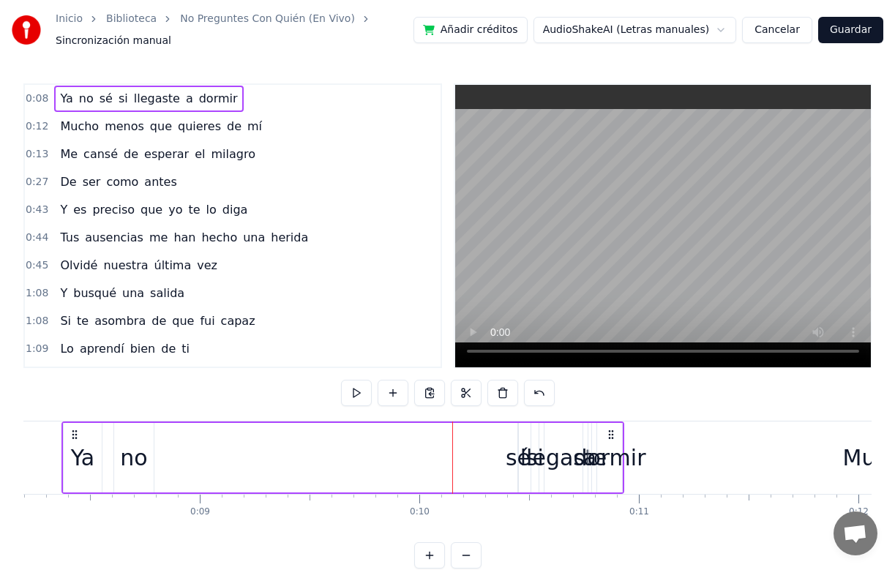
click at [525, 460] on div "sé" at bounding box center [518, 457] width 25 height 33
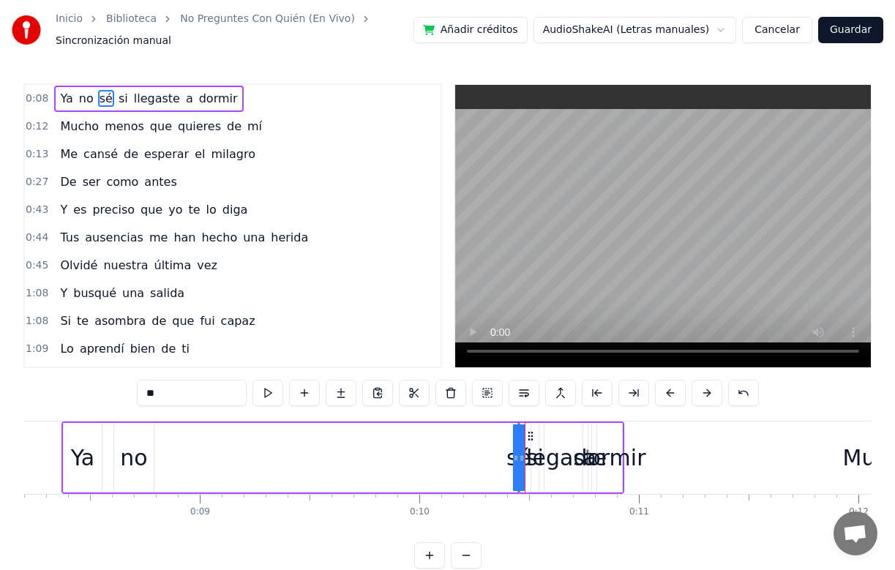
click at [510, 462] on div "sé" at bounding box center [518, 457] width 25 height 33
click at [514, 461] on icon at bounding box center [516, 458] width 6 height 12
drag, startPoint x: 514, startPoint y: 461, endPoint x: 479, endPoint y: 465, distance: 35.3
click at [479, 465] on div "Ya no sé si llegaste a dormir" at bounding box center [342, 458] width 563 height 72
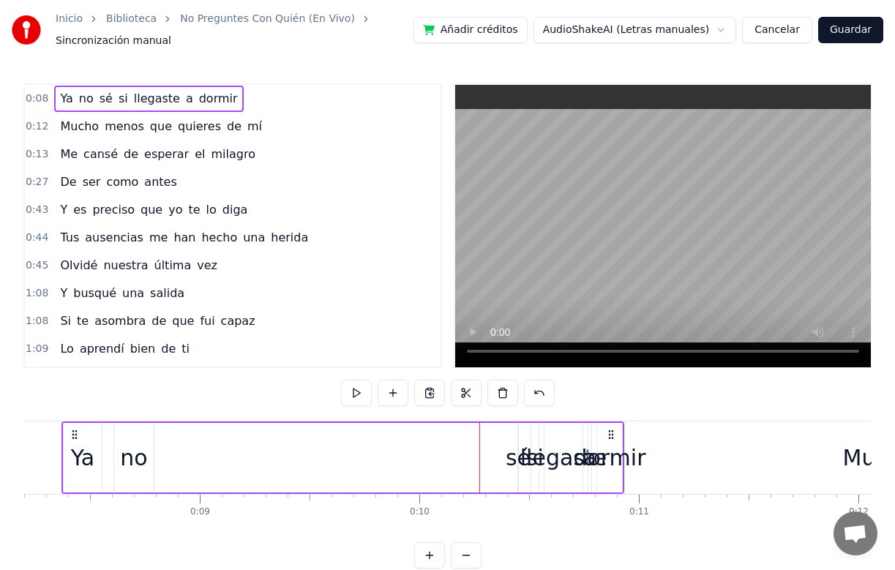
click at [526, 460] on div "llegaste" at bounding box center [563, 457] width 86 height 33
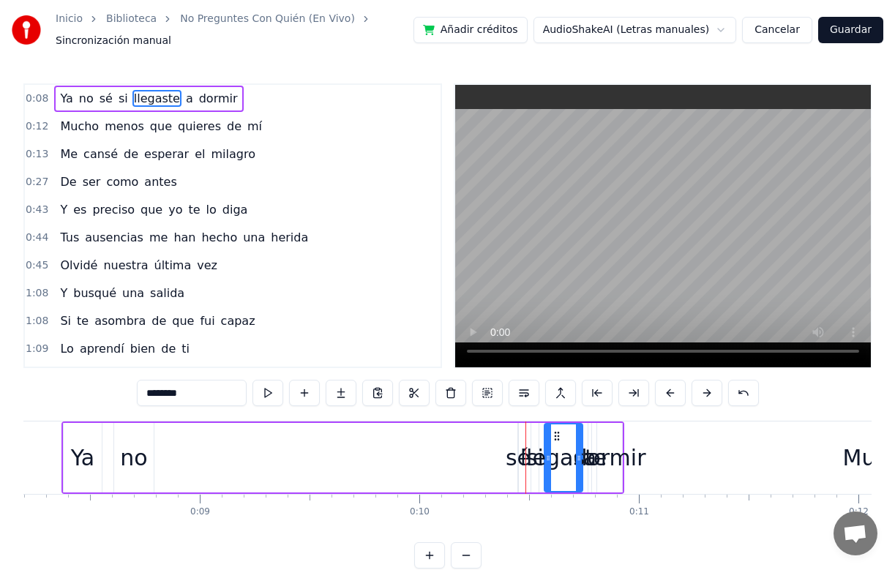
click at [526, 460] on div "llegaste" at bounding box center [563, 457] width 86 height 33
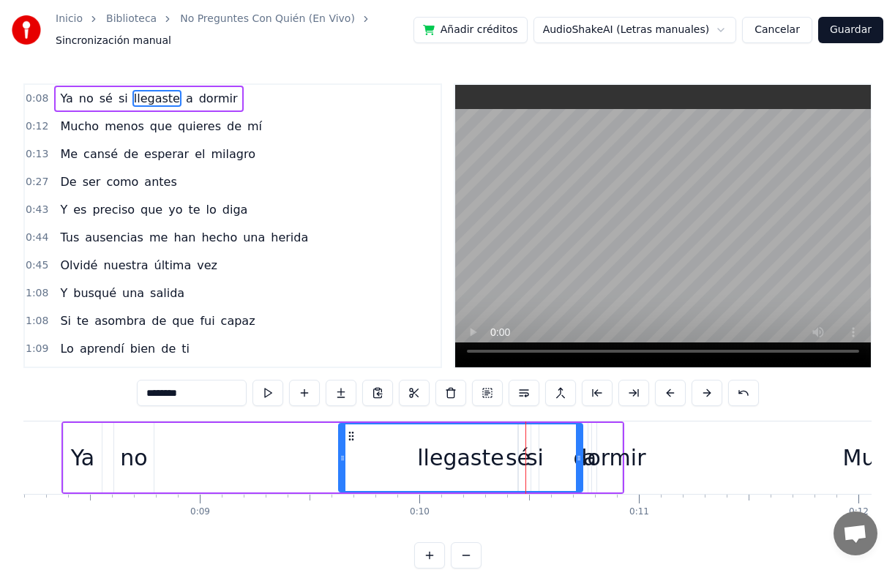
drag, startPoint x: 547, startPoint y: 458, endPoint x: 342, endPoint y: 474, distance: 206.3
click at [342, 474] on div at bounding box center [343, 457] width 6 height 67
click at [515, 461] on div "llegaste" at bounding box center [461, 457] width 242 height 67
click at [524, 462] on div "llegaste" at bounding box center [461, 457] width 242 height 67
click at [533, 463] on div "llegaste" at bounding box center [461, 457] width 242 height 67
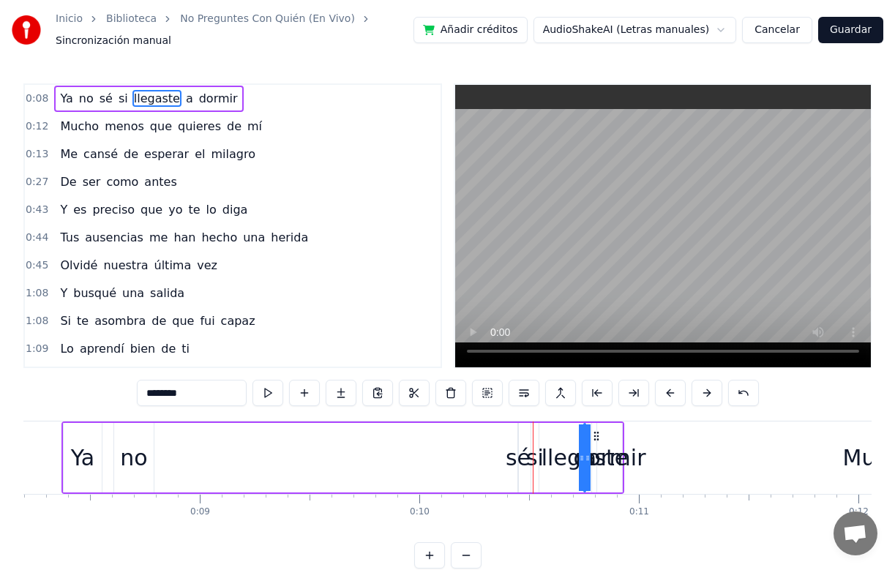
click at [513, 465] on div "sé" at bounding box center [518, 457] width 25 height 33
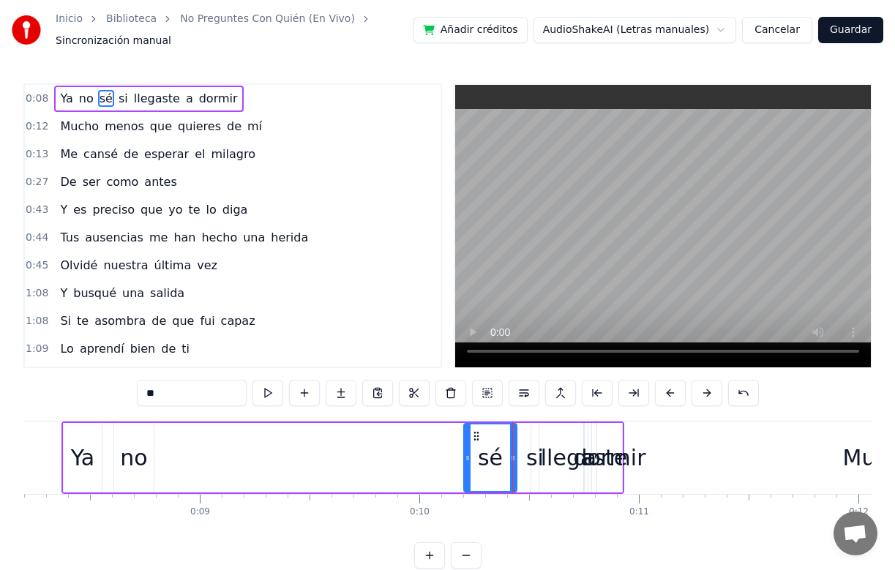
drag, startPoint x: 520, startPoint y: 465, endPoint x: 467, endPoint y: 468, distance: 52.8
click at [467, 468] on div at bounding box center [468, 457] width 6 height 67
click at [514, 443] on div at bounding box center [513, 457] width 6 height 67
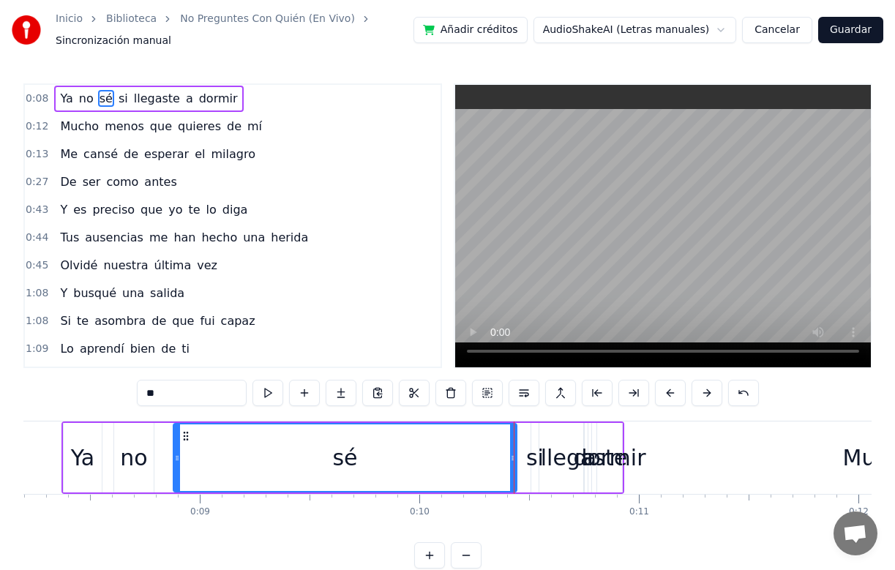
drag, startPoint x: 468, startPoint y: 441, endPoint x: 176, endPoint y: 453, distance: 292.2
click at [176, 453] on div at bounding box center [177, 457] width 6 height 67
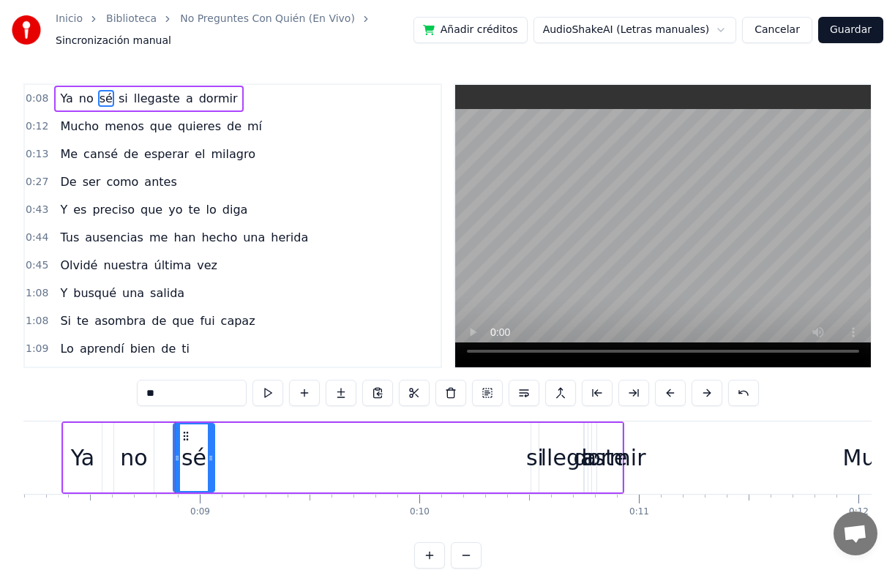
drag, startPoint x: 514, startPoint y: 450, endPoint x: 211, endPoint y: 482, distance: 303.9
click at [211, 482] on div at bounding box center [211, 457] width 6 height 67
click at [533, 459] on div "si" at bounding box center [535, 457] width 18 height 33
type input "**"
drag, startPoint x: 533, startPoint y: 460, endPoint x: 356, endPoint y: 450, distance: 177.3
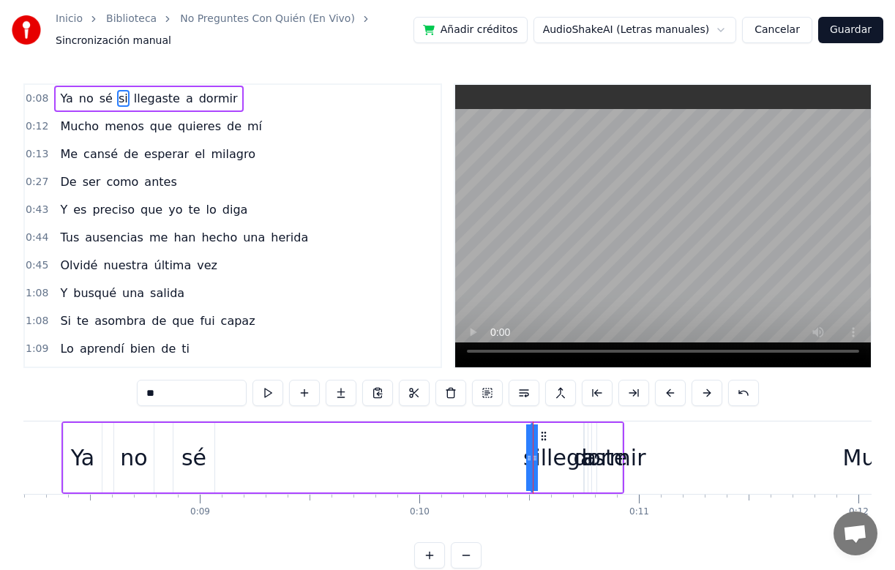
click at [356, 450] on div "Ya no sé si llegaste a dormir" at bounding box center [342, 458] width 563 height 72
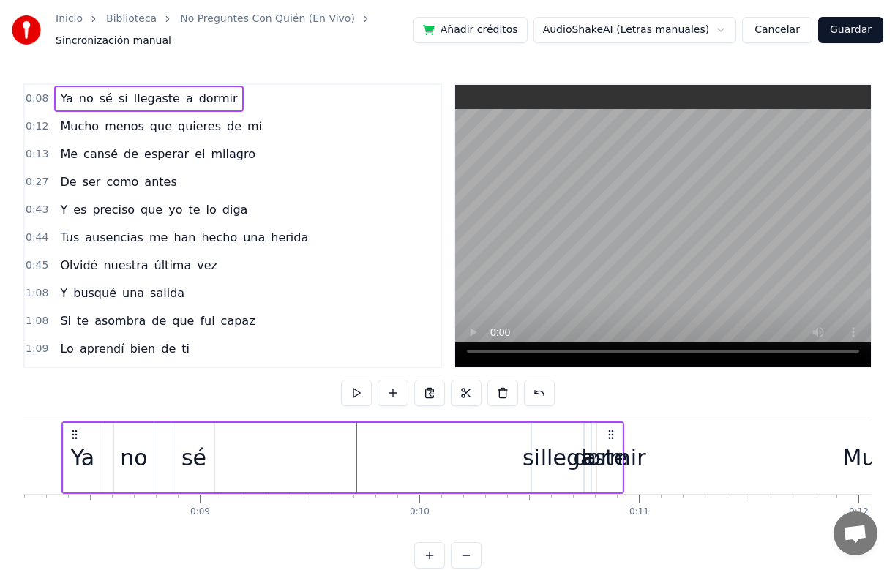
click at [530, 462] on div "si" at bounding box center [531, 457] width 18 height 33
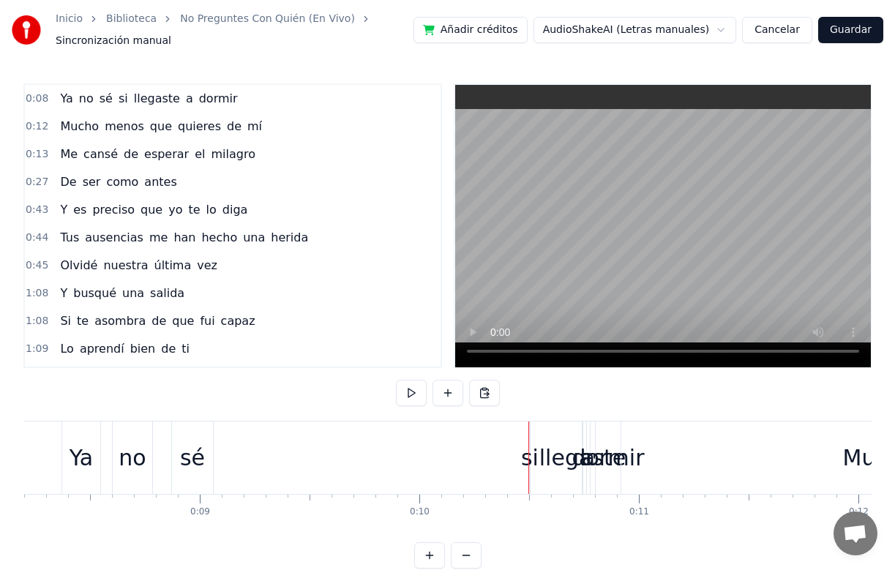
click at [534, 457] on div "si" at bounding box center [530, 457] width 18 height 33
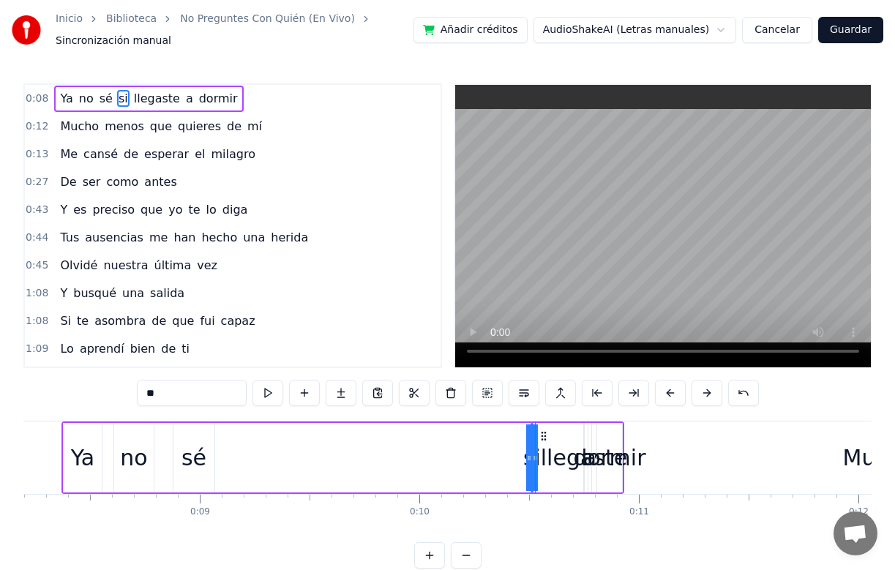
drag, startPoint x: 528, startPoint y: 460, endPoint x: 495, endPoint y: 460, distance: 33.7
click at [495, 460] on div "Ya no sé si llegaste a dormir" at bounding box center [342, 458] width 563 height 72
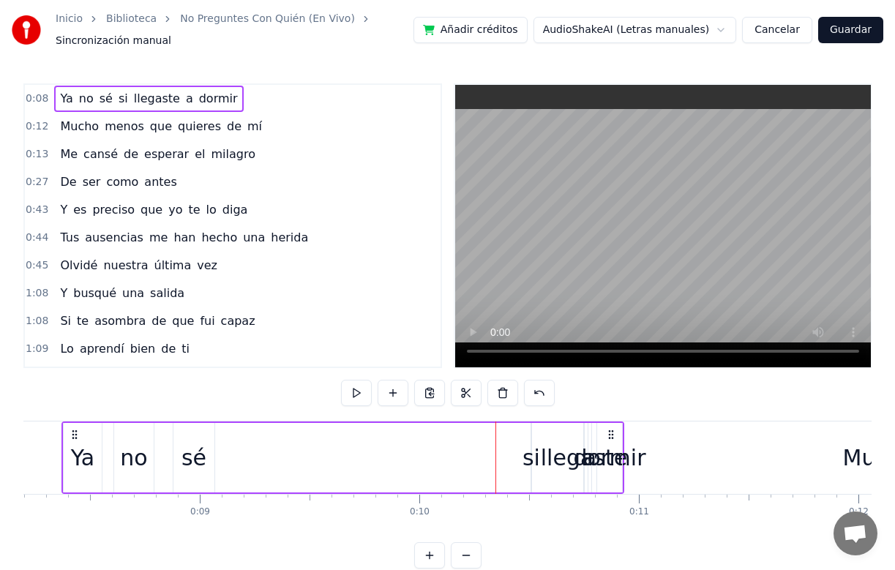
click at [528, 460] on div "si" at bounding box center [531, 457] width 18 height 33
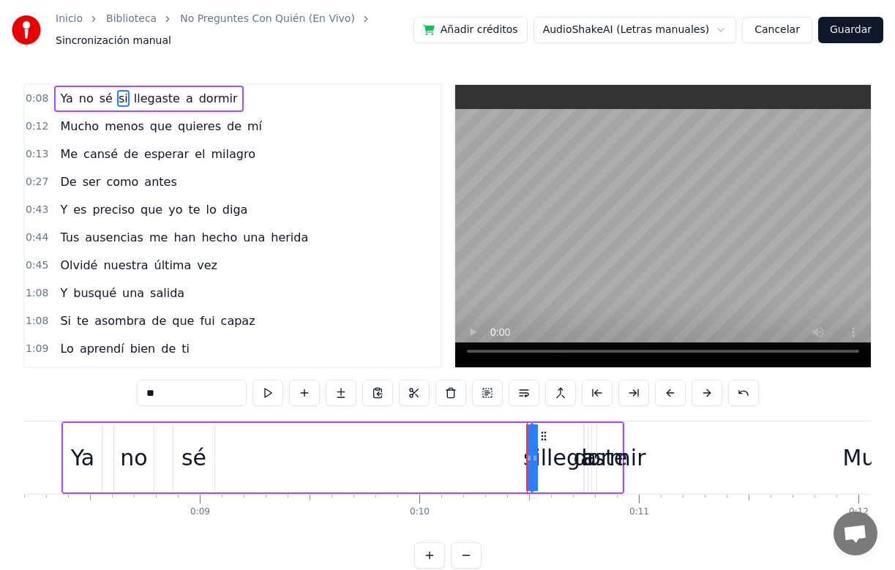
click at [531, 462] on icon at bounding box center [529, 458] width 6 height 12
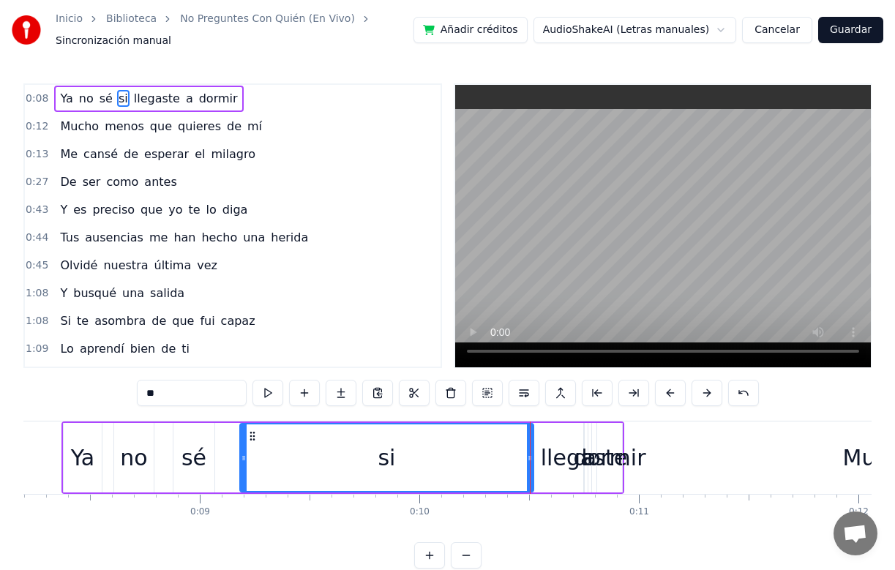
drag, startPoint x: 536, startPoint y: 460, endPoint x: 246, endPoint y: 502, distance: 293.6
click at [246, 502] on div "Ya no sé si llegaste a dormir Mucho menos que quieres de mí Me cansé de esperar…" at bounding box center [447, 476] width 848 height 110
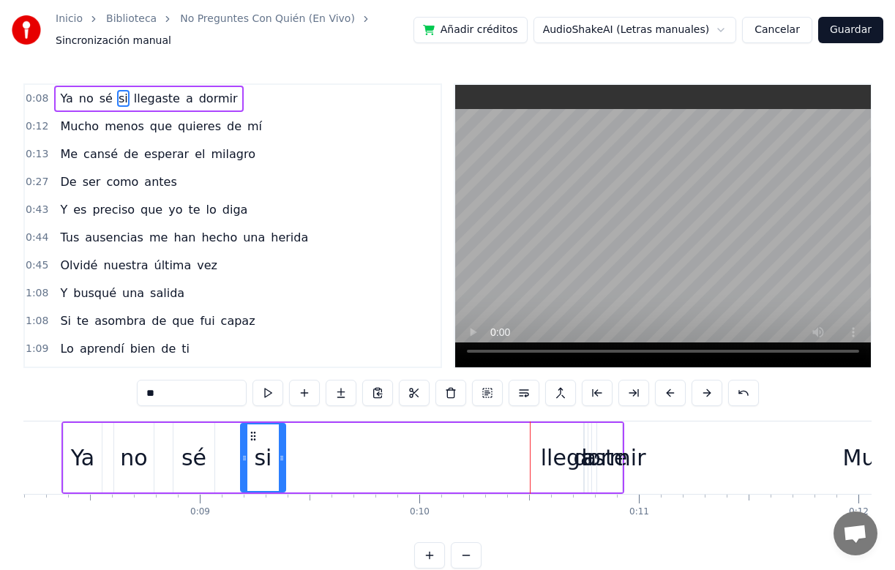
drag, startPoint x: 531, startPoint y: 457, endPoint x: 282, endPoint y: 478, distance: 248.9
click at [282, 478] on div at bounding box center [282, 457] width 6 height 67
click at [555, 461] on div "llegaste" at bounding box center [584, 457] width 86 height 33
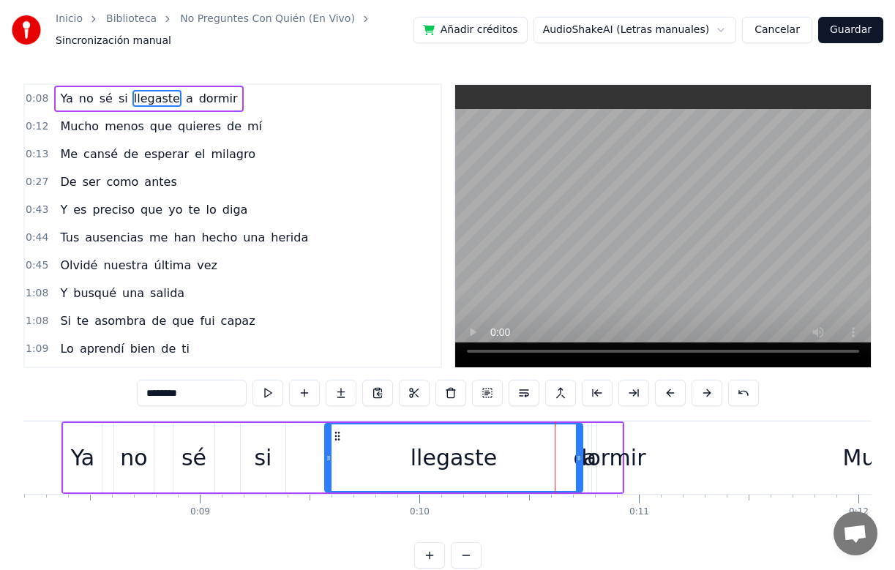
drag, startPoint x: 584, startPoint y: 450, endPoint x: 325, endPoint y: 458, distance: 259.2
click at [326, 458] on div at bounding box center [329, 457] width 6 height 67
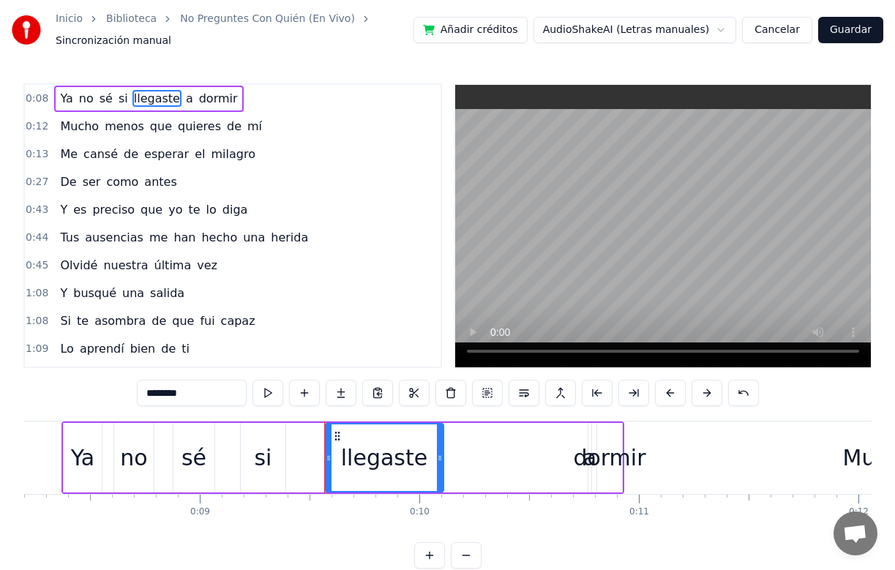
drag, startPoint x: 577, startPoint y: 454, endPoint x: 438, endPoint y: 461, distance: 139.2
click at [438, 461] on icon at bounding box center [440, 458] width 6 height 12
click at [586, 457] on div "dormir" at bounding box center [609, 457] width 72 height 33
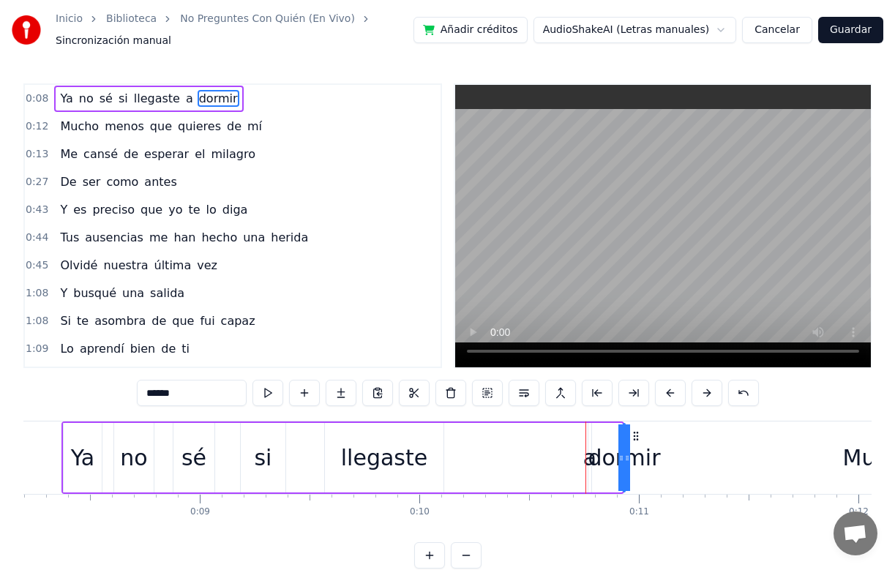
drag, startPoint x: 599, startPoint y: 454, endPoint x: 640, endPoint y: 462, distance: 41.8
click at [624, 462] on div "dormir" at bounding box center [624, 457] width 0 height 67
click at [590, 460] on div "a" at bounding box center [589, 457] width 13 height 33
type input "*"
click at [589, 456] on div at bounding box center [589, 458] width 1 height 72
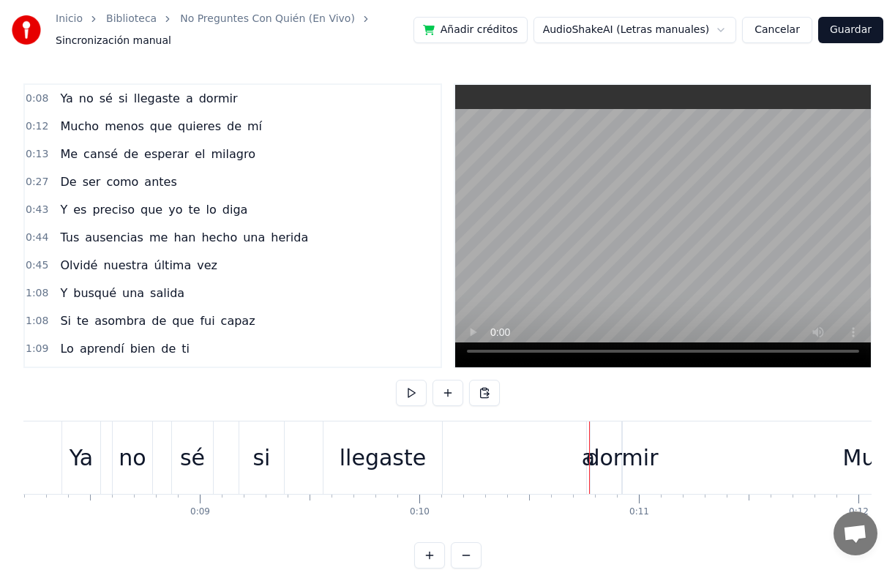
click at [586, 459] on div "a" at bounding box center [588, 457] width 13 height 33
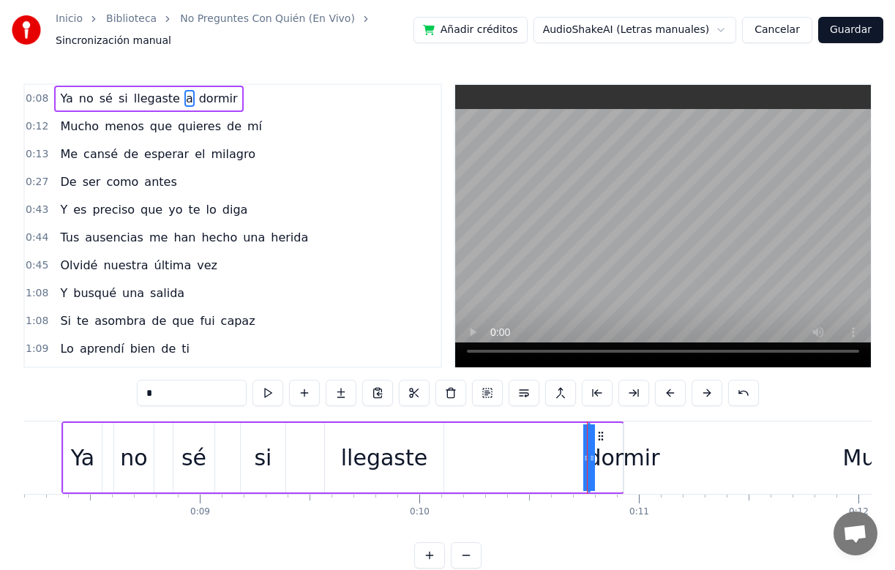
drag, startPoint x: 587, startPoint y: 460, endPoint x: 525, endPoint y: 459, distance: 62.2
click at [525, 458] on div "Ya no sé si llegaste a dormir" at bounding box center [342, 458] width 563 height 72
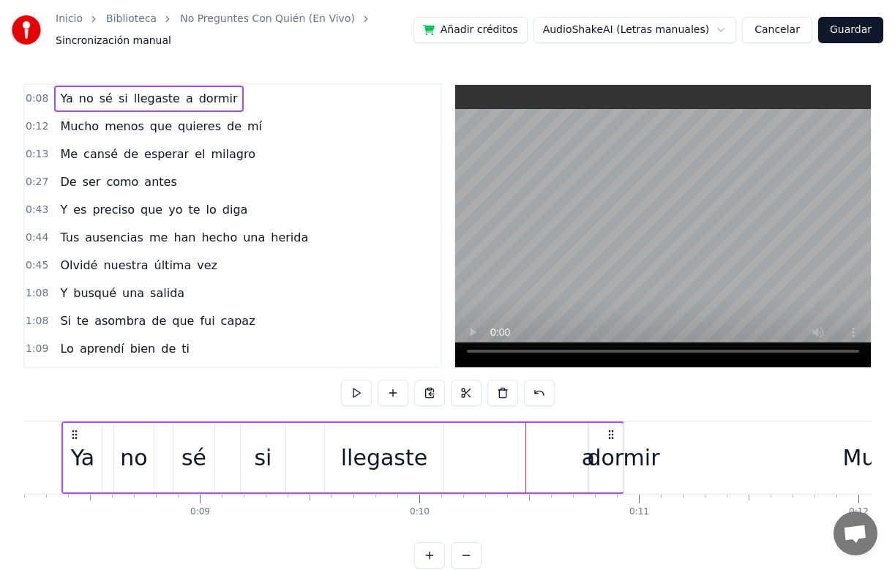
click at [590, 460] on div "a" at bounding box center [588, 457] width 13 height 33
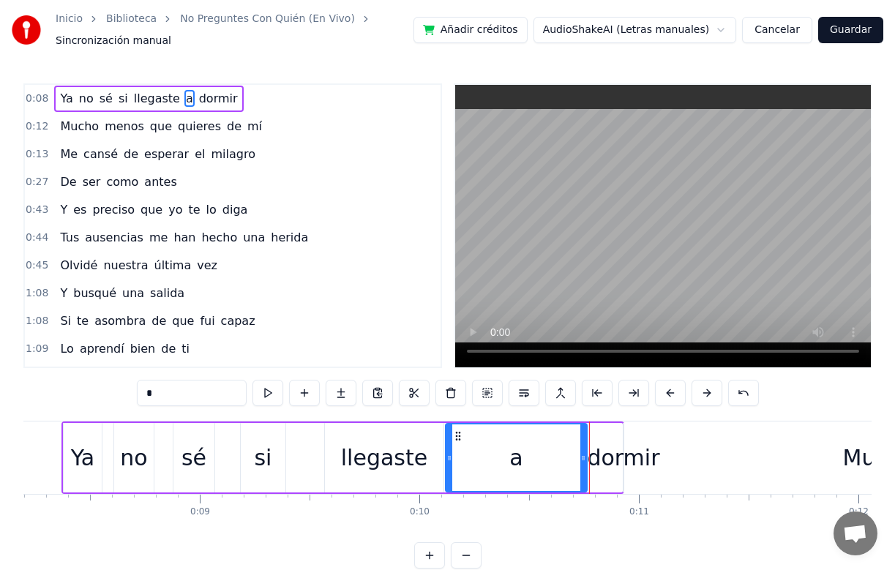
drag, startPoint x: 593, startPoint y: 460, endPoint x: 451, endPoint y: 465, distance: 142.8
click at [451, 465] on div at bounding box center [449, 457] width 6 height 67
drag, startPoint x: 585, startPoint y: 457, endPoint x: 484, endPoint y: 471, distance: 102.0
click at [484, 471] on div at bounding box center [482, 457] width 6 height 67
click at [611, 461] on div "dormir" at bounding box center [623, 457] width 72 height 33
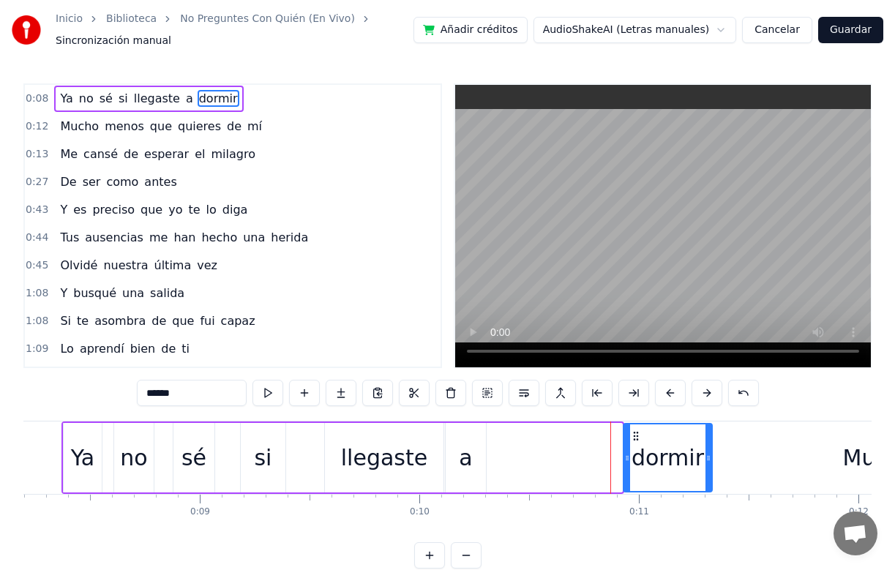
drag, startPoint x: 620, startPoint y: 458, endPoint x: 710, endPoint y: 463, distance: 90.2
click at [710, 463] on icon at bounding box center [708, 458] width 6 height 12
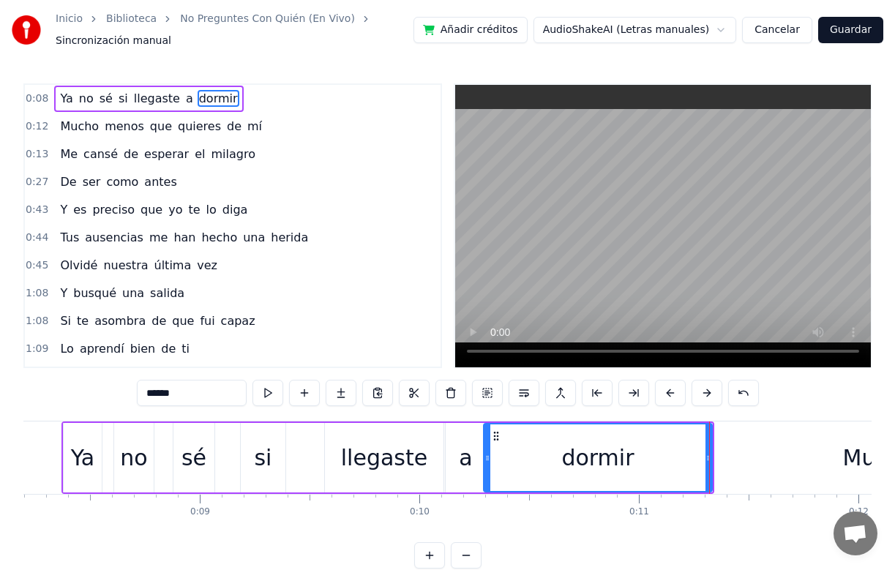
drag, startPoint x: 626, startPoint y: 456, endPoint x: 486, endPoint y: 463, distance: 140.0
click at [486, 463] on icon at bounding box center [487, 458] width 6 height 12
drag, startPoint x: 708, startPoint y: 456, endPoint x: 645, endPoint y: 473, distance: 65.9
click at [645, 473] on div at bounding box center [645, 457] width 6 height 67
click at [386, 453] on div "llegaste" at bounding box center [384, 457] width 86 height 33
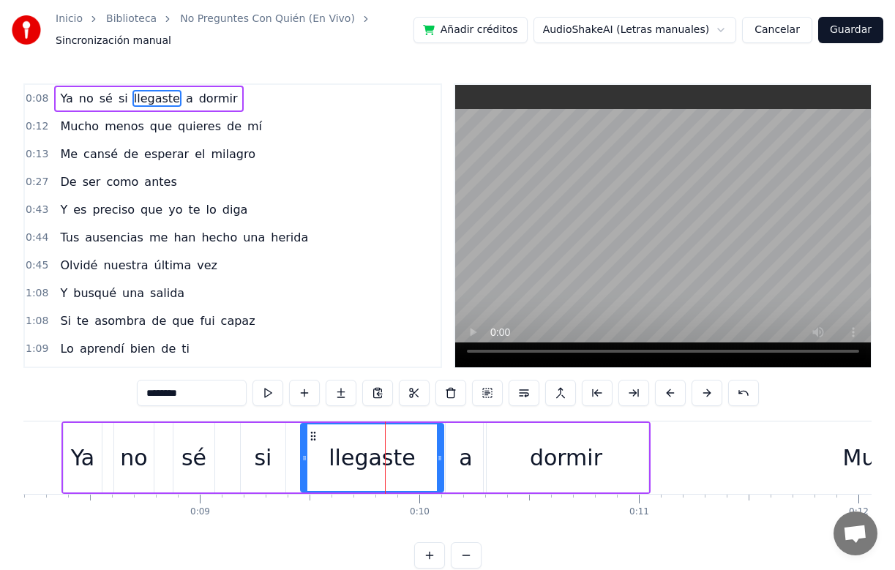
drag, startPoint x: 328, startPoint y: 457, endPoint x: 304, endPoint y: 457, distance: 24.1
click at [304, 457] on icon at bounding box center [304, 458] width 6 height 12
drag, startPoint x: 438, startPoint y: 454, endPoint x: 430, endPoint y: 457, distance: 9.1
click at [430, 457] on icon at bounding box center [431, 458] width 6 height 12
click at [519, 460] on div "dormir" at bounding box center [566, 458] width 165 height 70
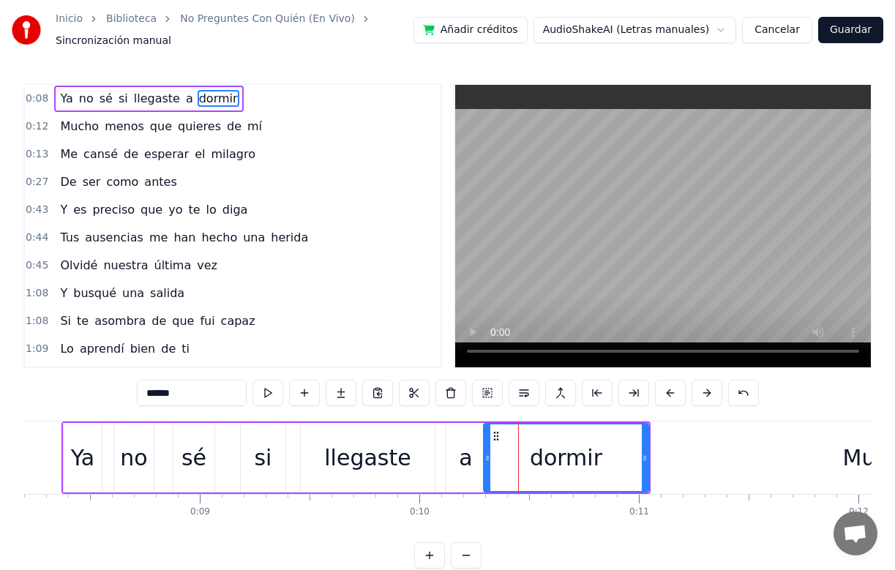
click at [544, 539] on div "0:08 Ya no sé si llegaste a dormir 0:12 Mucho menos que quieres de mí 0:13 Me c…" at bounding box center [447, 326] width 848 height 486
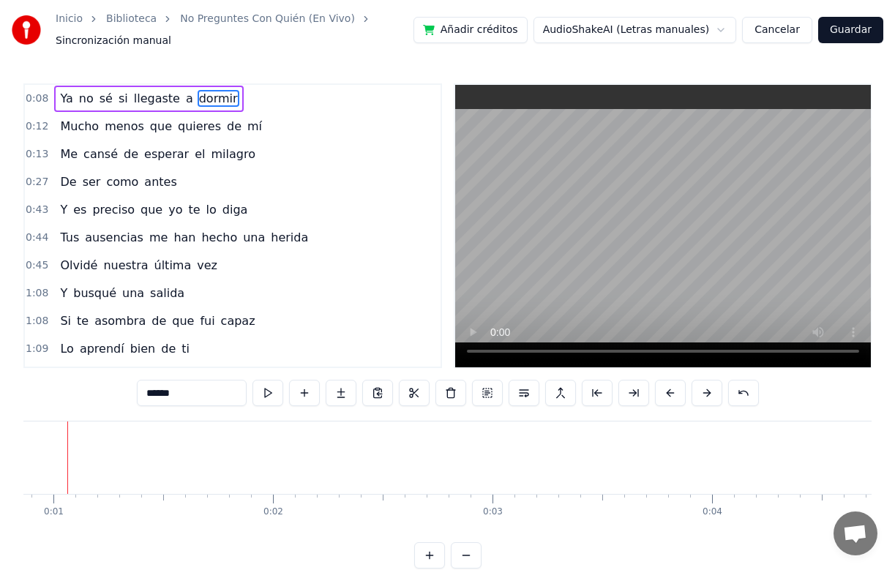
scroll to position [0, 160]
click at [67, 105] on span "Ya" at bounding box center [66, 98] width 15 height 17
type input "**"
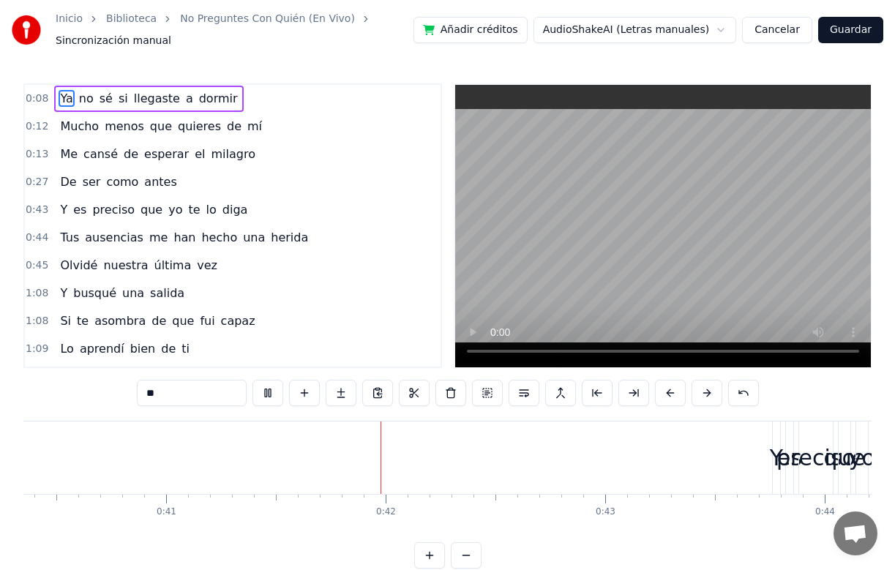
scroll to position [0, 9018]
